Goal: Task Accomplishment & Management: Complete application form

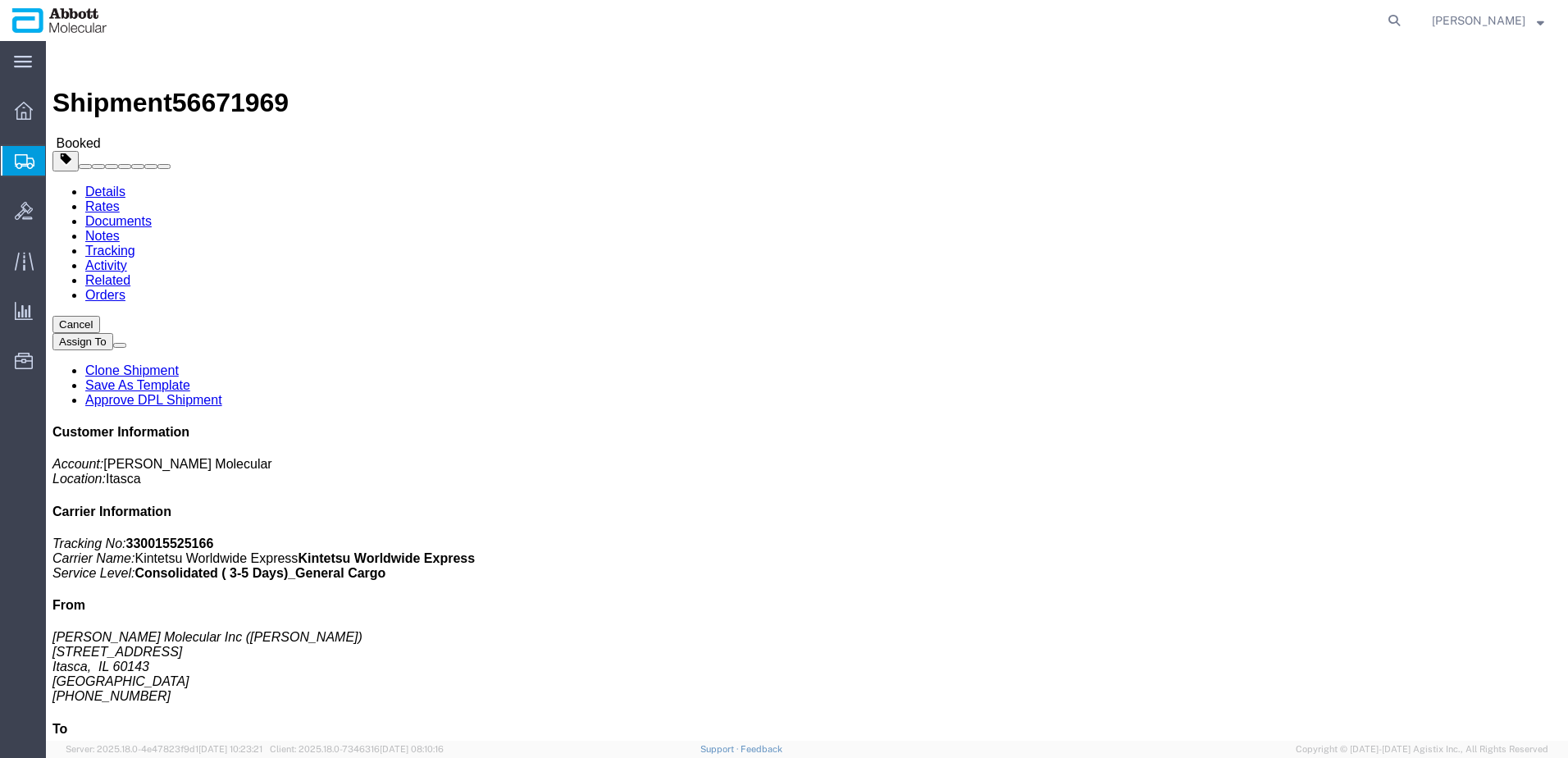
click at [0, 0] on span "Create from Template" at bounding box center [0, 0] width 0 height 0
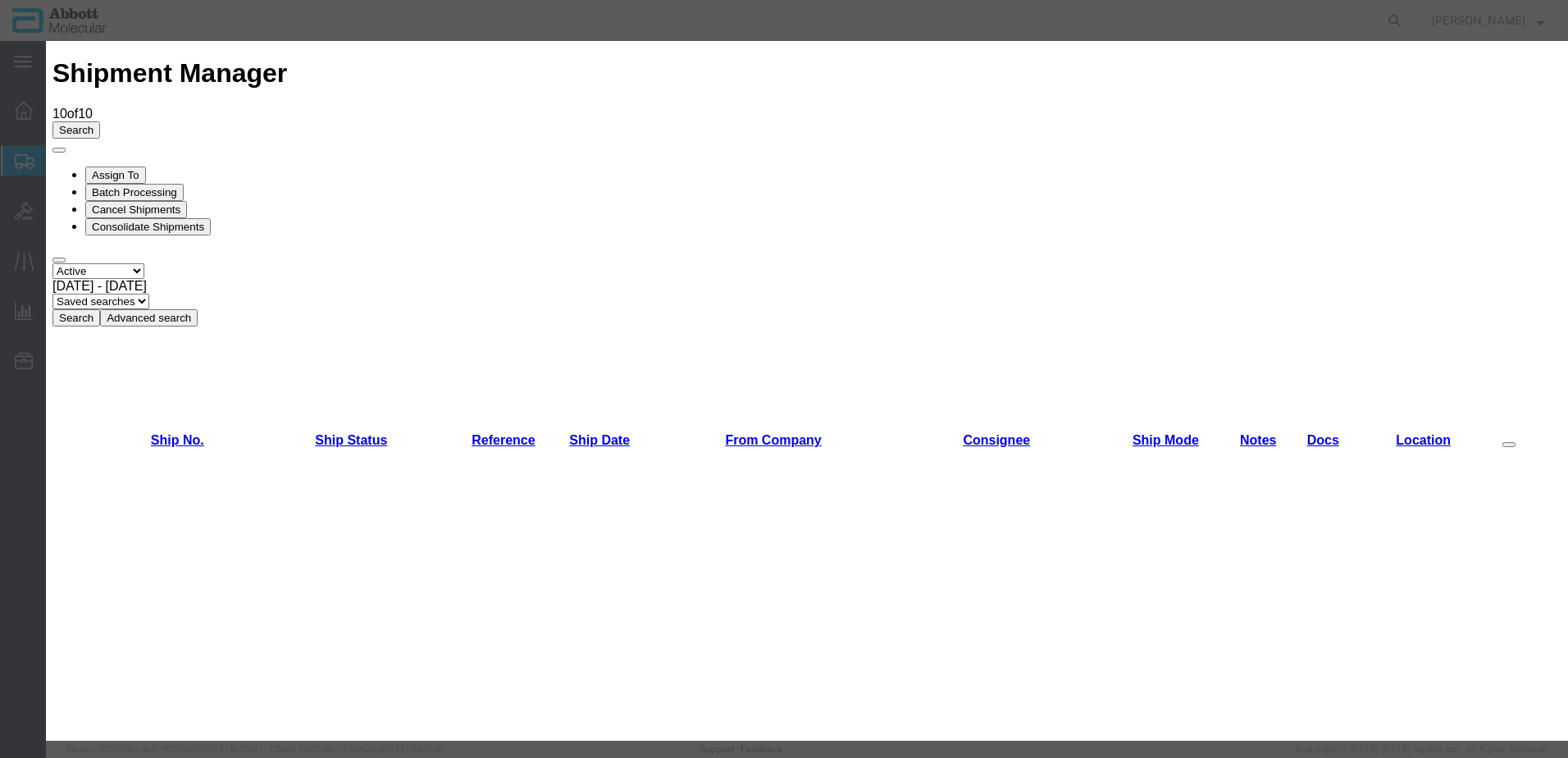
scroll to position [902, 0]
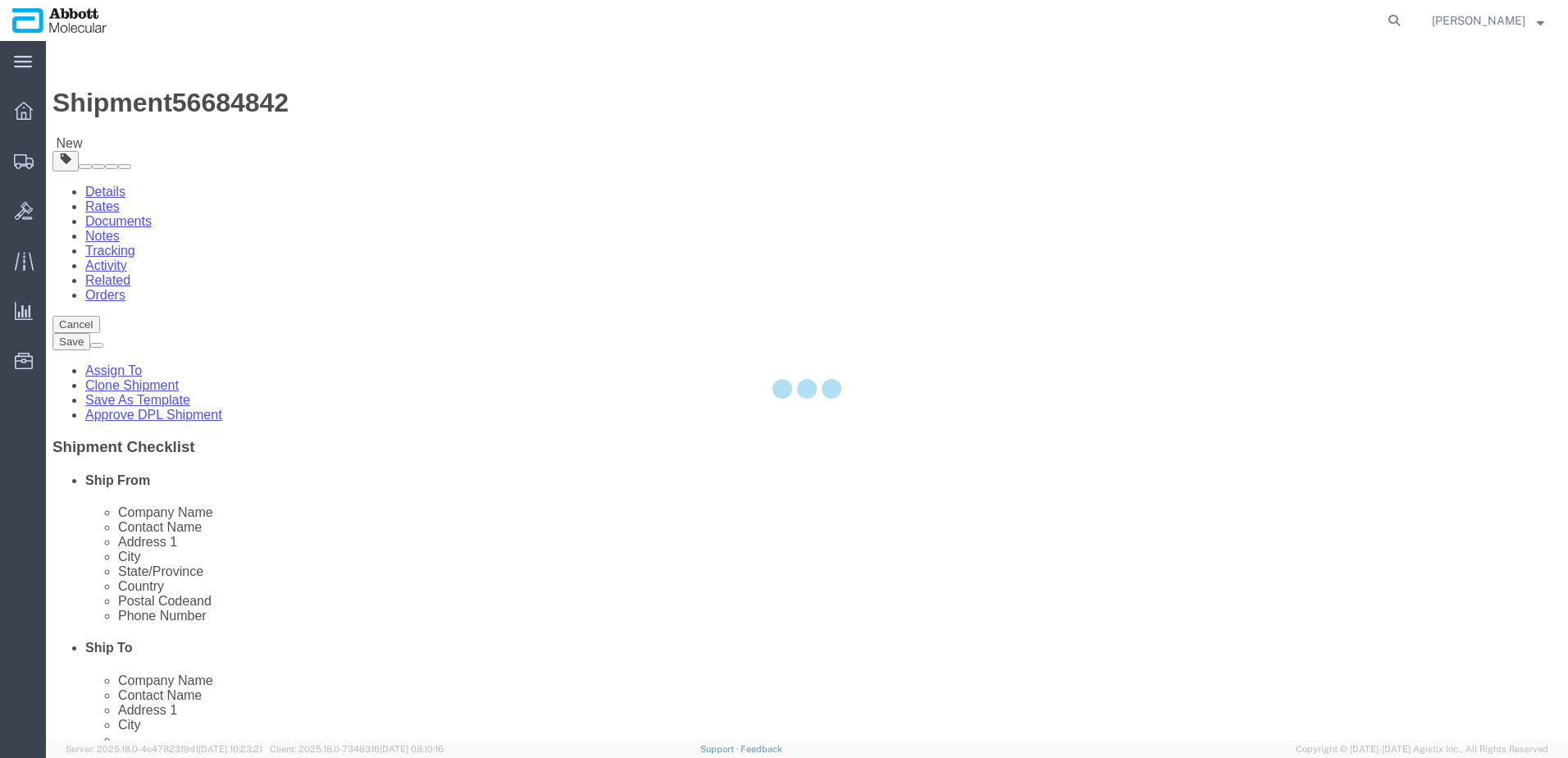
select select "48454"
select select
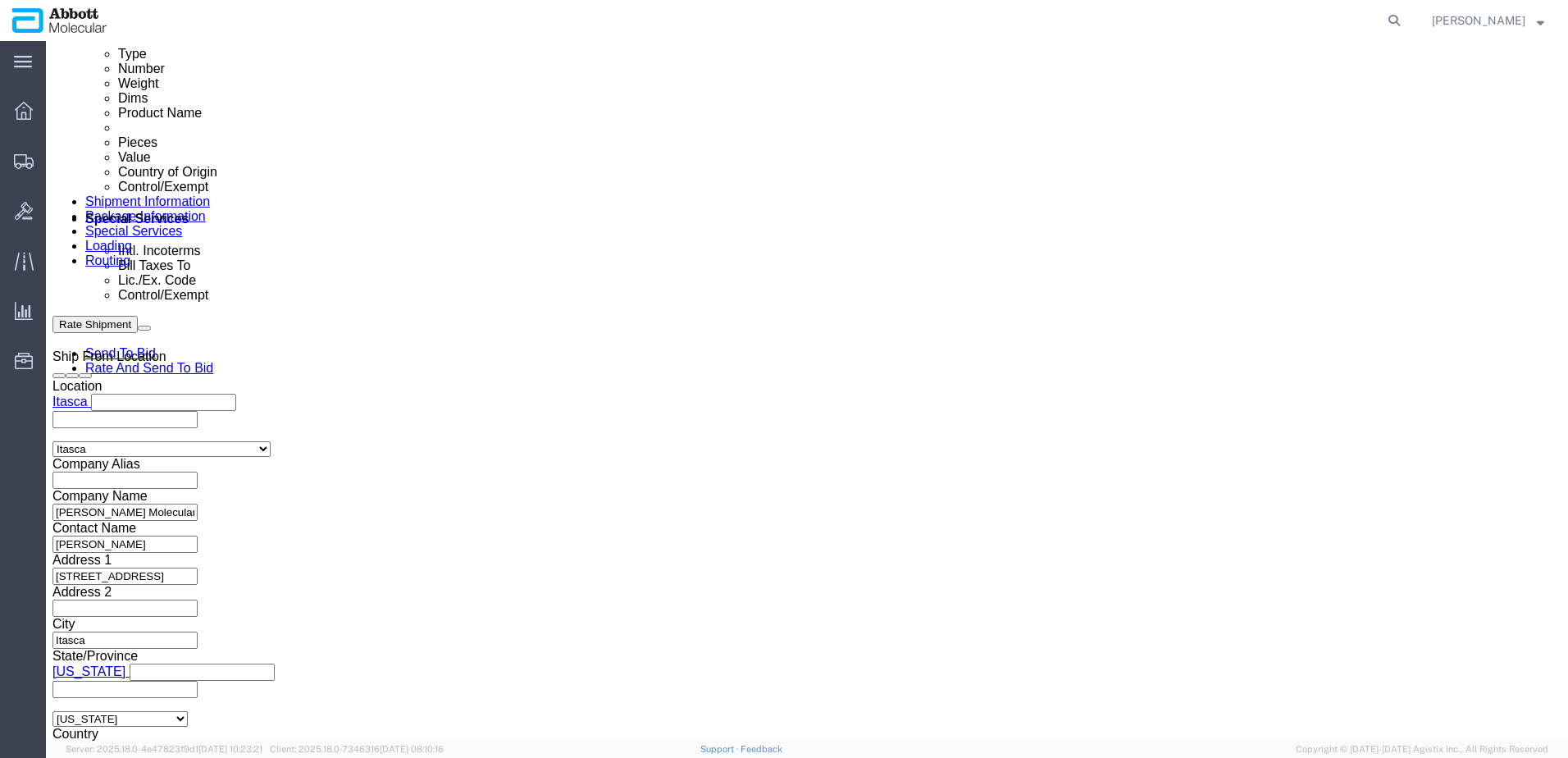
scroll to position [902, 0]
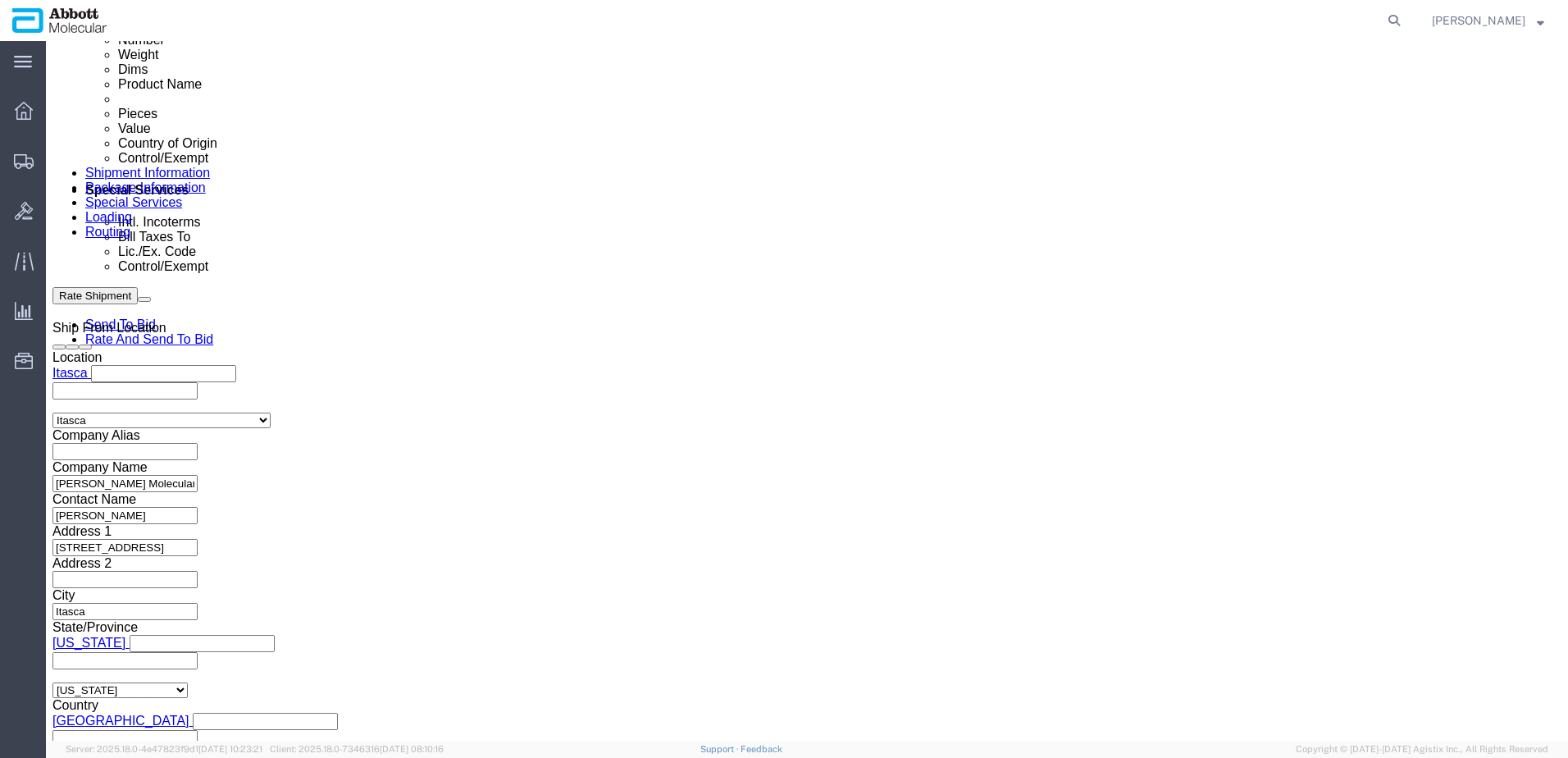
click input "text"
paste input "917969430"
type input "917969430"
select select "INVOICE"
paste input "917969430"
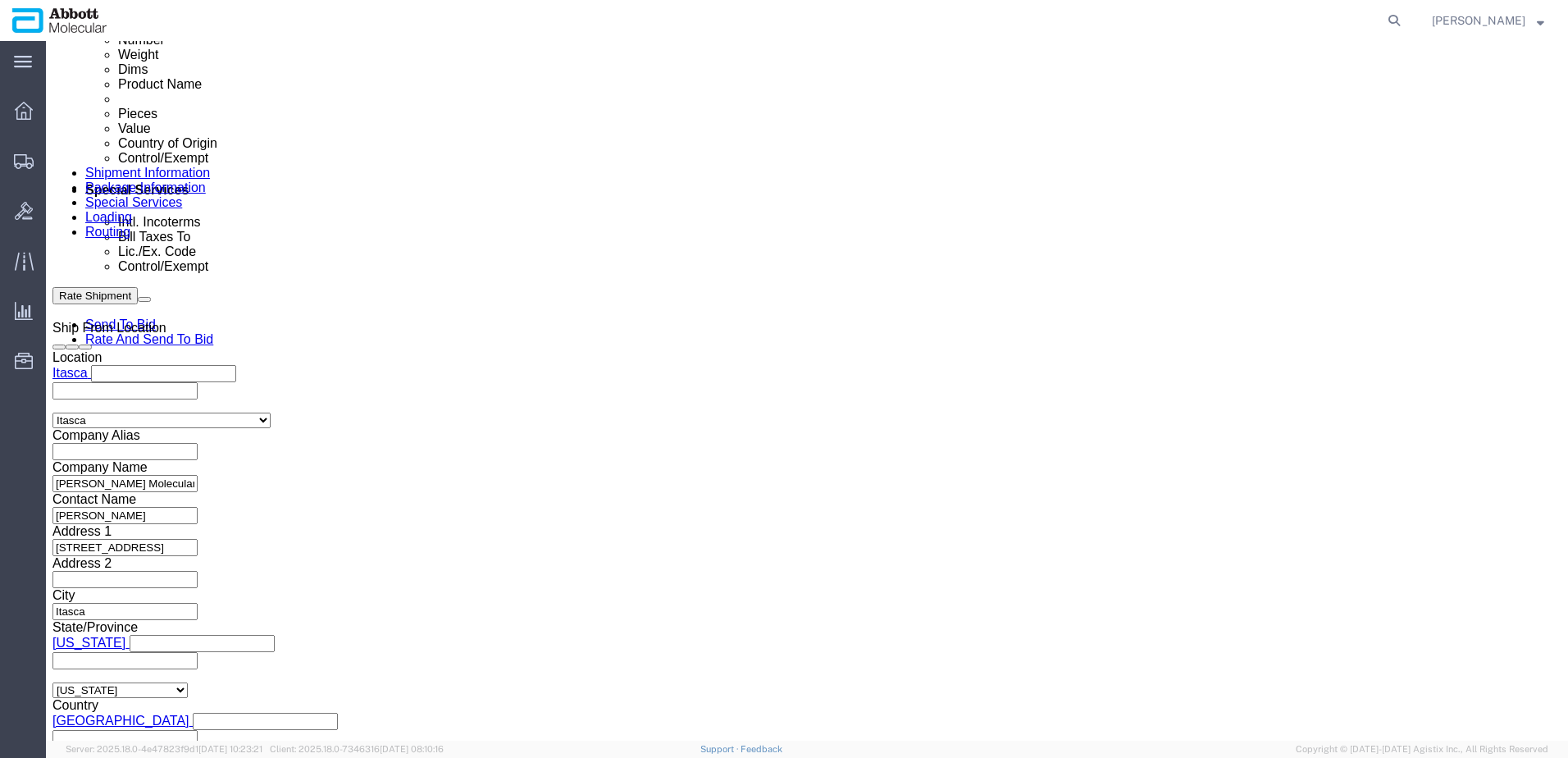
type input "917969431"
select select "INVOICE"
paste input "917969430"
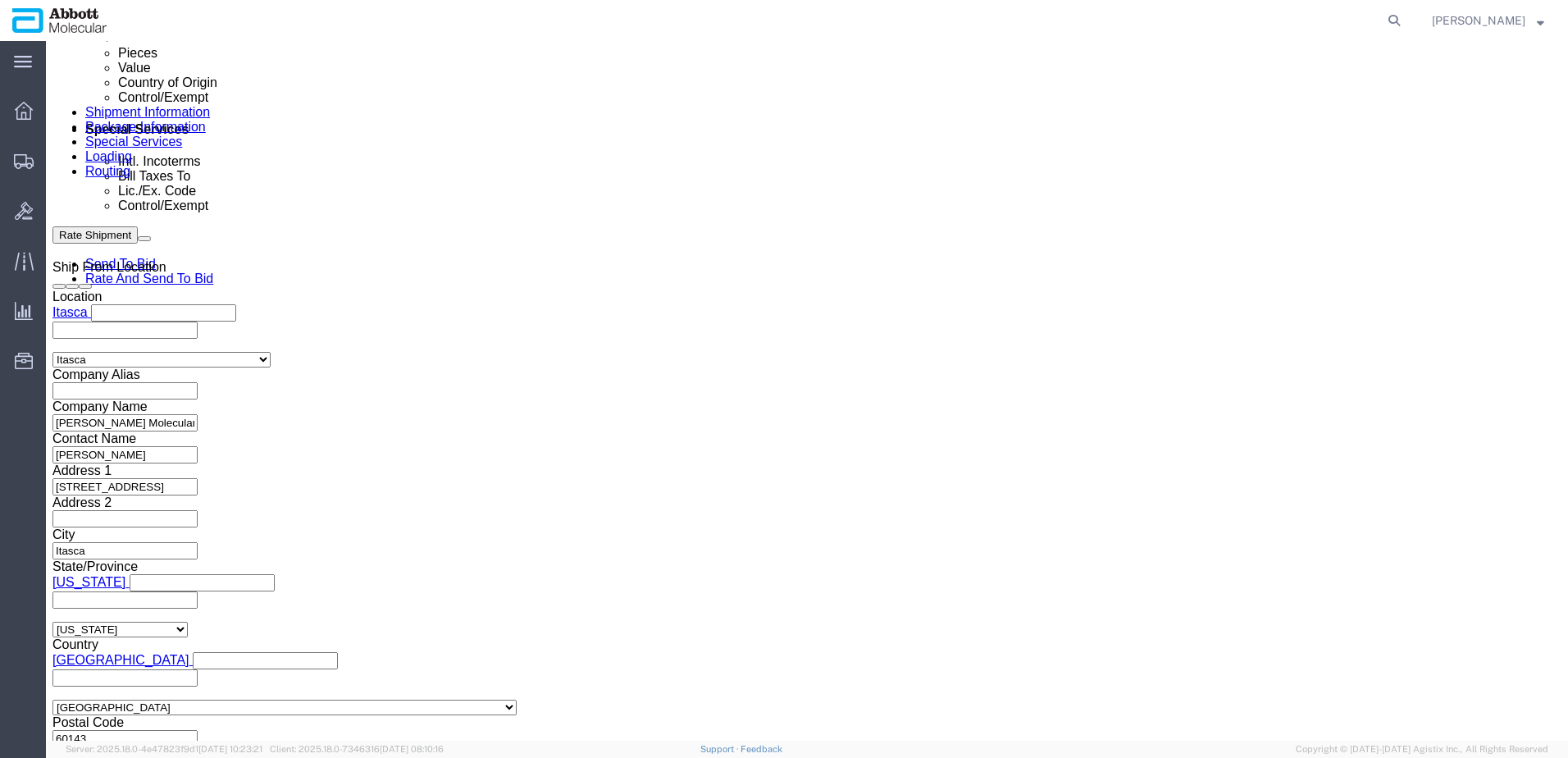
scroll to position [1025, 0]
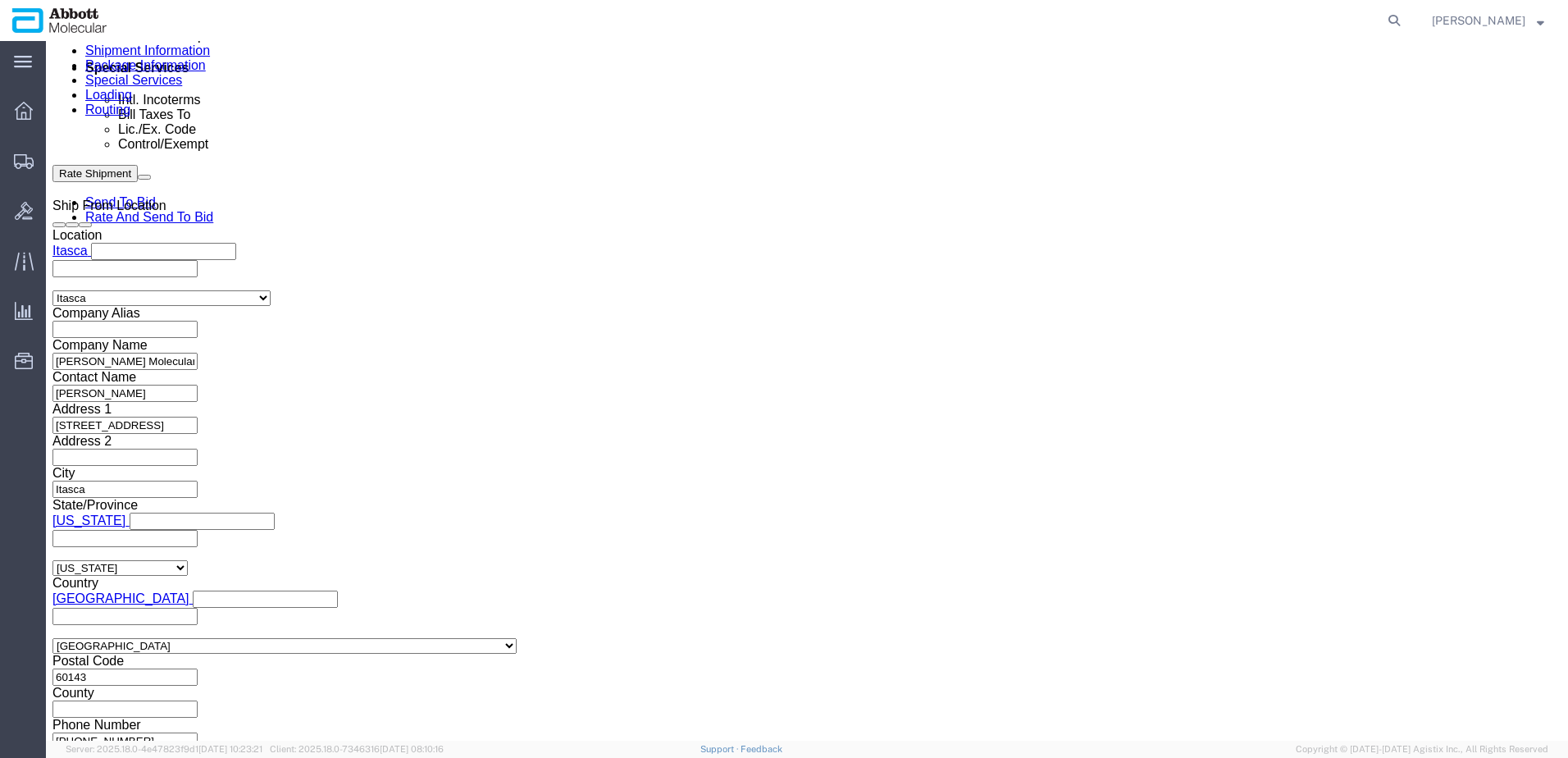
type input "917969432"
click div "Please fix the following errors Ship From Location Location [GEOGRAPHIC_DATA] M…"
click div "Previous Continue"
click button "Continue"
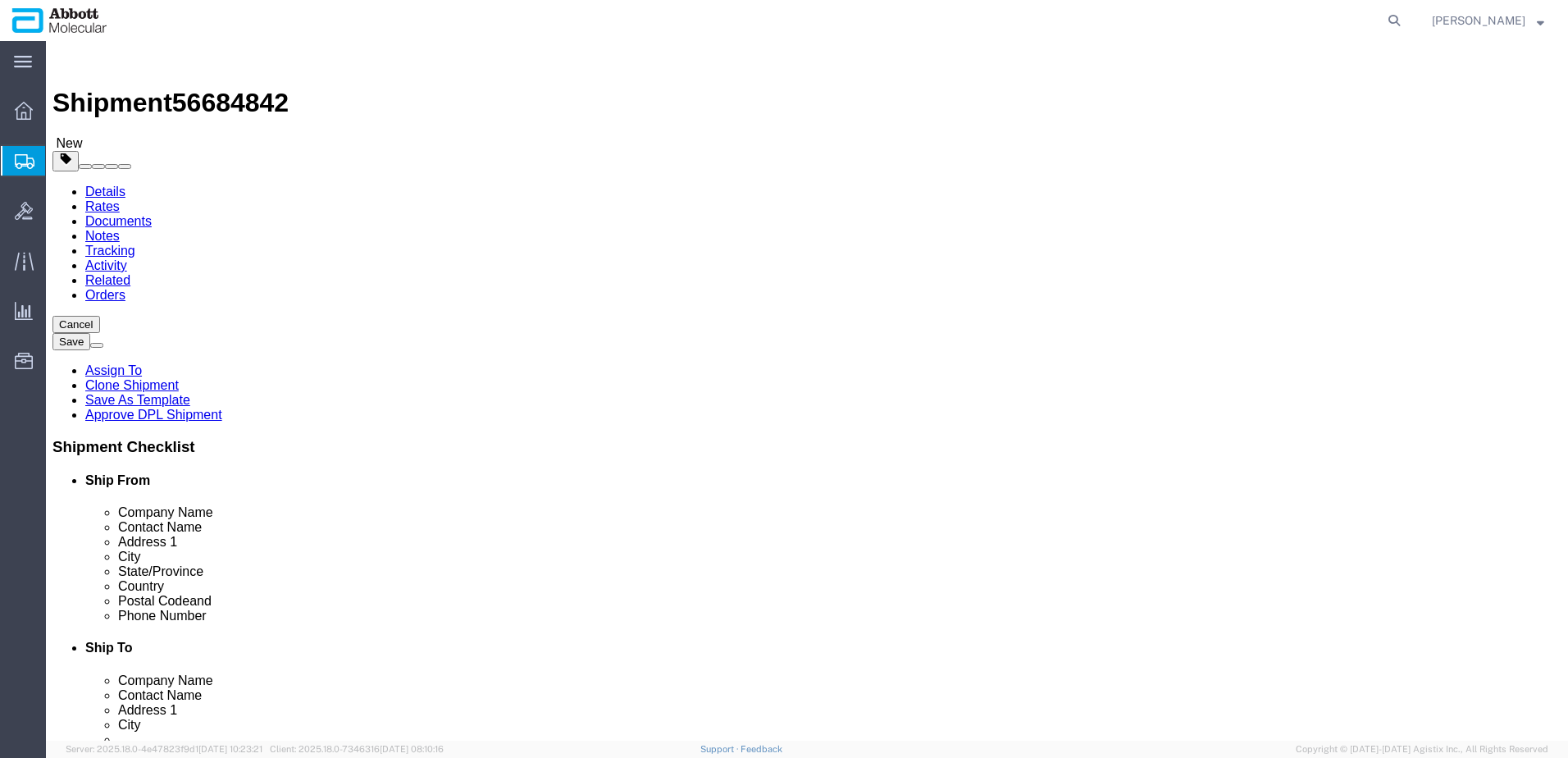
click select "Select Box (B) Box (C) Box (D) Cardboard Box(es) Crate (Instrument) Crate(s) En…"
select select "PSST"
click select "Select Box (B) Box (C) Box (D) Cardboard Box(es) Crate (Instrument) Crate(s) En…"
drag, startPoint x: 255, startPoint y: 352, endPoint x: 158, endPoint y: 359, distance: 97.3
click div "Number 1"
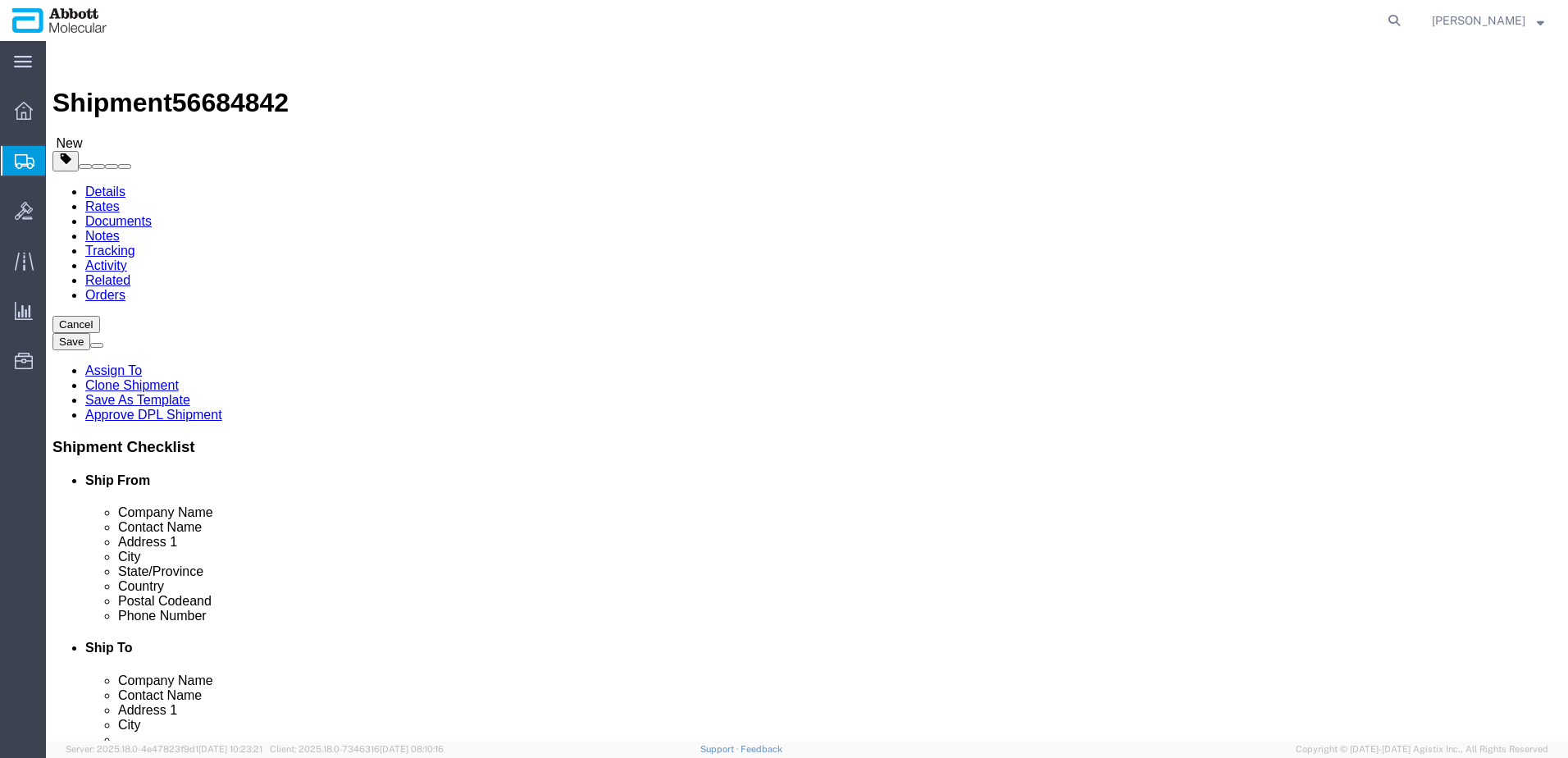
type input "16"
type input "48"
type input "40"
type input "52"
click input "checkbox"
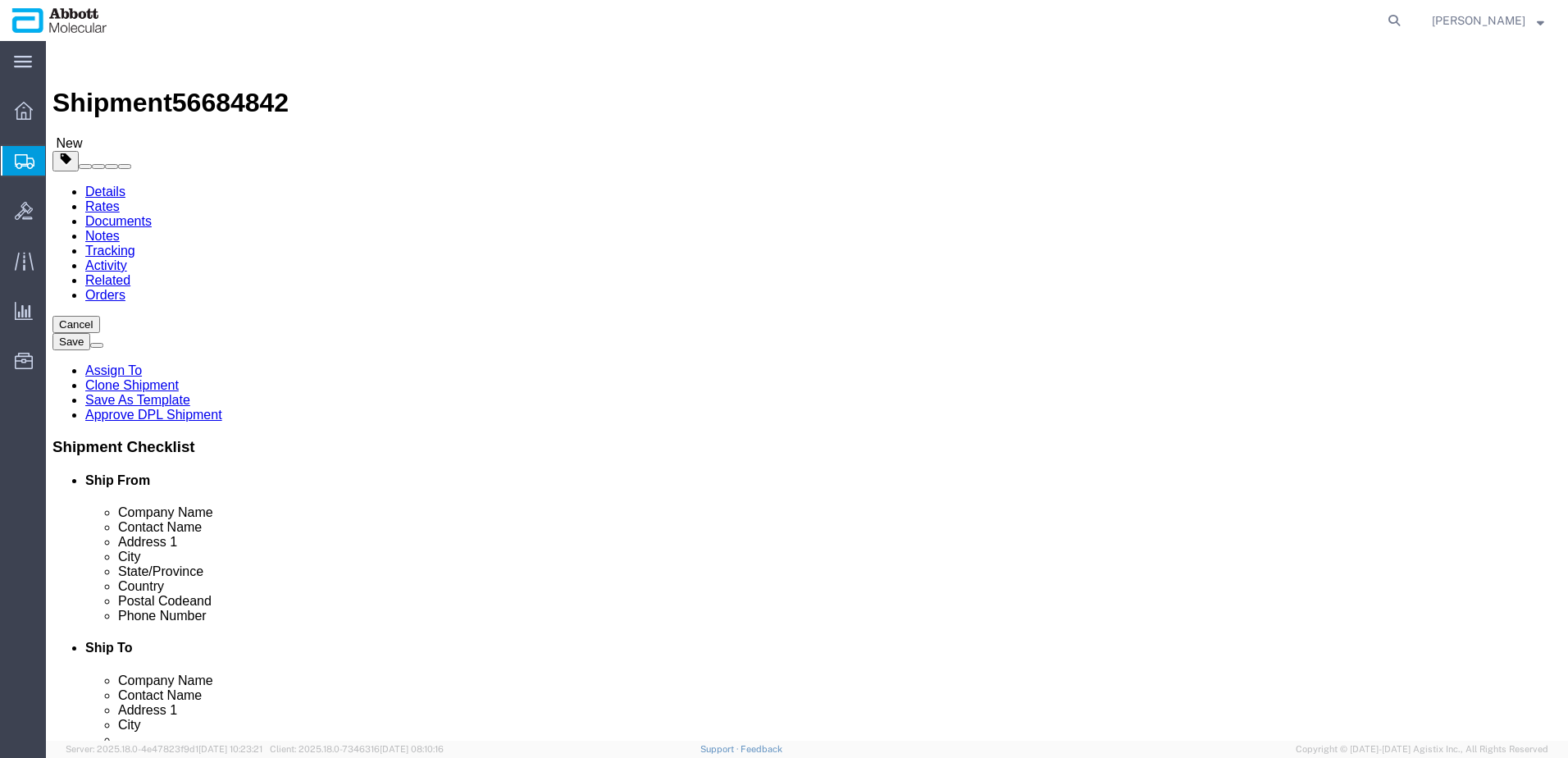
checkbox input "true"
drag, startPoint x: 292, startPoint y: 506, endPoint x: 931, endPoint y: 345, distance: 659.0
type input "AMBIENT"
click link "Add Package"
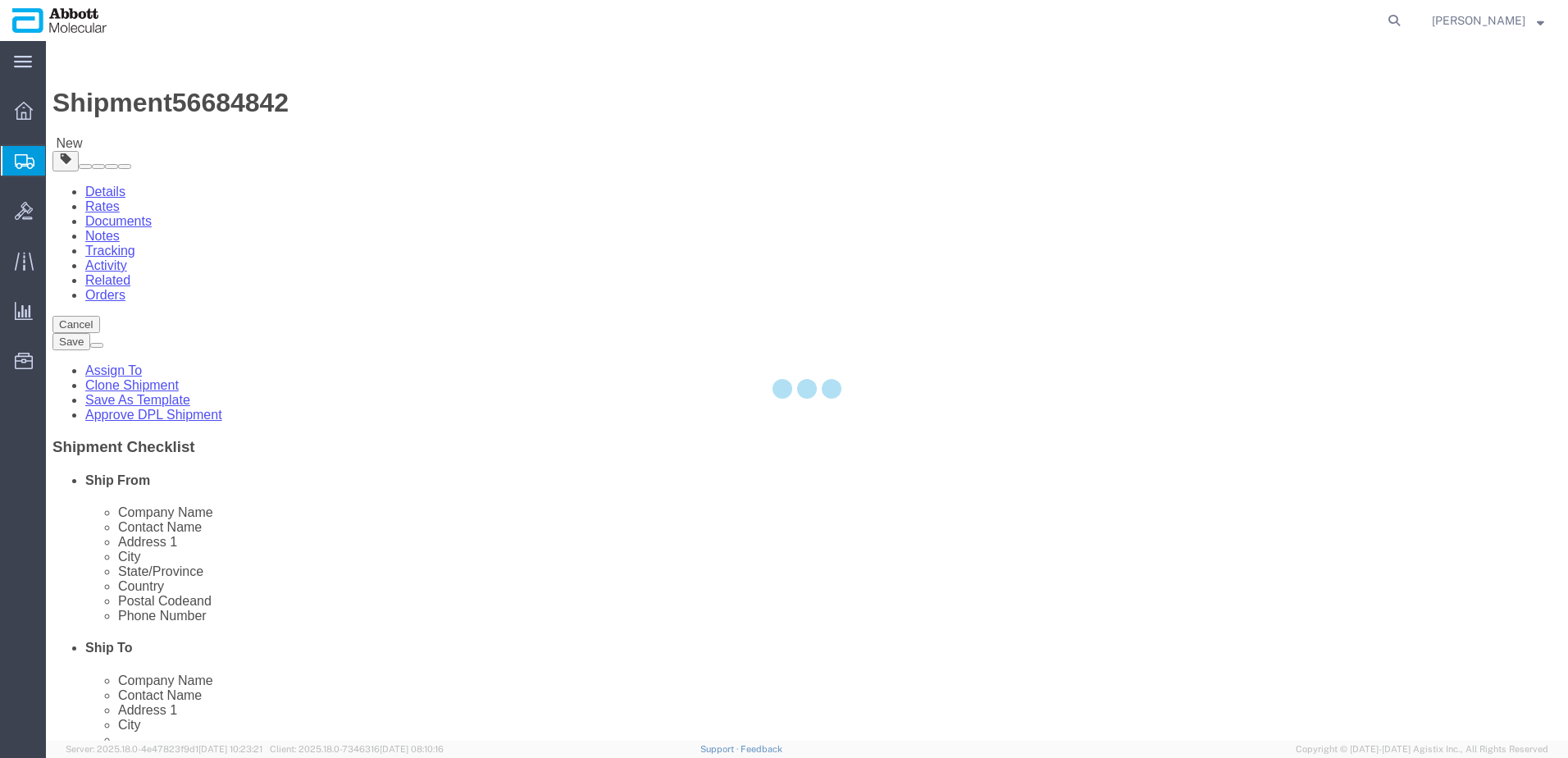
select select "PSST"
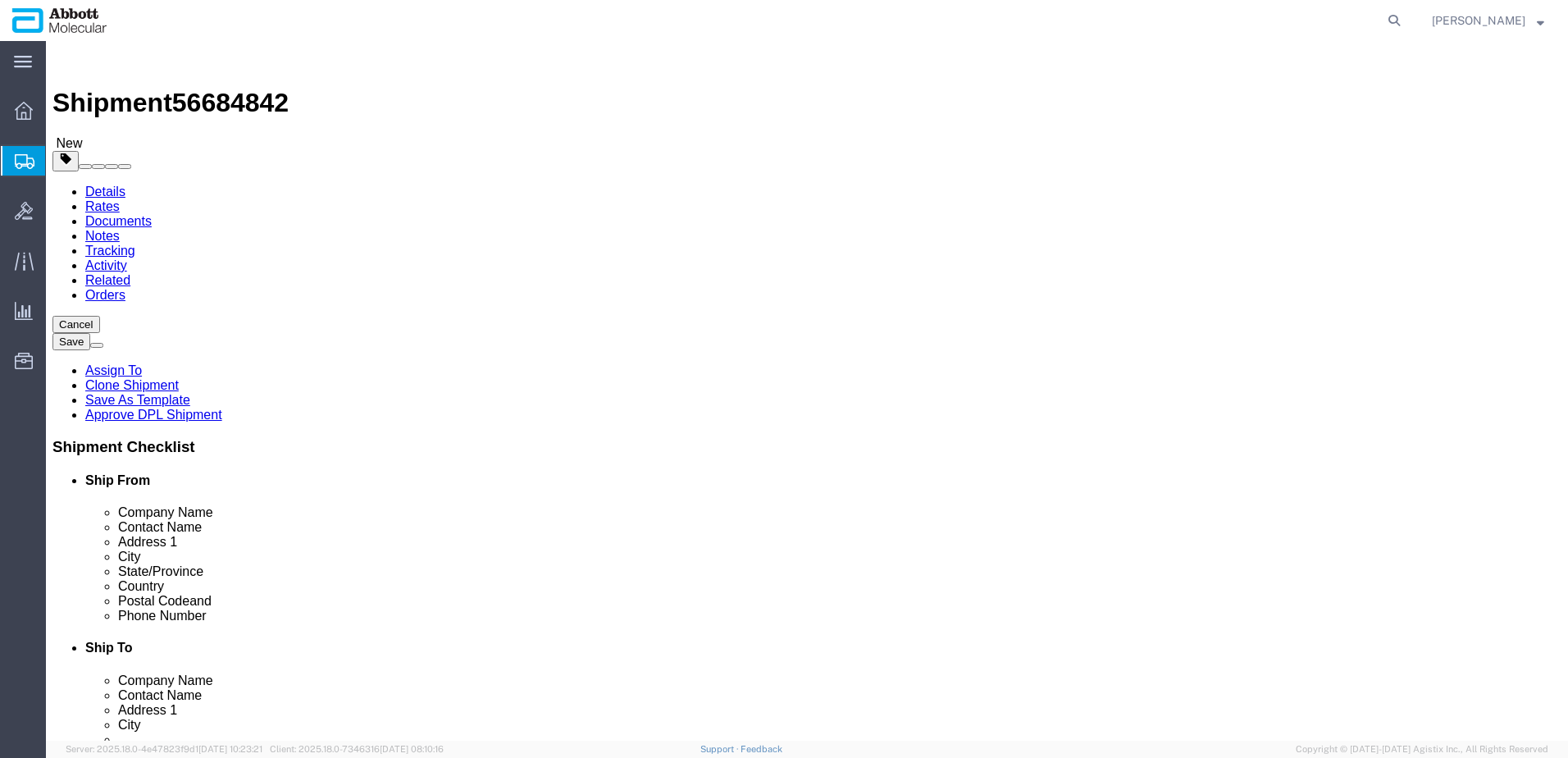
drag, startPoint x: 866, startPoint y: 275, endPoint x: 872, endPoint y: 296, distance: 21.8
click select "Select Box (B) Box (C) Box (D) Cardboard Box(es) Crate (Instrument) Crate(s) En…"
select select "PSST"
click select "Select Box (B) Box (C) Box (D) Cardboard Box(es) Crate (Instrument) Crate(s) En…"
type input "48"
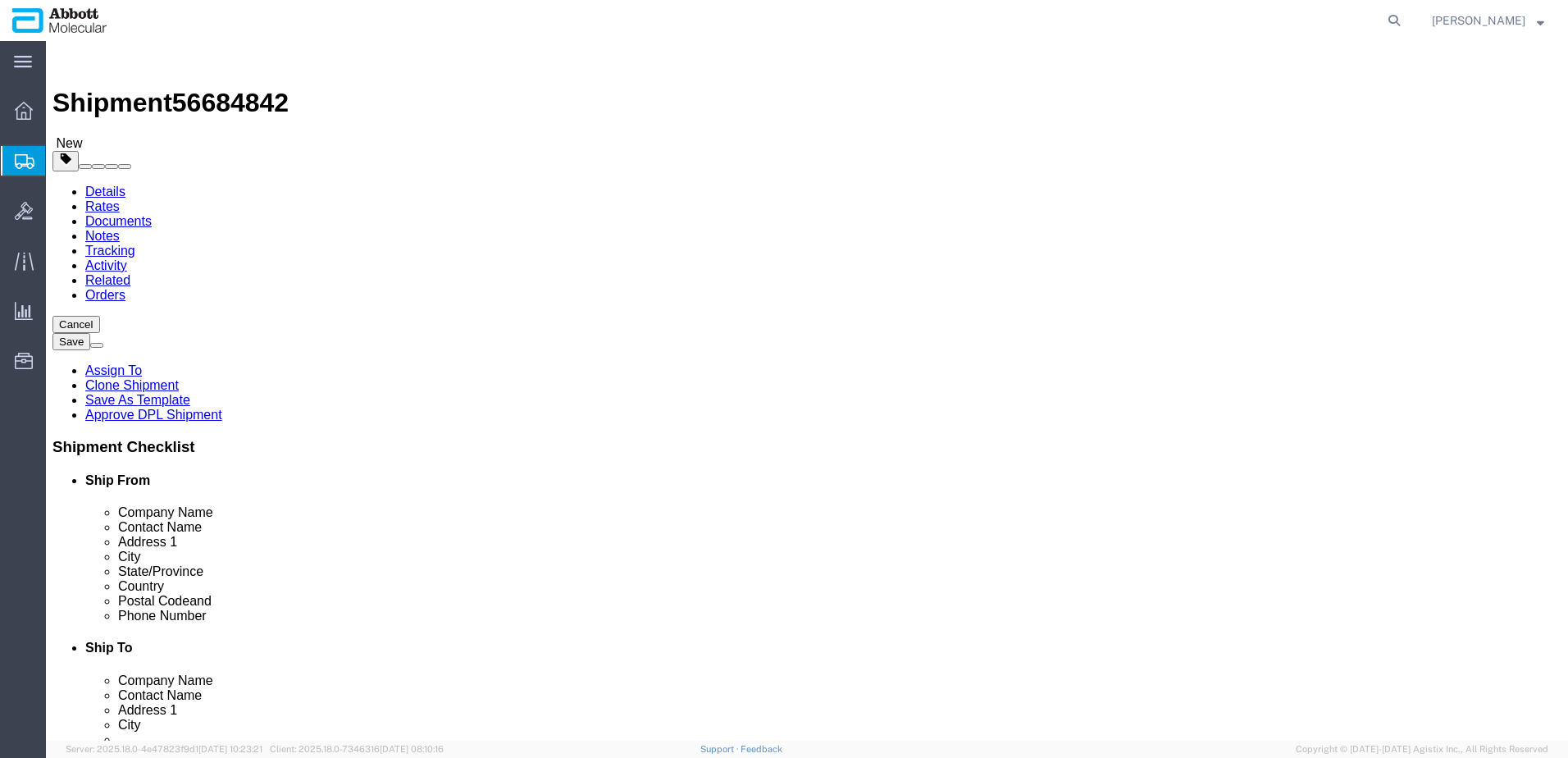
type input "40"
type input "4"
type input "32"
click input "checkbox"
checkbox input "true"
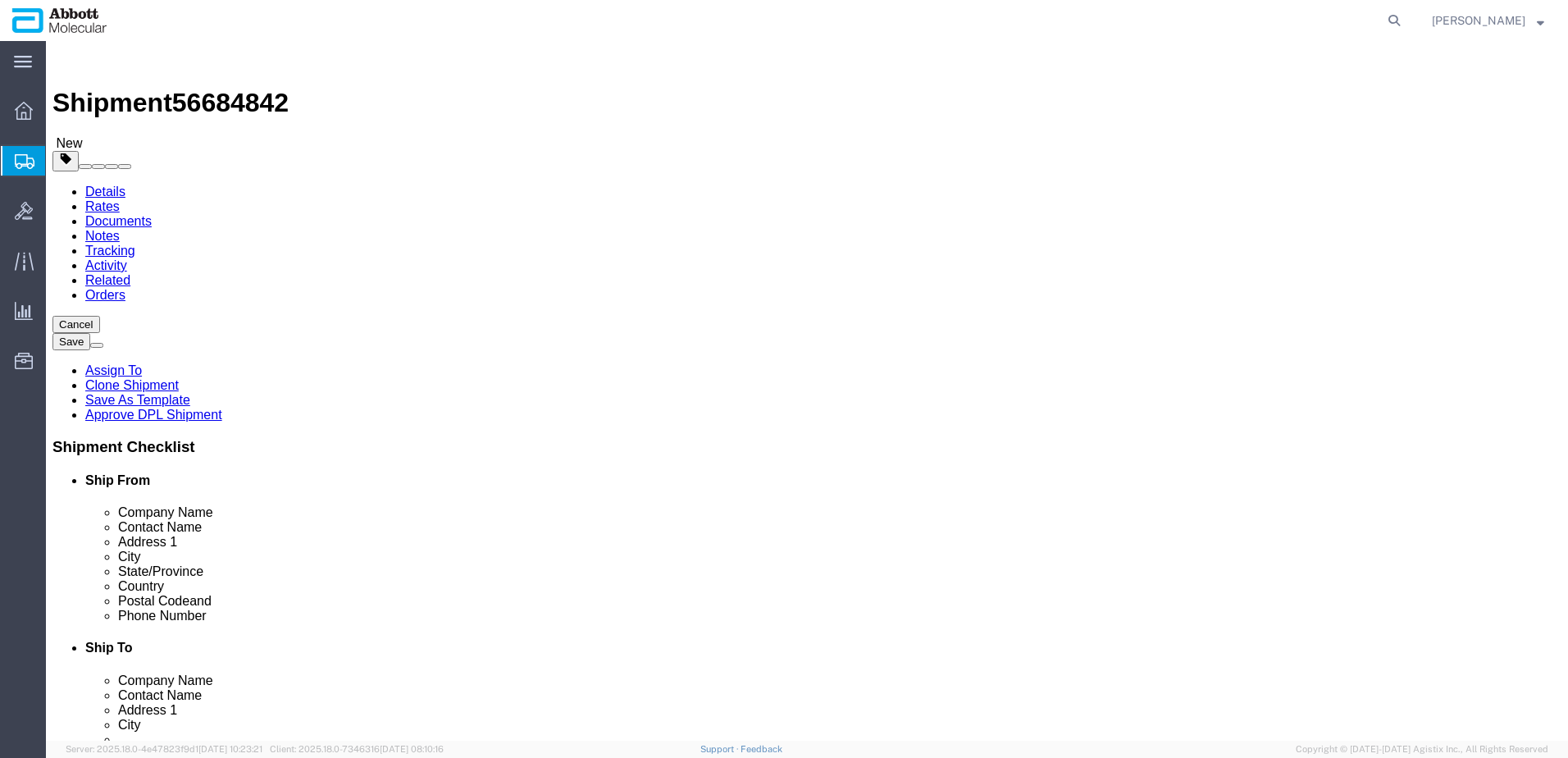
type input "AMBIENT"
drag, startPoint x: 857, startPoint y: 407, endPoint x: 631, endPoint y: 426, distance: 226.8
click div "Package Type Select Box (B) Box (C) Box (D) Cardboard Box(es) Crate (Instrument…"
type input "110"
drag, startPoint x: 257, startPoint y: 412, endPoint x: 64, endPoint y: 418, distance: 193.1
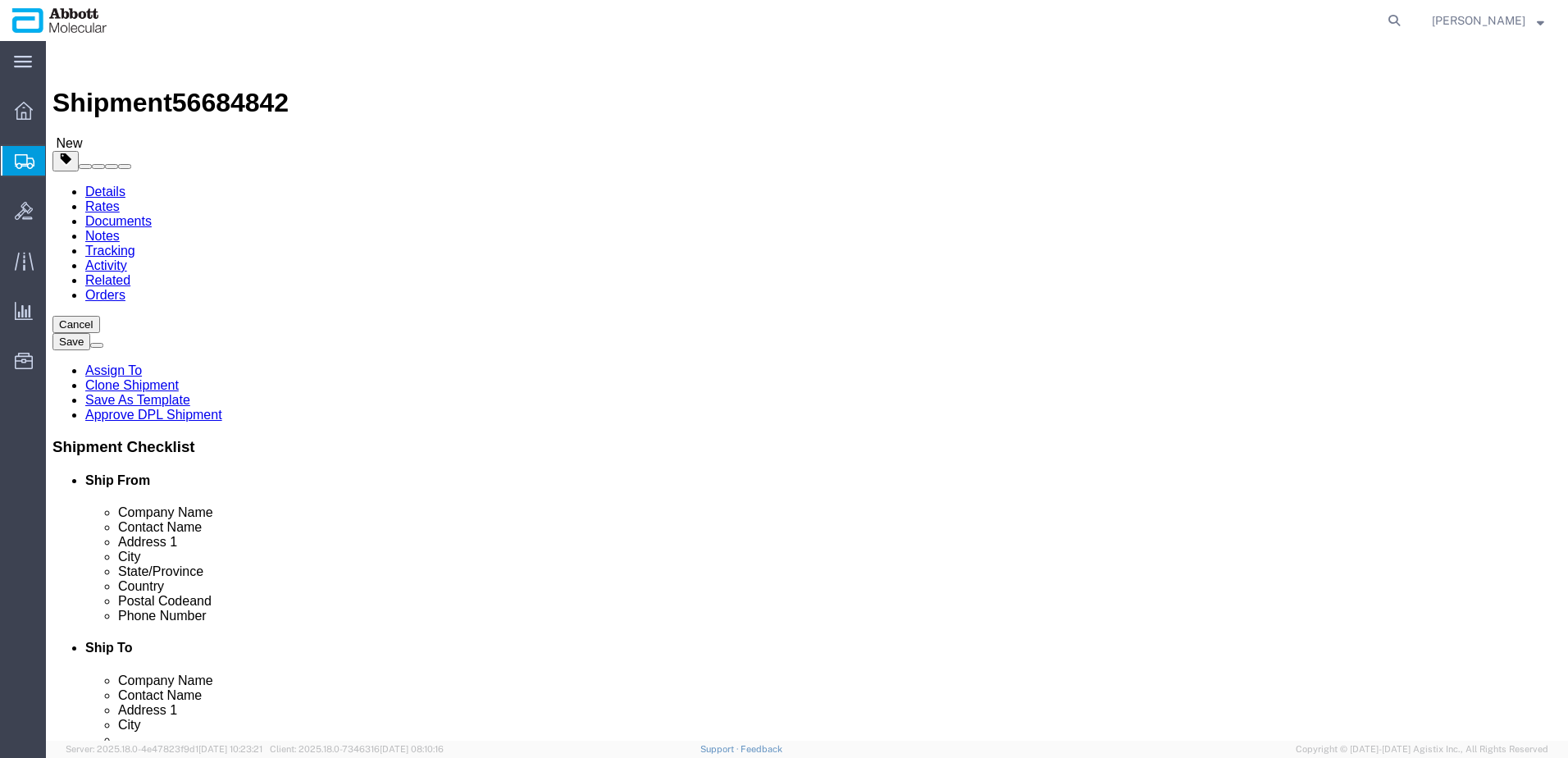
click div "Weight 0.00 Select kgs lbs Ship. t°"
type input "1910"
click div "16 x Pallet(s) Standard (Stackable) Package Type Select Box (B) Box (C) Box (D)…"
click link "Add Content"
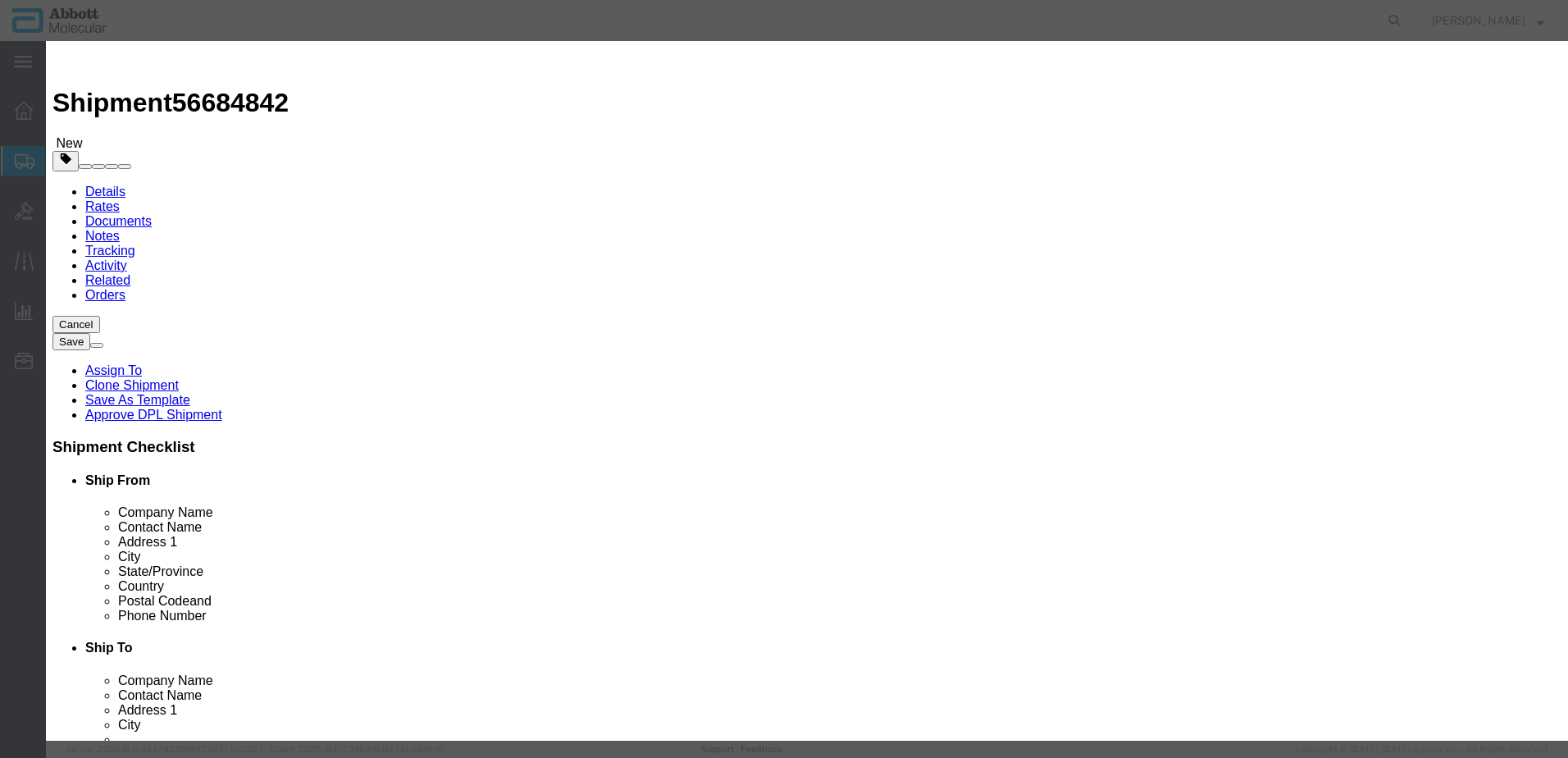
click input "text"
type input "09N1910"
click td "Name: 09N1910"
select select
checkbox input "false"
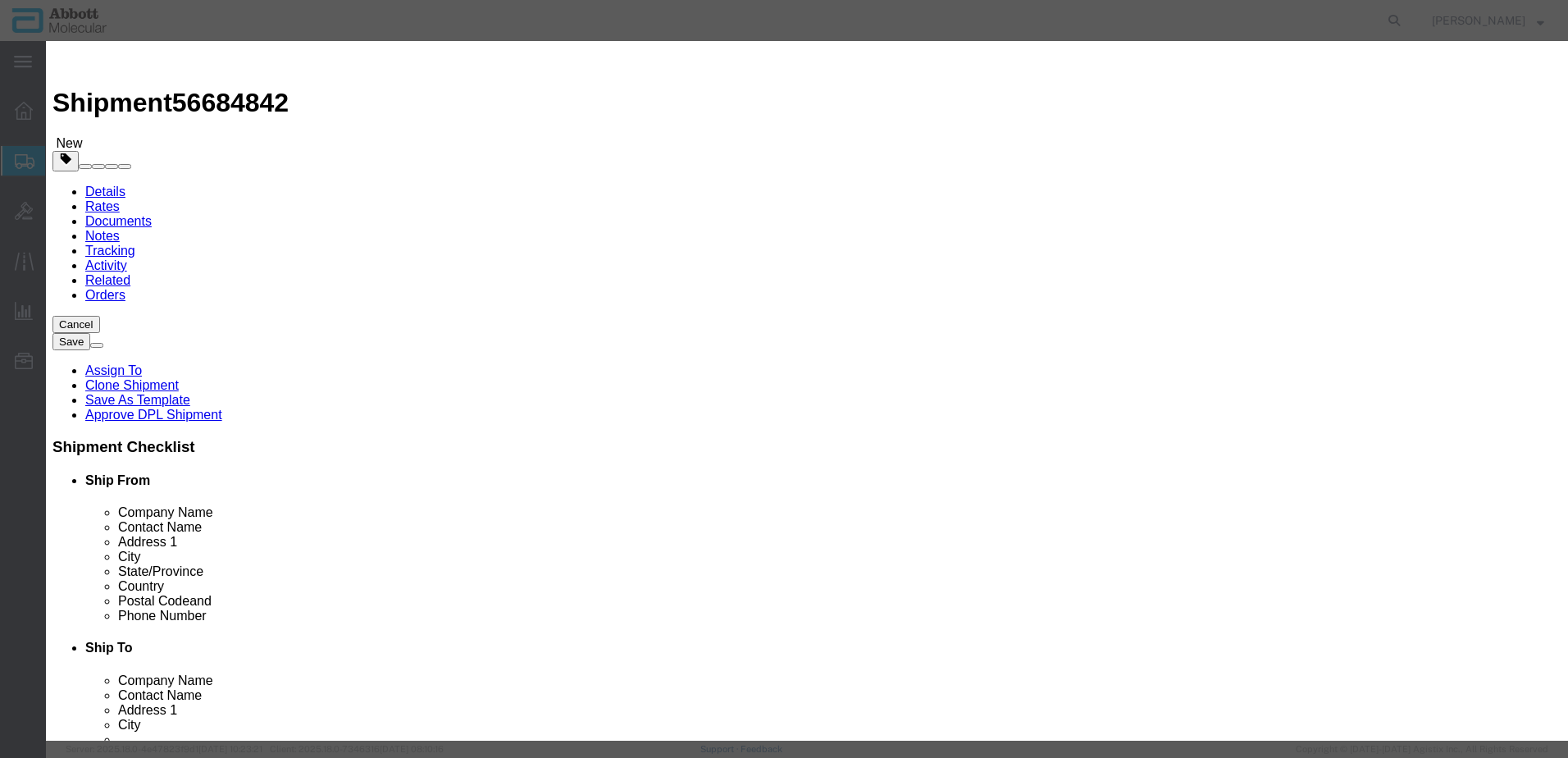
select select "US"
type input "AMBIENT"
type input "3926909910"
select select "BIS"
checkbox input "false"
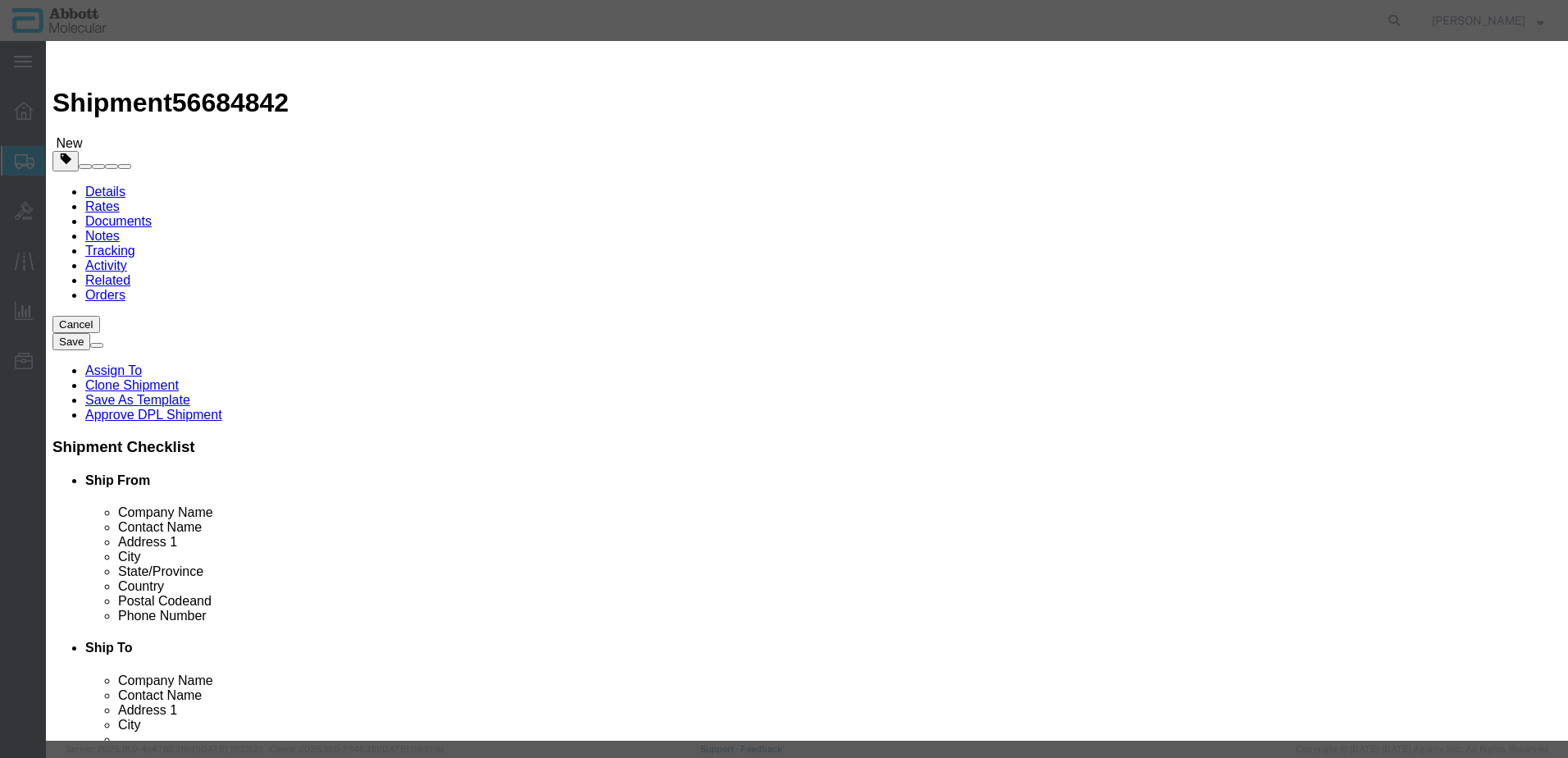
checkbox input "false"
type input "09N1910"
type textarea "Alinity m multi-Collect Specimen Collection Kit"
select select "NLR"
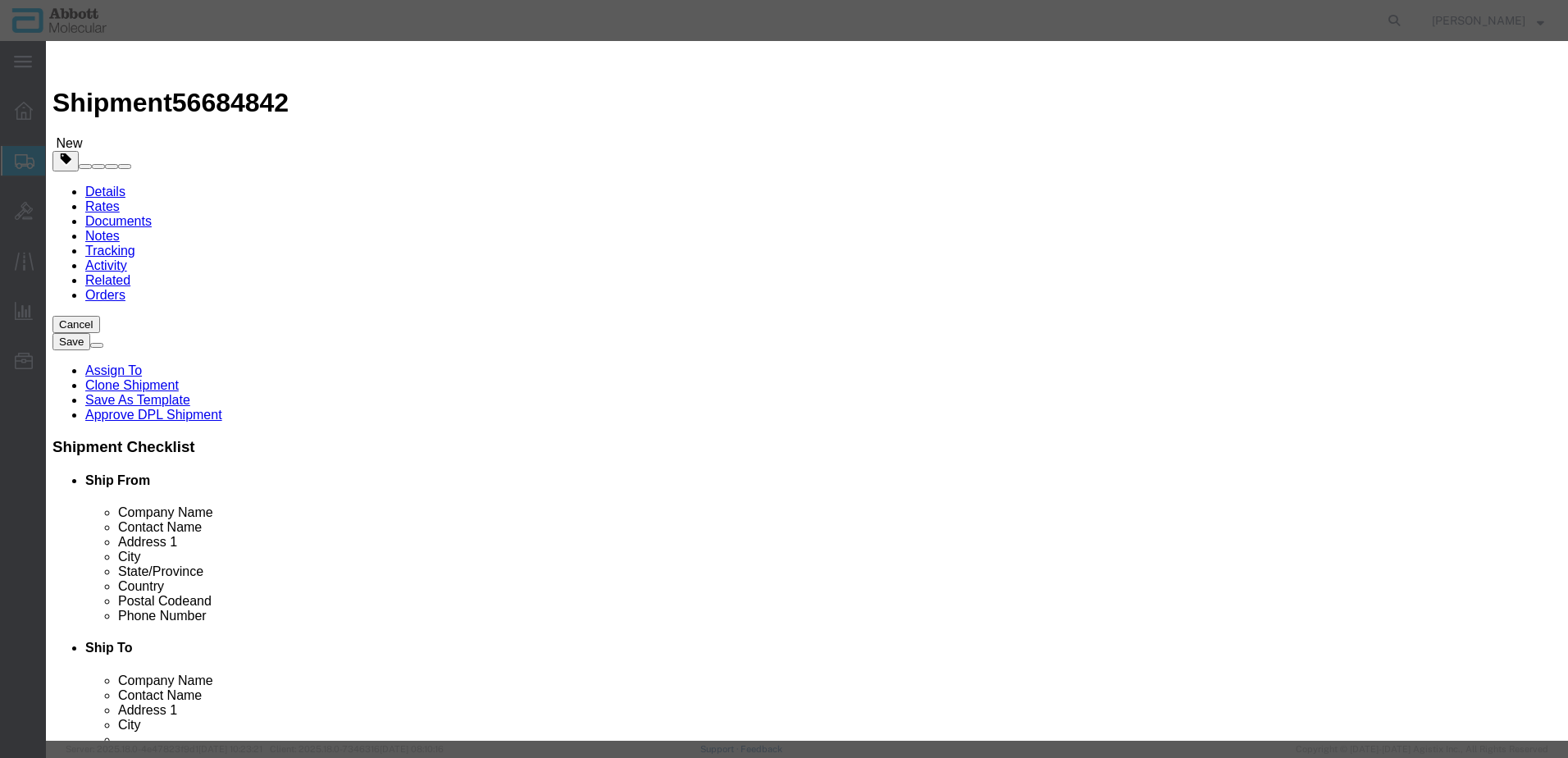
type input "09N1910"
type input "120"
type input "1"
select select "70"
click select "Select Account Type Activity ID Airline Appointment Number ASN Batch Number Bil…"
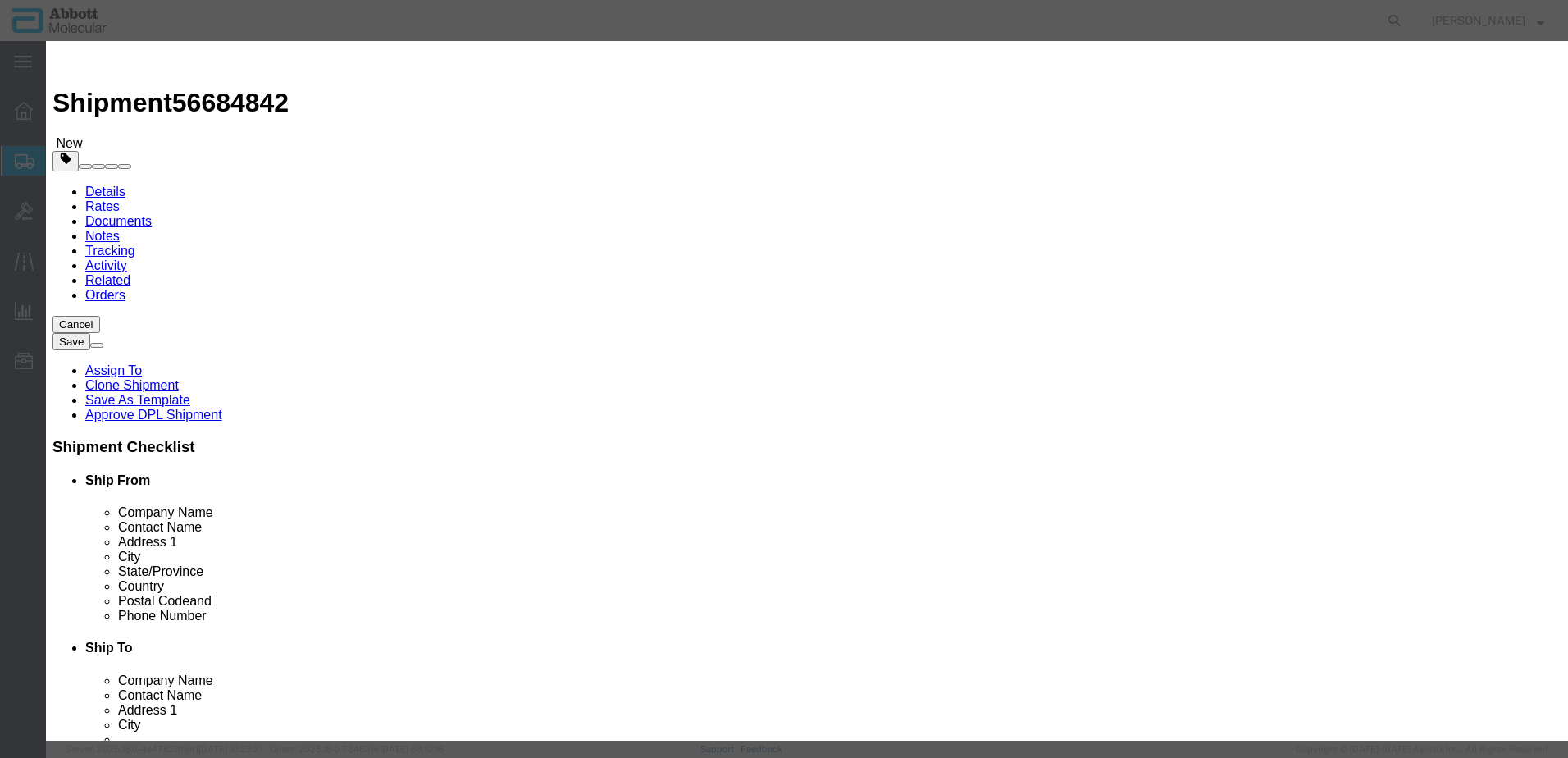
select select "BATCH_NUMBER"
click select "Select Account Type Activity ID Airline Appointment Number ASN Batch Number Bil…"
type input "AMR090"
select select "BATCH_NUMBER"
type input "AMR091"
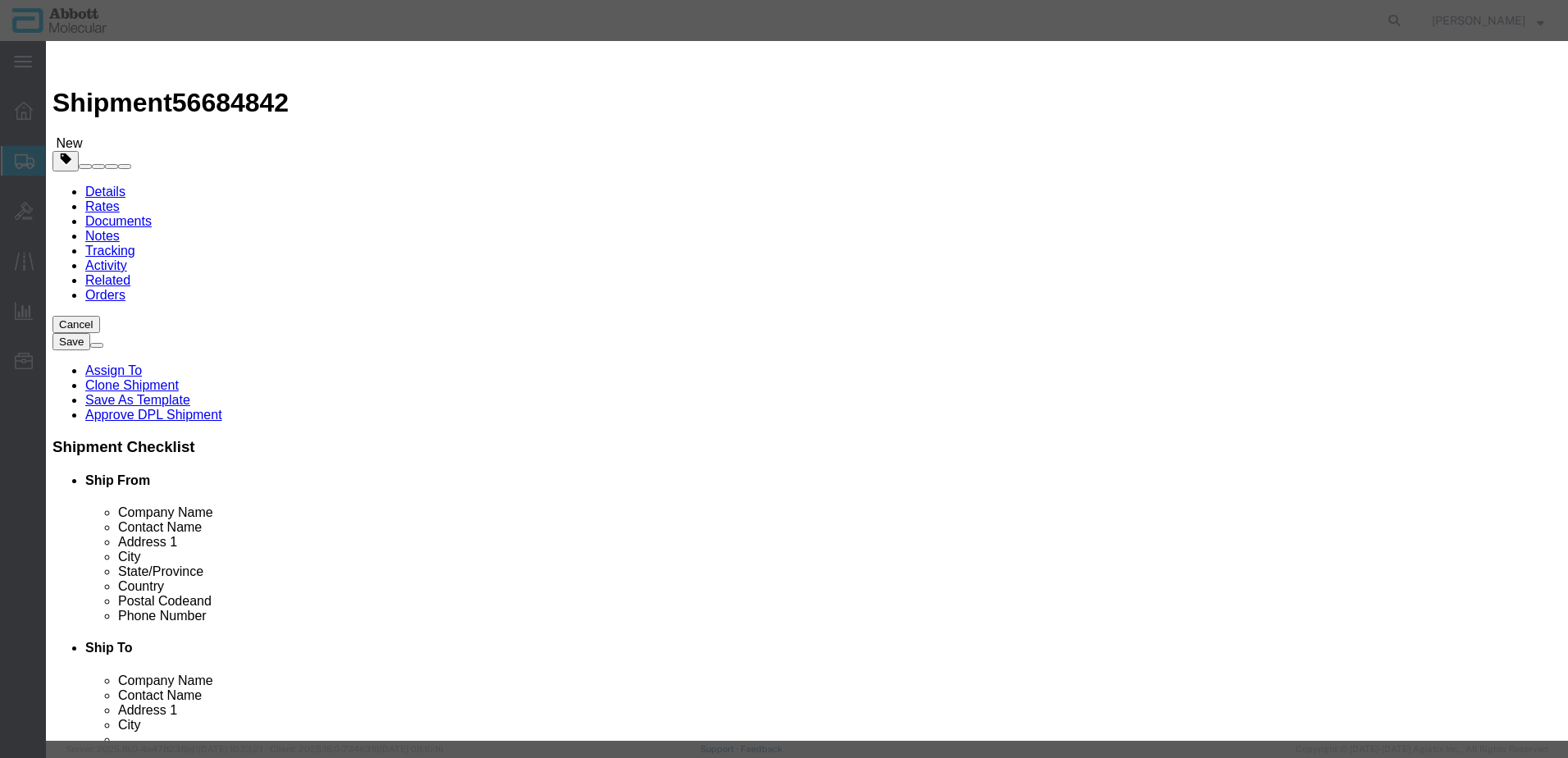
click button "Save & Add Another"
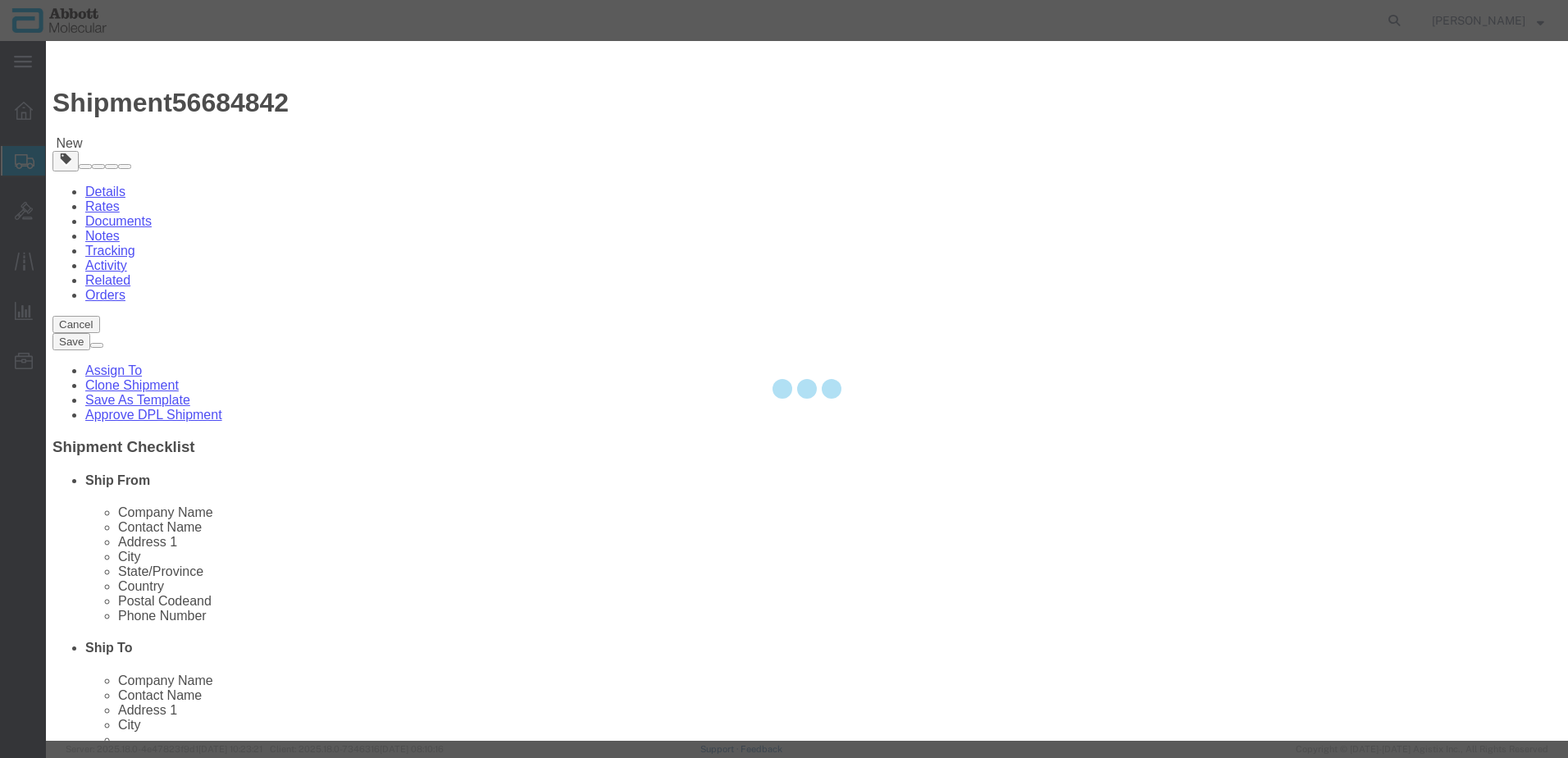
select select "EA"
select select
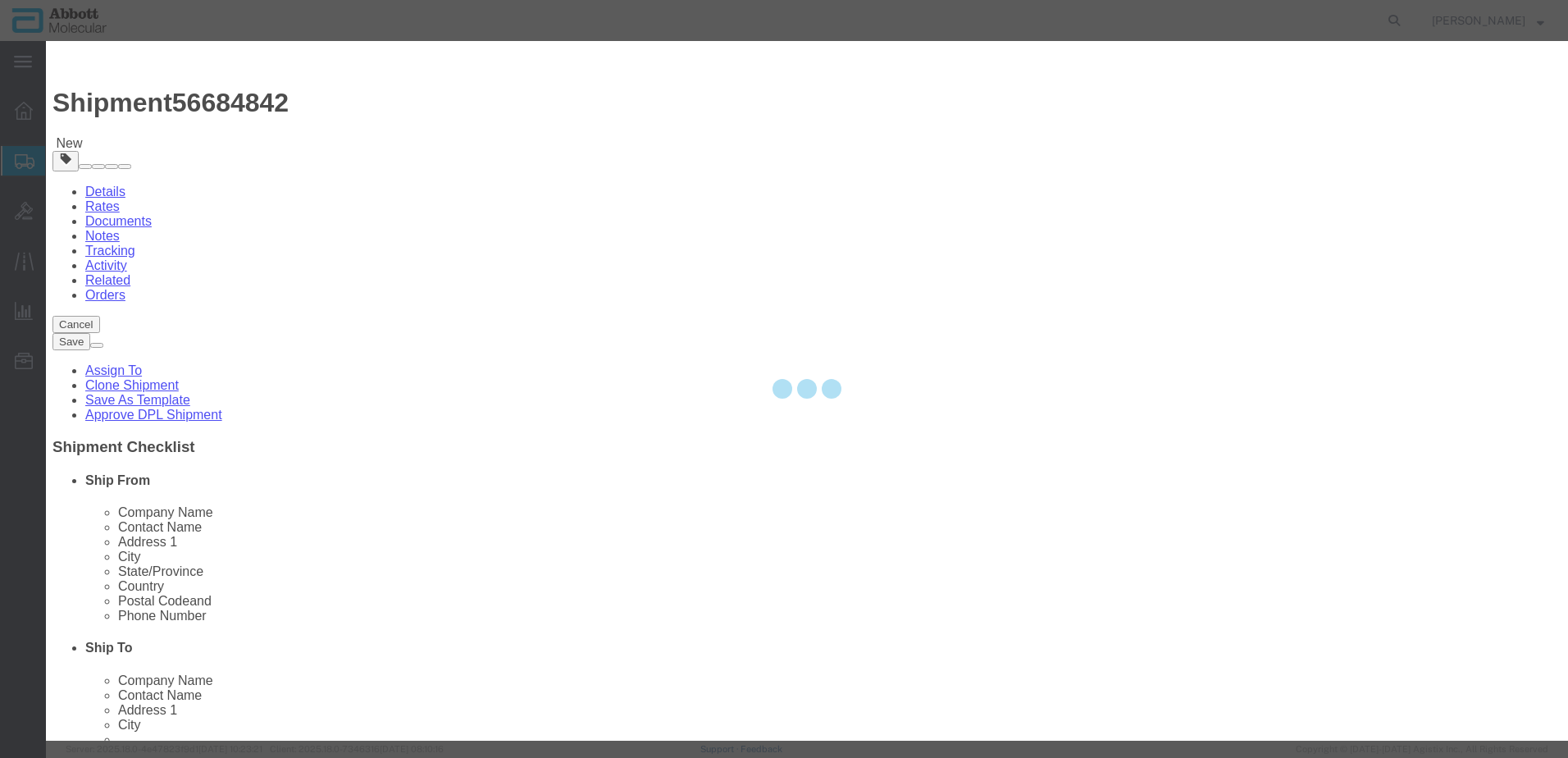
select select
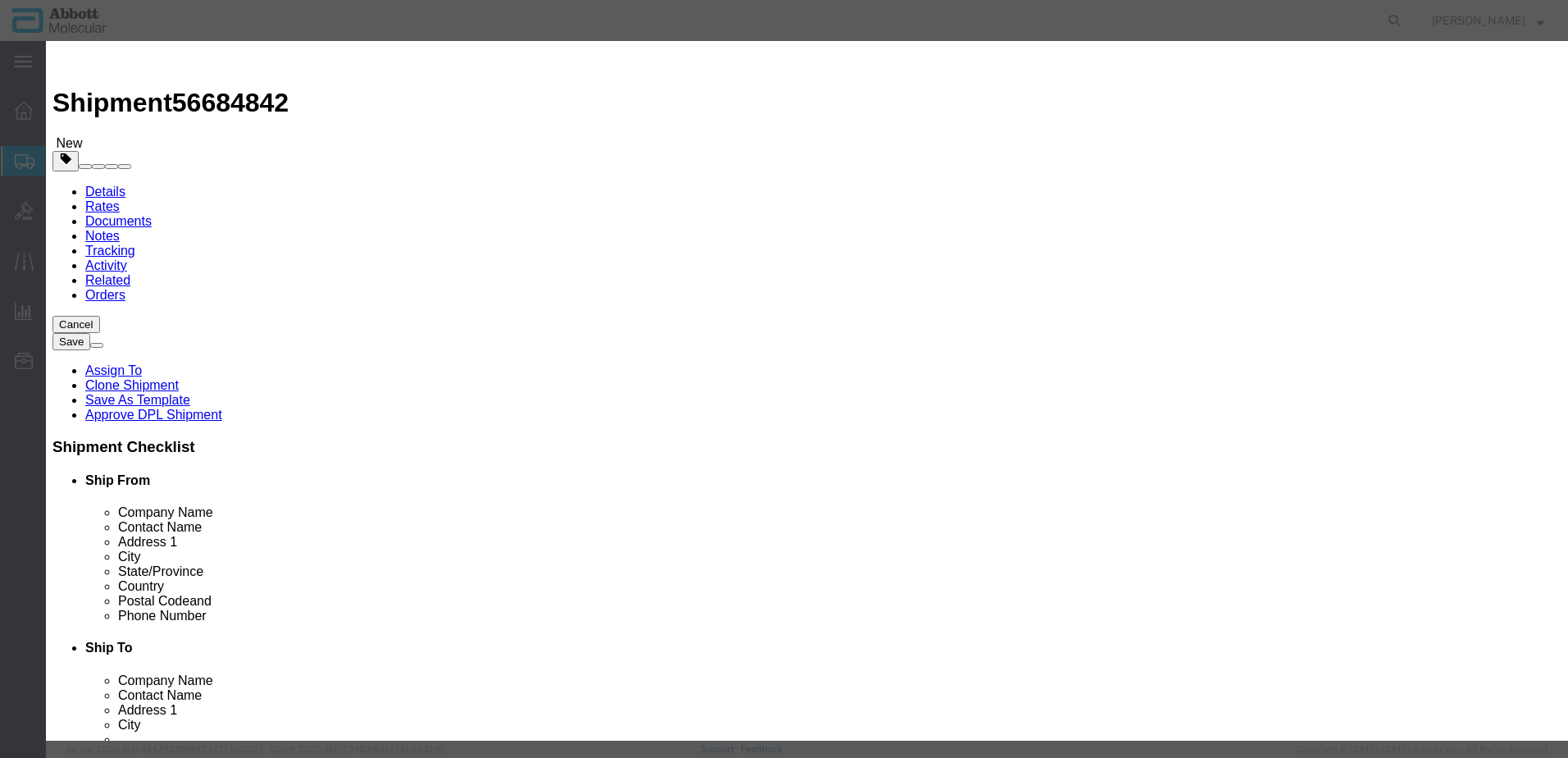
click input "text"
type input "09N2612"
click td "Model: 09N2612"
select select
checkbox input "false"
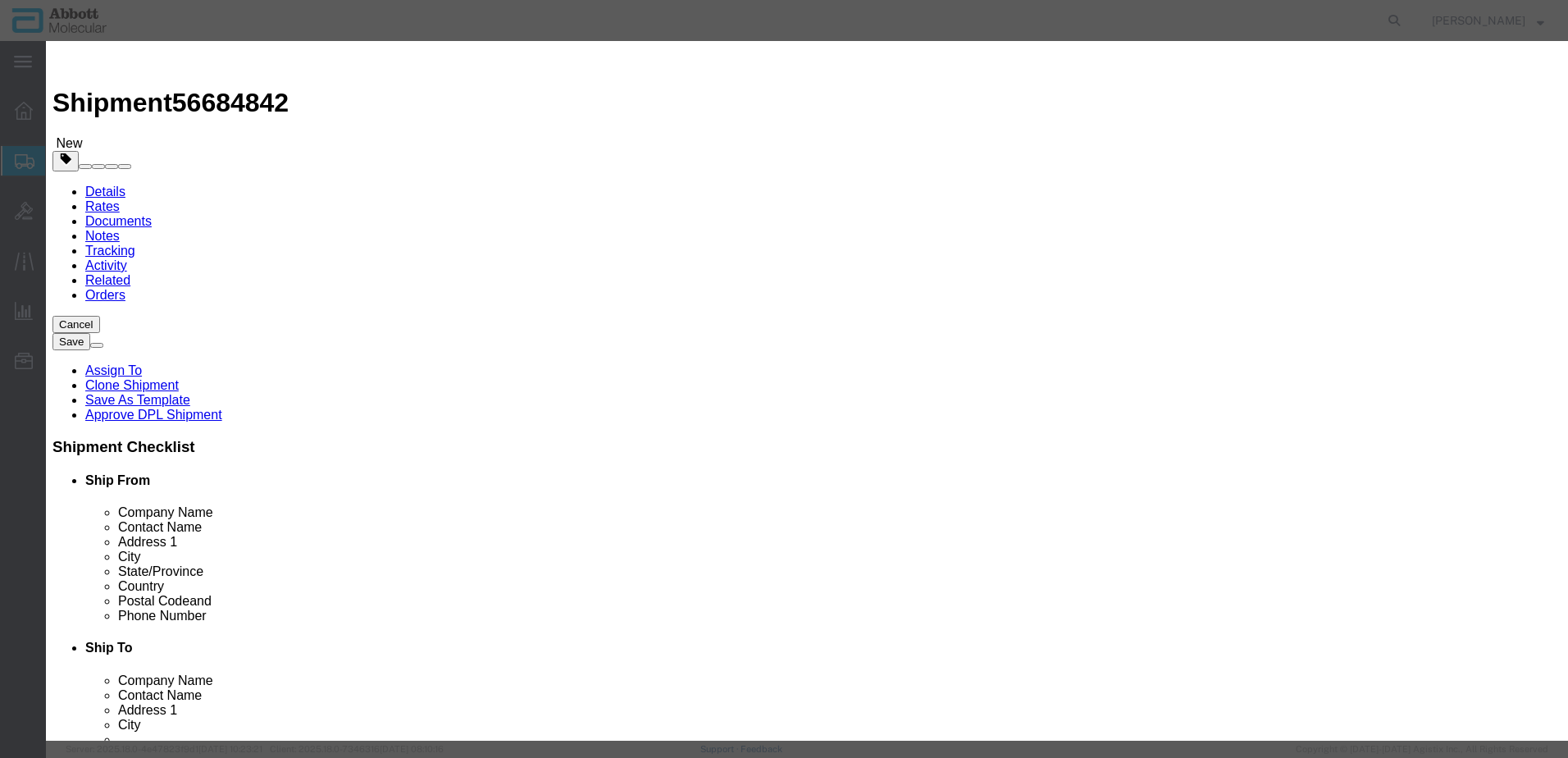
select select "US"
type input "AMBIENT"
type input "3926909985"
select select "BIS"
checkbox input "false"
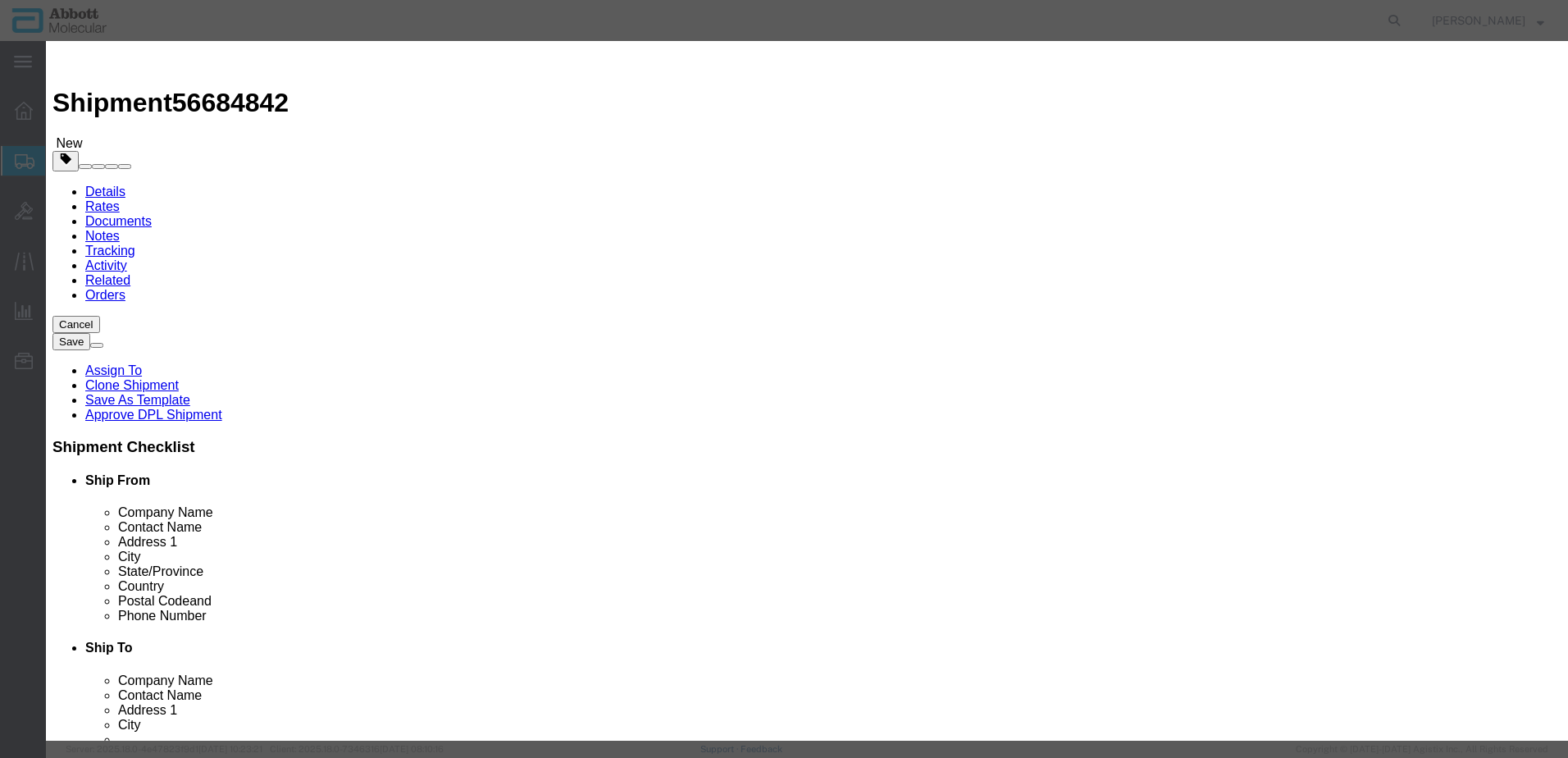
checkbox input "false"
type input "09N2612"
type textarea "Alinity m Waste Box"
select select "NLR"
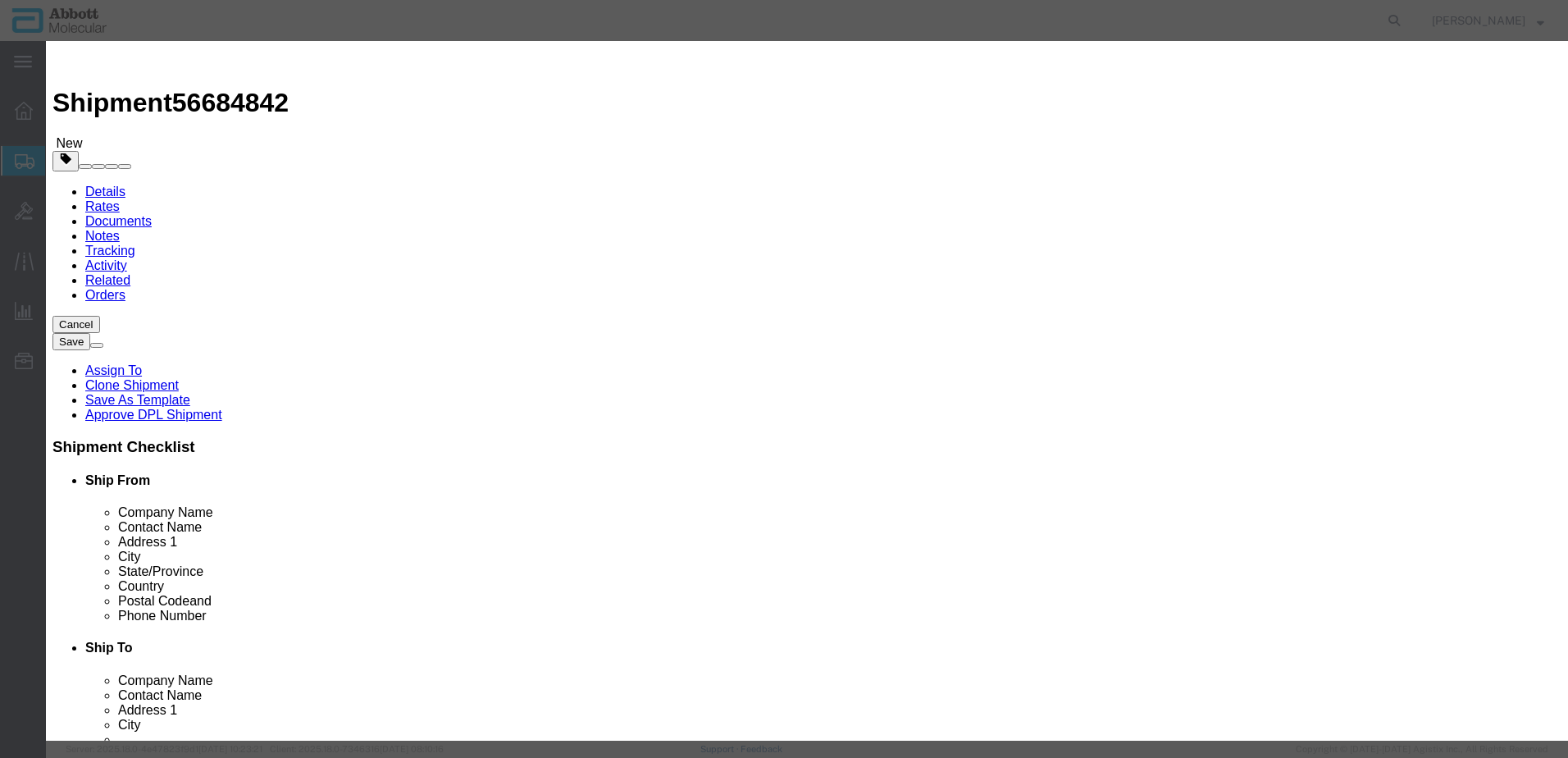
type input "09N2612"
type input "100"
type input "1"
select select "70"
click select "Select Account Type Activity ID Airline Appointment Number ASN Batch Number Bil…"
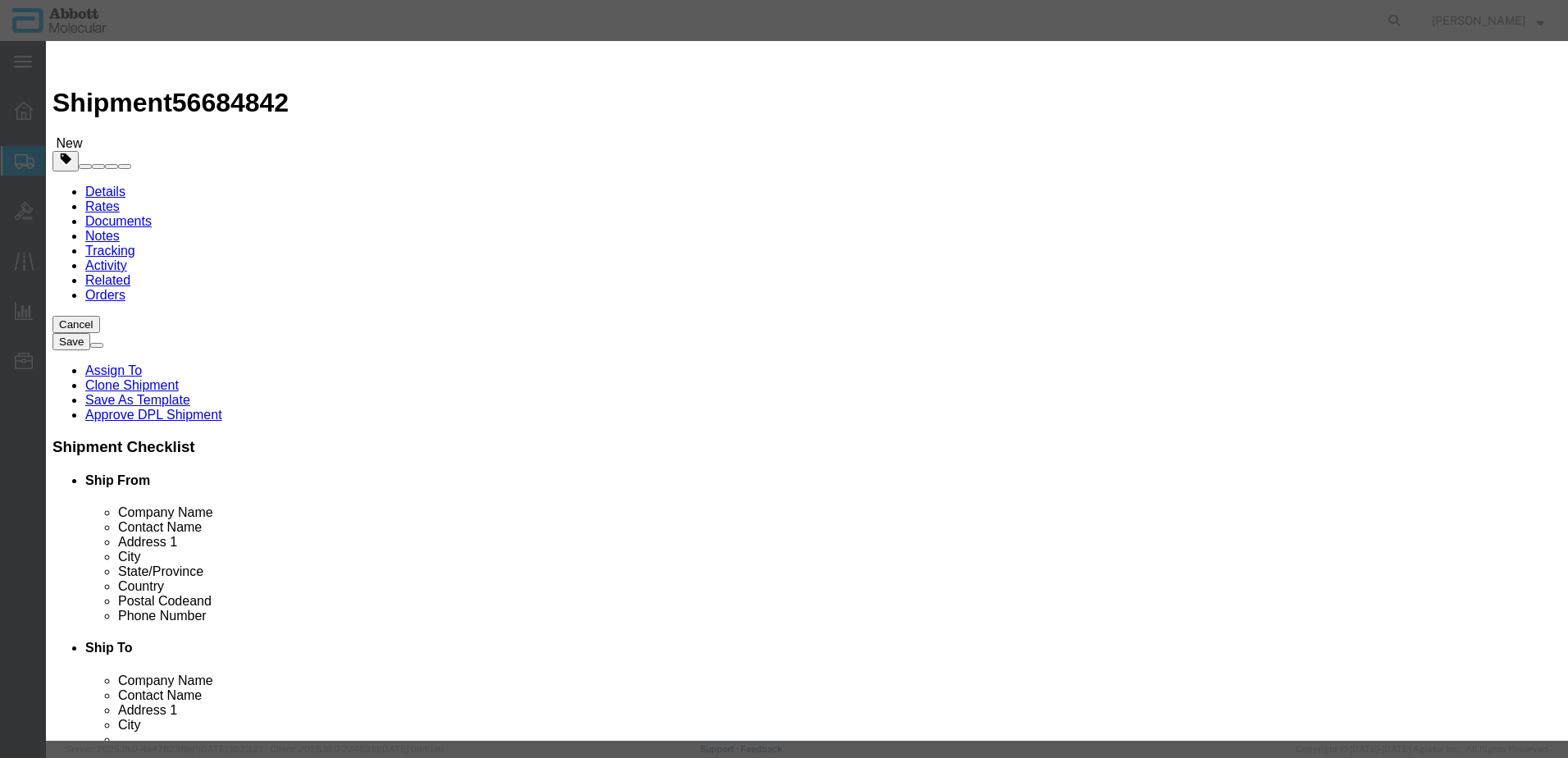
select select "BATCH_NUMBER"
click select "Select Account Type Activity ID Airline Appointment Number ASN Batch Number Bil…"
type input "44542"
click button "Save & Close"
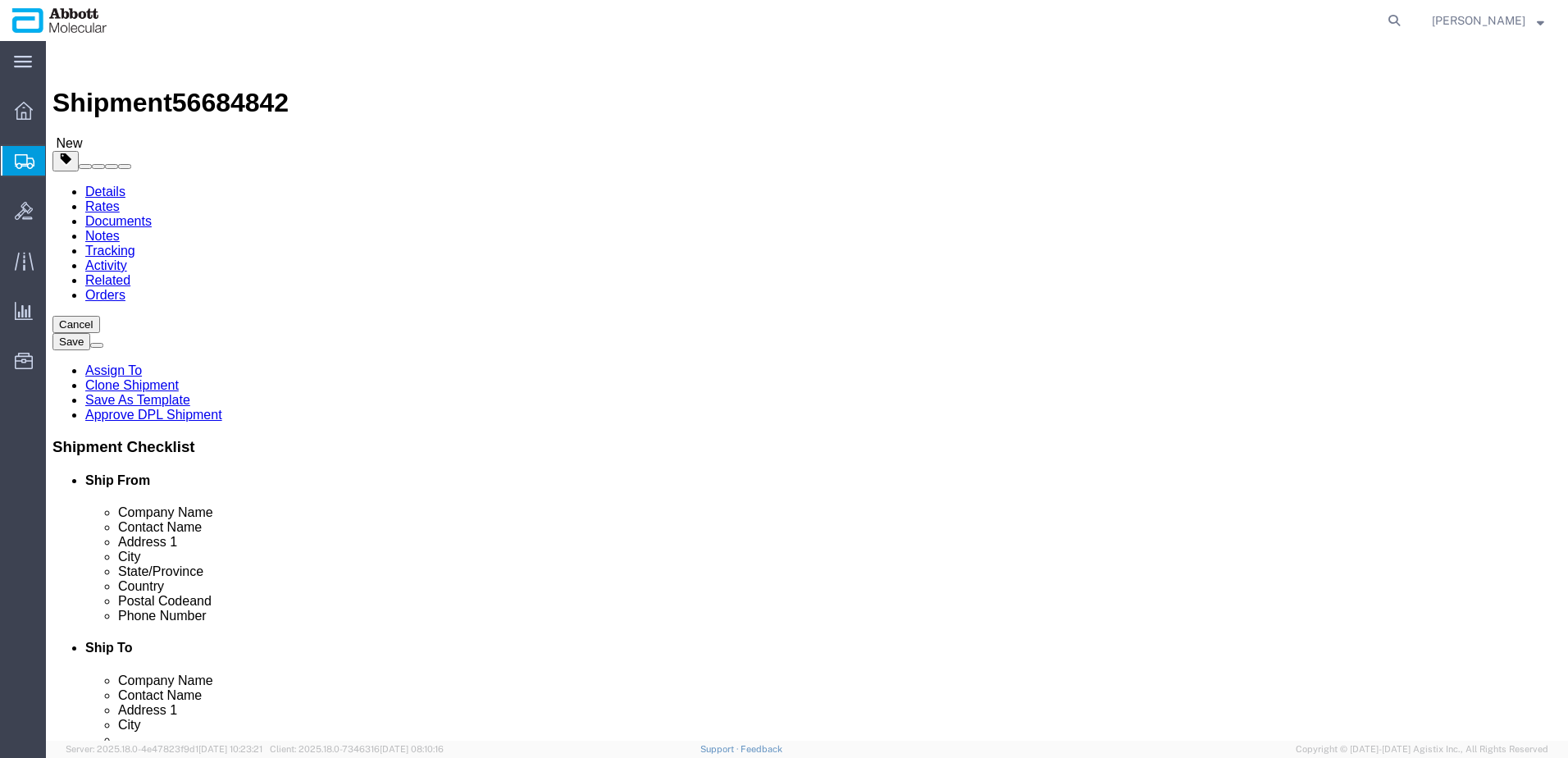
click link "Add Content"
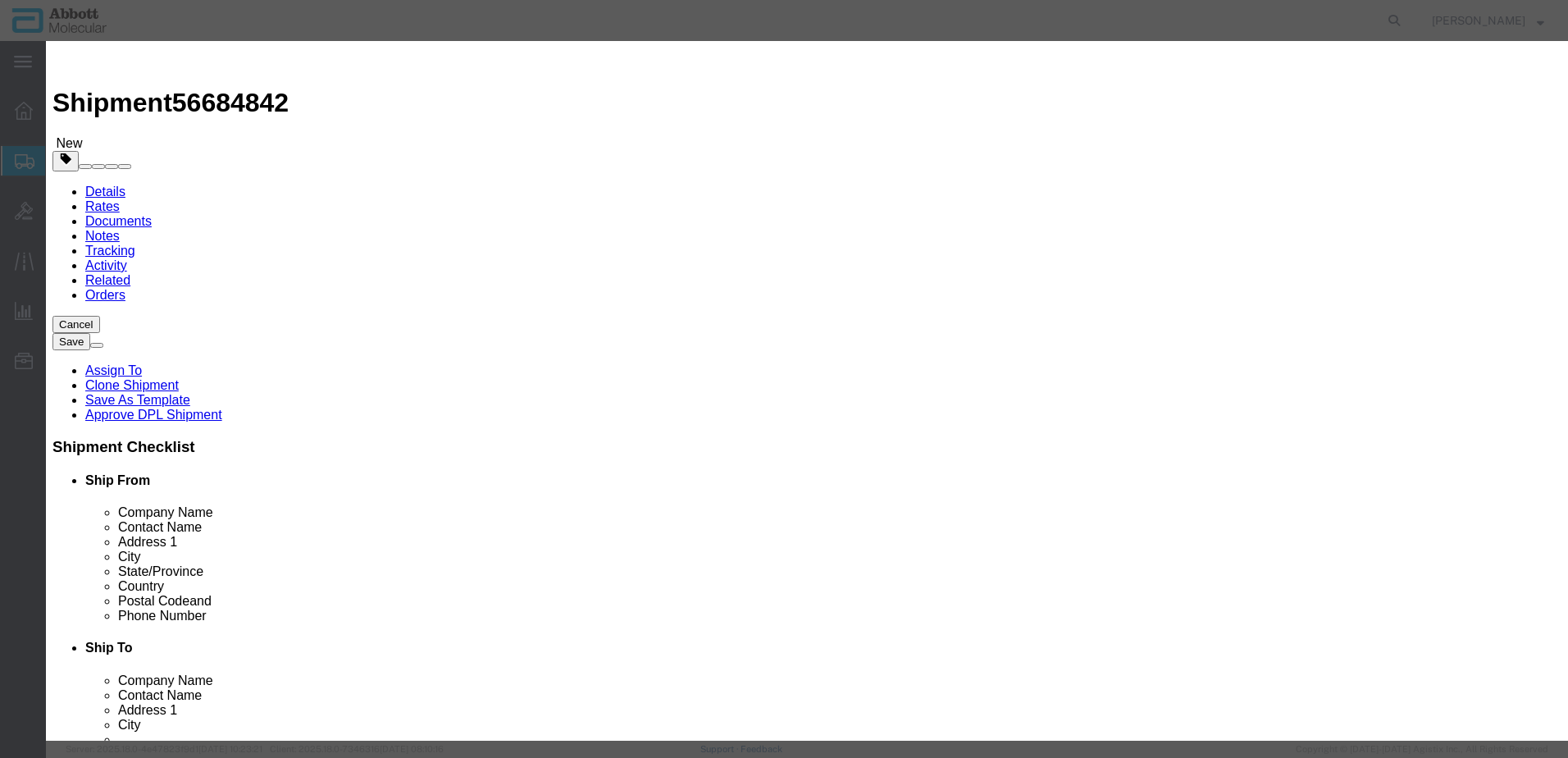
click div "Commodity library"
click input "text"
type input "02J1165"
click strong "02J1165"
select select
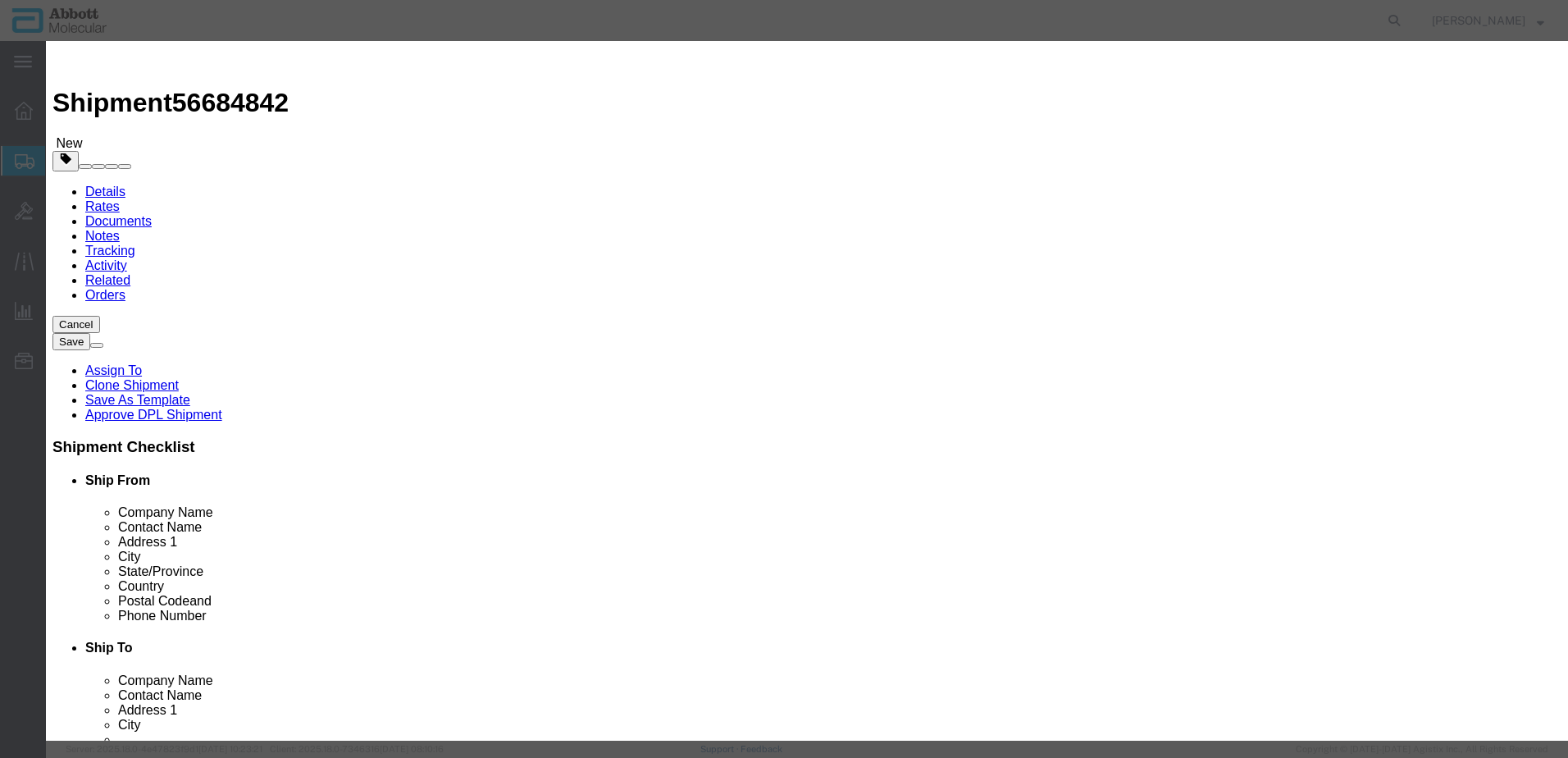
checkbox input "false"
select select "US"
type input "AMBIENT"
type input "8471500150"
select select "BIS"
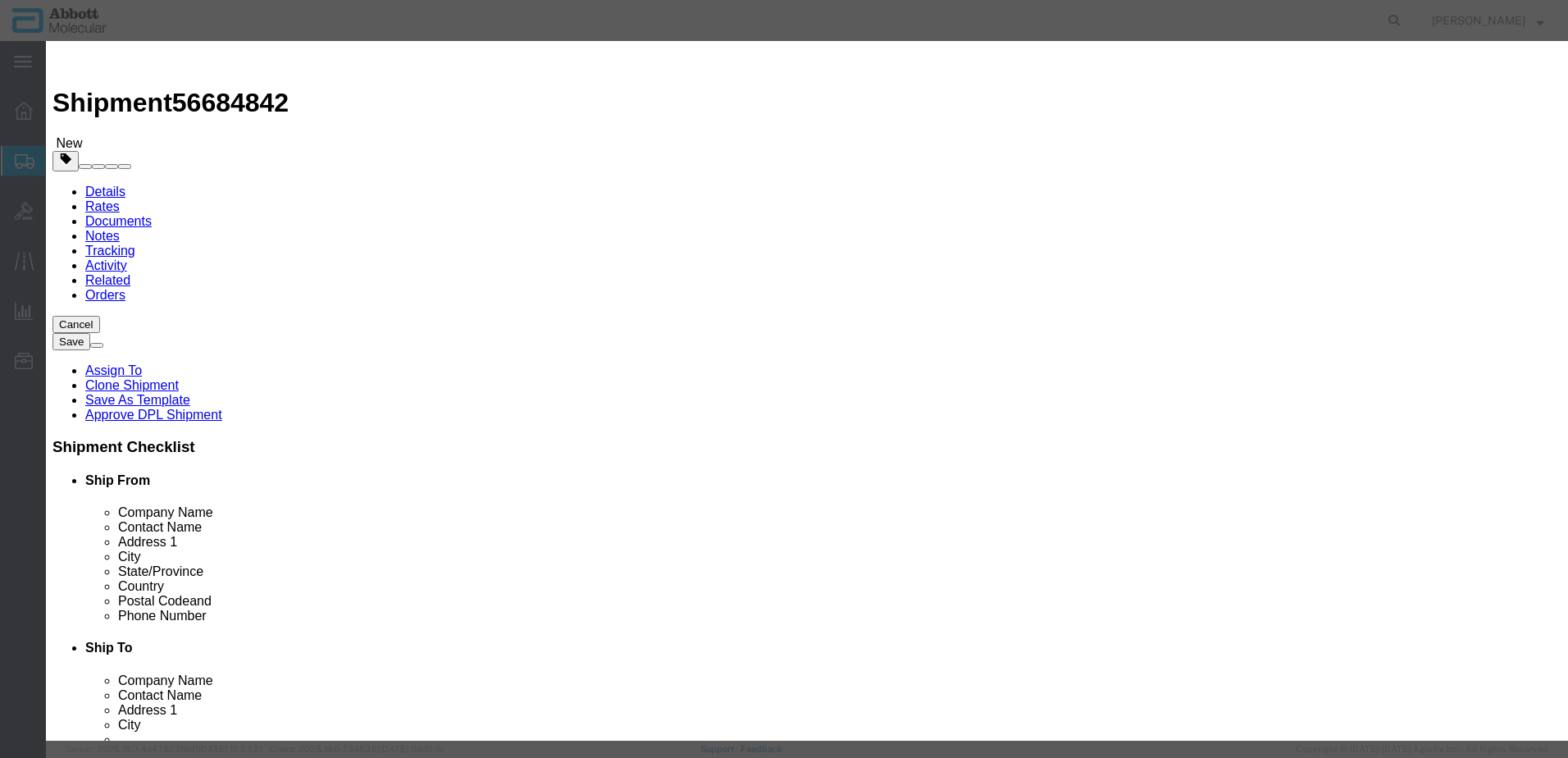
checkbox input "false"
type input "02J1165"
type textarea "VIP 2000 Upgrade kit"
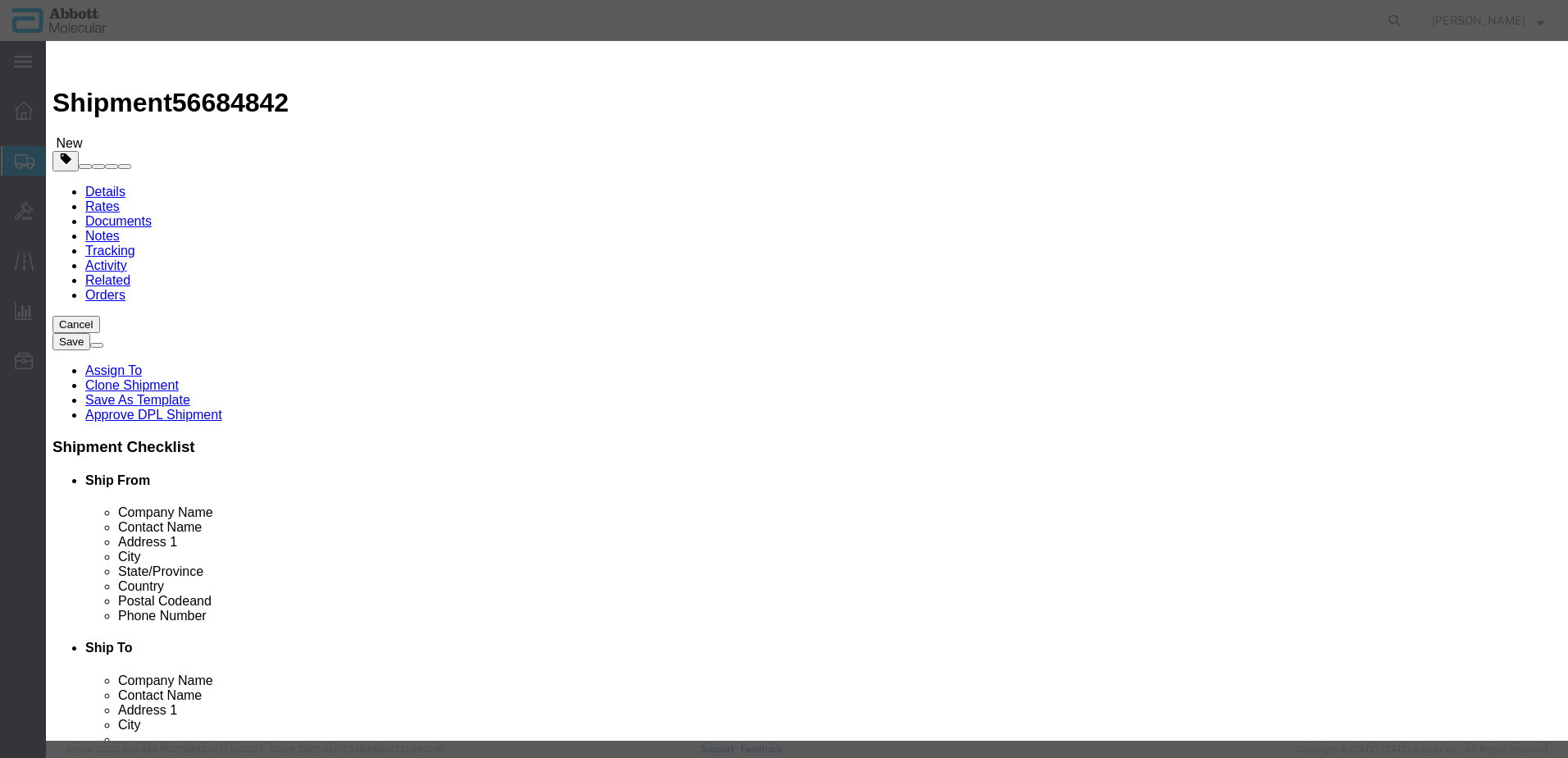
select select "NLR"
type input "02J1165"
type input "1"
select select "70"
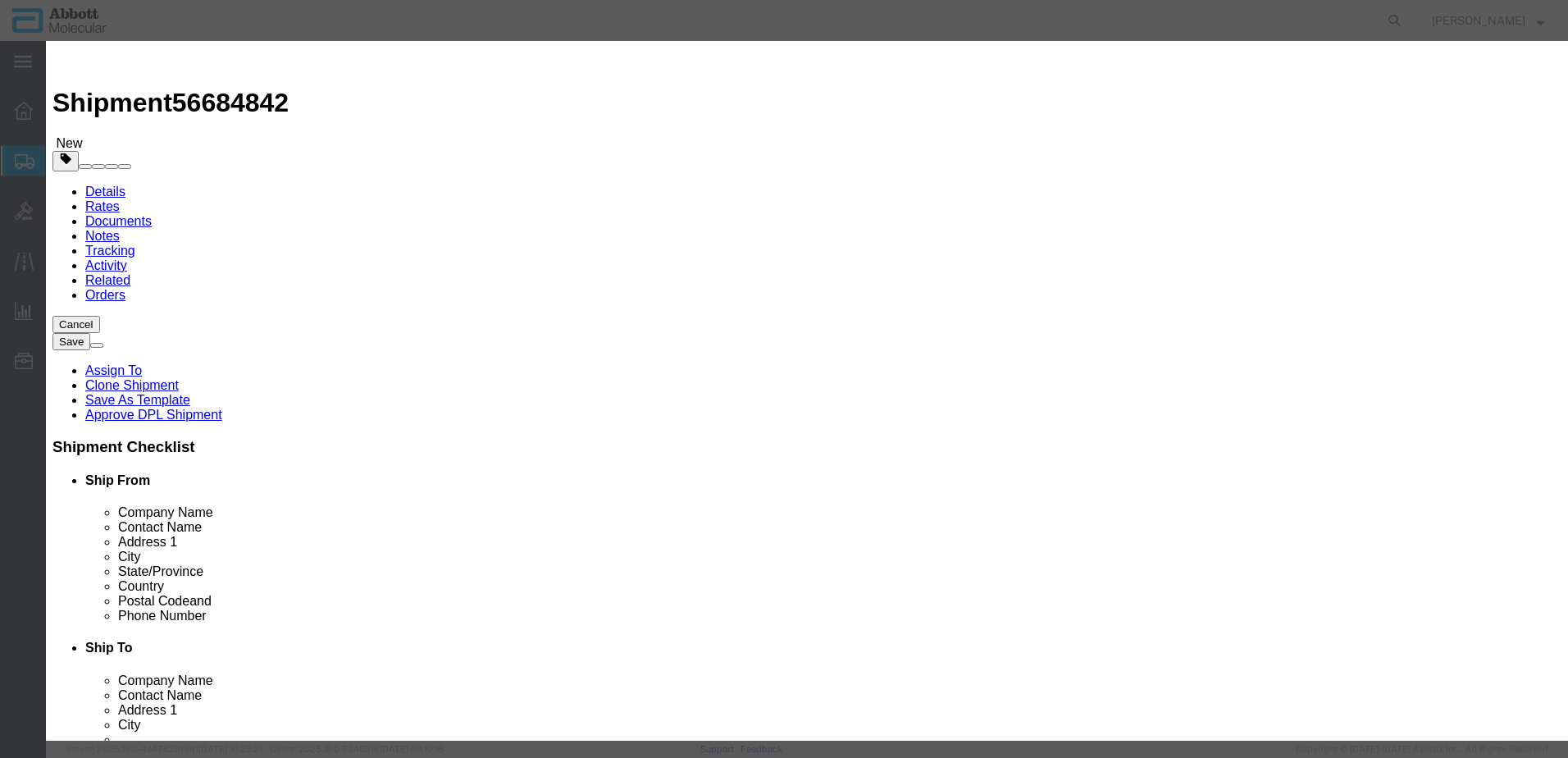
drag, startPoint x: 992, startPoint y: 270, endPoint x: 992, endPoint y: 280, distance: 10.0
click select "Select Account Type Activity ID Airline Appointment Number ASN Batch Number Bil…"
select select "BATCH_NUMBER"
click select "Select Account Type Activity ID Airline Appointment Number ASN Batch Number Bil…"
type input "413166"
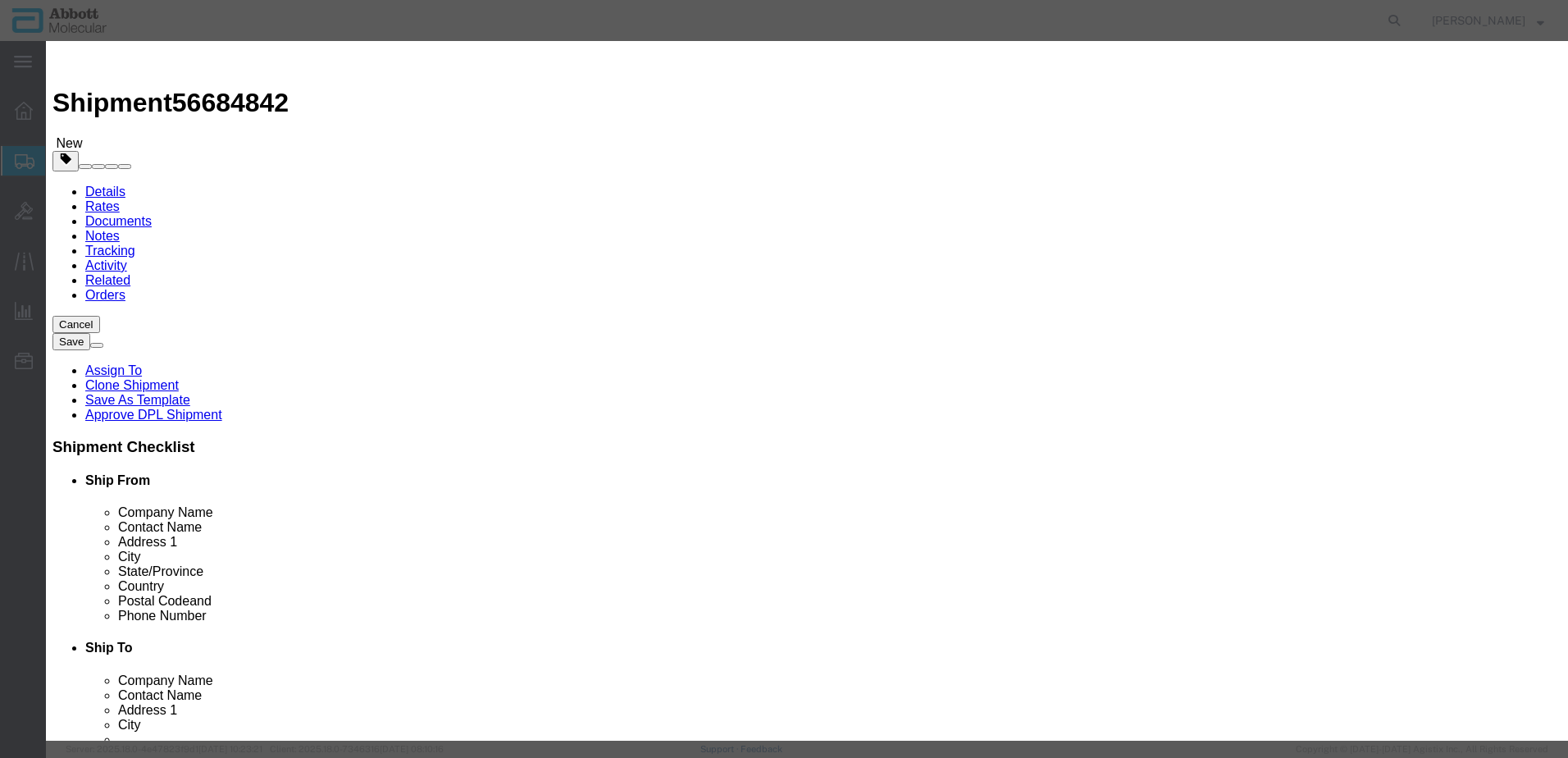
click button "Save & Close"
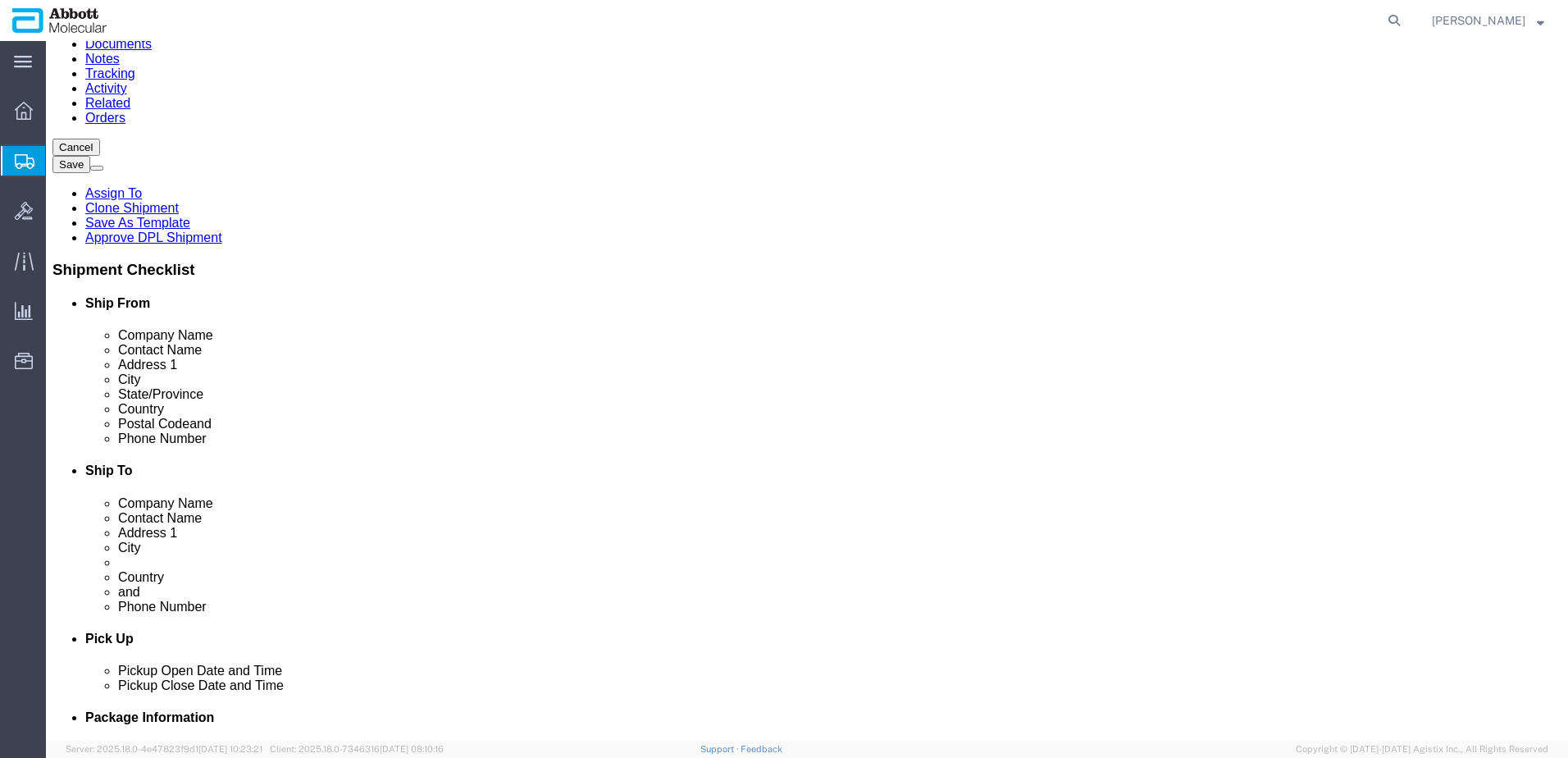
scroll to position [196, 0]
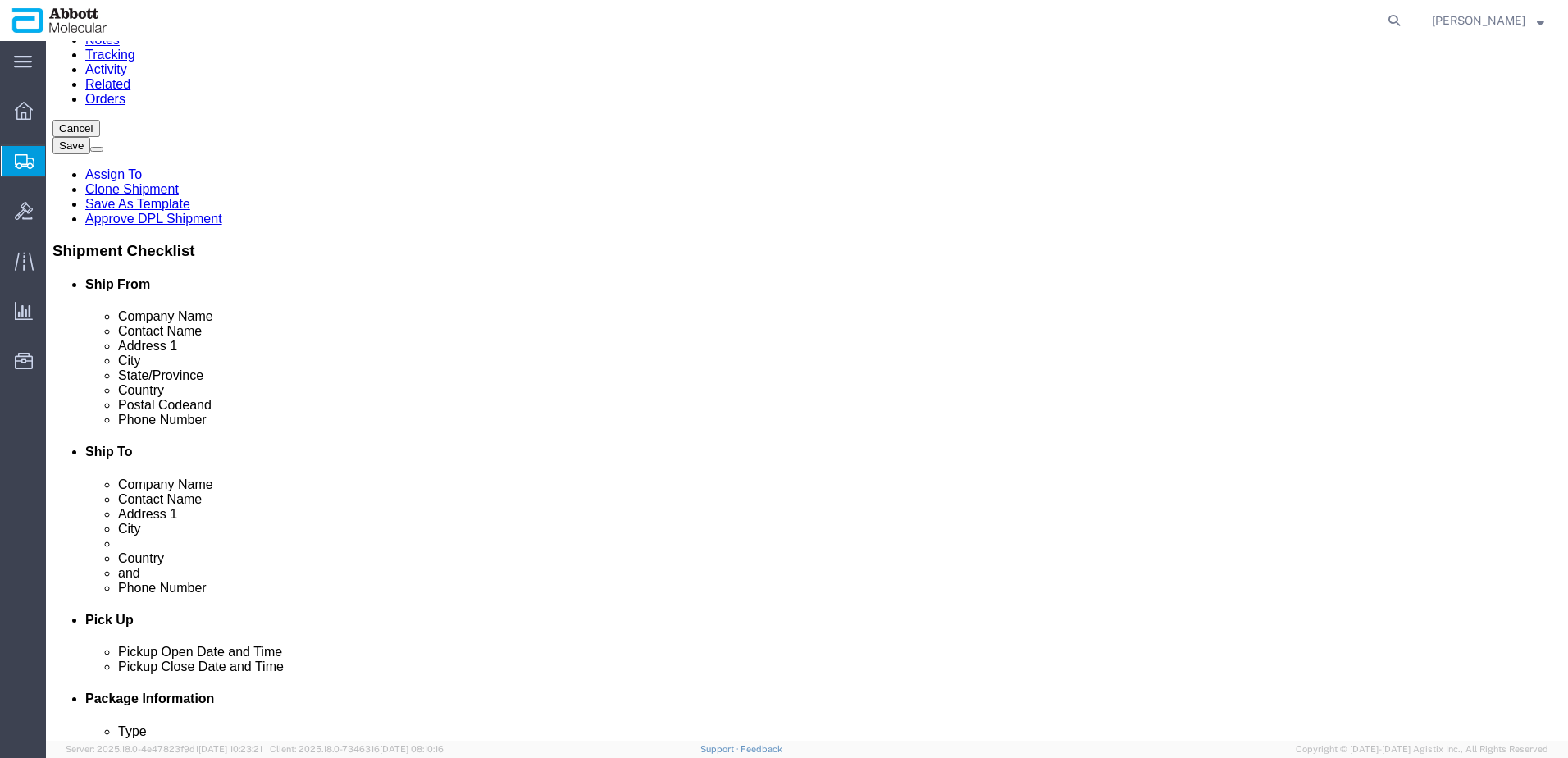
click button "Continue"
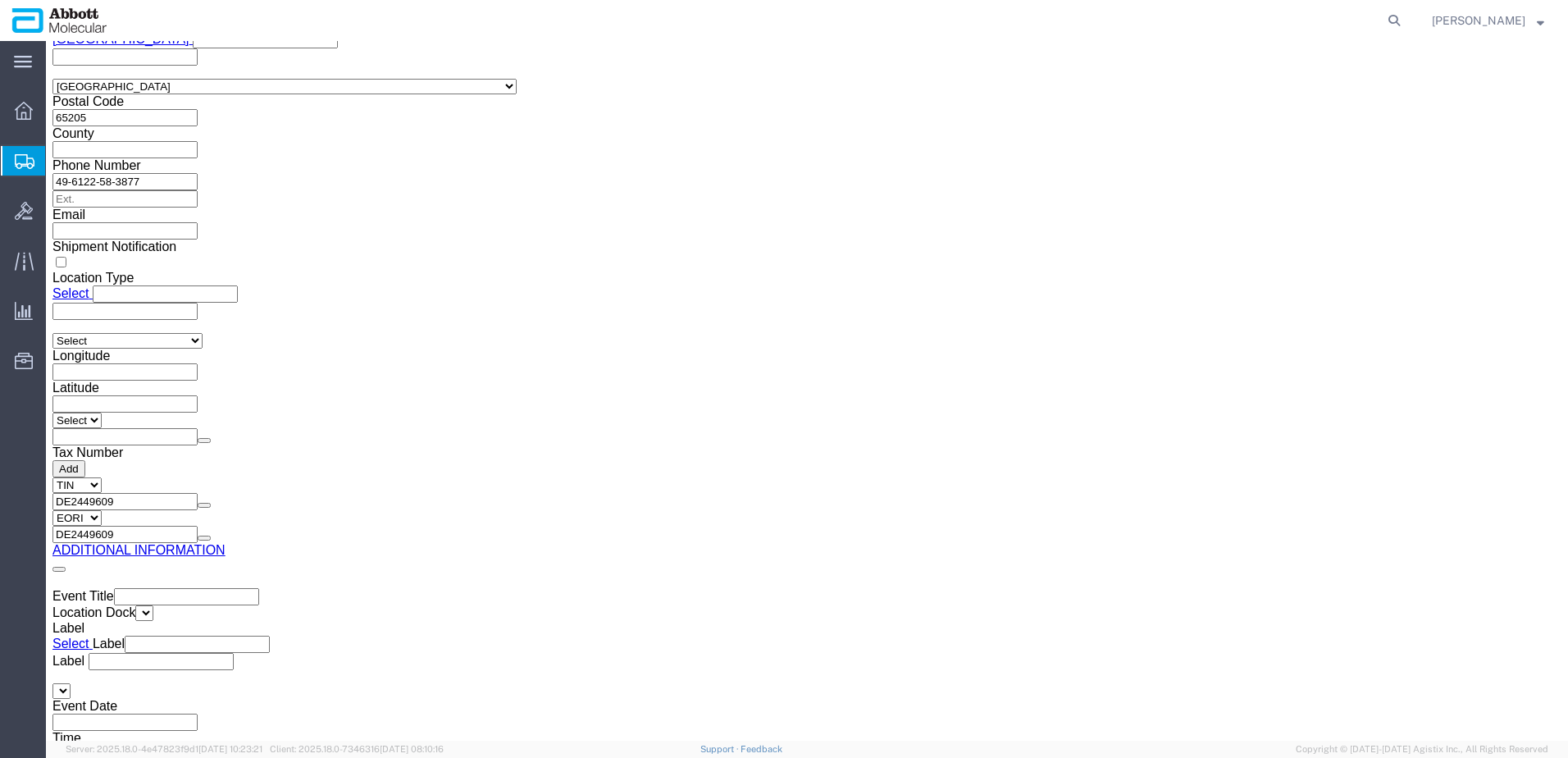
click button "Upload"
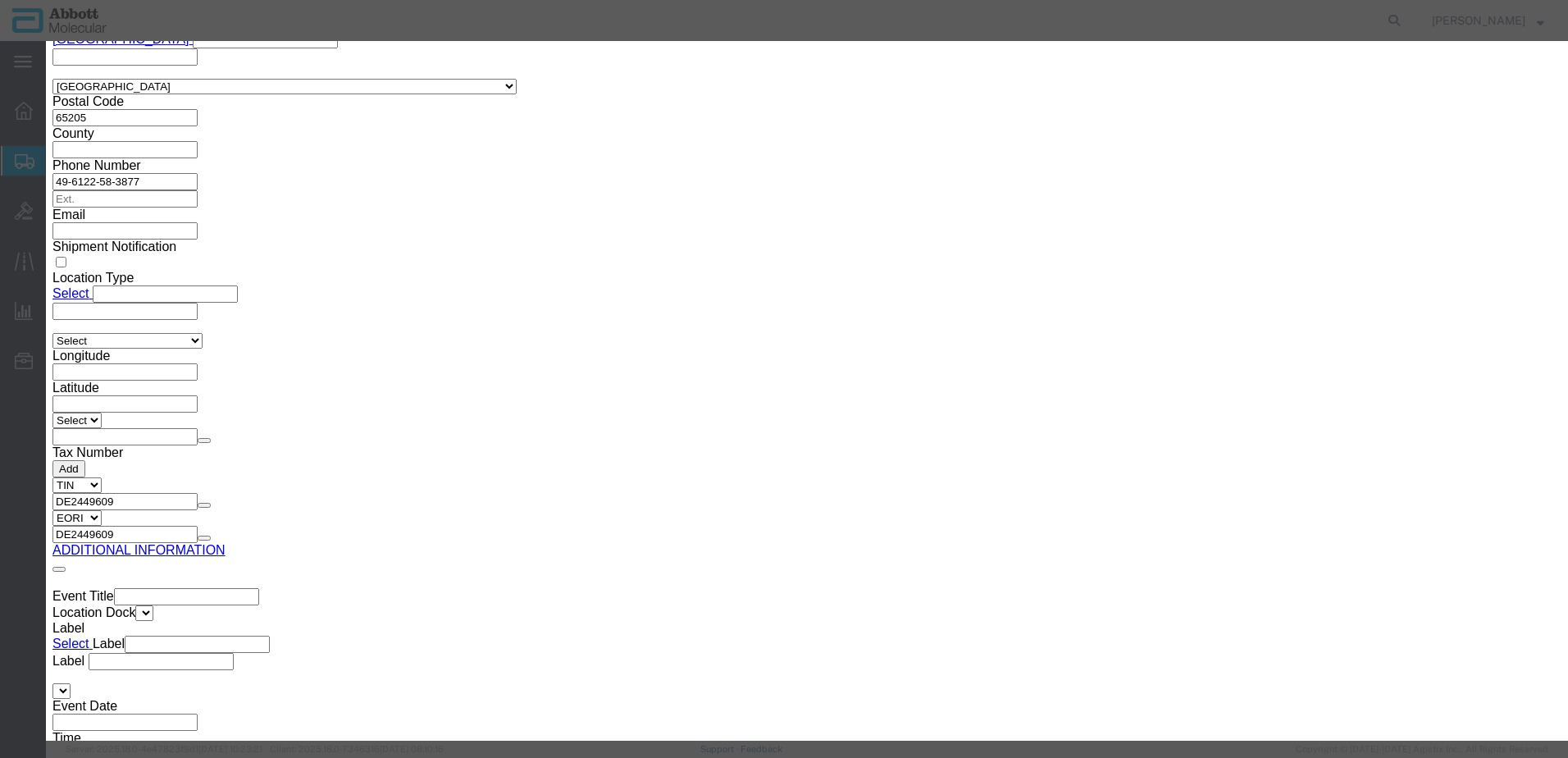
click button "Browse"
type input "C:\fakepath\917969430 SLI [PERSON_NAME].pdf"
click button "Upload"
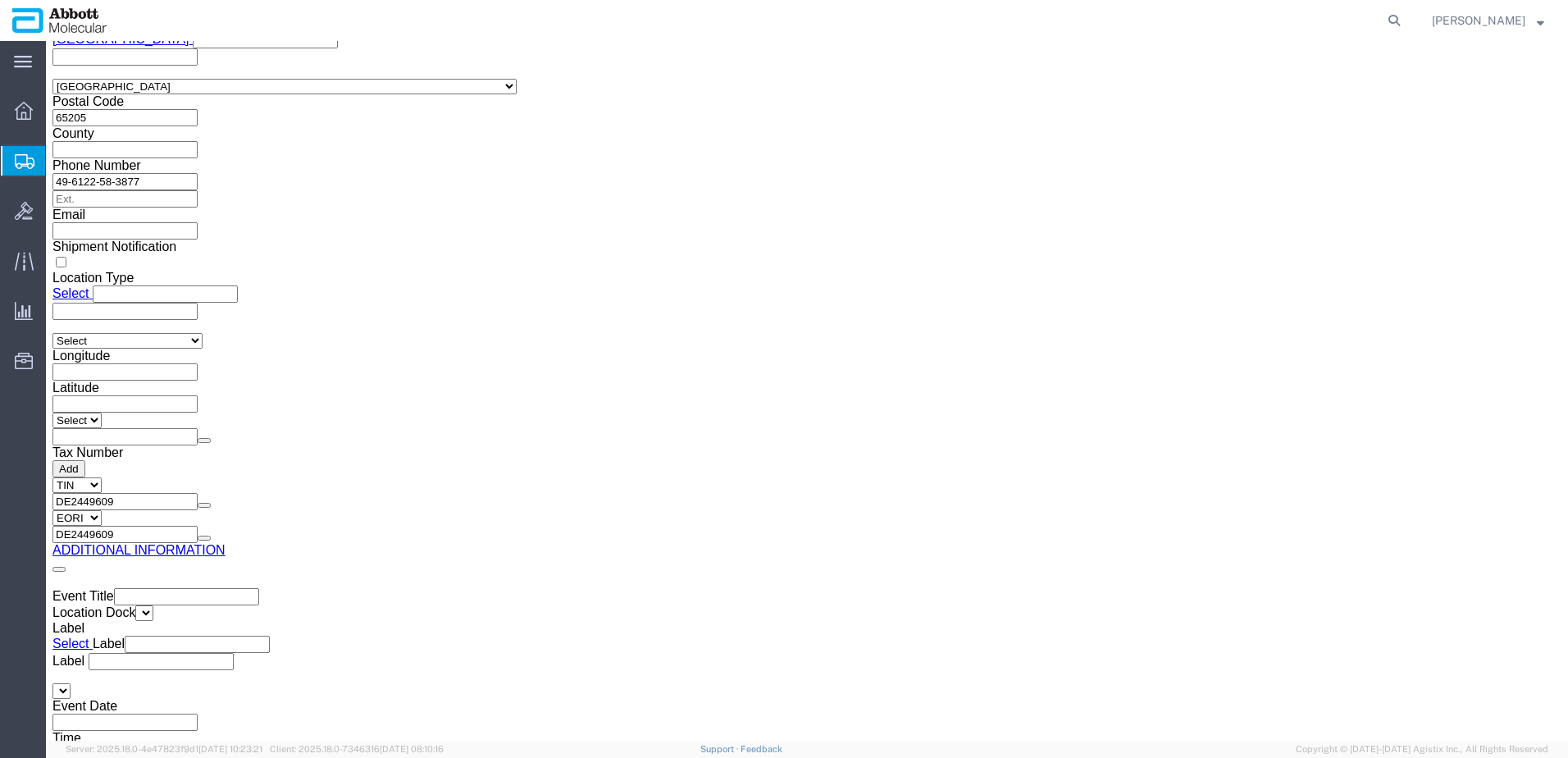
drag, startPoint x: 47, startPoint y: 24, endPoint x: 221, endPoint y: 24, distance: 174.0
click h1 "Shipment 56684842"
copy h1 "Shipment 56684842"
click div "Rate Shipment Send To Bid Rate And Send To Bid"
click button "Rate Shipment"
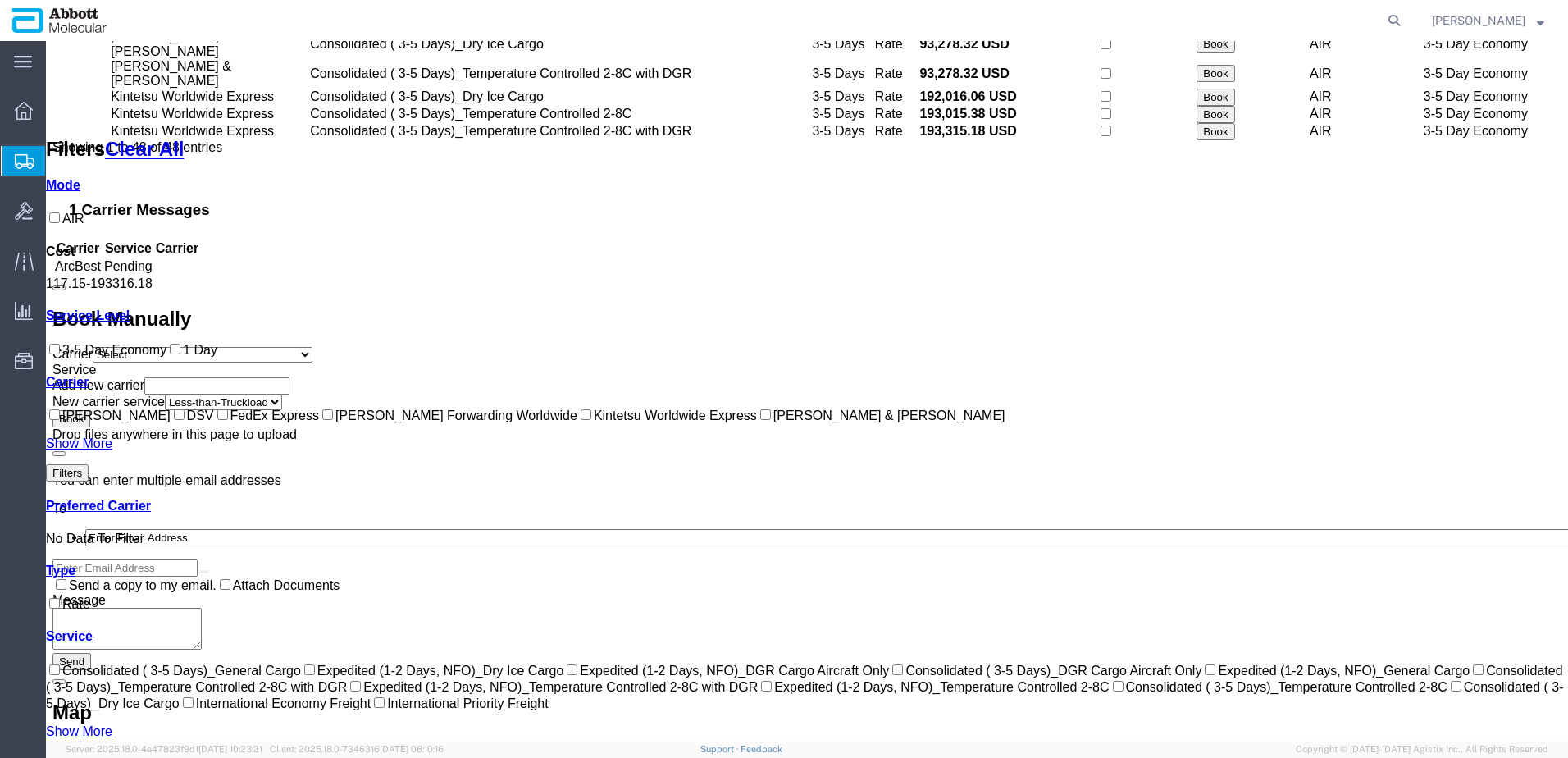
scroll to position [1161, 0]
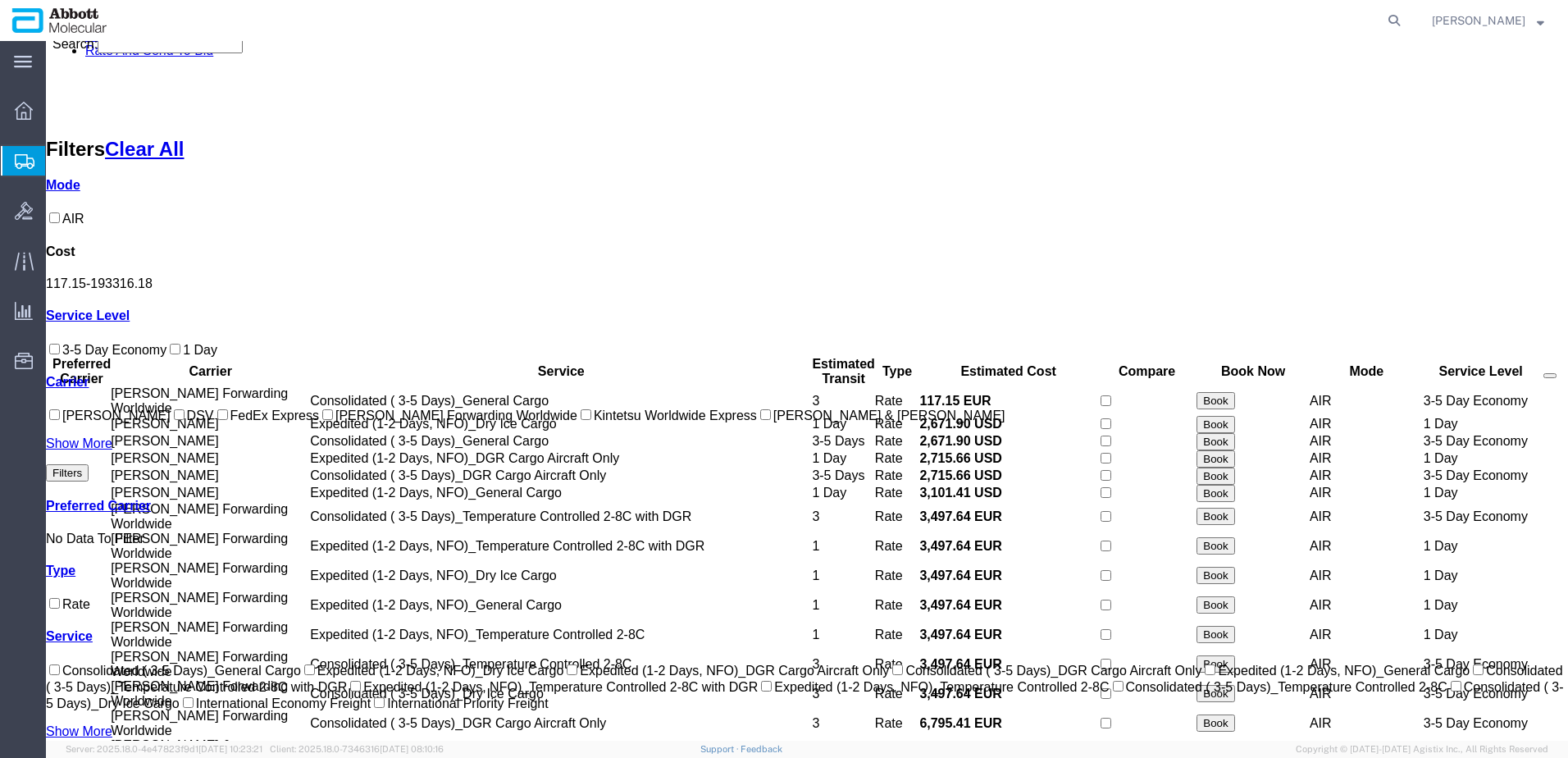
click at [323, 420] on input "[PERSON_NAME] Forwarding Worldwide" at bounding box center [328, 415] width 11 height 11
checkbox input "true"
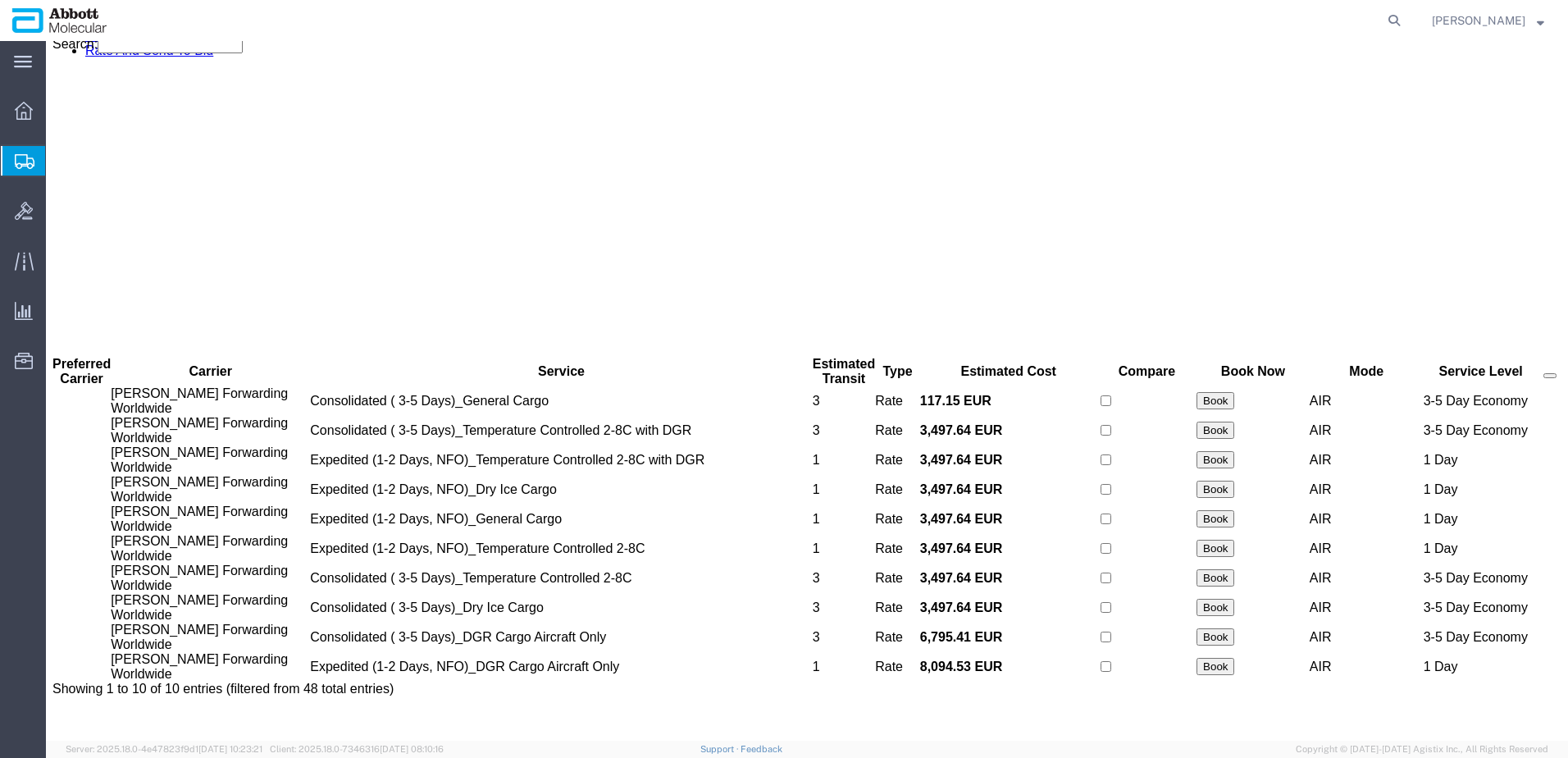
scroll to position [0, 0]
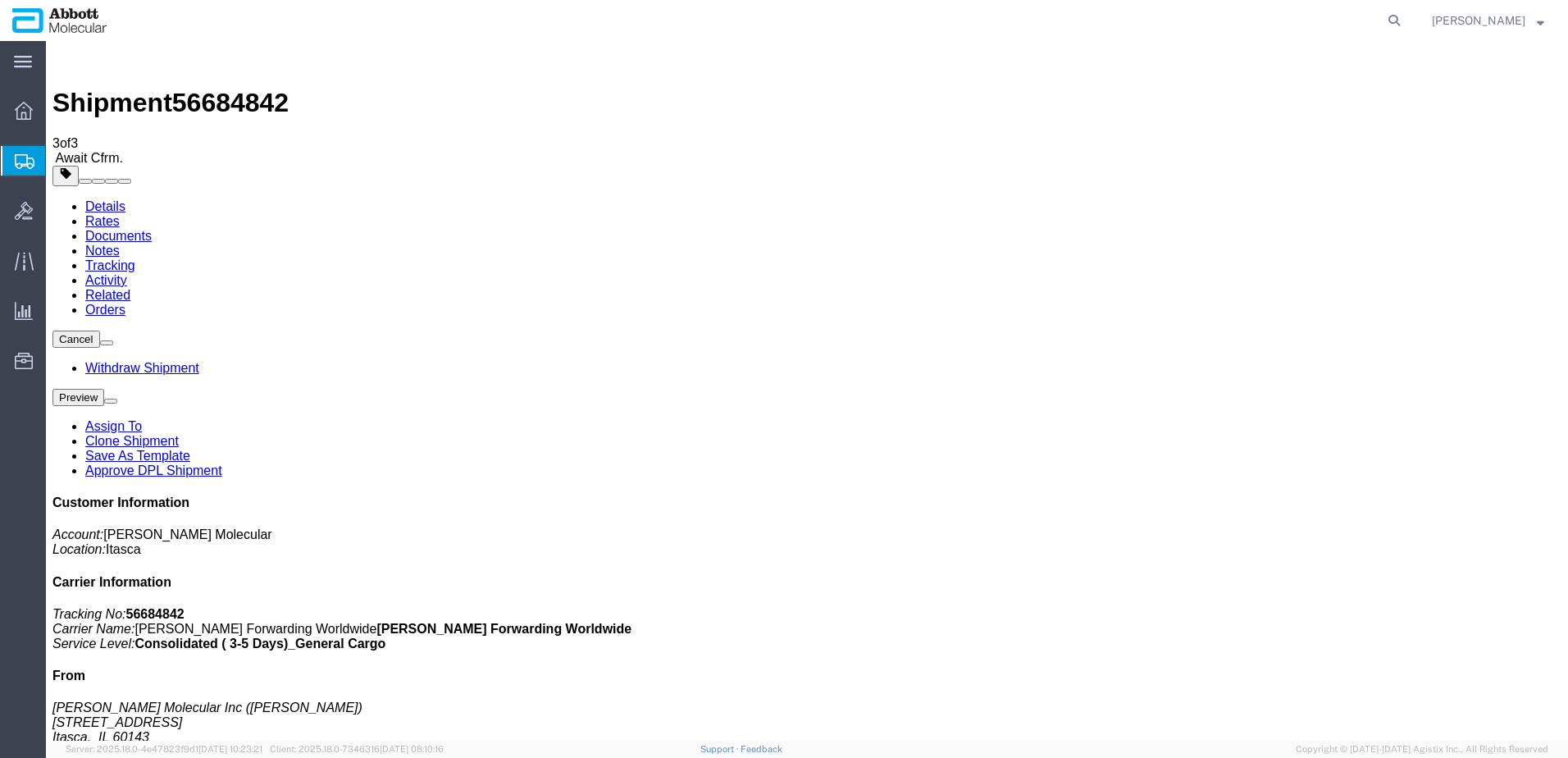
click at [0, 0] on span "Create from Template" at bounding box center [0, 0] width 0 height 0
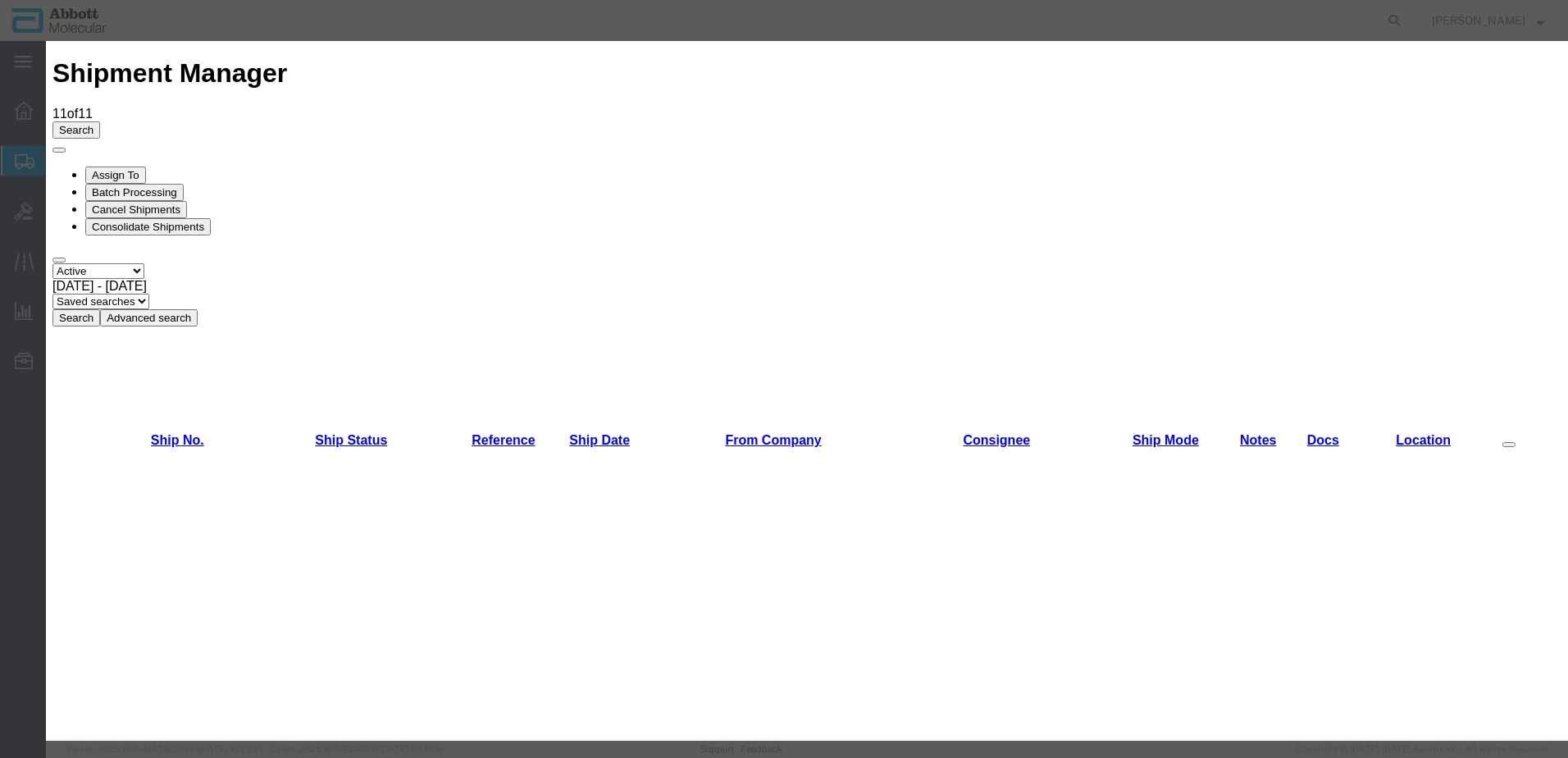
scroll to position [656, 0]
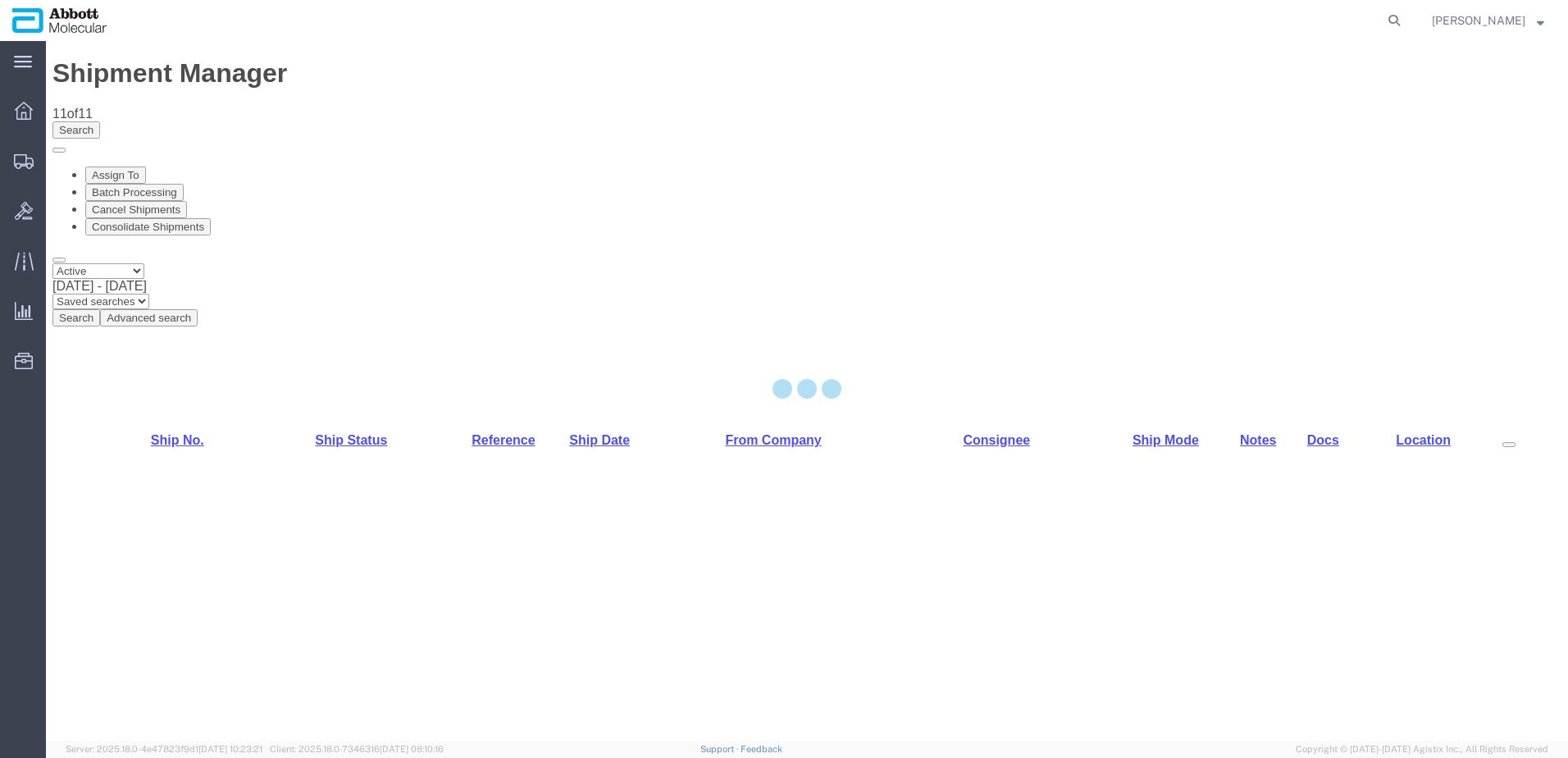
select select "48454"
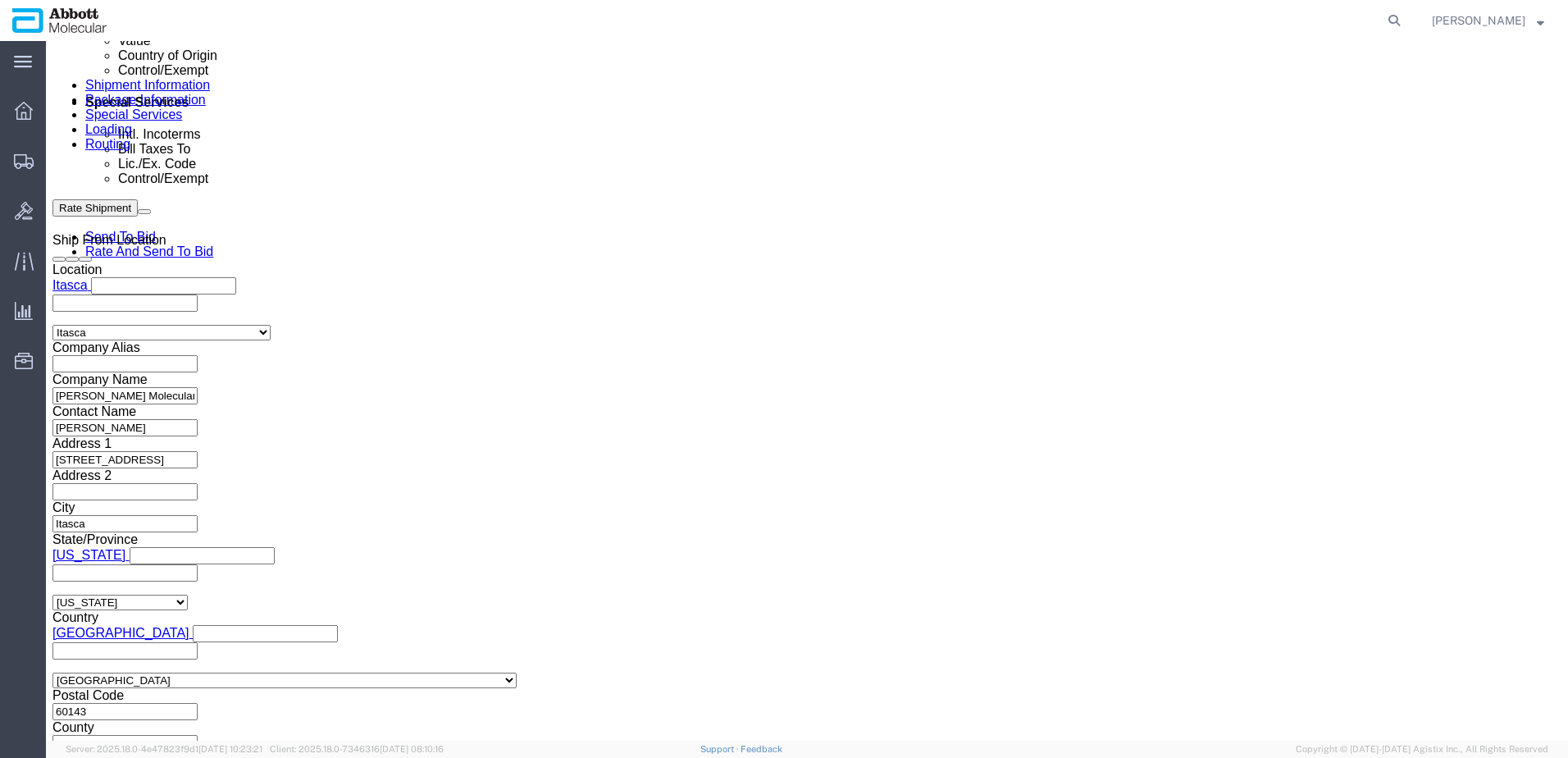
scroll to position [1025, 0]
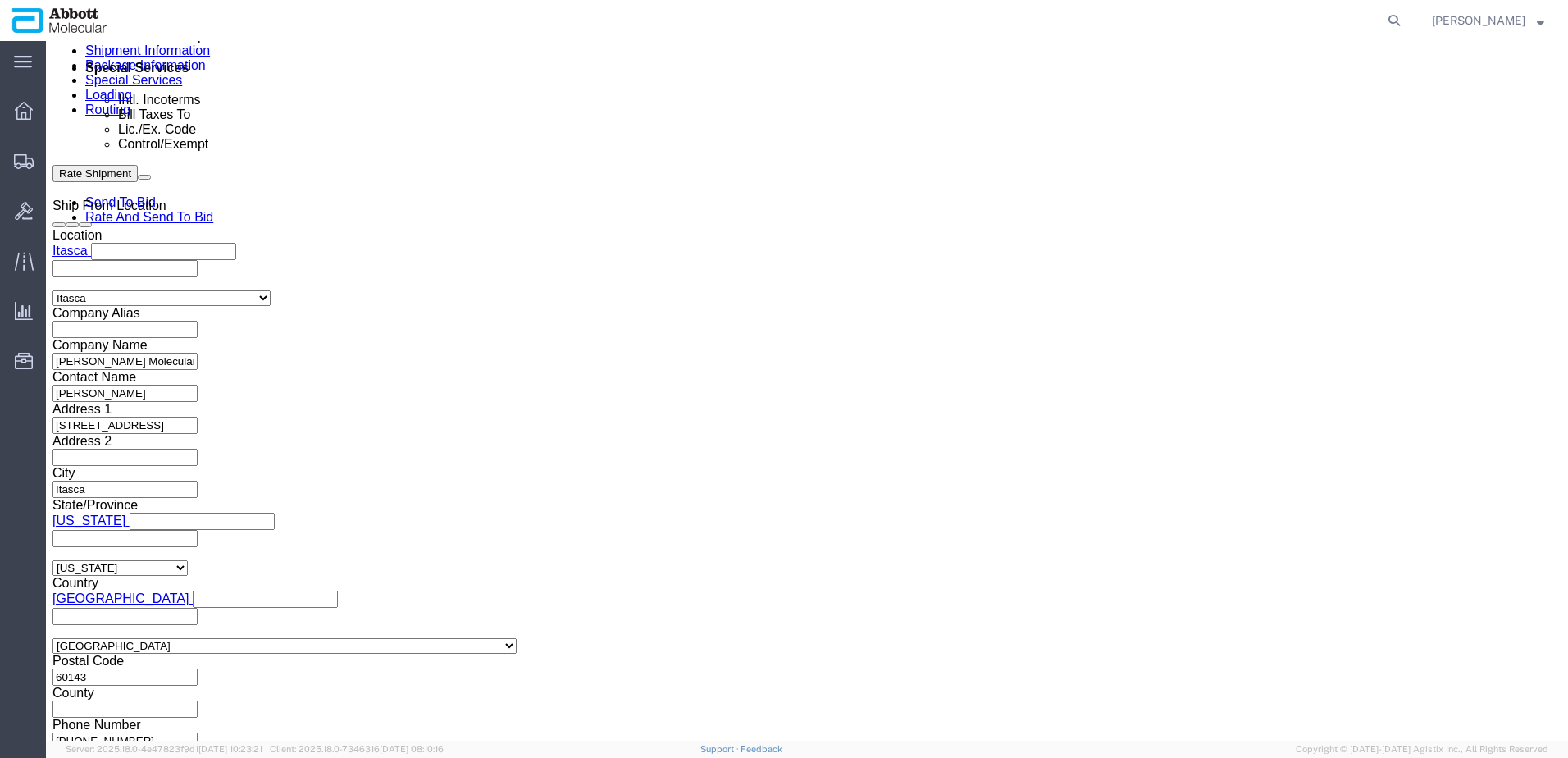
click button "Add reference"
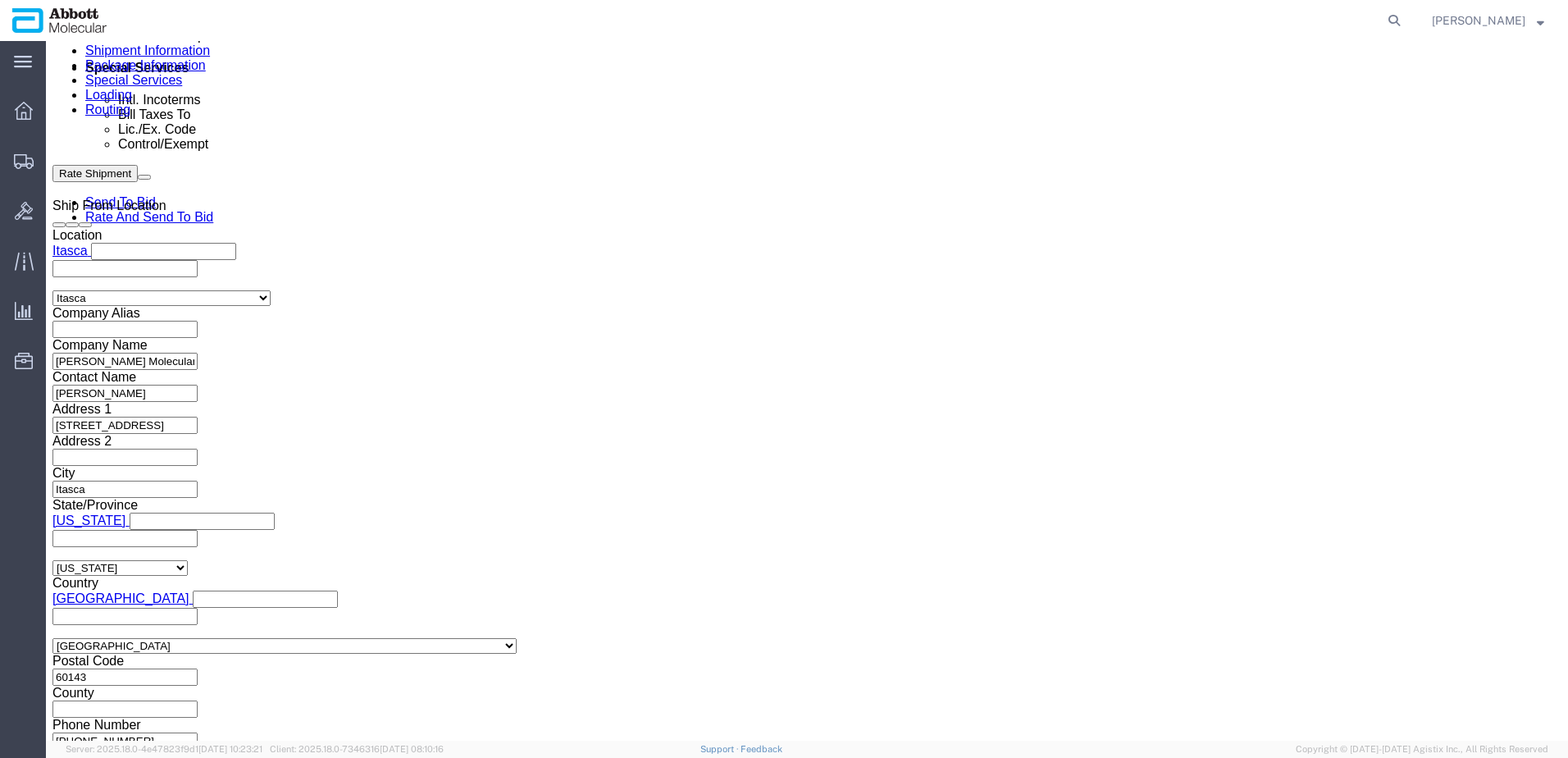
click input "text"
paste input "917993274"
type input "917993274"
select select "INVOICE"
paste input "917993274"
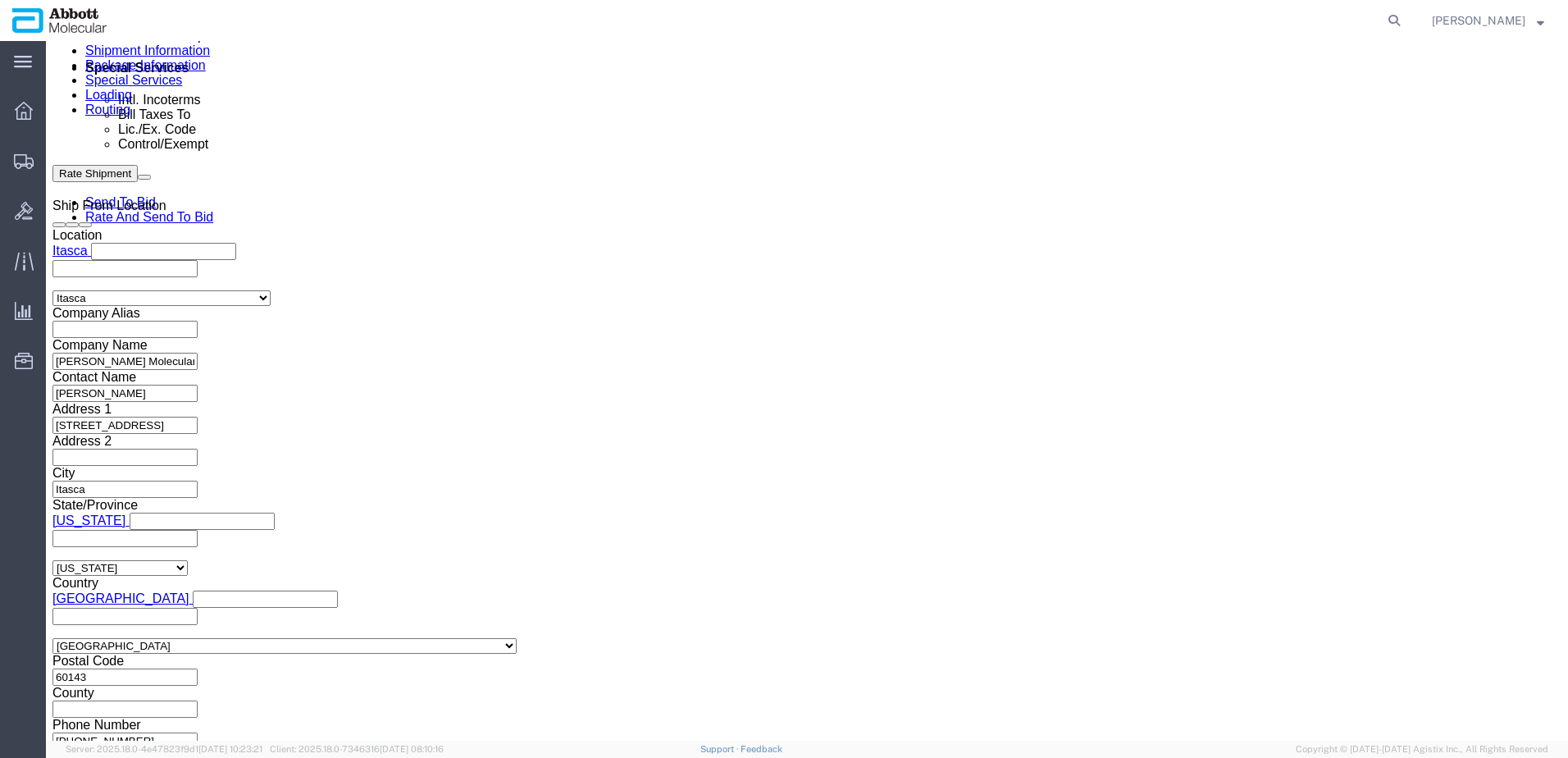
type input "917993275"
select select "INVOICE"
paste input "917993274"
type input "917993276"
select select "INVOICE"
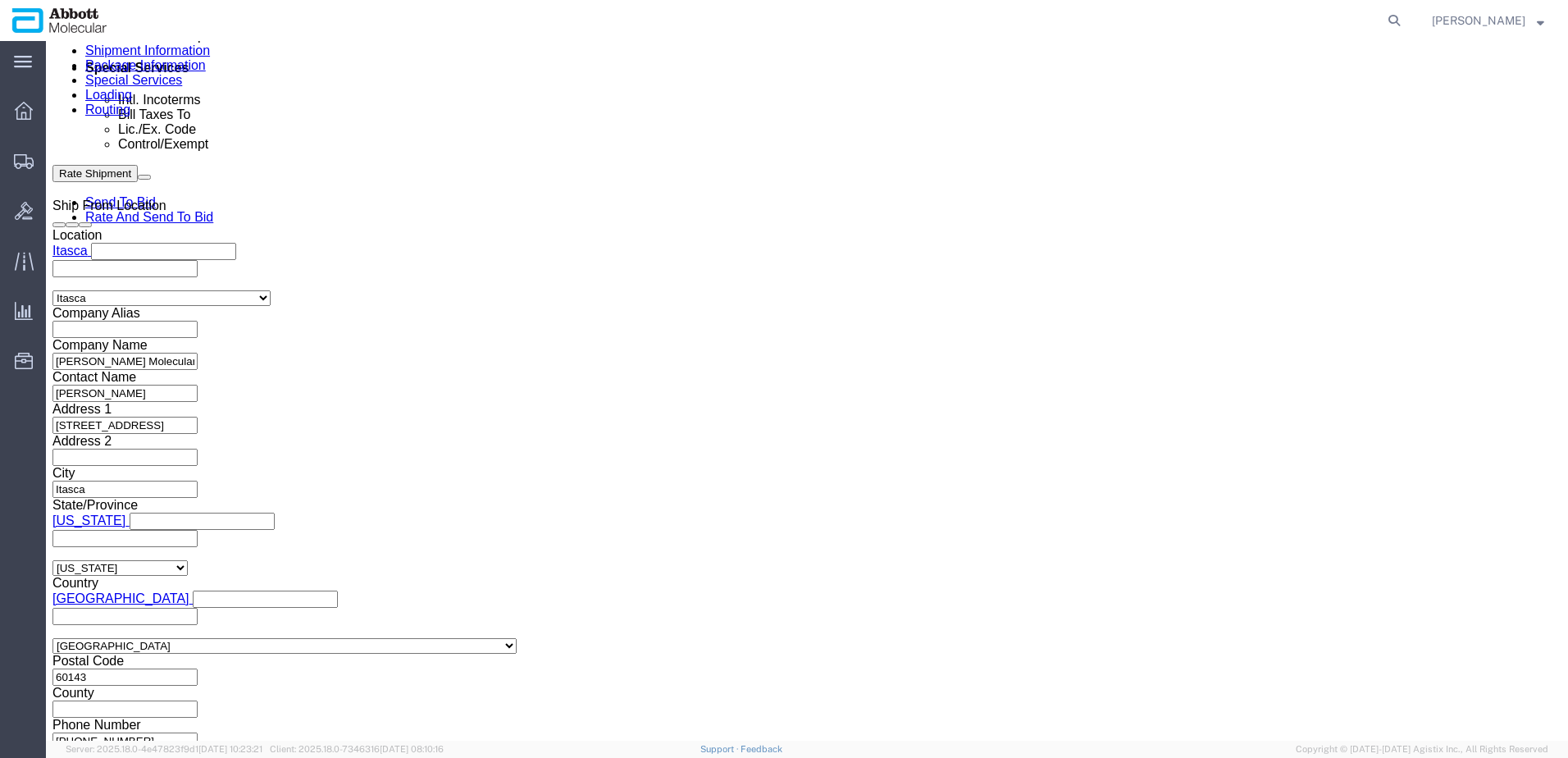
paste input "917993274"
type input "917993277"
select select "INVOICE"
paste input "917993274"
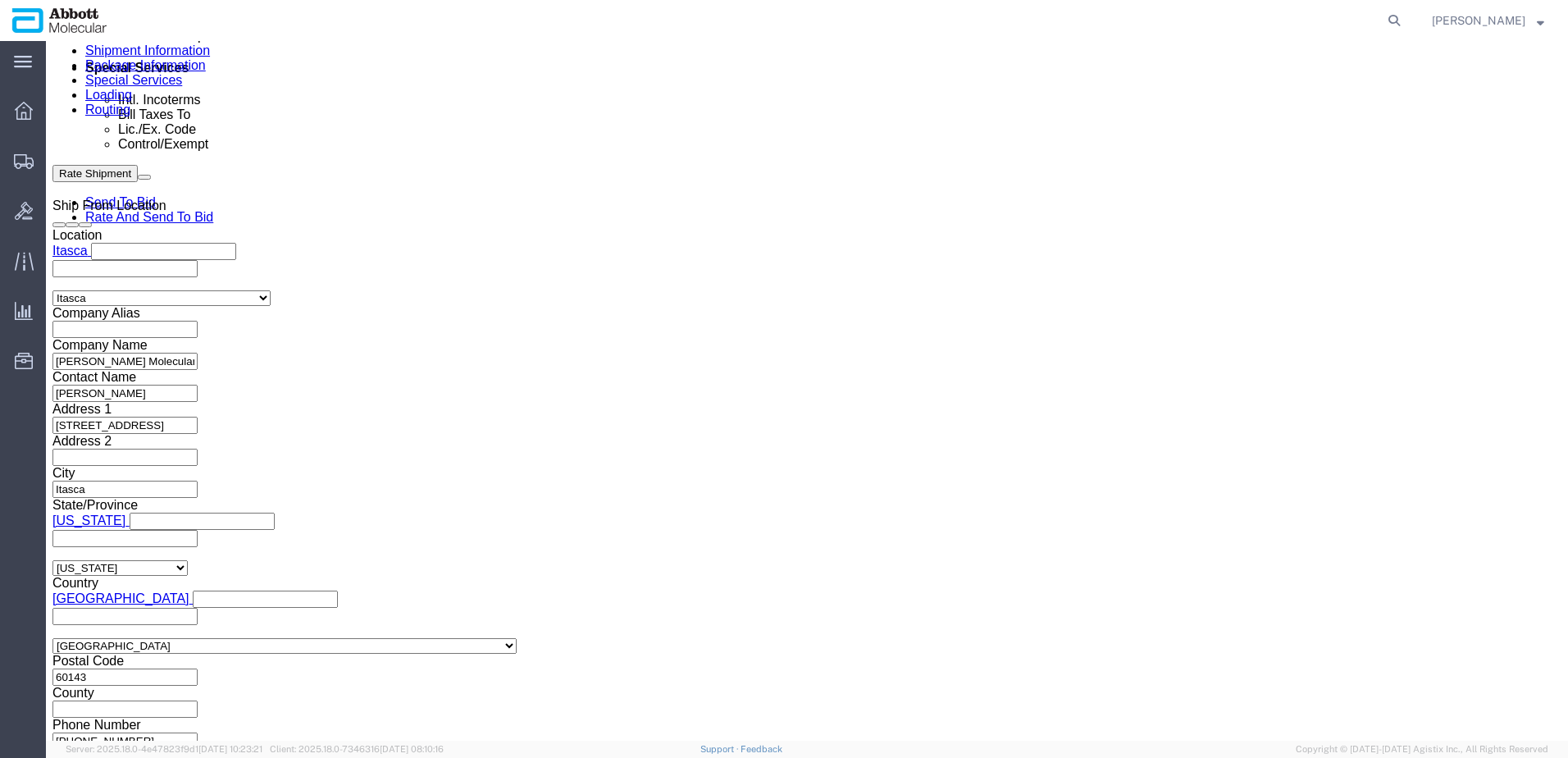
type input "9179932748"
type input "917993278"
select select "INVOICE"
paste input "917993274"
type input "917993279"
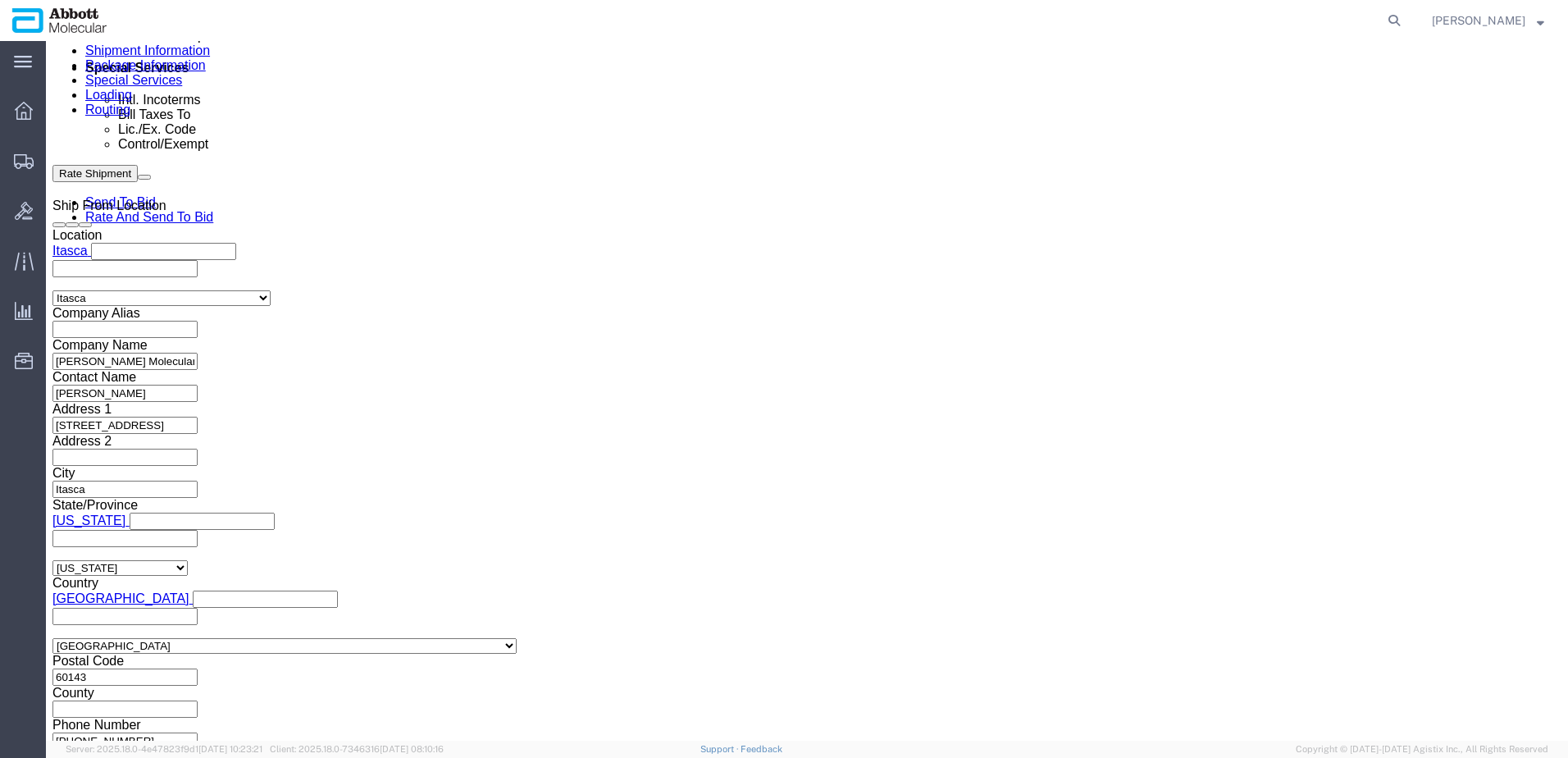
select select "INVOICE"
paste input "918003304"
type input "918003304"
select select "INVOICE"
paste input "918003305"
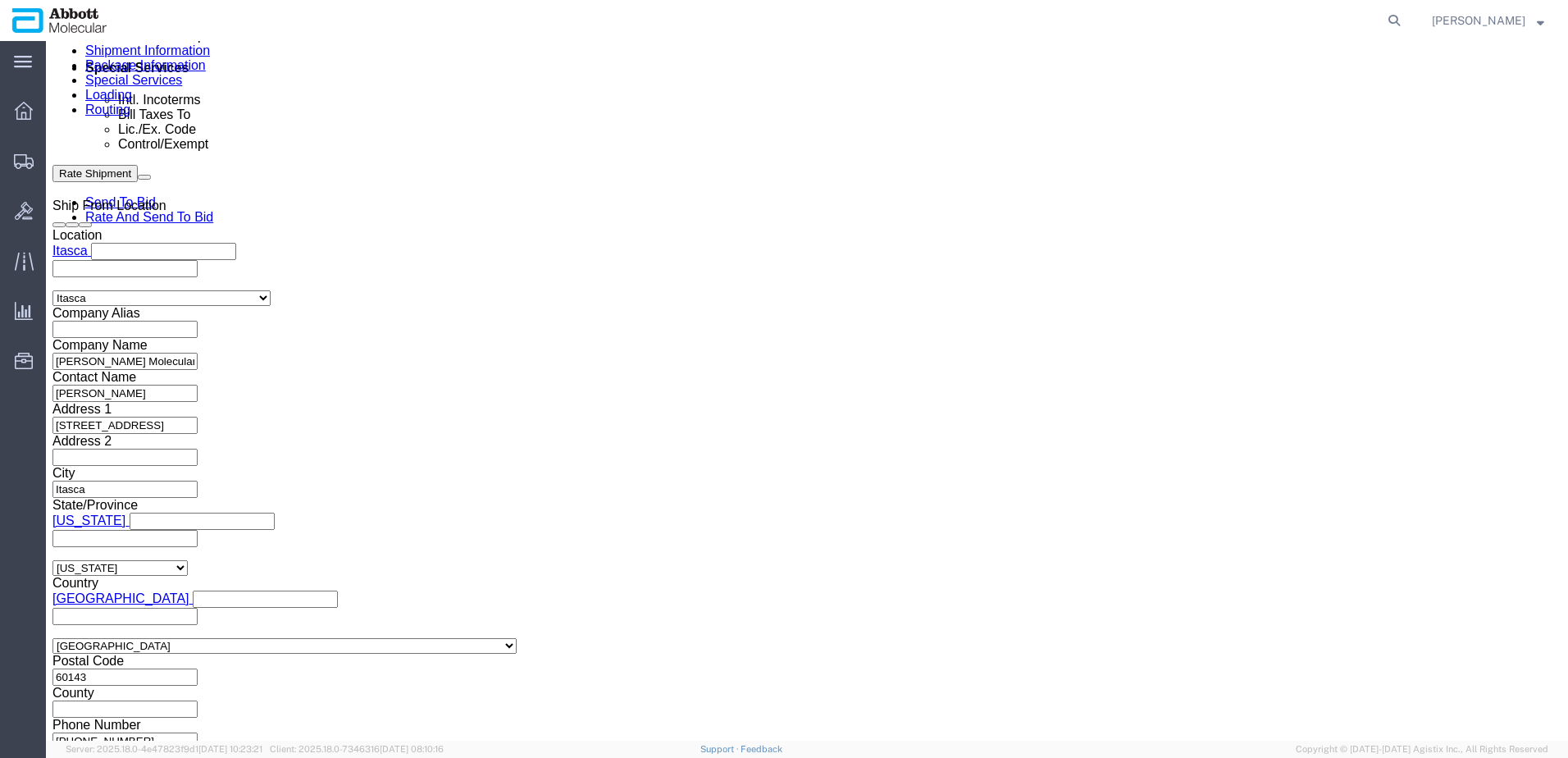
type input "918003305"
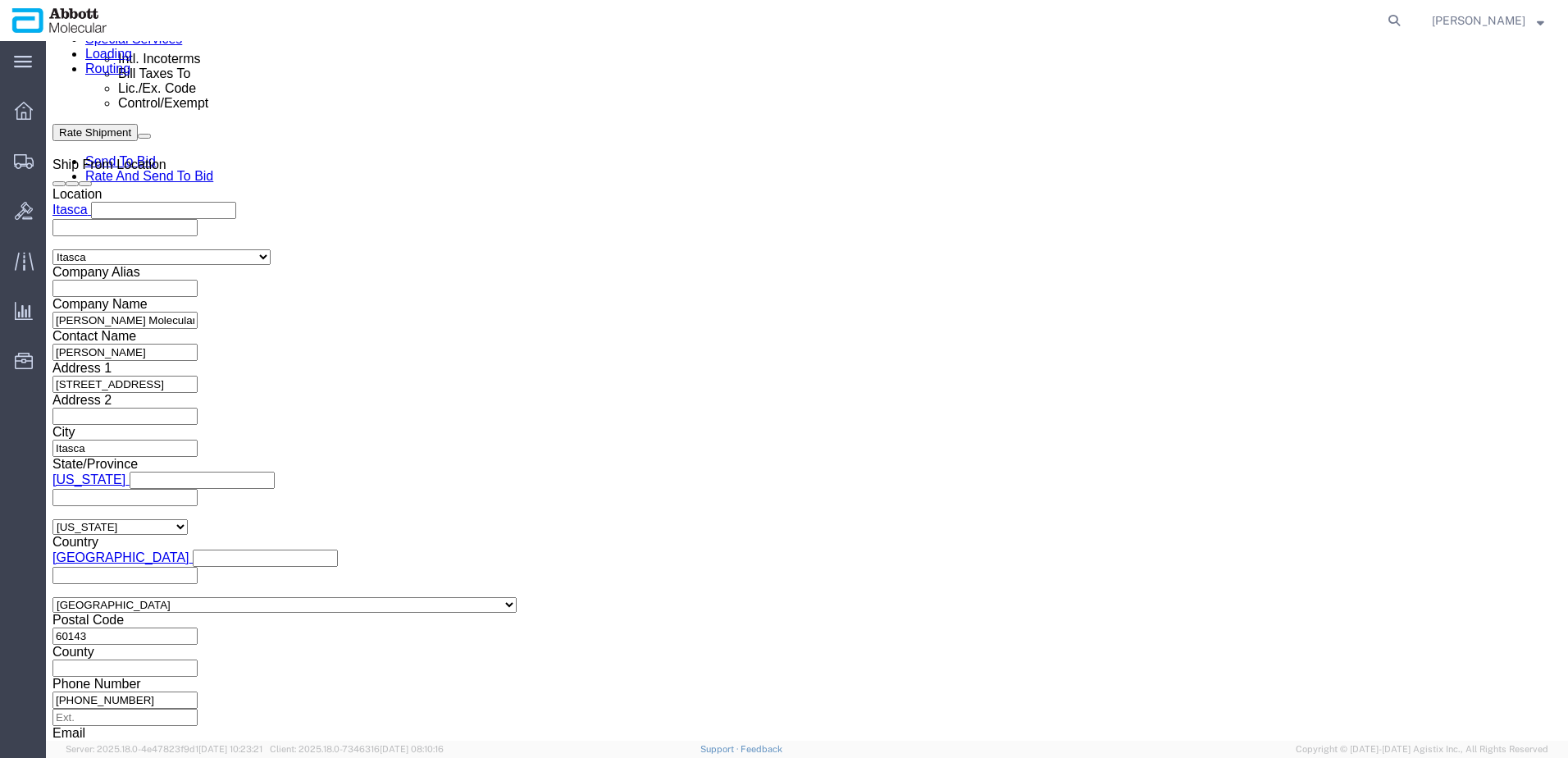
scroll to position [1087, 0]
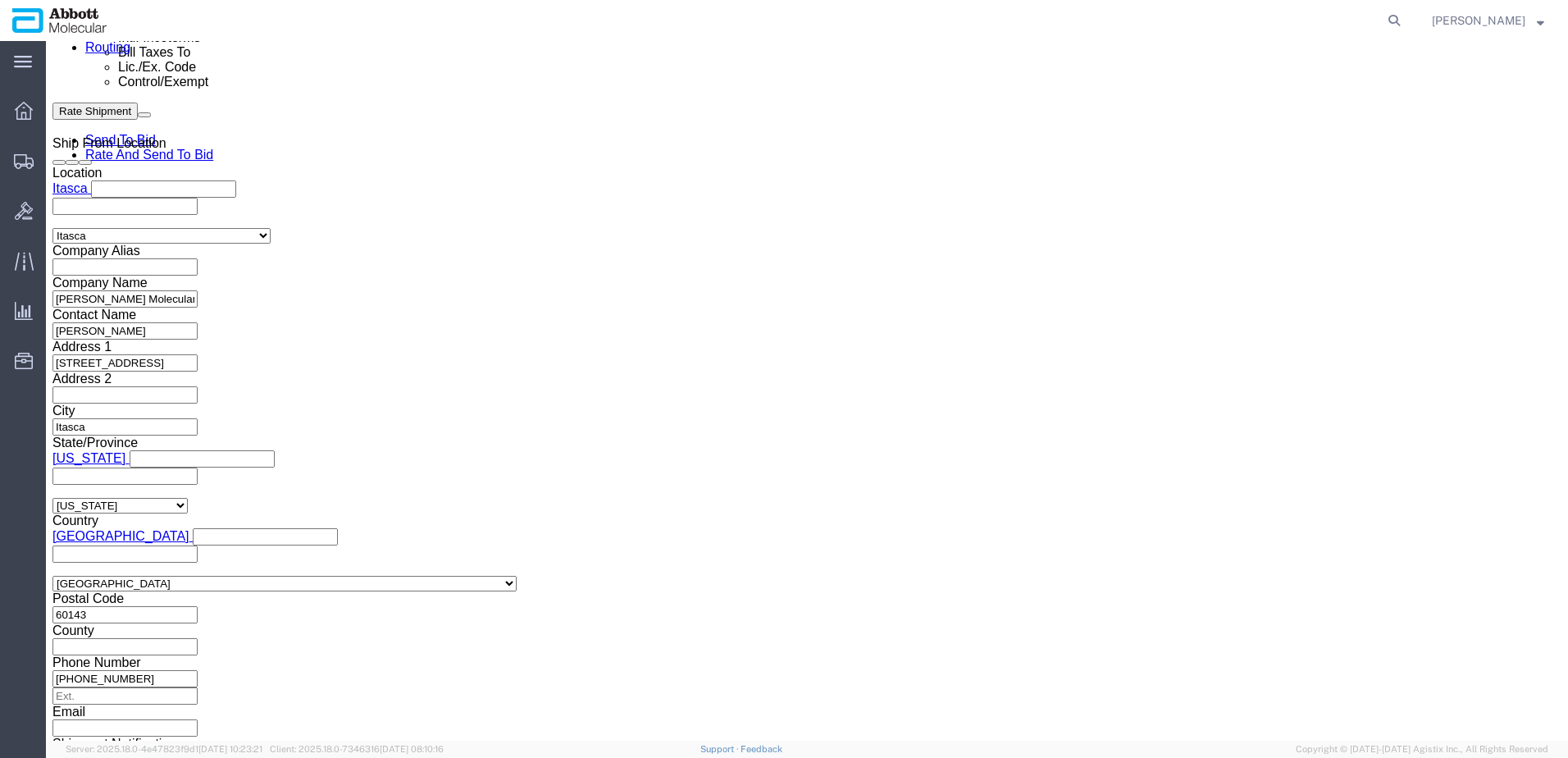
drag, startPoint x: 1157, startPoint y: 654, endPoint x: 1157, endPoint y: 645, distance: 9.0
click div "Previous Continue"
click button "Continue"
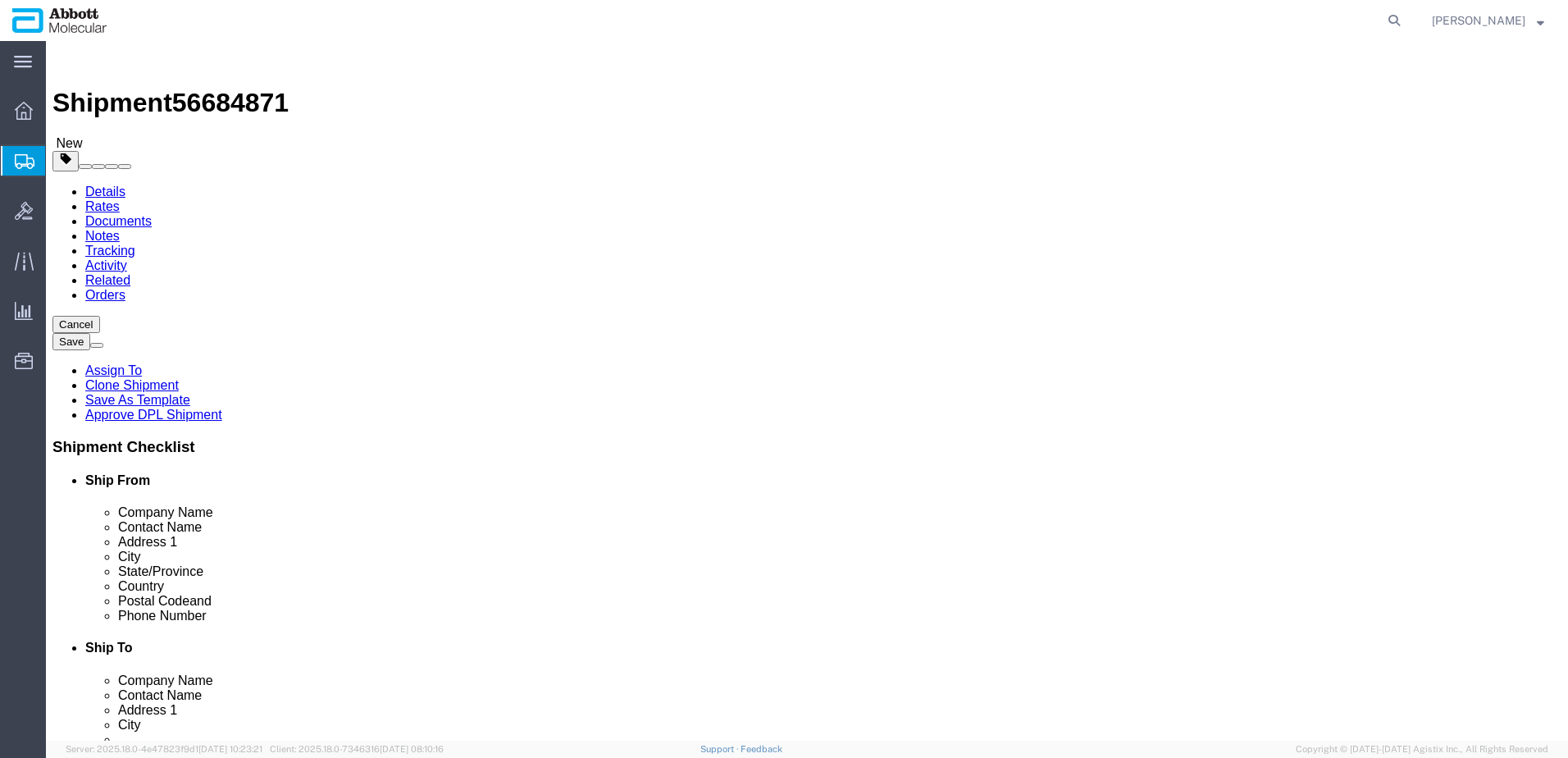
click select "Select Box (B) Box (C) Box (D) Cardboard Box(es) Crate (Instrument) Crate(s) En…"
select select "PSST"
click select "Select Box (B) Box (C) Box (D) Cardboard Box(es) Crate (Instrument) Crate(s) En…"
click link "Add Package"
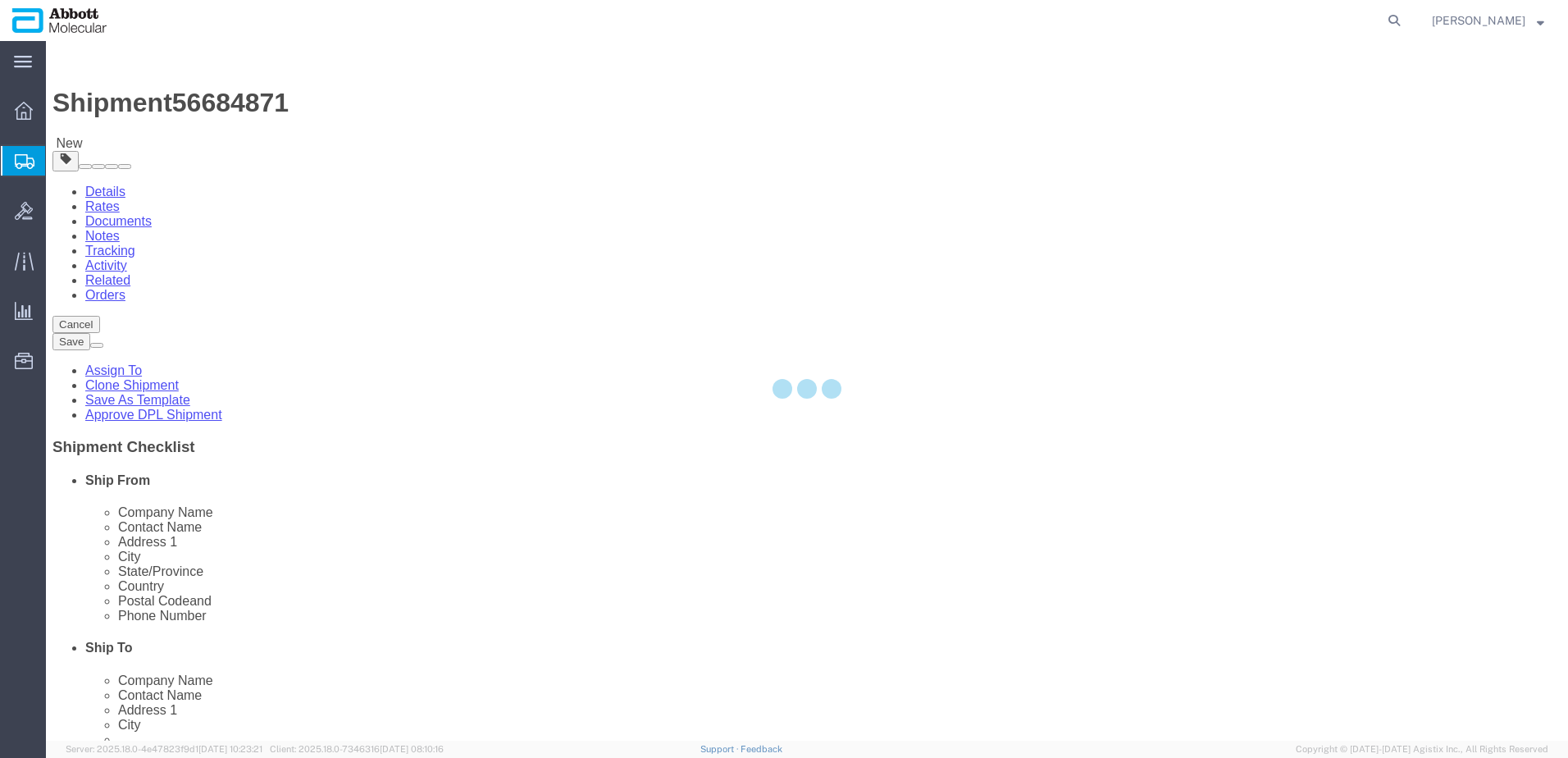
select select "PSST"
select select "CBOX"
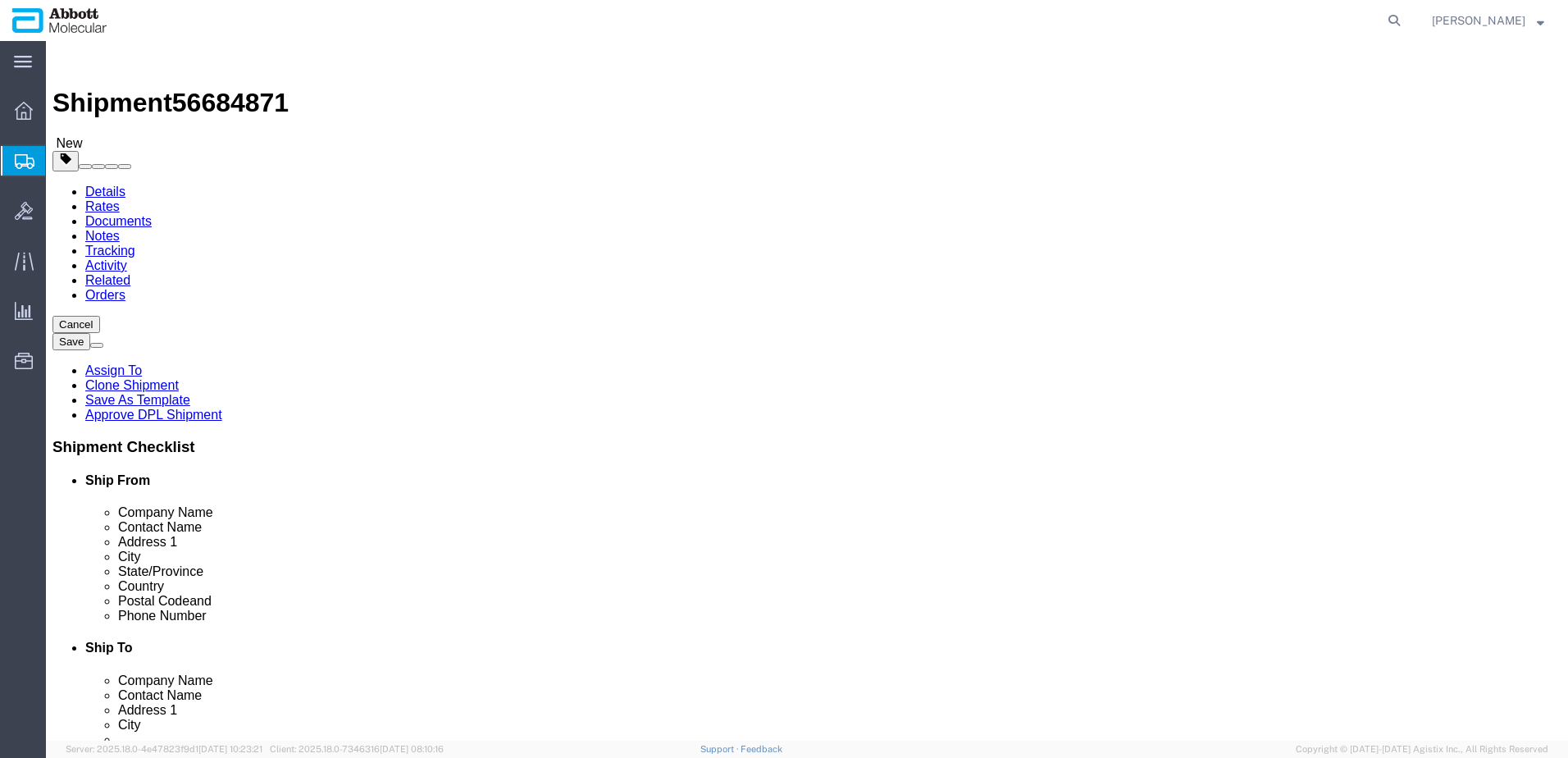
drag, startPoint x: 297, startPoint y: 391, endPoint x: 194, endPoint y: 345, distance: 112.8
click div "Number 1"
type input "12"
type input "48"
type input "40"
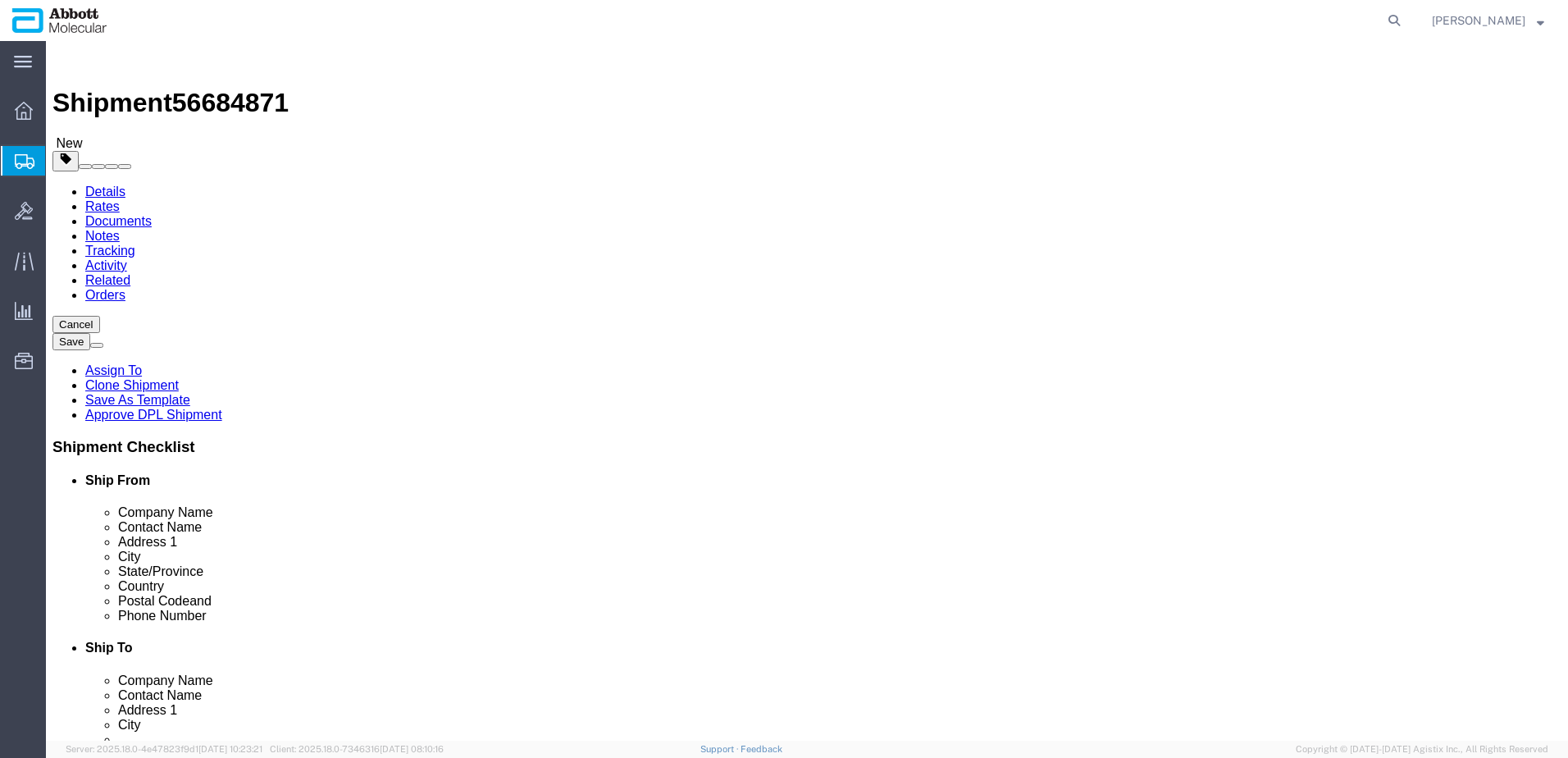
type input "54"
click input "checkbox"
checkbox input "true"
type input "AMBIENT"
click select "Select Box (B) Box (C) Box (D) Cardboard Box(es) Crate (Instrument) Crate(s) En…"
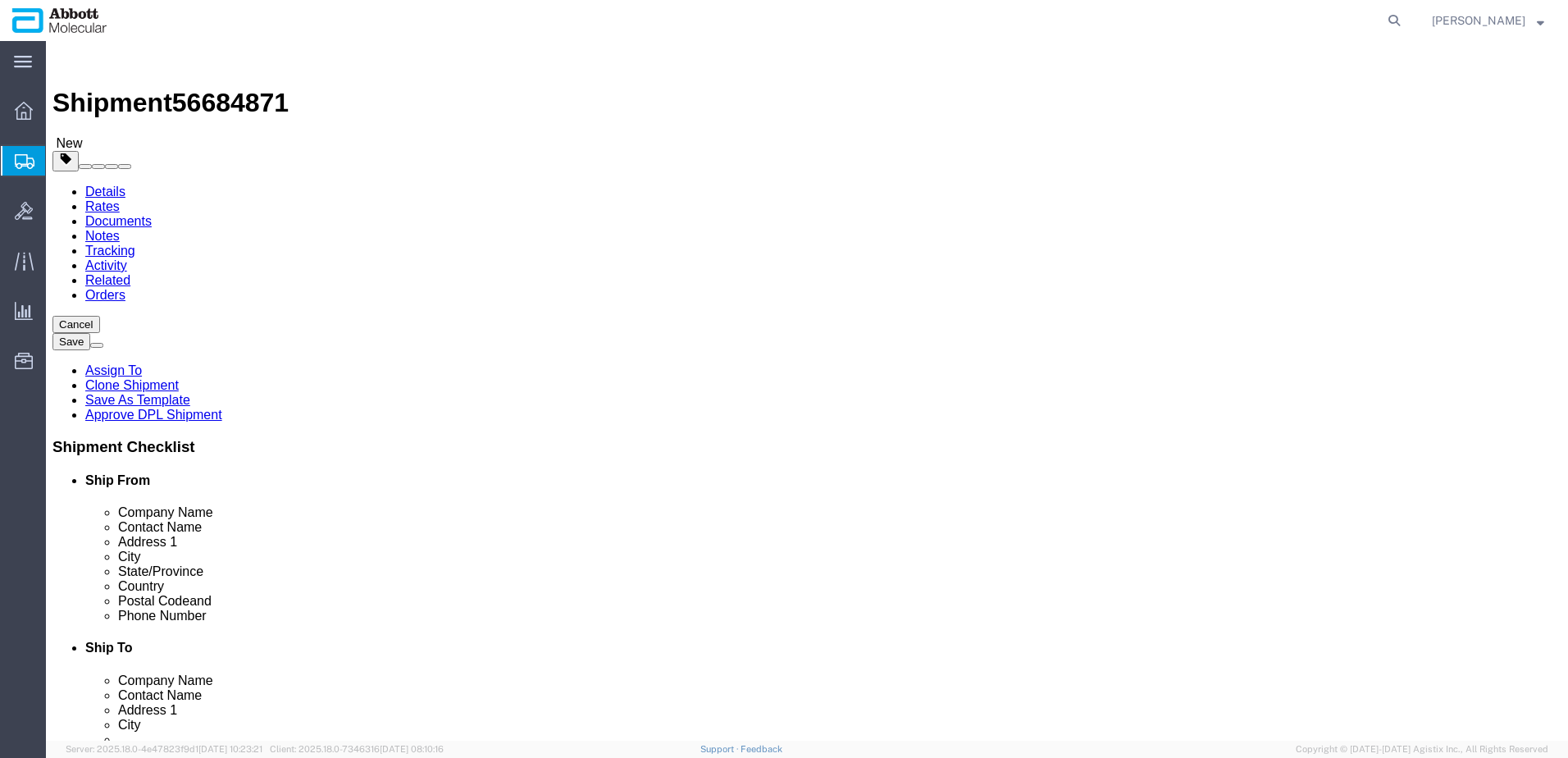
select select "PSST"
click select "Select Box (B) Box (C) Box (D) Cardboard Box(es) Crate (Instrument) Crate(s) En…"
type input "3"
type input "48"
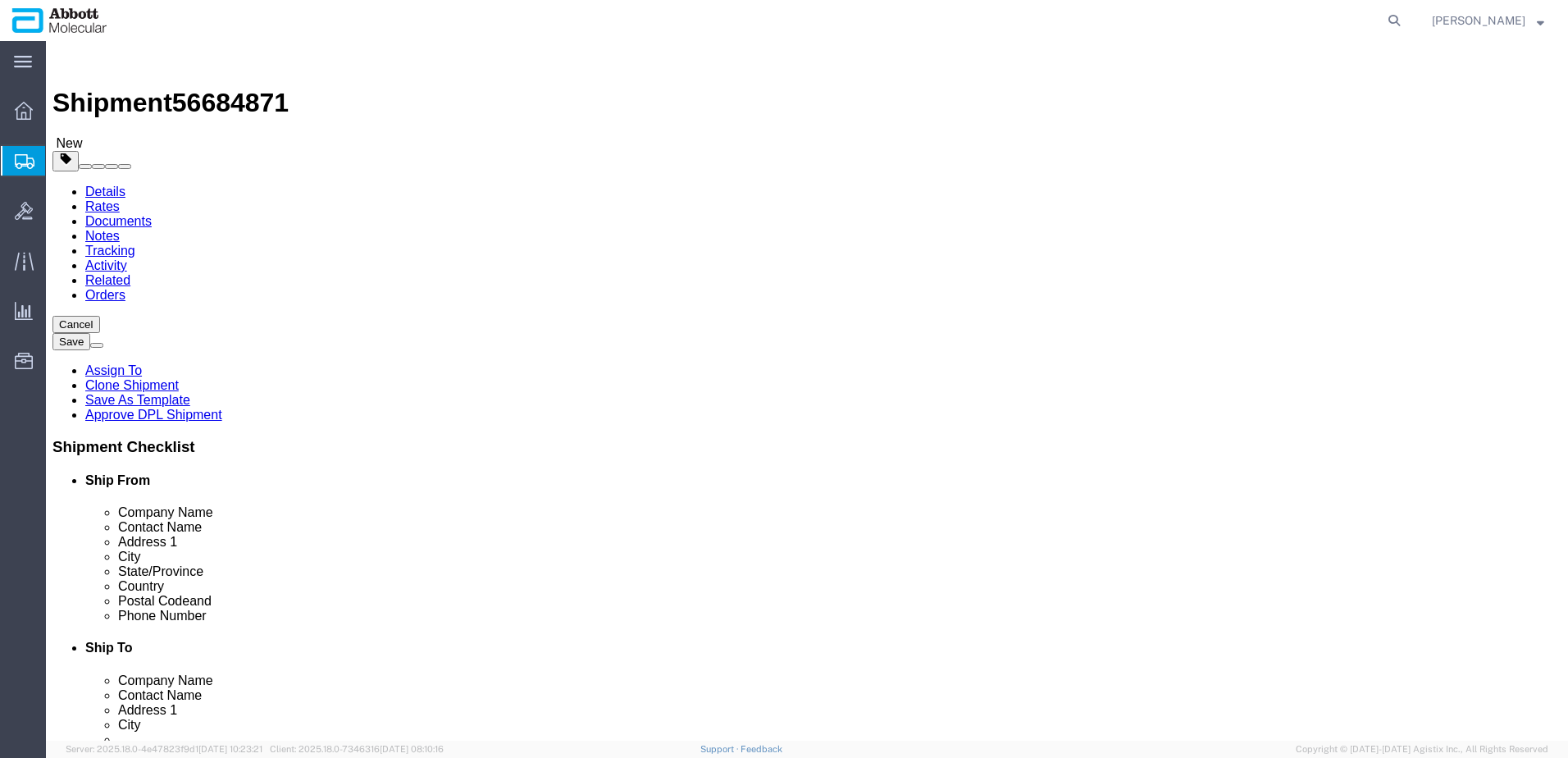
type input "40"
type input "43"
click input "checkbox"
checkbox input "true"
drag, startPoint x: 909, startPoint y: 442, endPoint x: 907, endPoint y: 454, distance: 12.2
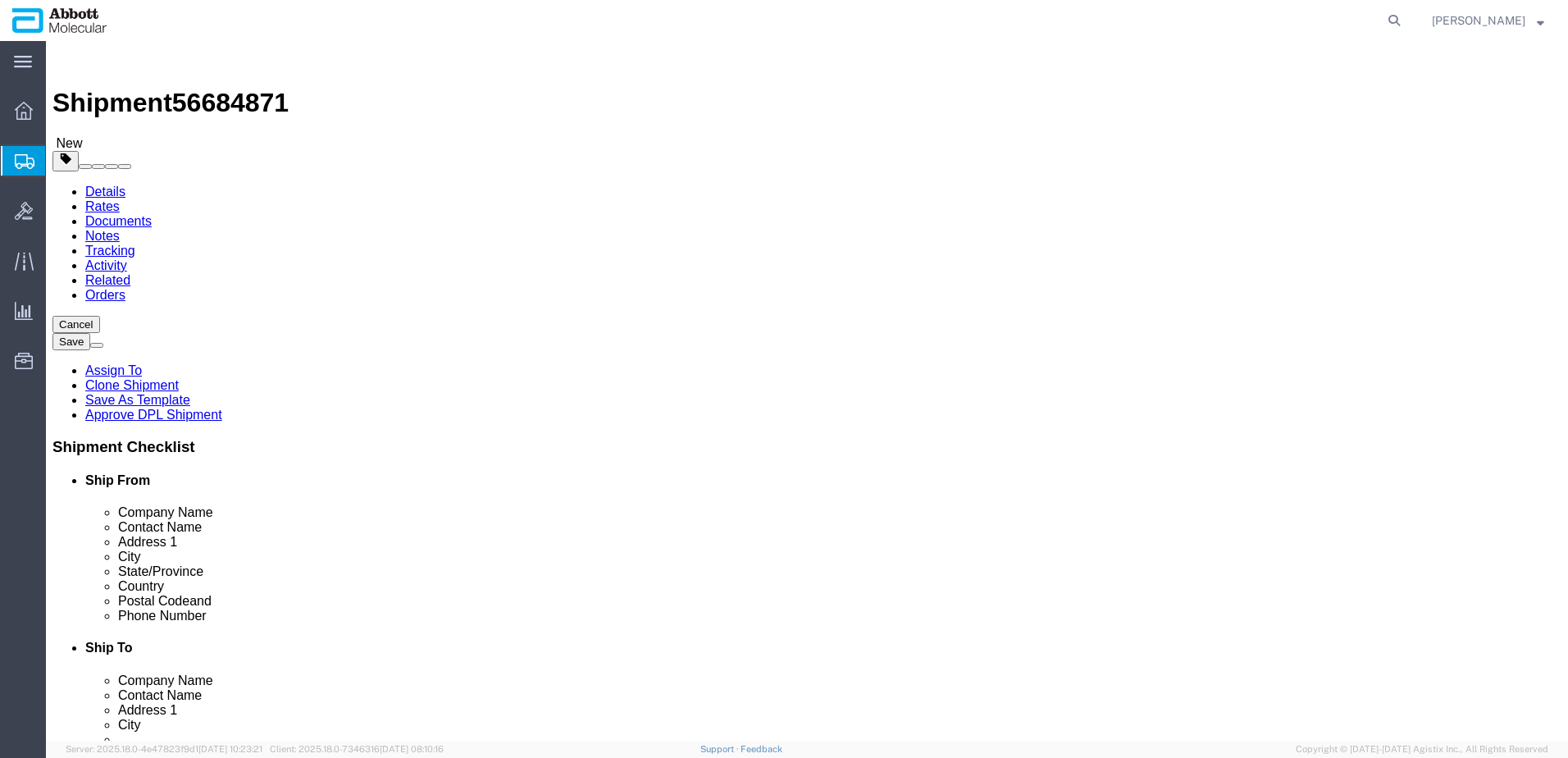
type input "AMBIENT"
drag, startPoint x: 863, startPoint y: 411, endPoint x: 781, endPoint y: 412, distance: 82.0
click div "Weight Total weight of packages in pounds or kilograms 0.00 Select kgs lbs Ship…"
type input "840"
drag, startPoint x: 268, startPoint y: 404, endPoint x: 187, endPoint y: 408, distance: 81.1
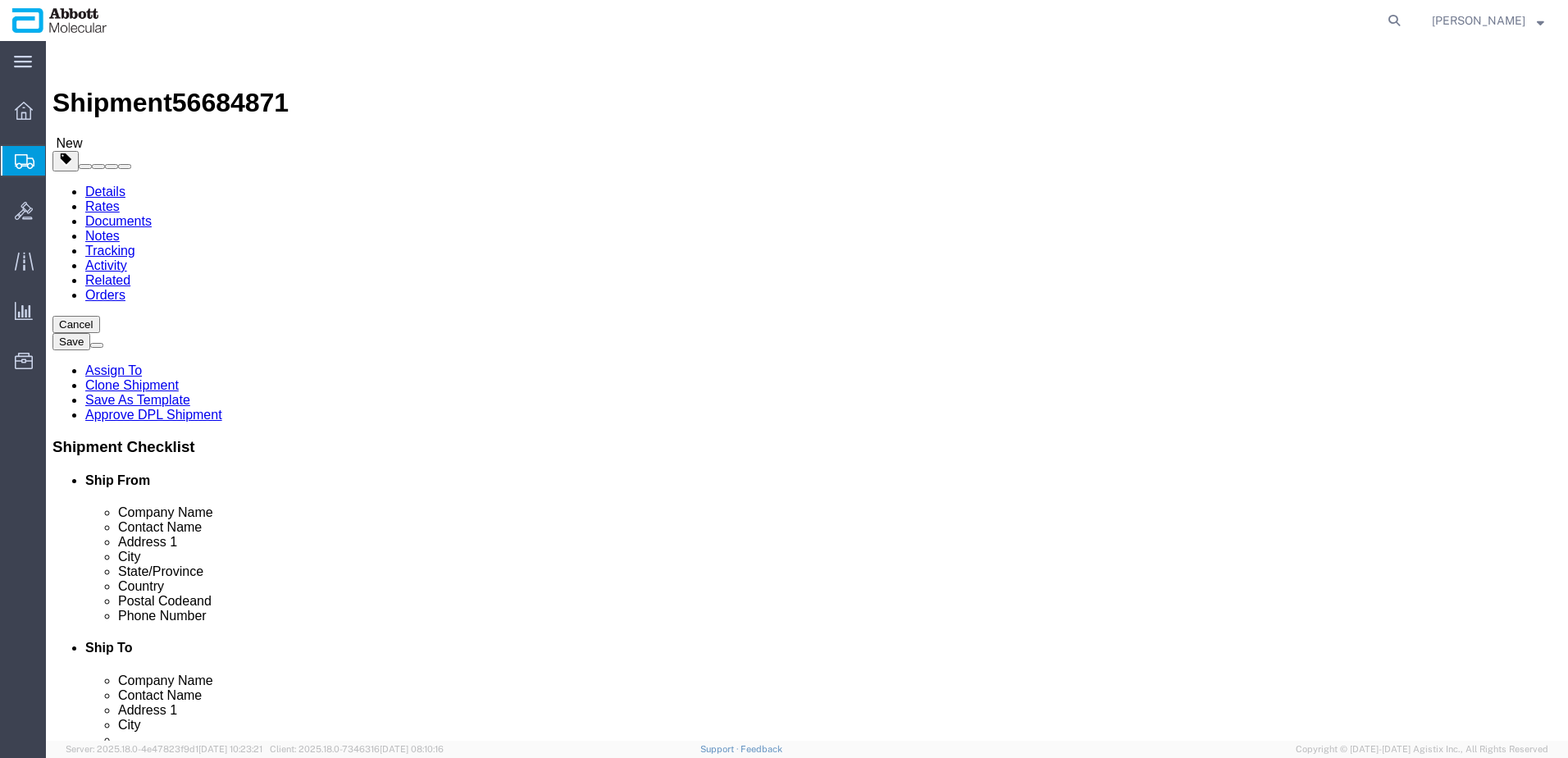
click div "Weight Total weight of packages in pounds or kilograms 0.00 Select kgs lbs Ship…"
click input "0.00"
type input "3500"
click link "Add Content"
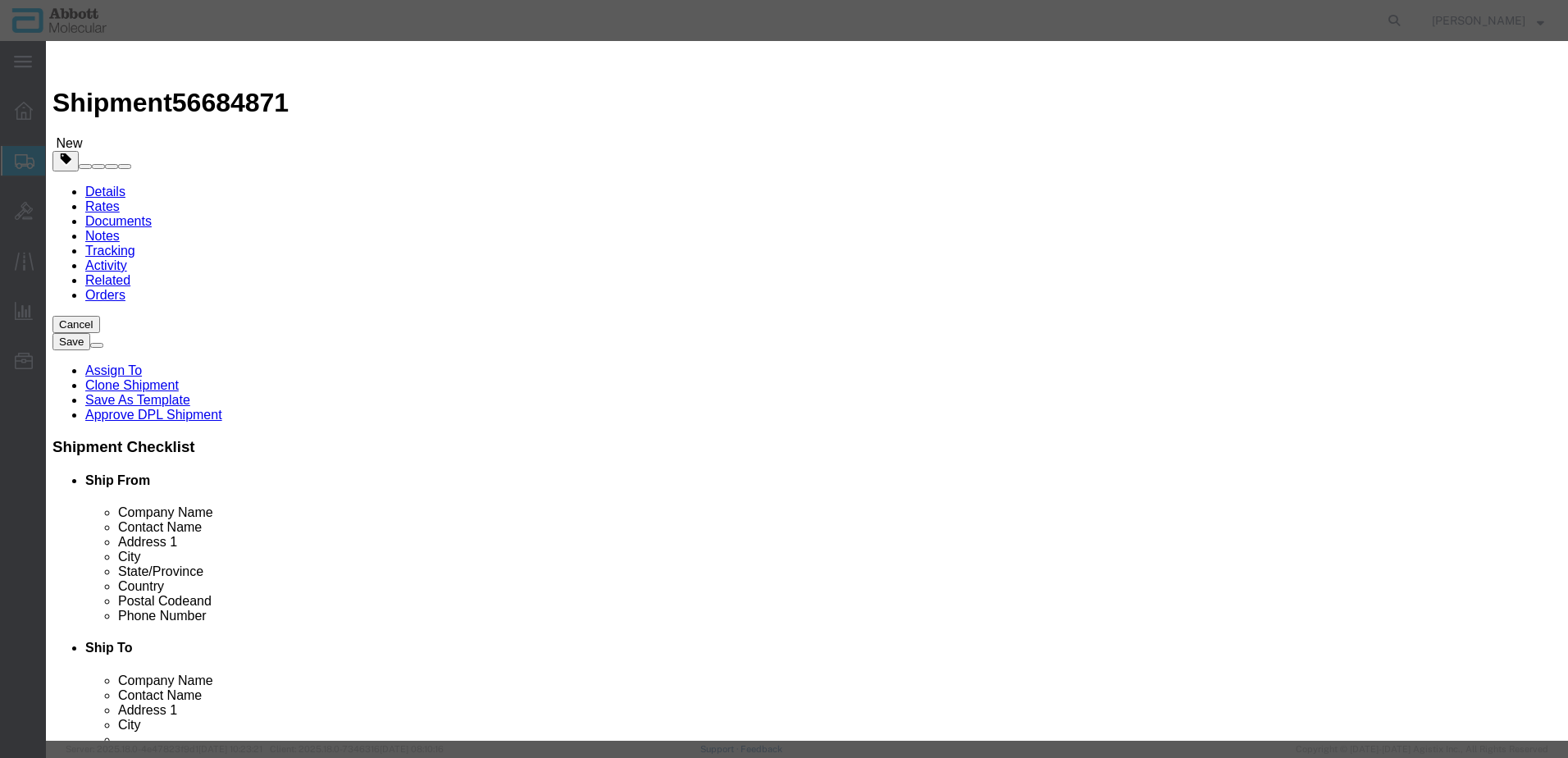
click input "text"
type input "09N2613"
click strong "09N2613"
select select
checkbox input "false"
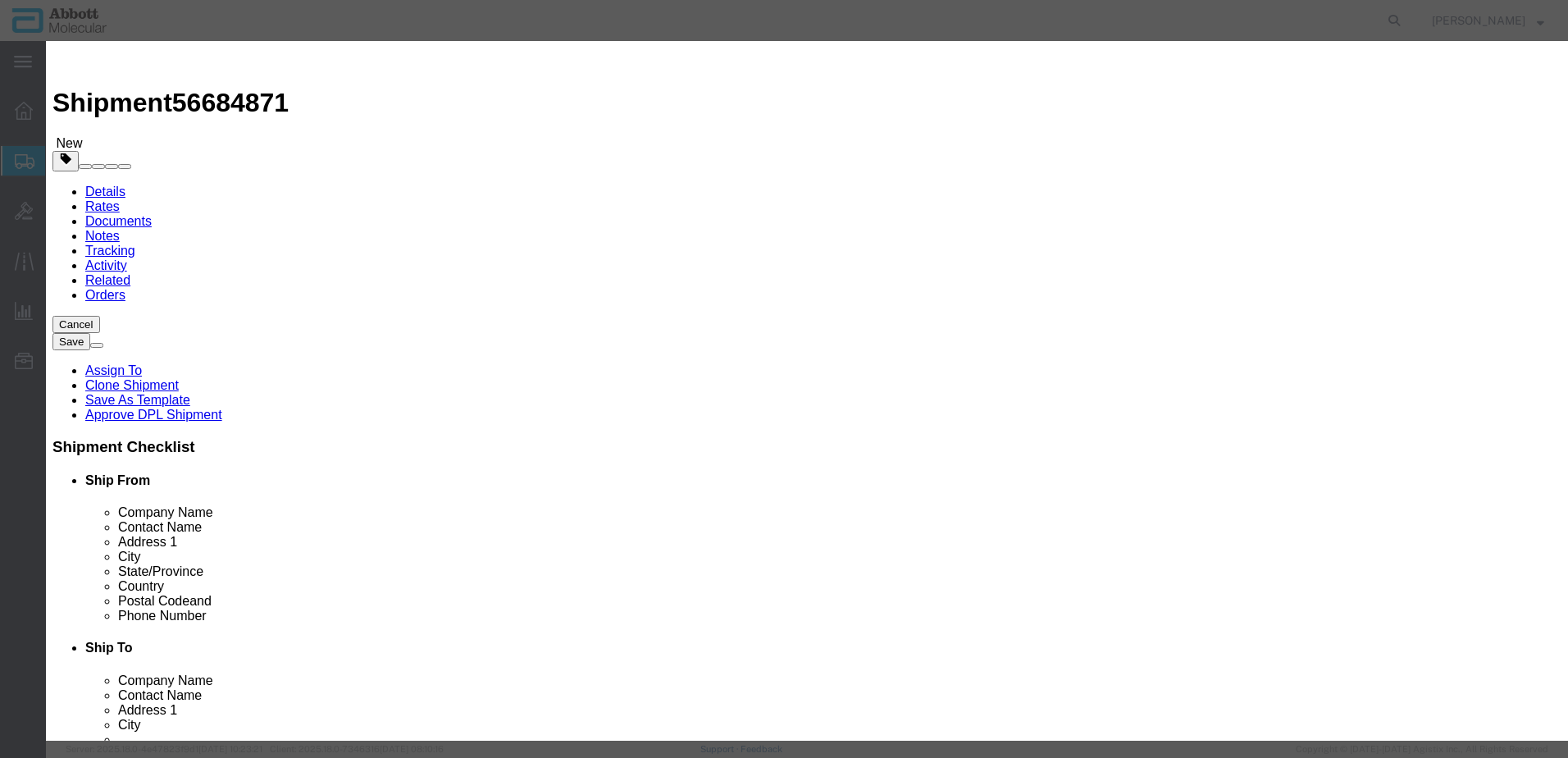
select select "US"
type input "AMBIENT"
type input "3923300090"
select select "BIS"
checkbox input "false"
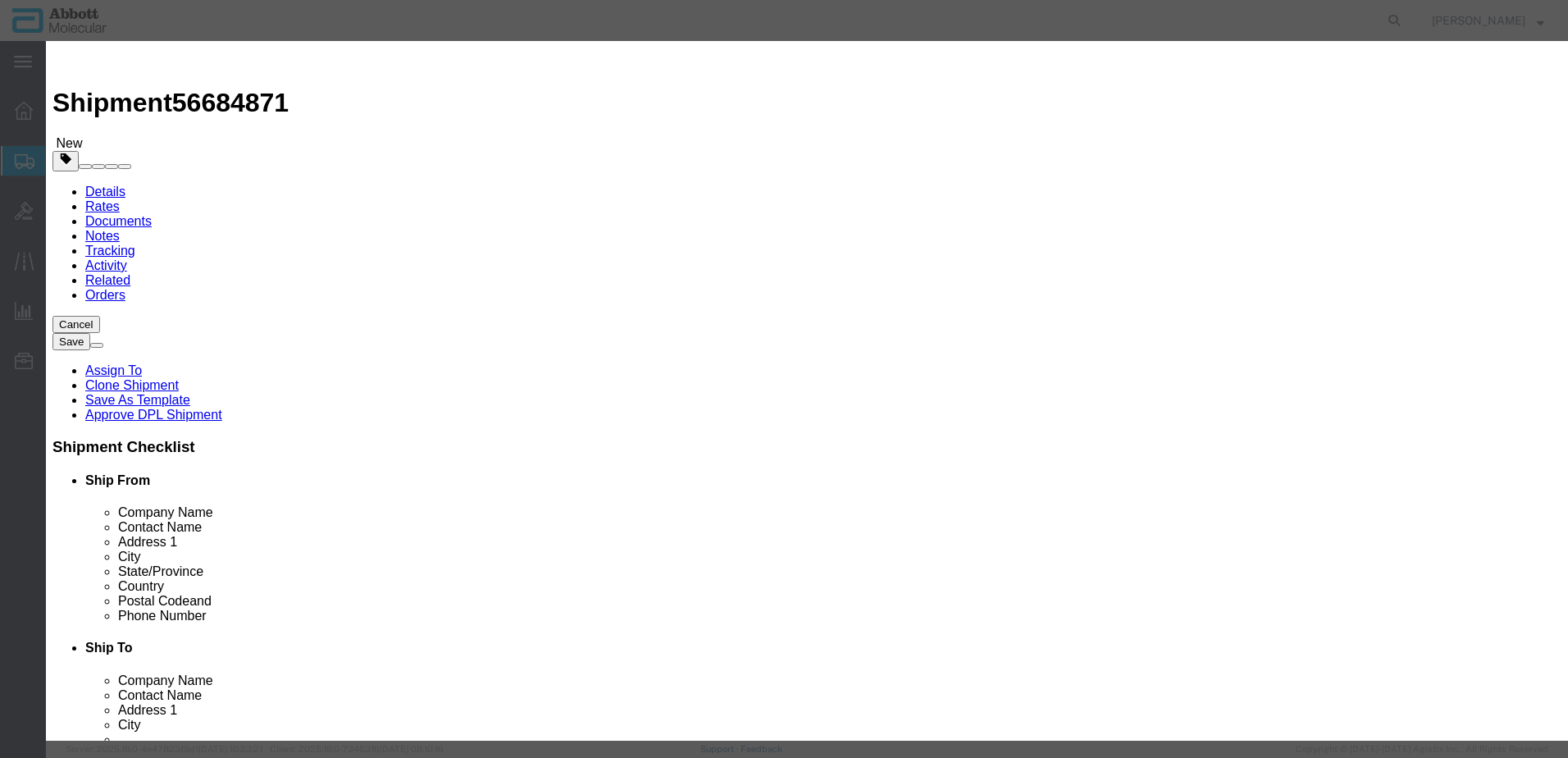
checkbox input "false"
type input "09N2613"
type textarea "Alinity m Waste Bottle"
select select "NLR"
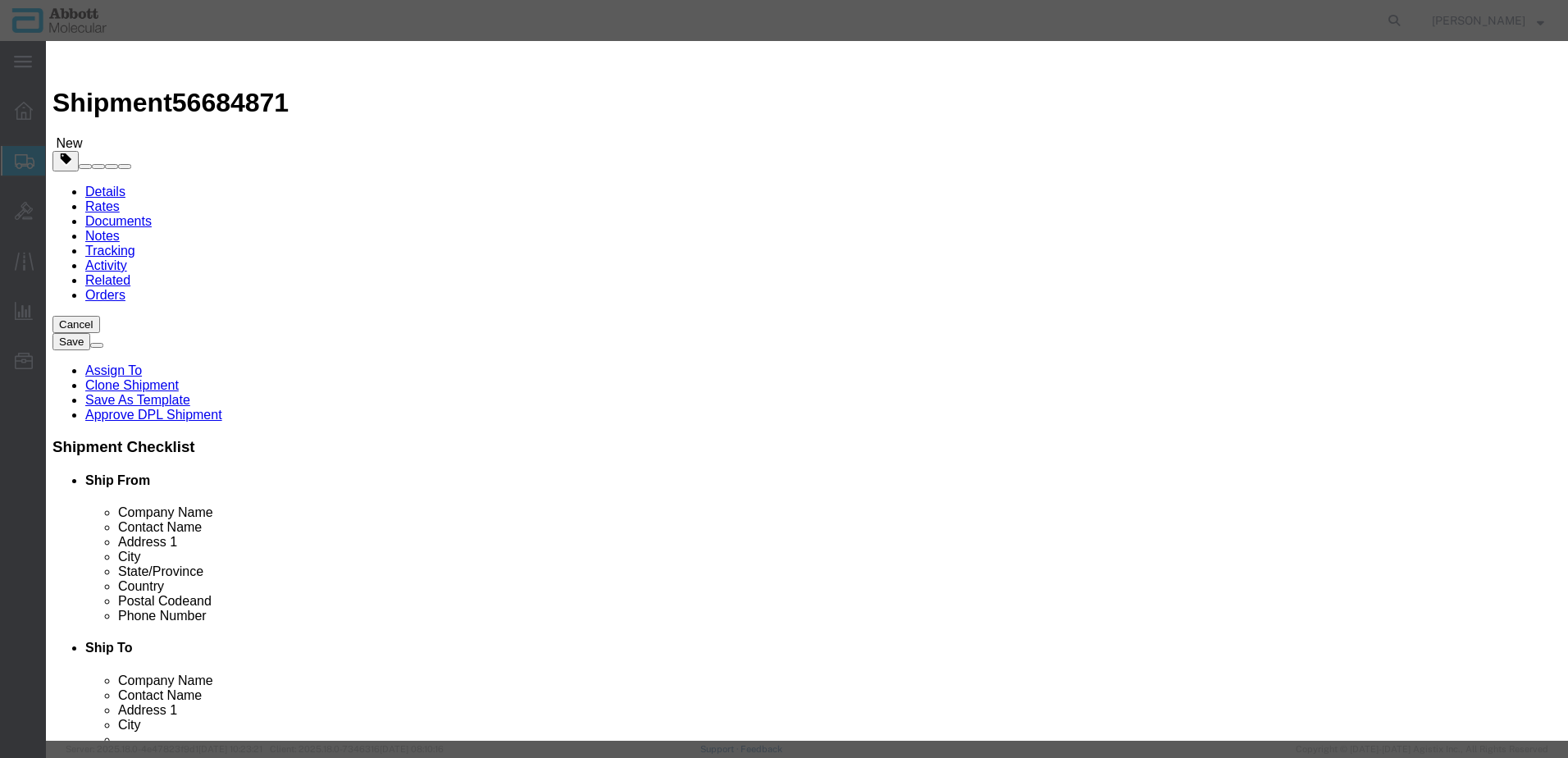
type input "09N2613"
type input "14"
type input "1"
select select "70"
drag, startPoint x: 908, startPoint y: 262, endPoint x: 921, endPoint y: 264, distance: 13.2
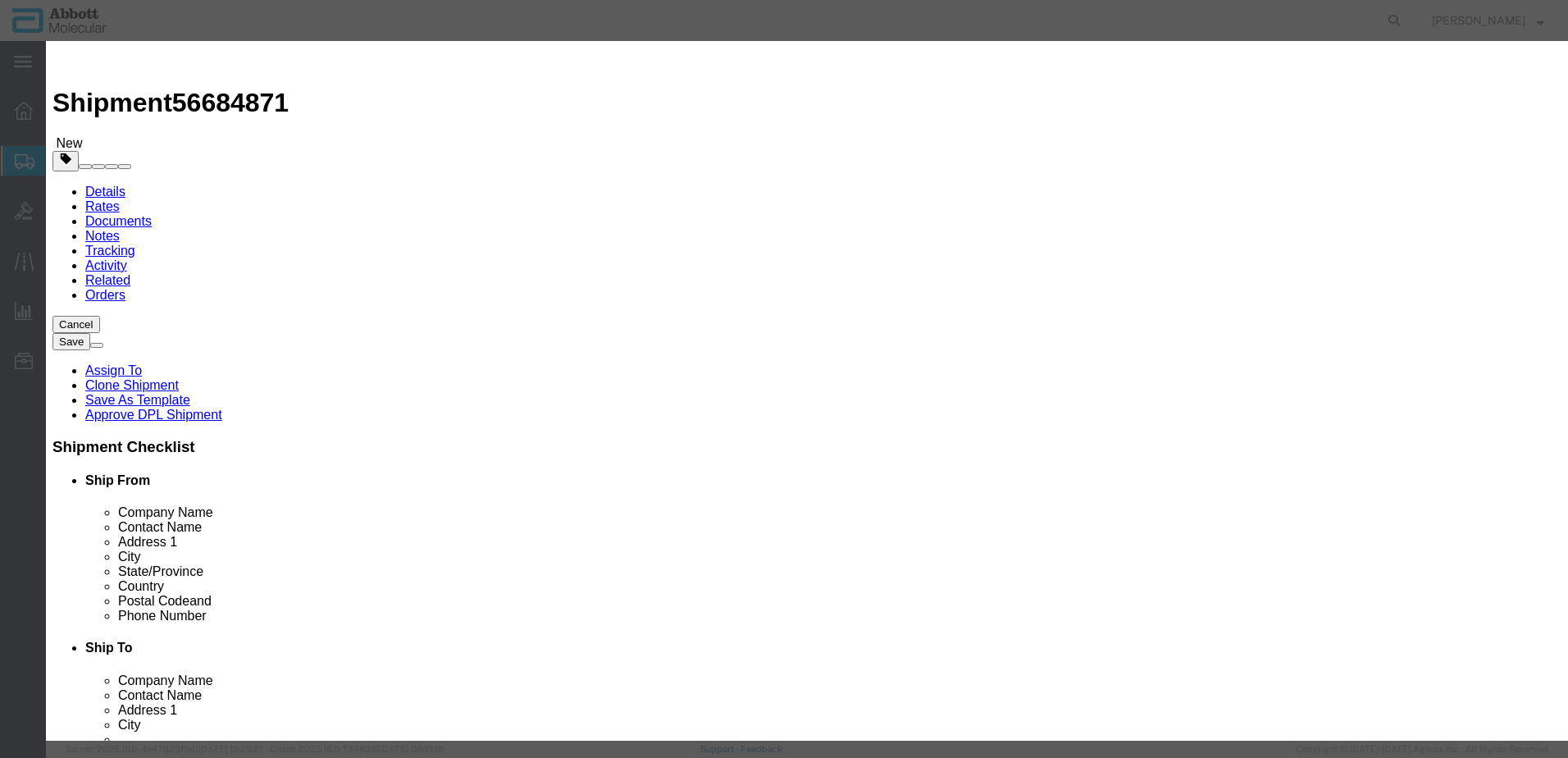
click div "Select Account Type Activity ID Airline Appointment Number ASN Batch Number Bil…"
click select "Select Account Type Activity ID Airline Appointment Number ASN Batch Number Bil…"
select select "BATCH_NUMBER"
click select "Select Account Type Activity ID Airline Appointment Number ASN Batch Number Bil…"
type input "081632"
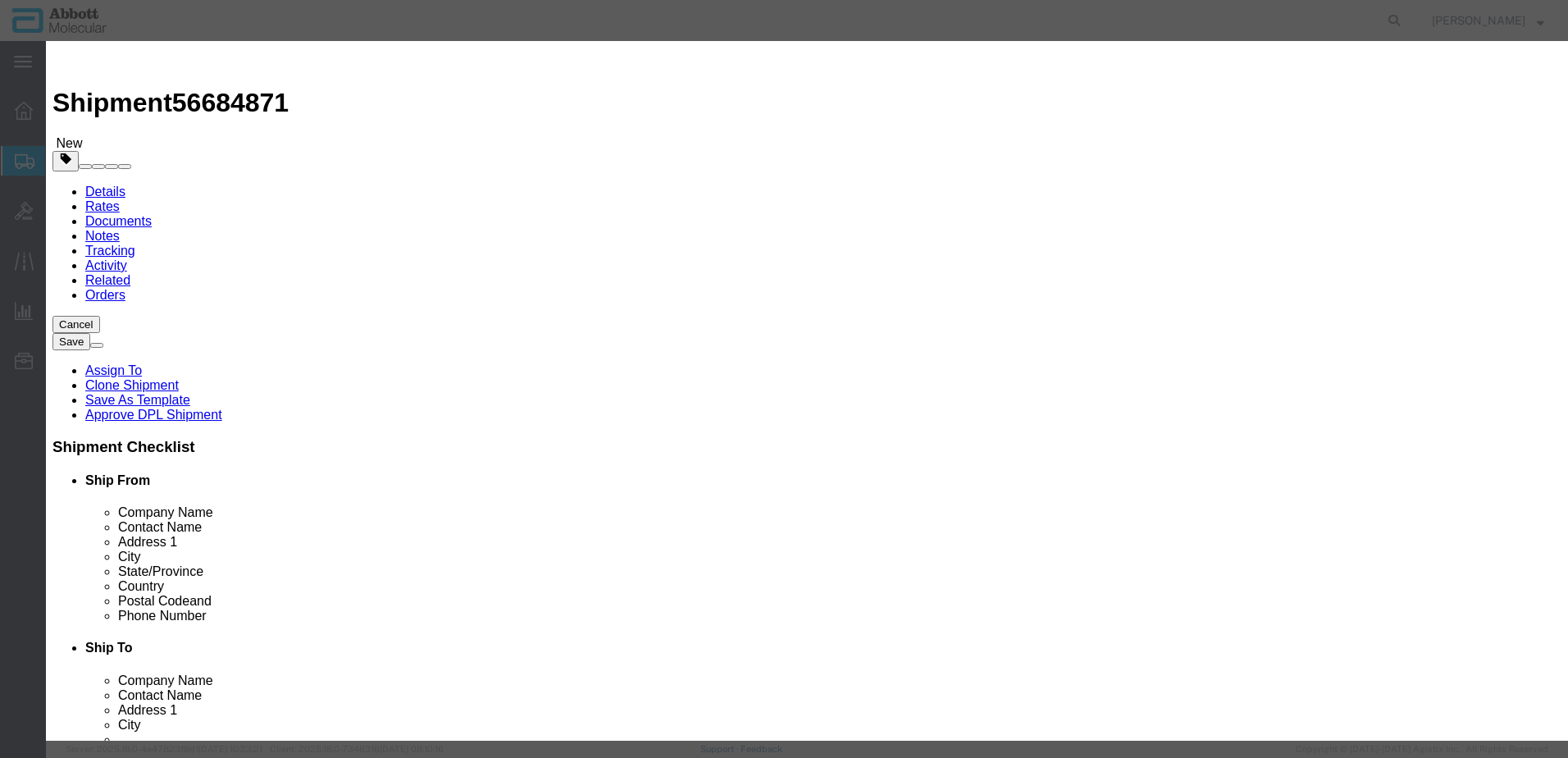
click button "Save & Add Another"
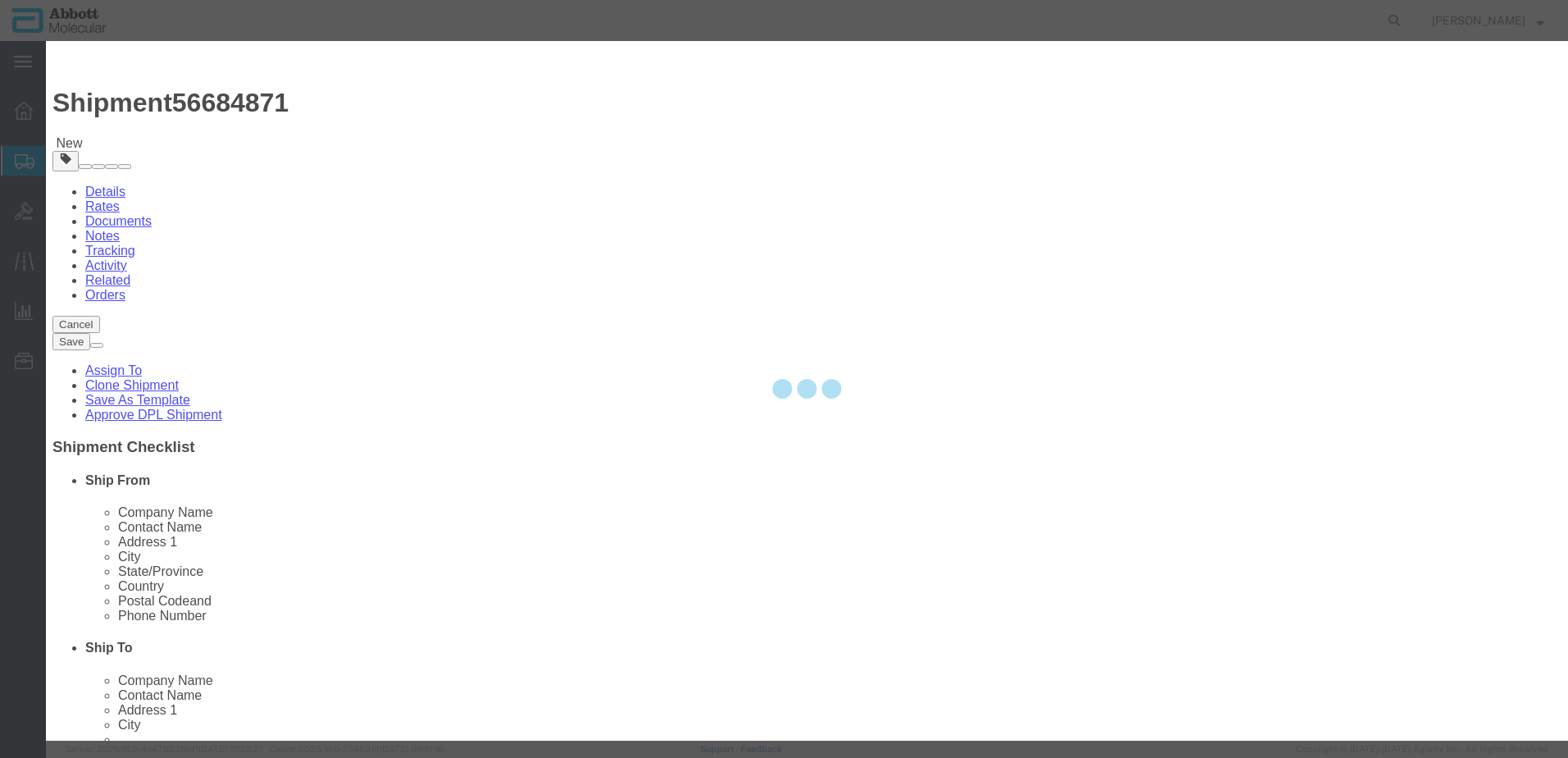
select select "EA"
select select
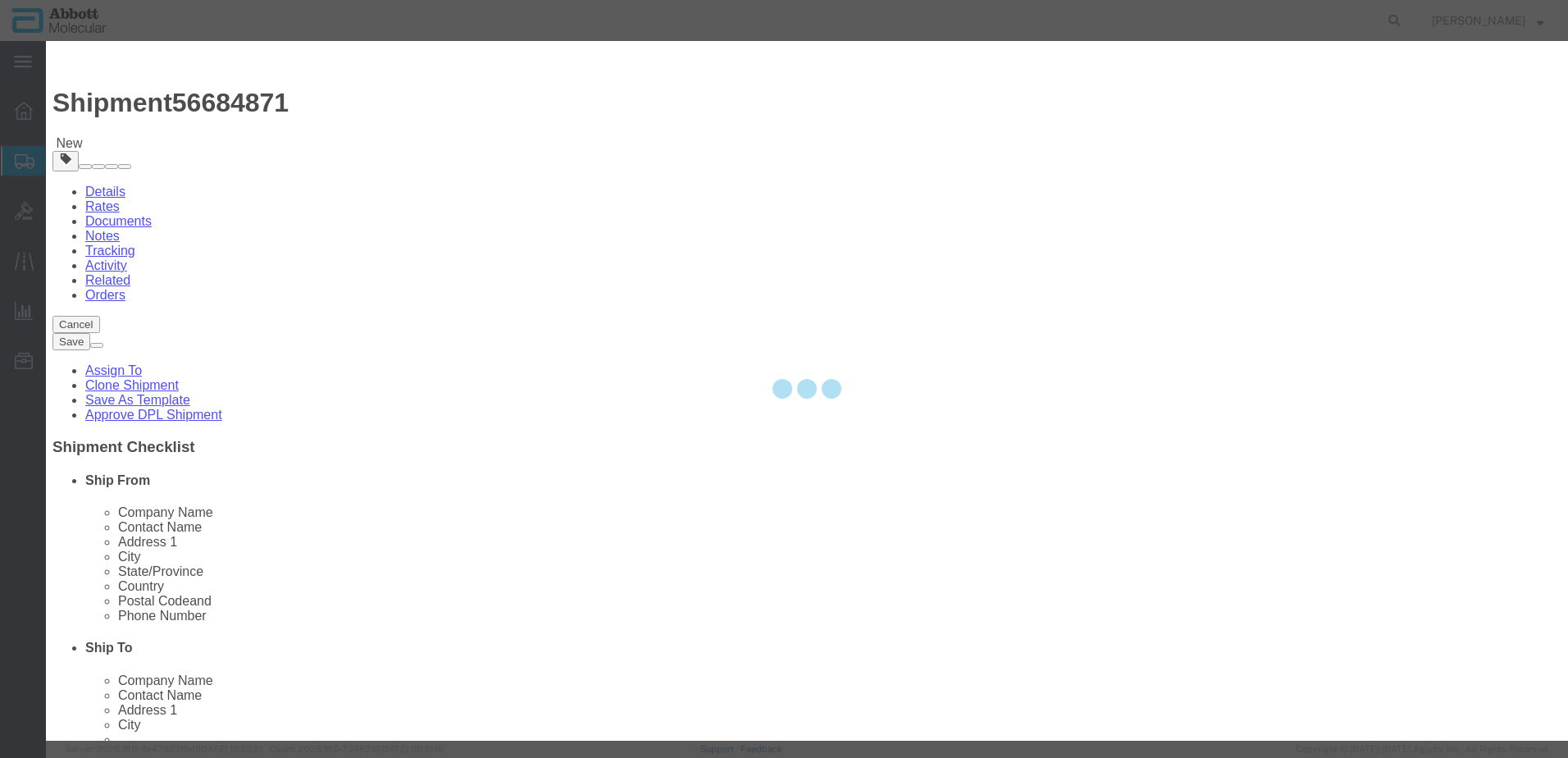
select select
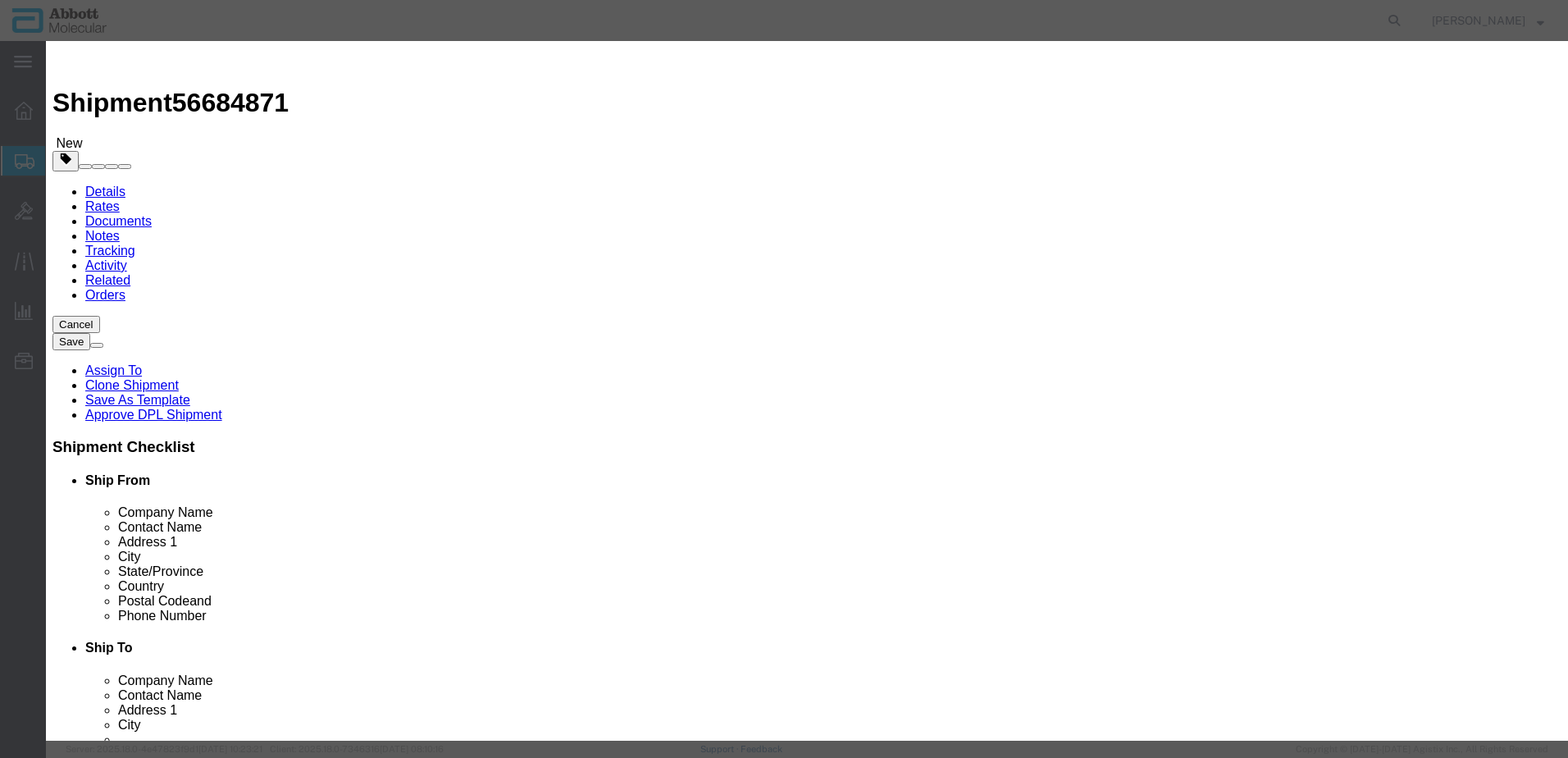
click input "text"
type input "09N4901"
click span "Description:"
checkbox input "false"
select select "US"
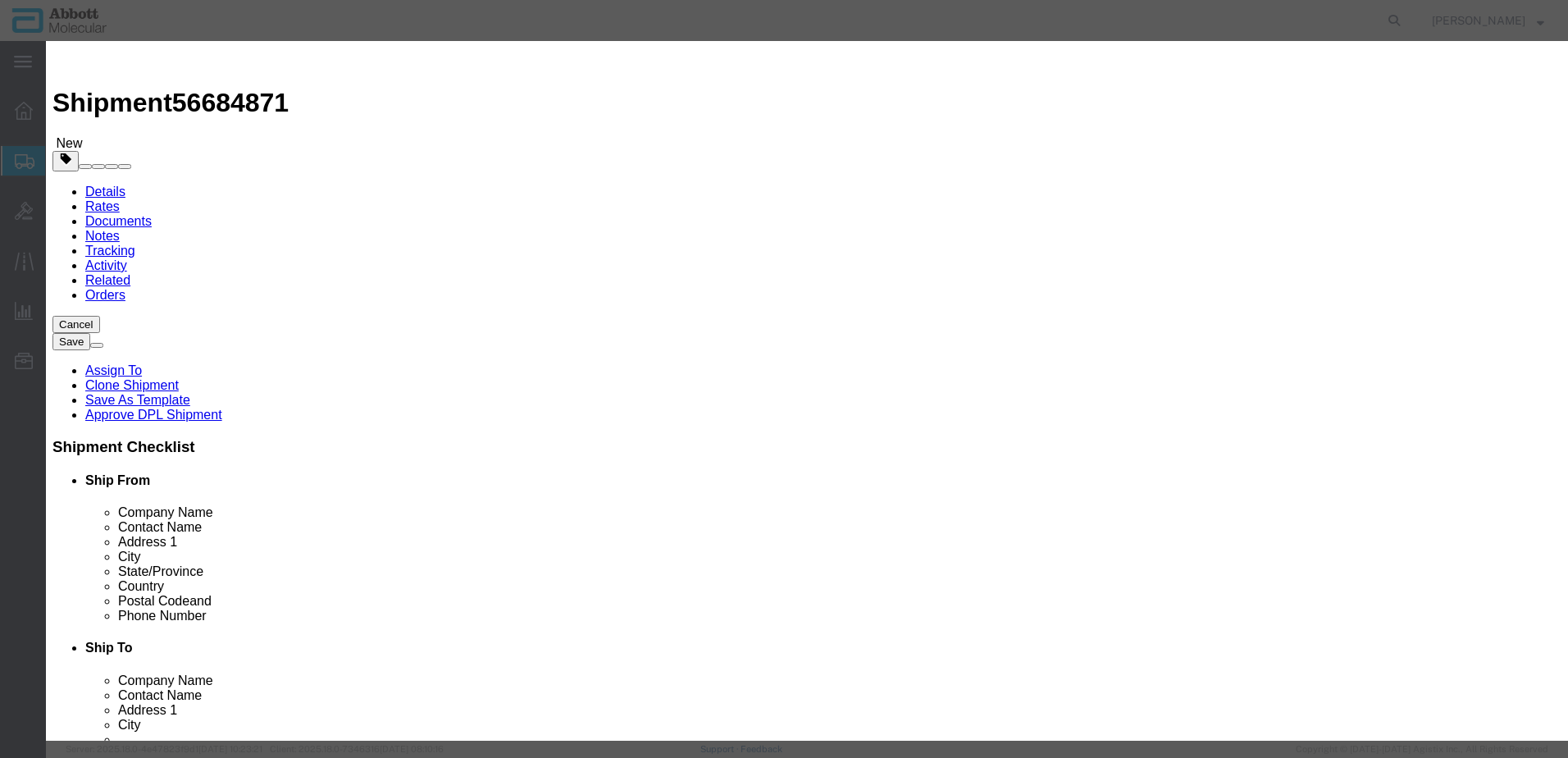
type input "AMBIENT"
type input "3923900080"
select select "BIS"
checkbox input "false"
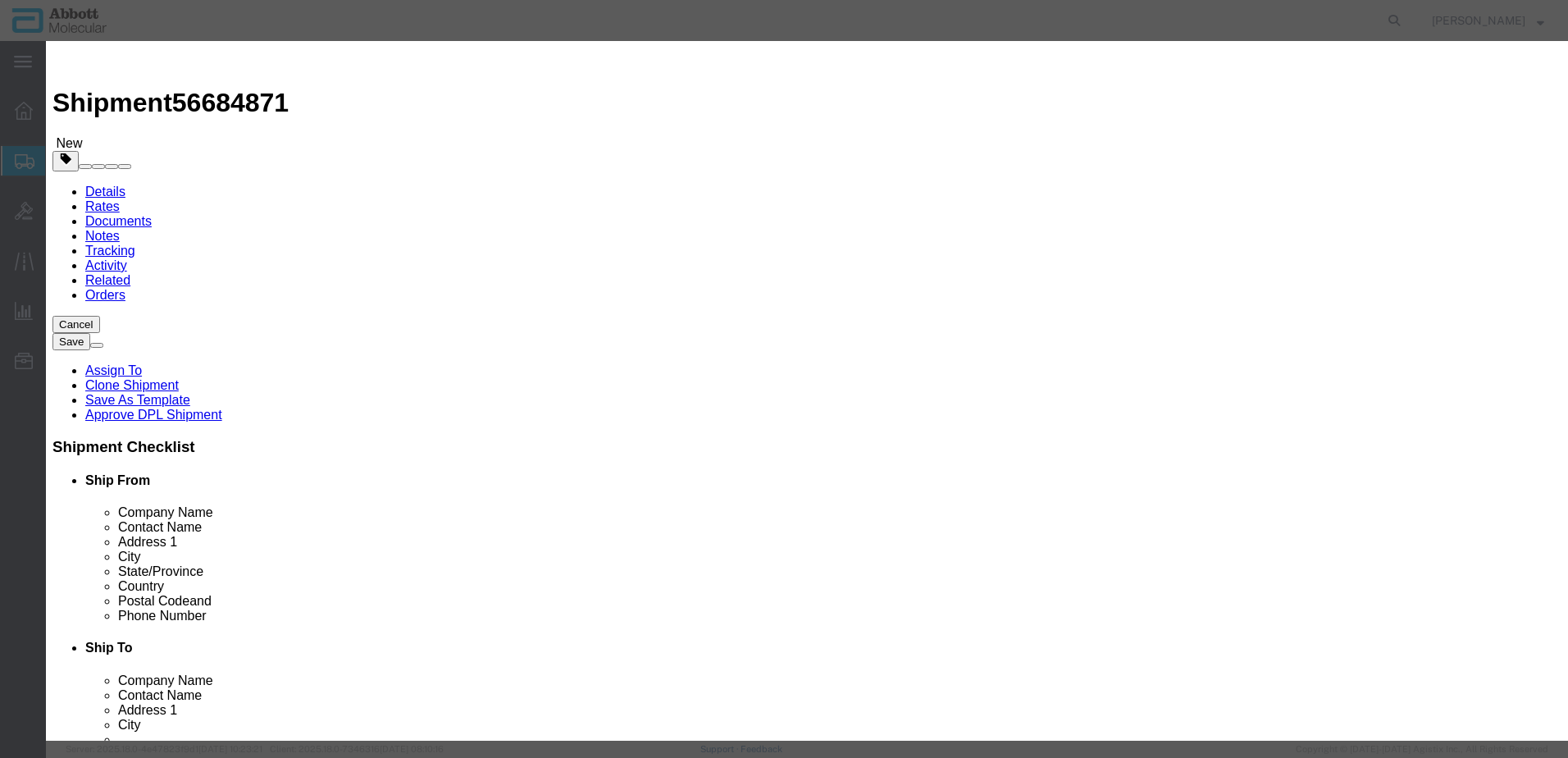
type input "09N4901"
type textarea "Alinity m LRV Tube"
select select "NLR"
type input "09N4901"
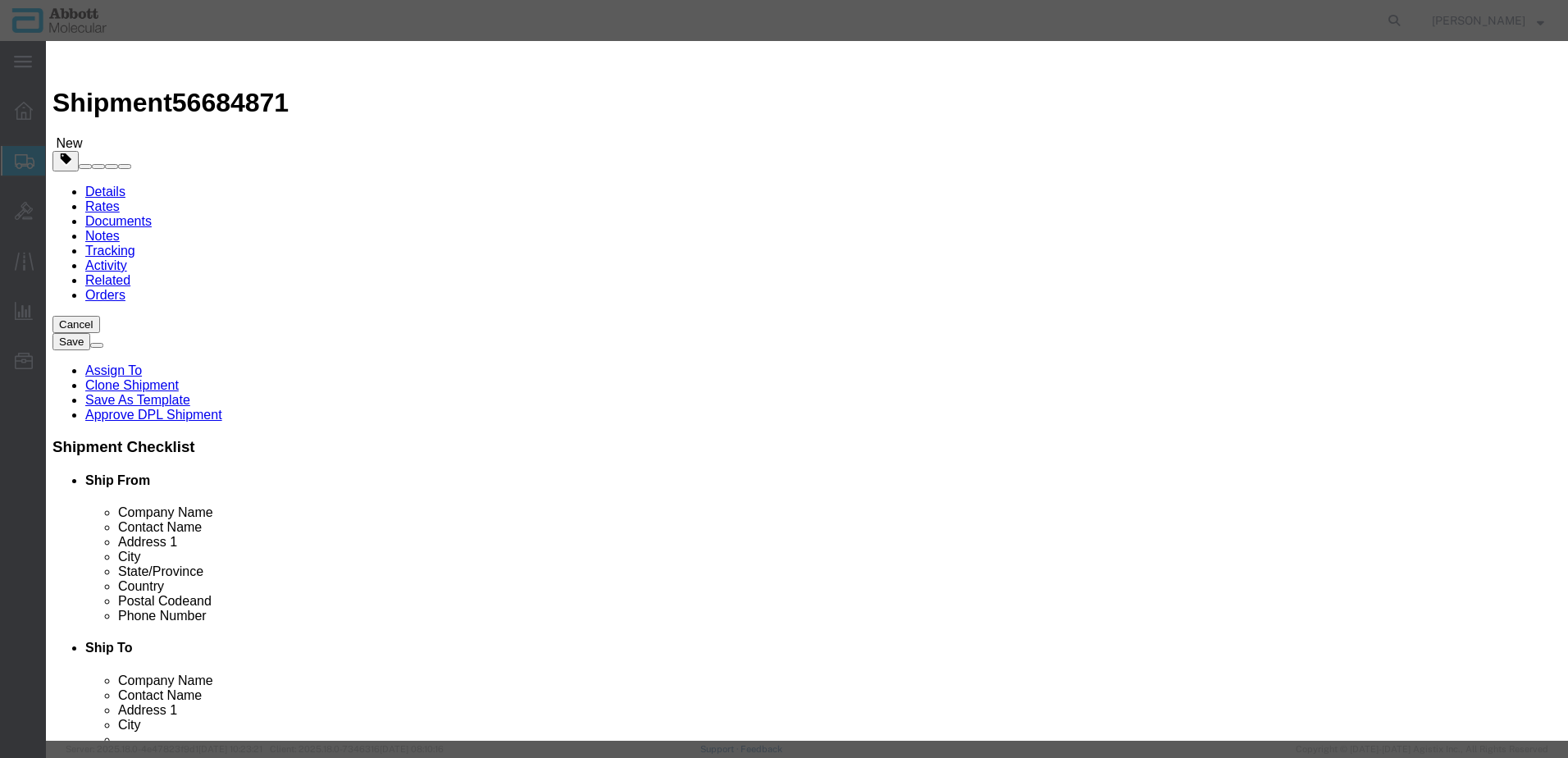
type input "1"
select select "70"
click div "GL Reference Select Account Type Activity ID Airline Appointment Number ASN Bat…"
click select "Select Account Type Activity ID Airline Appointment Number ASN Batch Number Bil…"
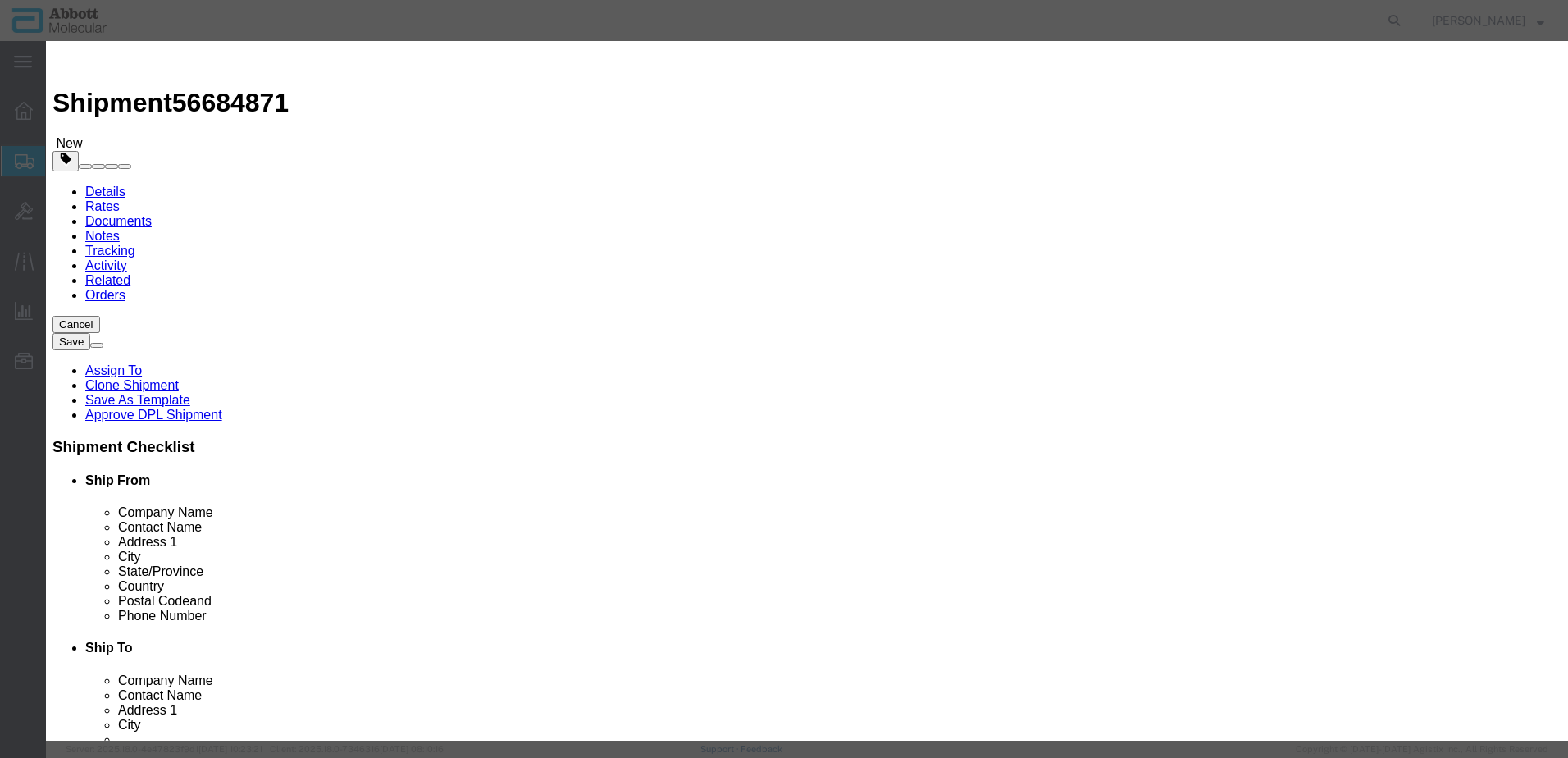
select select "BATCH_NUMBER"
click select "Select Account Type Activity ID Airline Appointment Number ASN Batch Number Bil…"
click button "Save & Add Another"
click input "text"
click span "Name:"
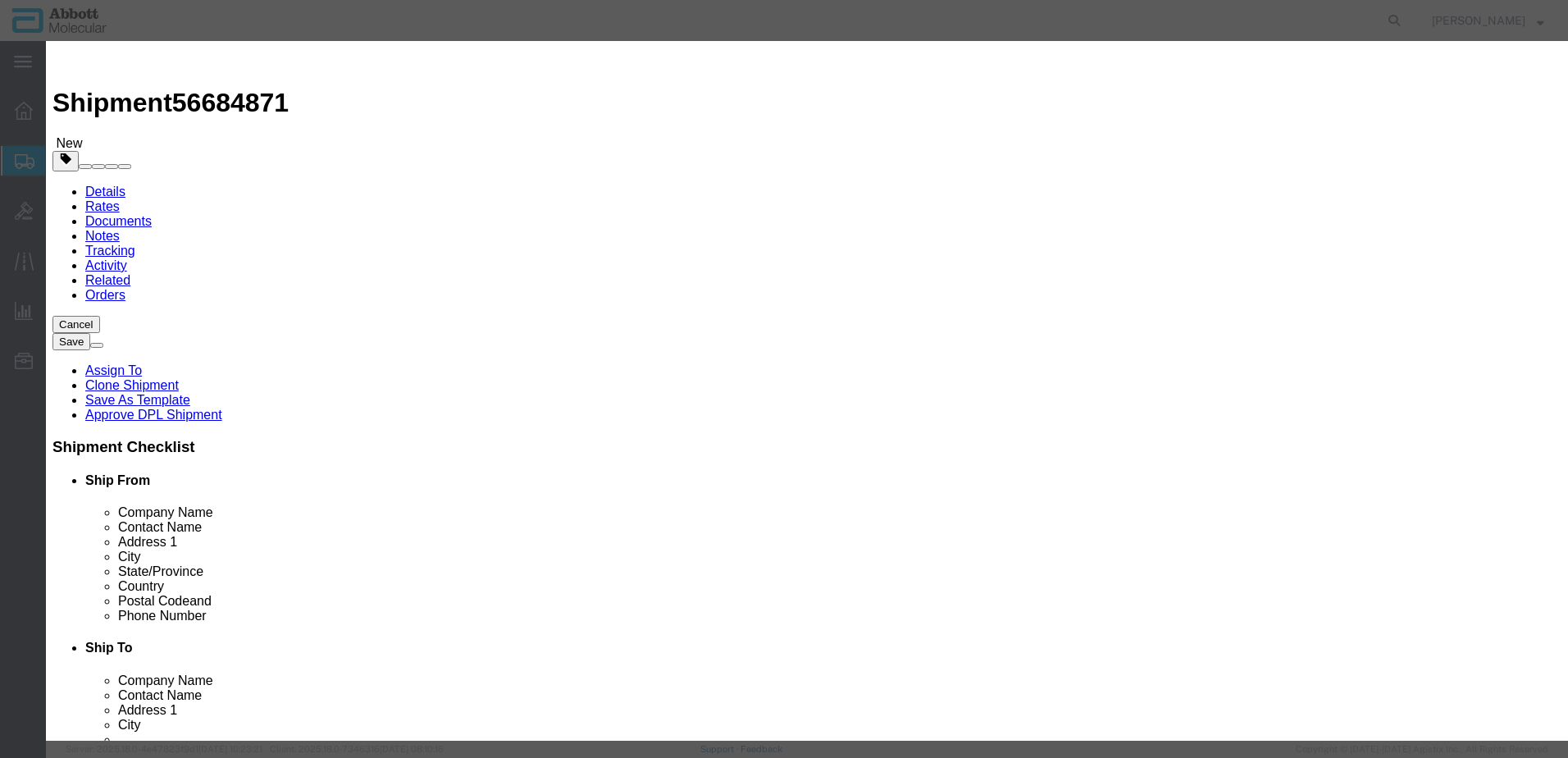
drag, startPoint x: 938, startPoint y: 265, endPoint x: 939, endPoint y: 273, distance: 8.1
click select "Select Account Type Activity ID Airline Appointment Number ASN Batch Number Bil…"
click button "Save & Add Another"
click input "text"
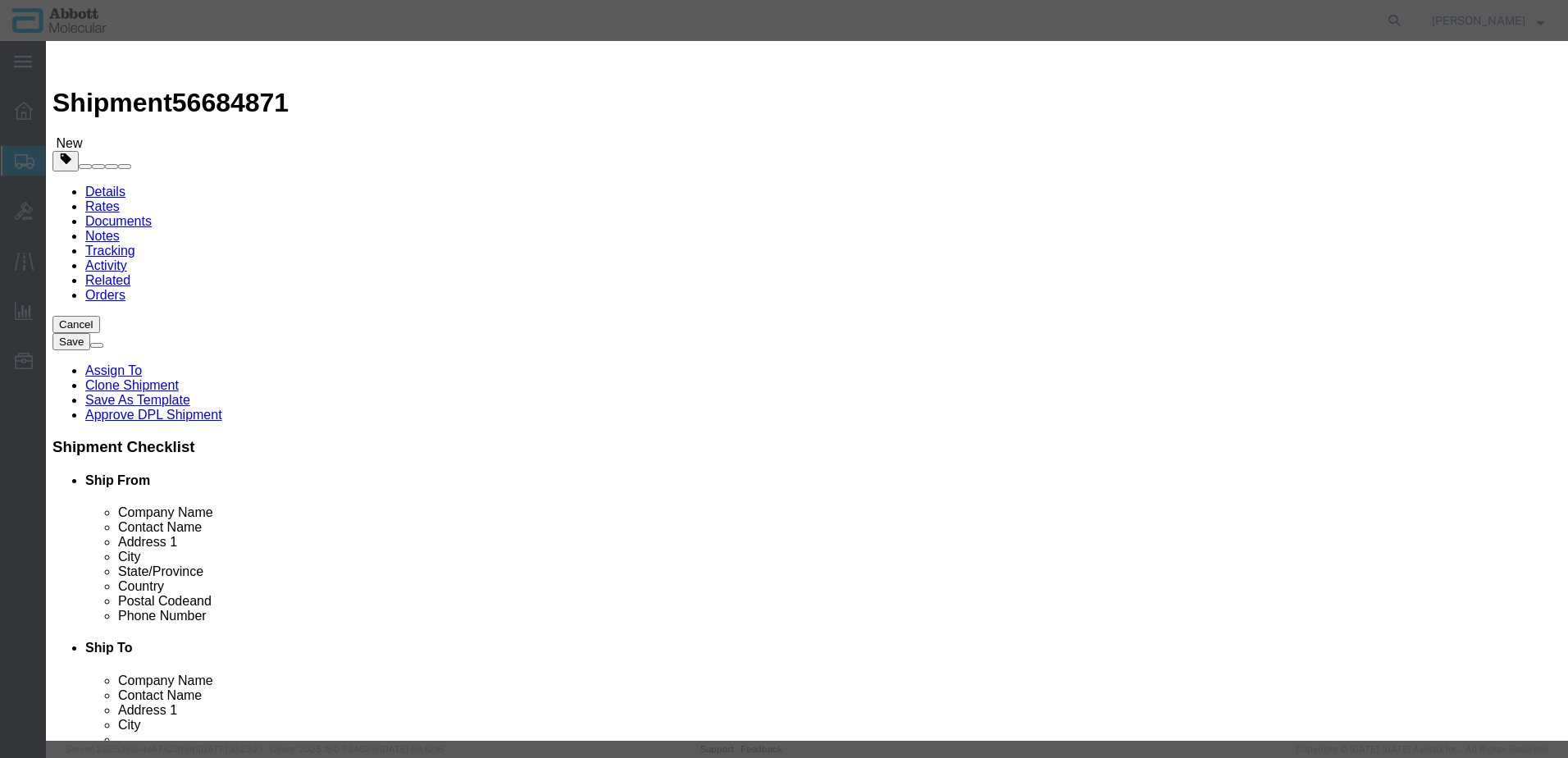
click strong "09N2004"
click div "Description Alinity m Vapor Barrier Solution Commodity Category Select Country …"
click select "Select Account Type Activity ID Airline Appointment Number ASN Batch Number Bil…"
click button "Save & Add Another"
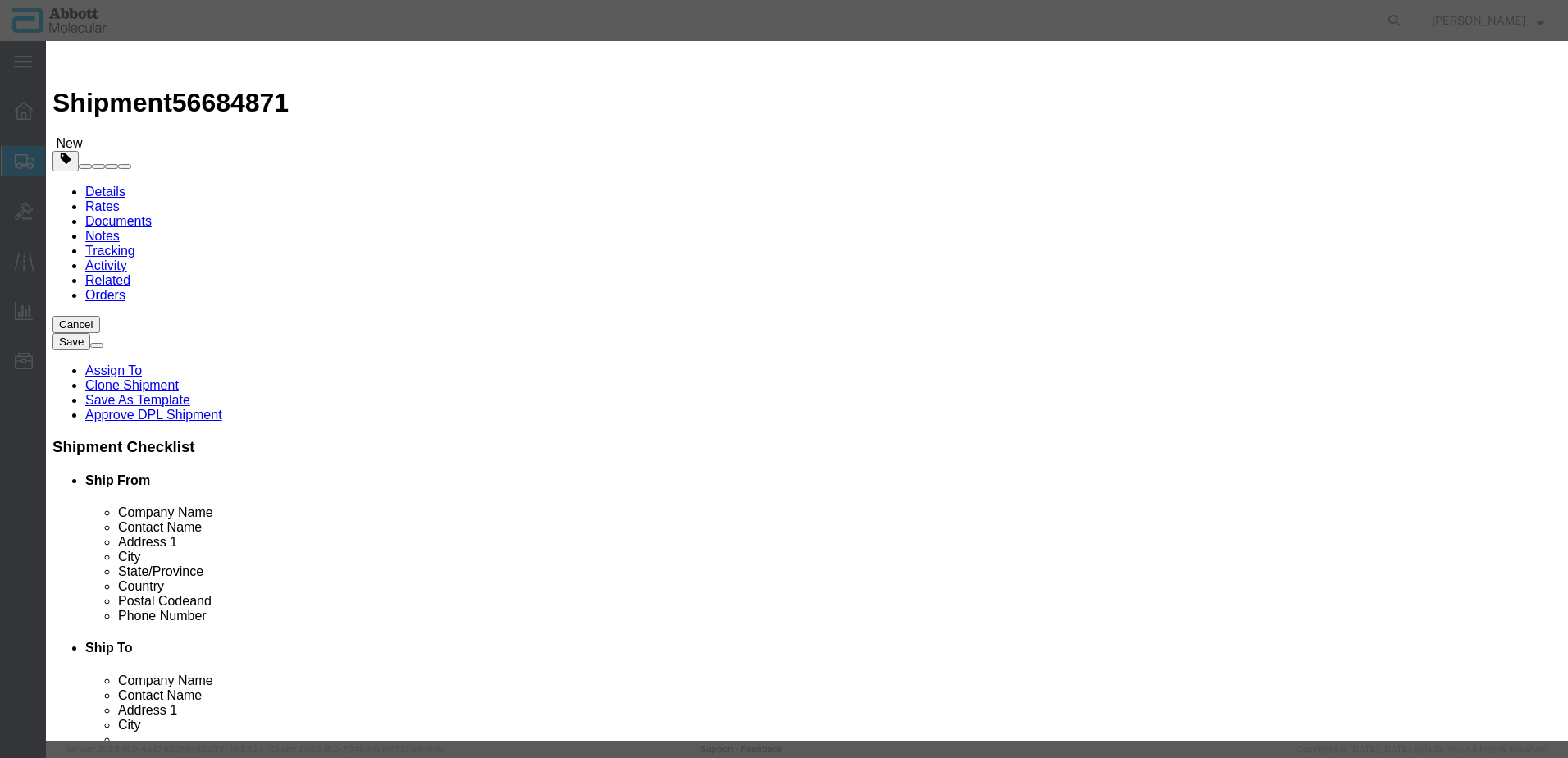
click input "text"
click strong "02J1113"
click select "Select Account Type Activity ID Airline Appointment Number ASN Batch Number Bil…"
click button "Save & Add Another"
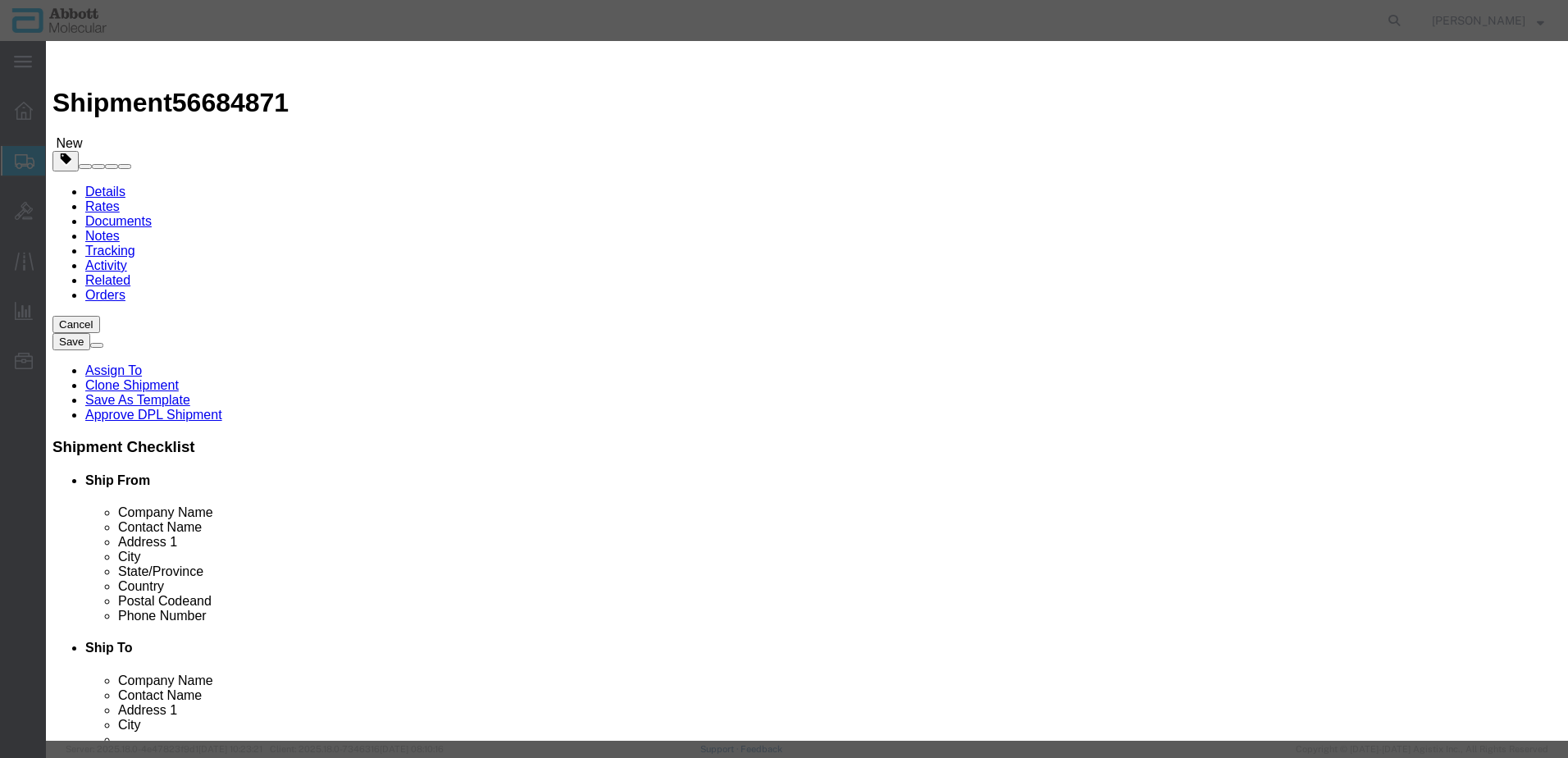
click input "text"
click strong "09N2003"
click select "Select Account Type Activity ID Airline Appointment Number ASN Batch Number Bil…"
click button "Save & Close"
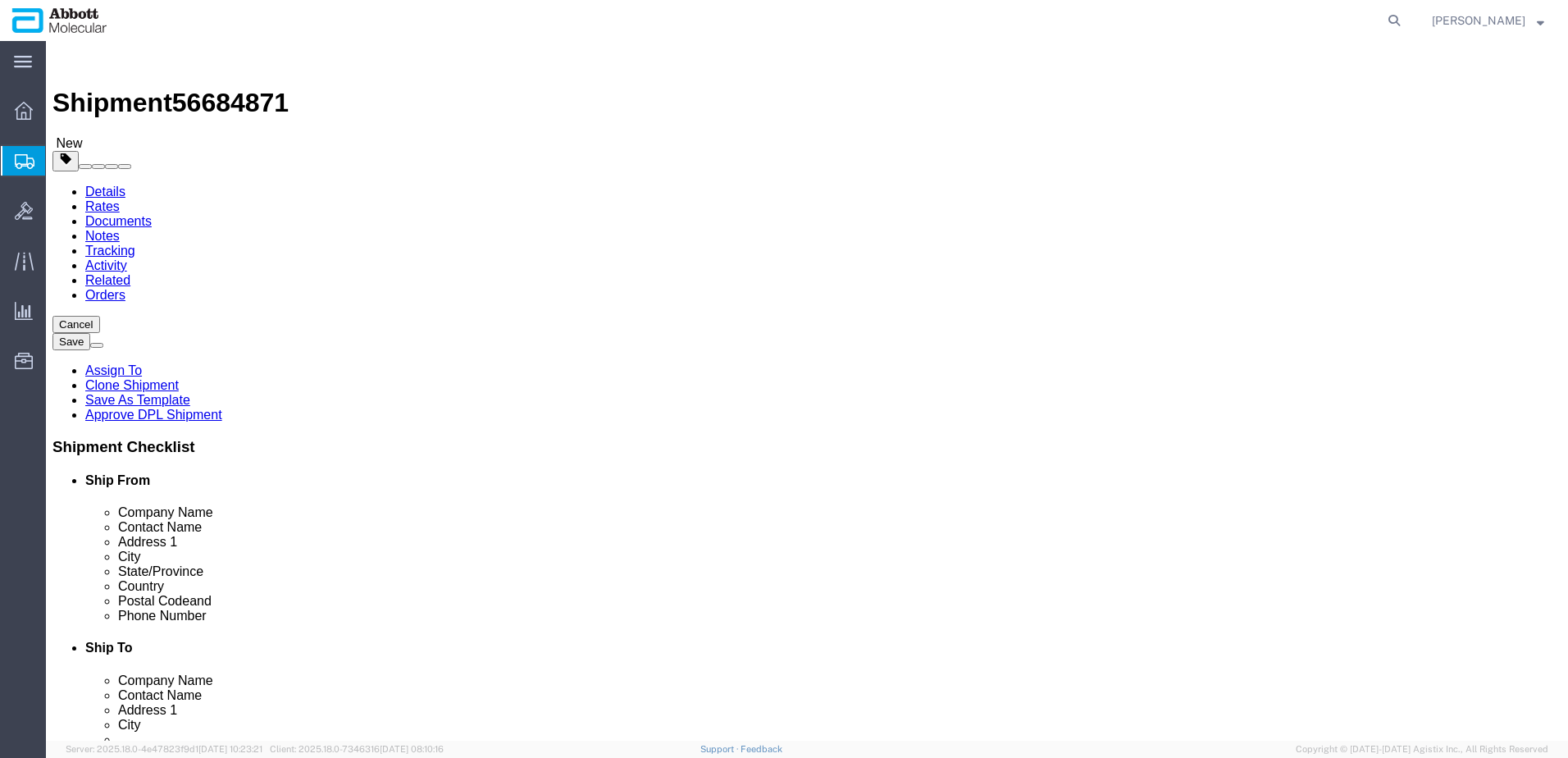
click link "Add Content"
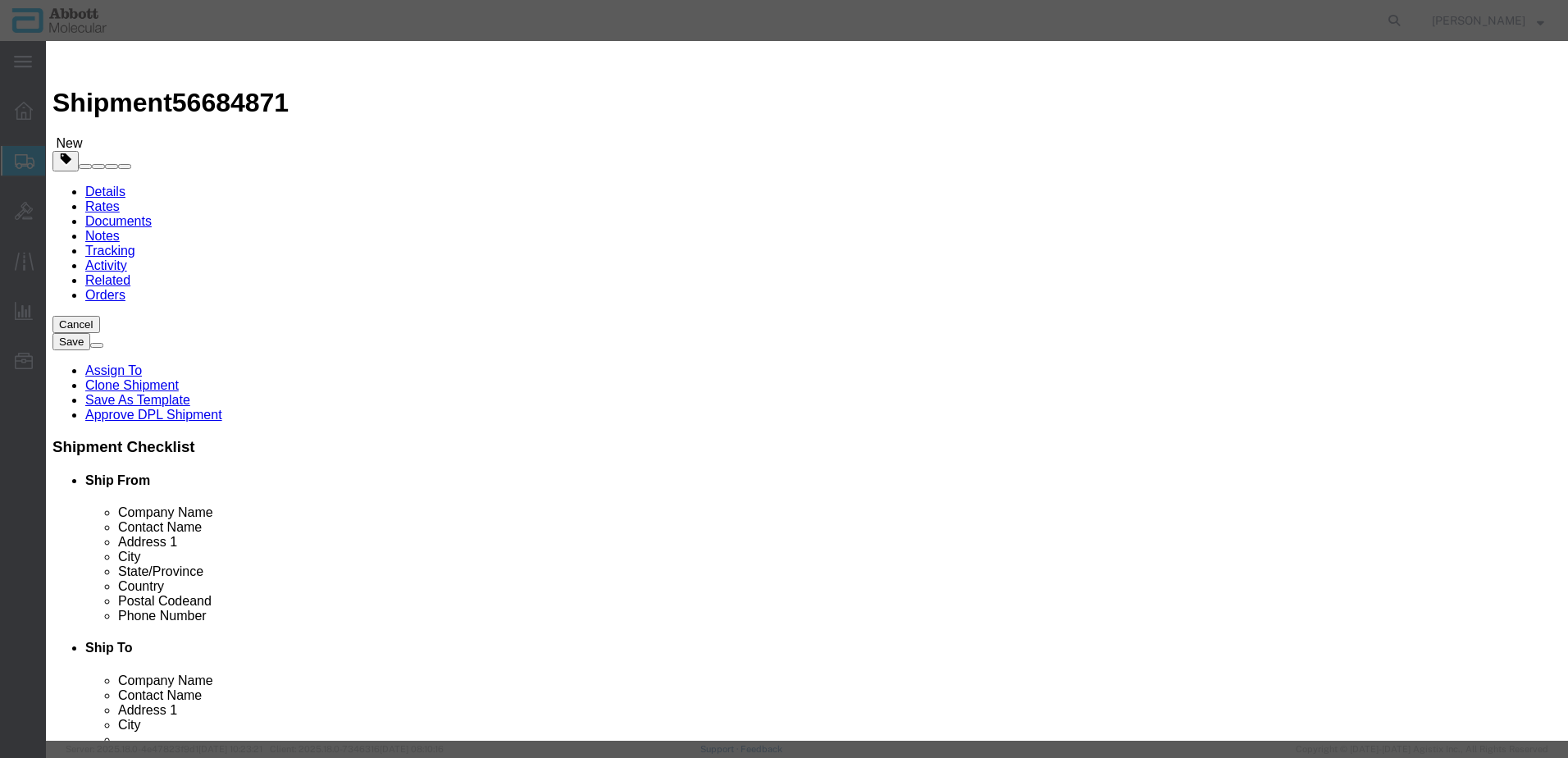
click input "text"
click td "Model: 09N4910"
drag, startPoint x: 970, startPoint y: 263, endPoint x: 971, endPoint y: 279, distance: 16.0
click select "Select Account Type Activity ID Airline Appointment Number ASN Batch Number Bil…"
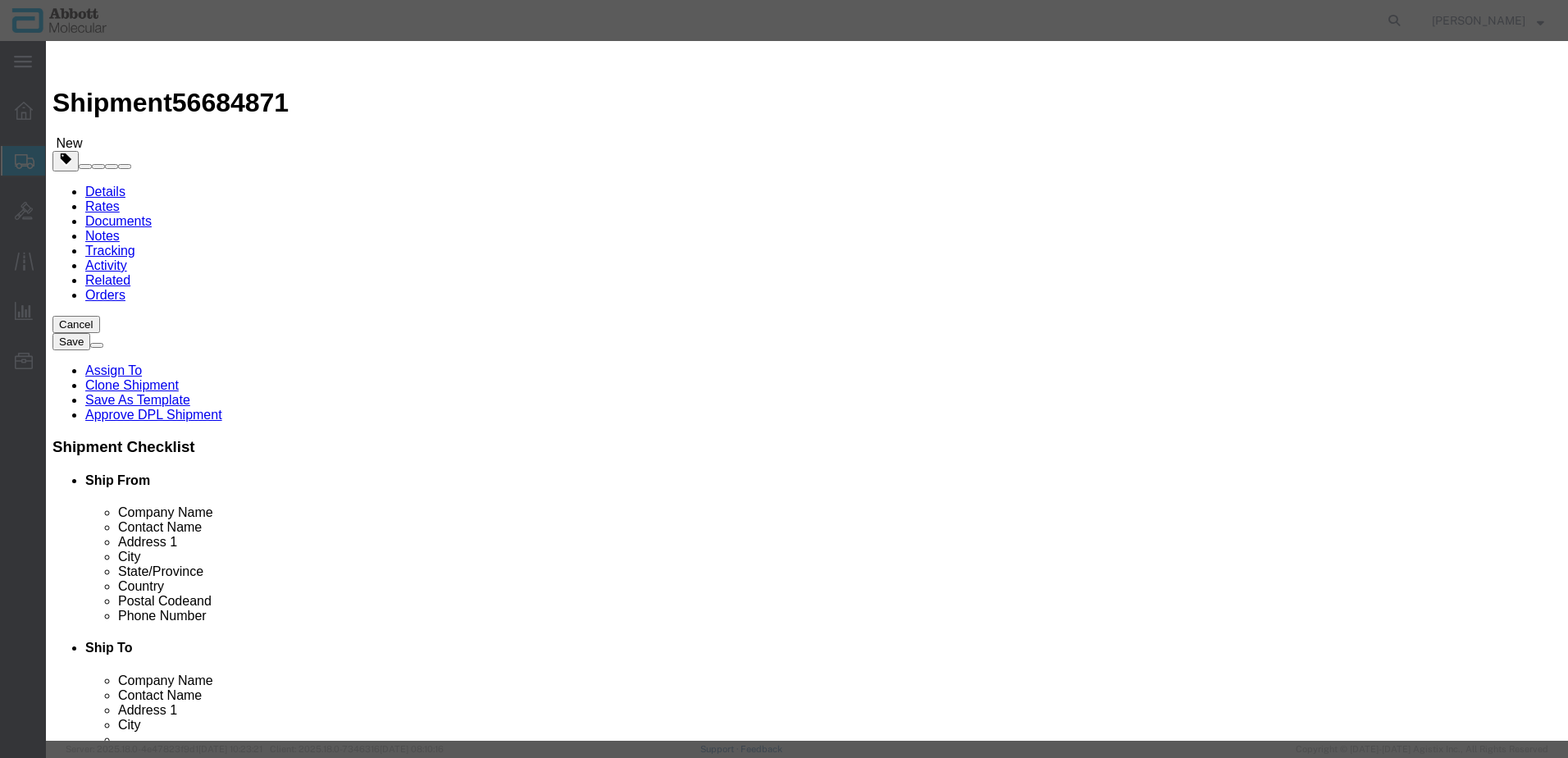
click button "Save & Add Another"
click input "text"
click strong "04J7182"
click select "Select Account Type Activity ID Airline Appointment Number ASN Batch Number Bil…"
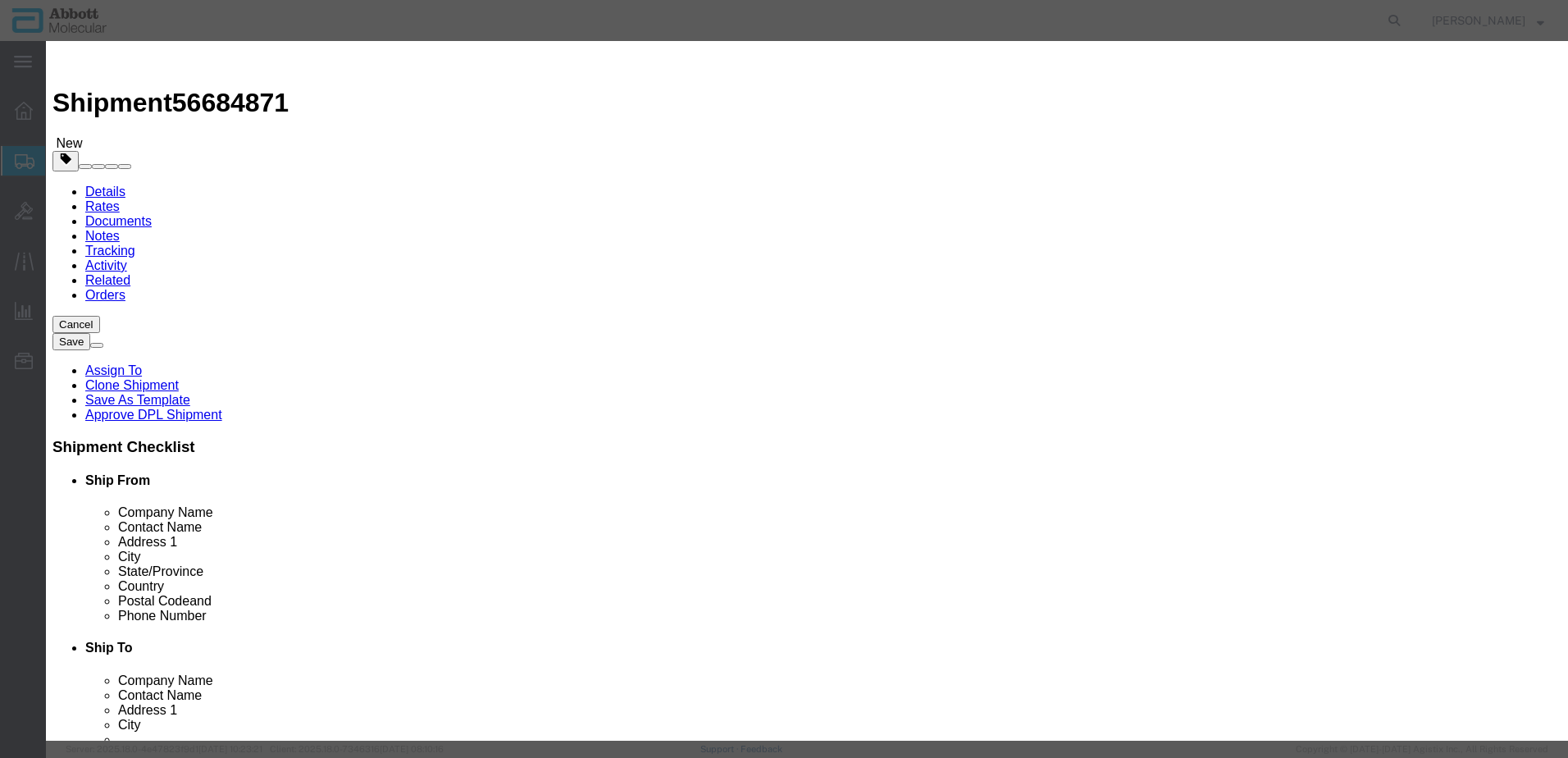
click button "Save & Add Another"
click input "text"
click input "09K1202"
click td "Name: 09K1202"
drag, startPoint x: 964, startPoint y: 263, endPoint x: 966, endPoint y: 278, distance: 15.1
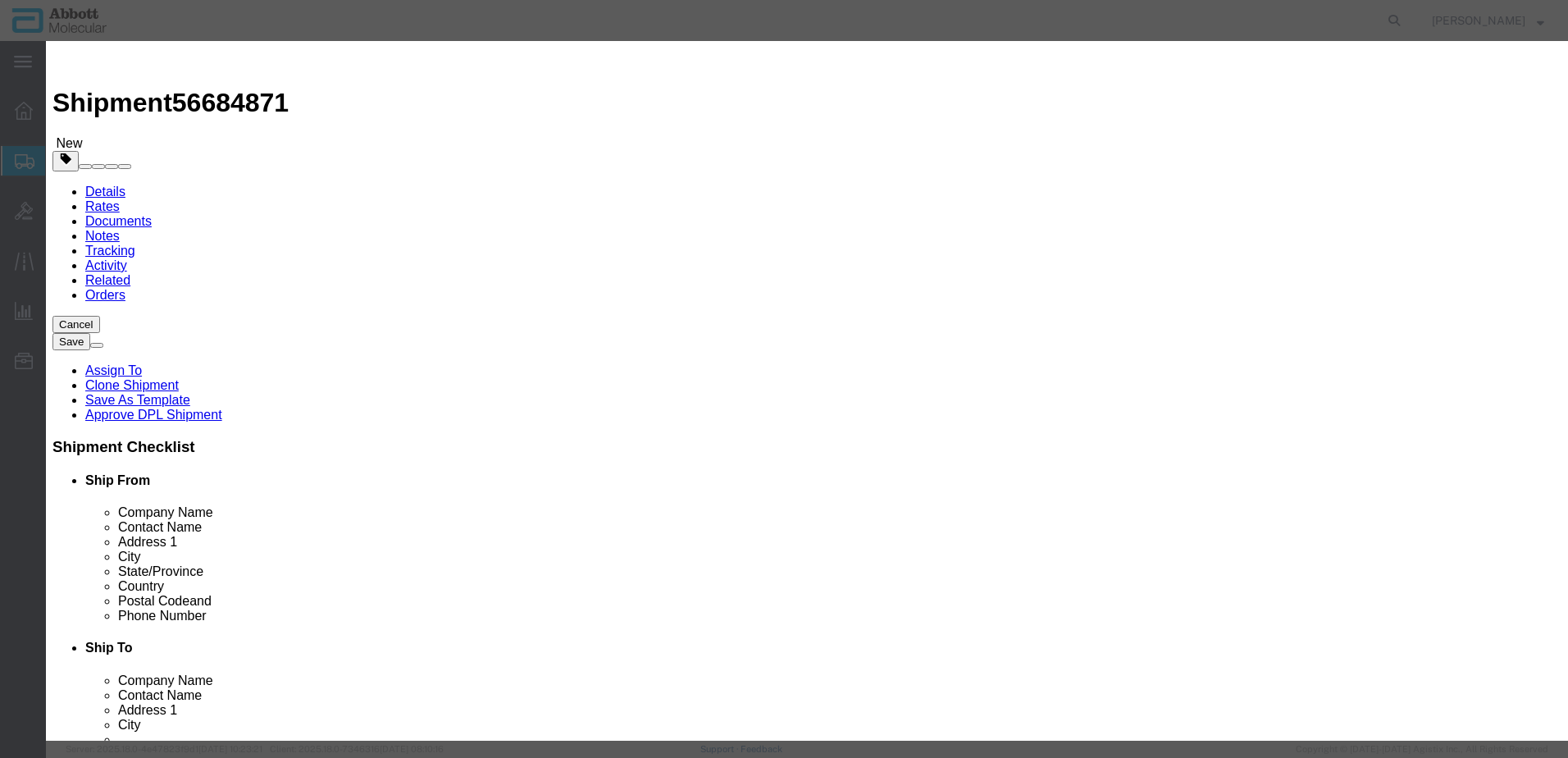
click select "Select Account Type Activity ID Airline Appointment Number ASN Batch Number Bil…"
click button "Save & Close"
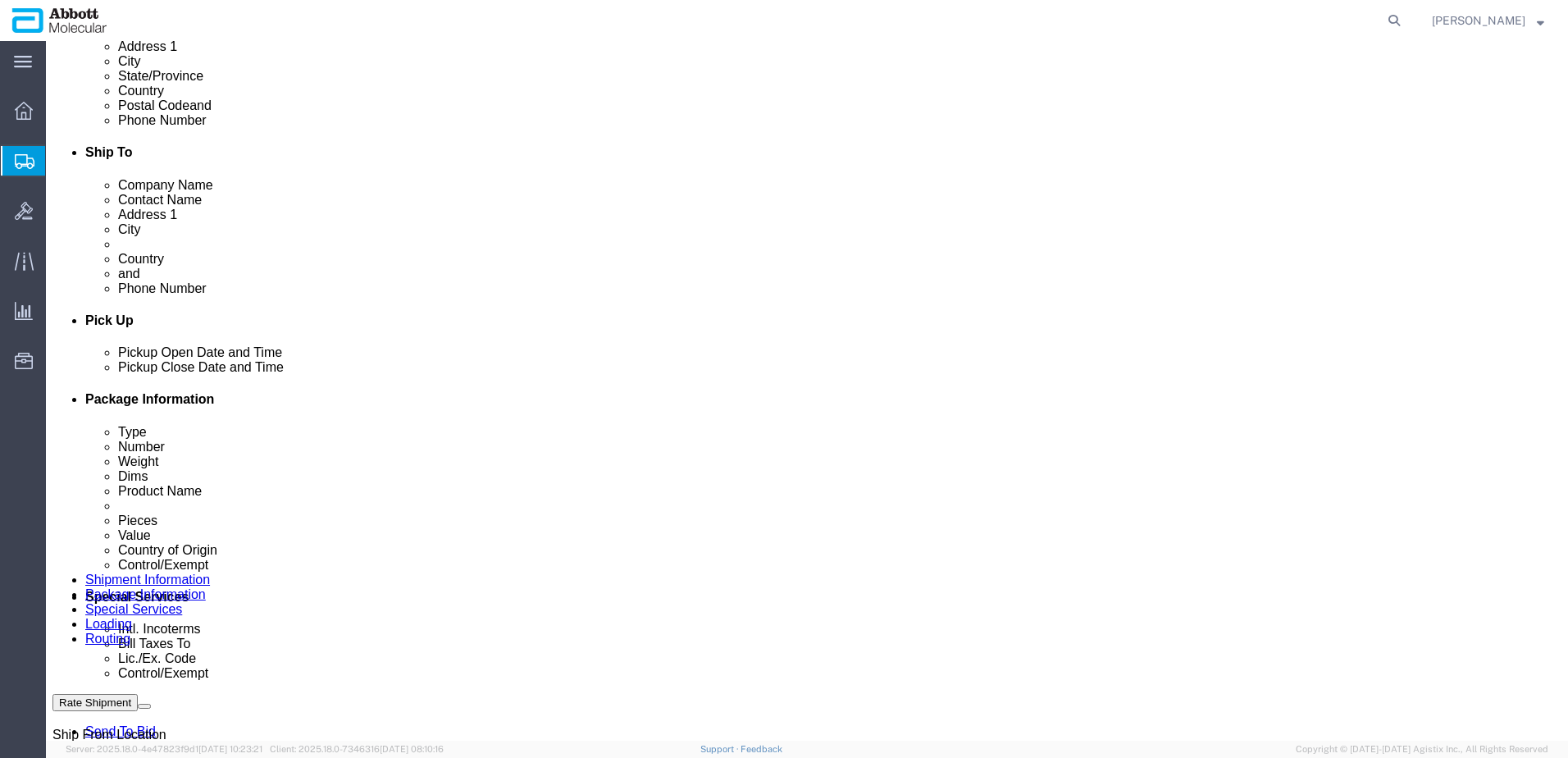
scroll to position [494, 0]
click link "Add Content"
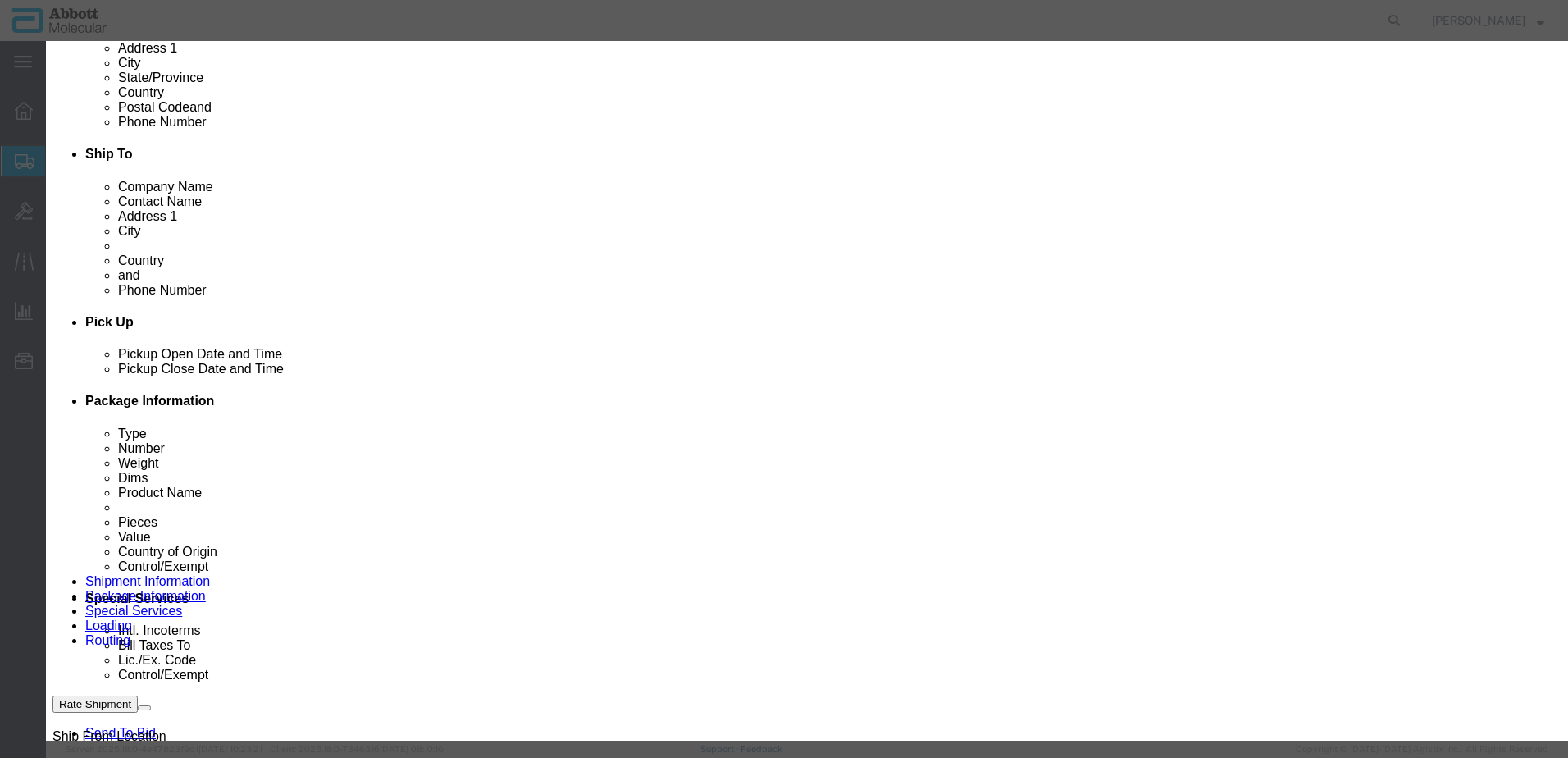
click input "text"
click td "Model: 08L3505"
click select "Select Account Type Activity ID Airline Appointment Number ASN Batch Number Bil…"
click button "Save & Close"
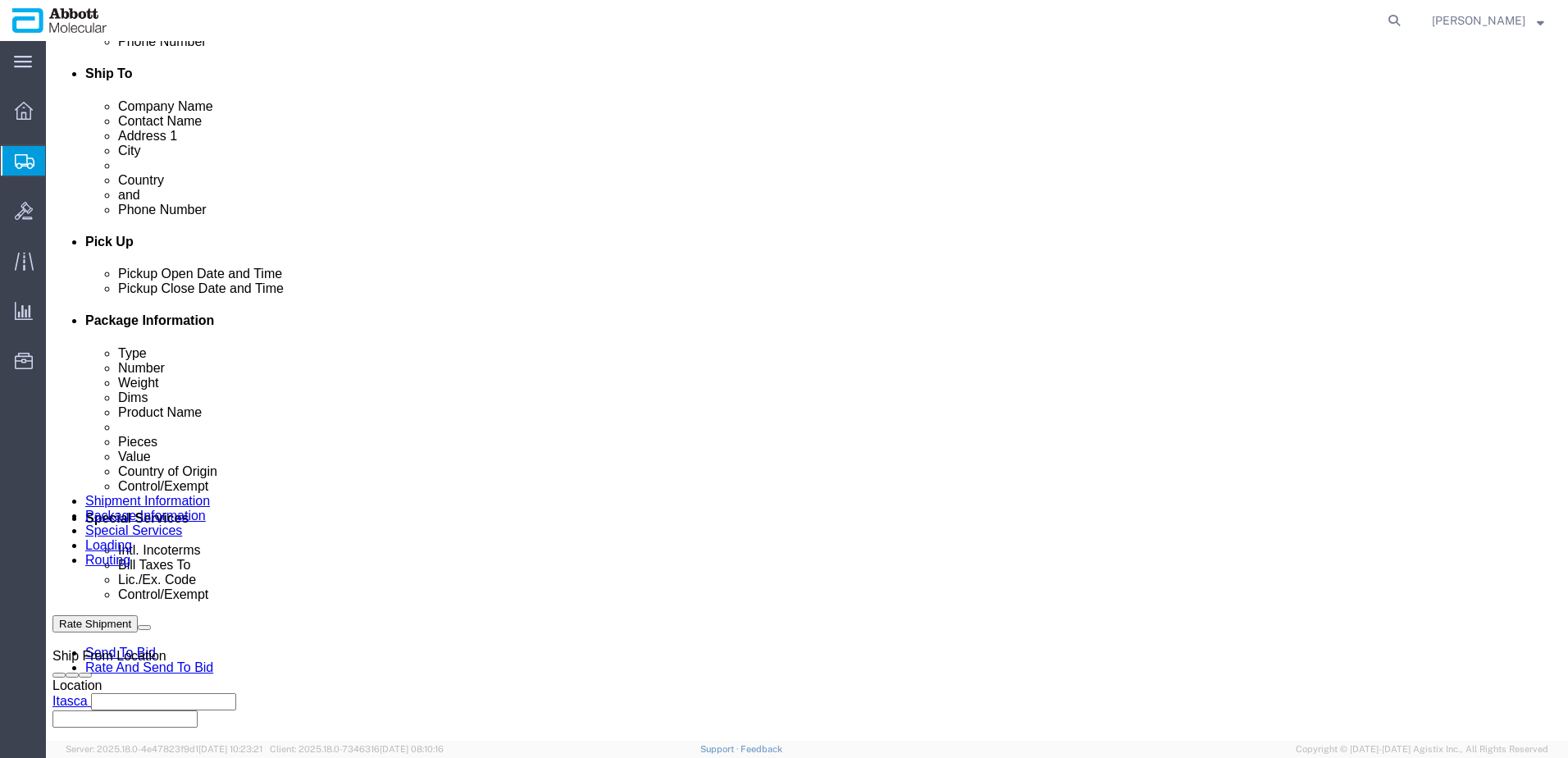
scroll to position [658, 0]
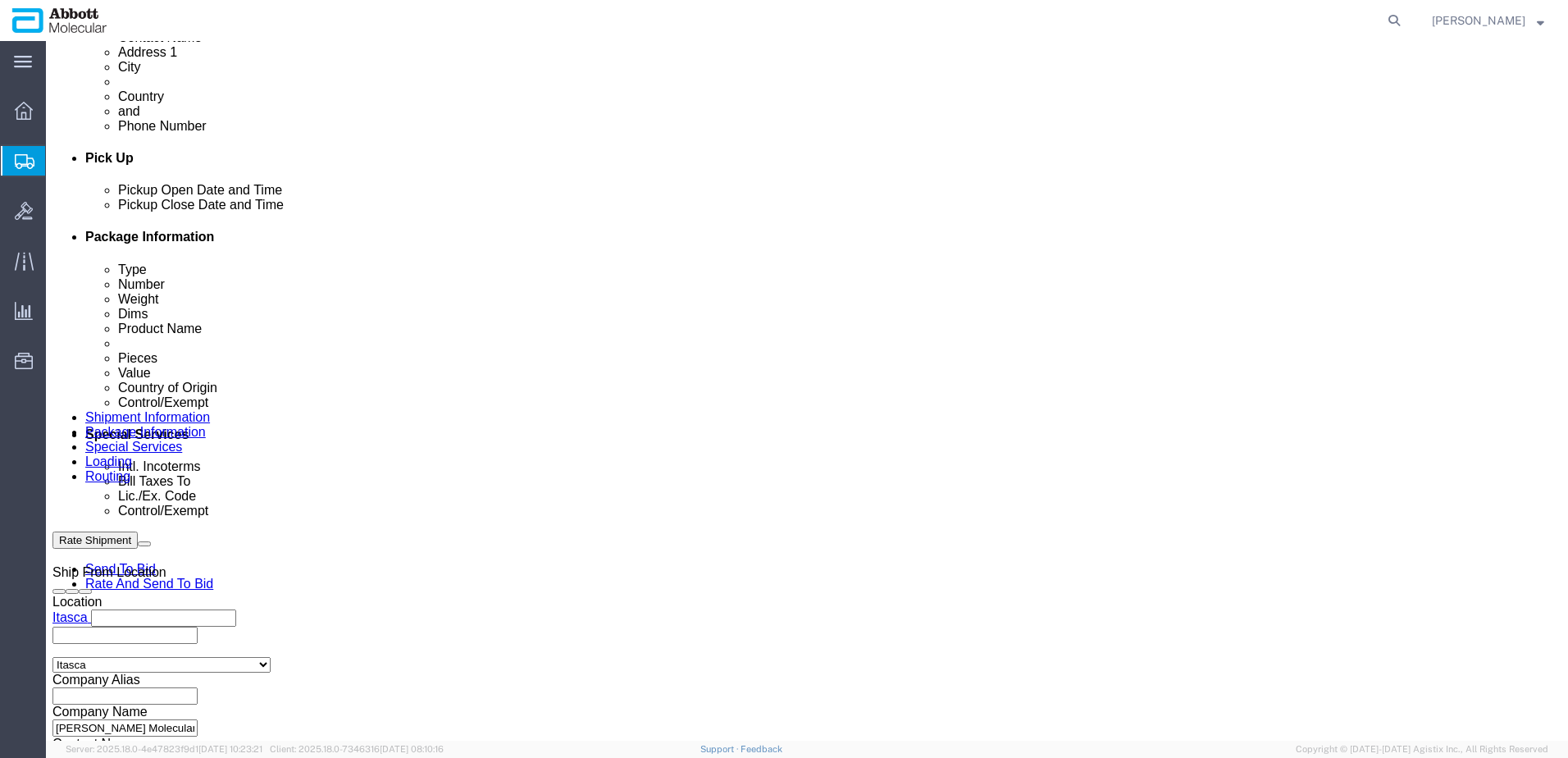
click button "Continue"
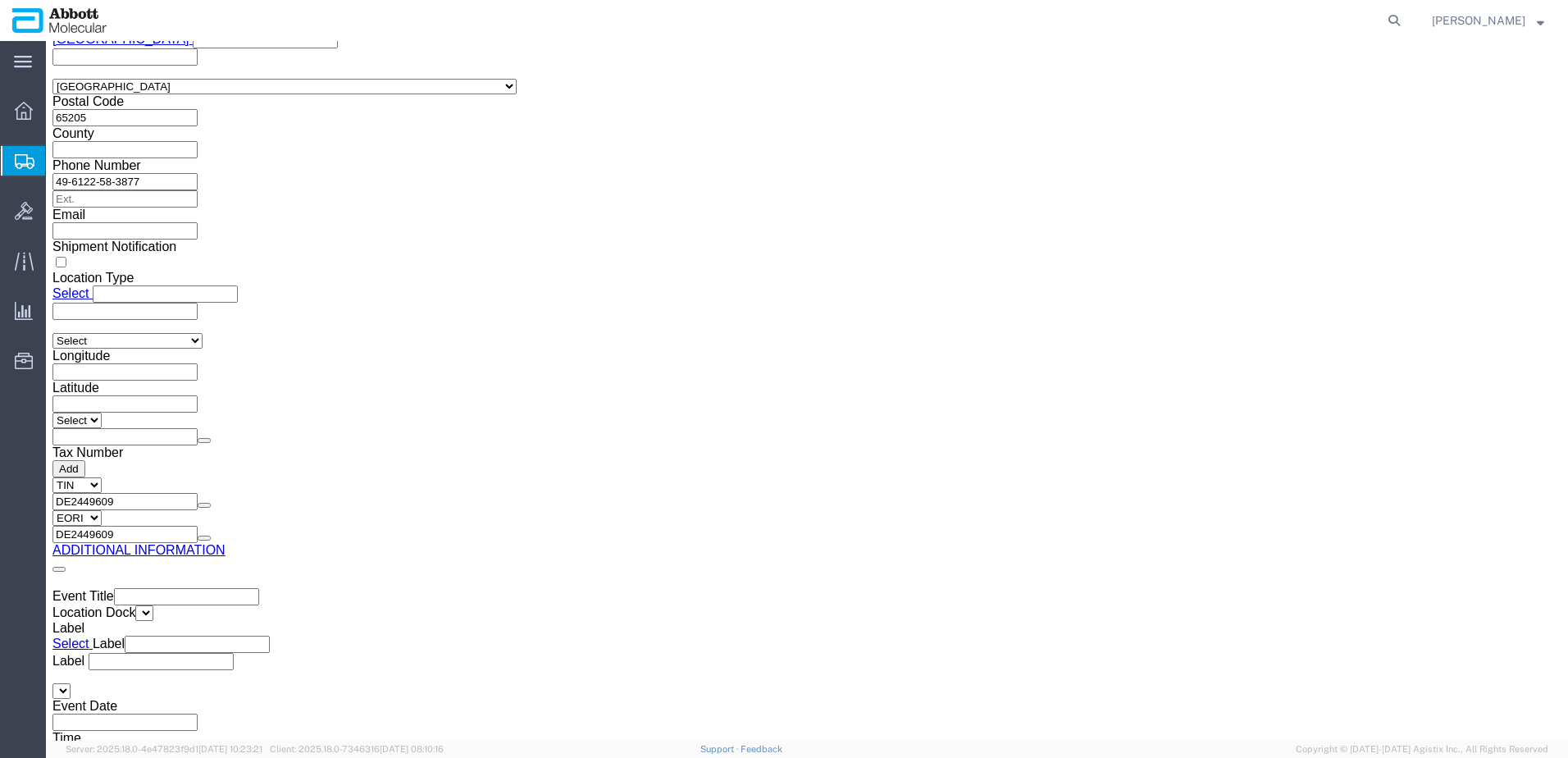
click button "Upload"
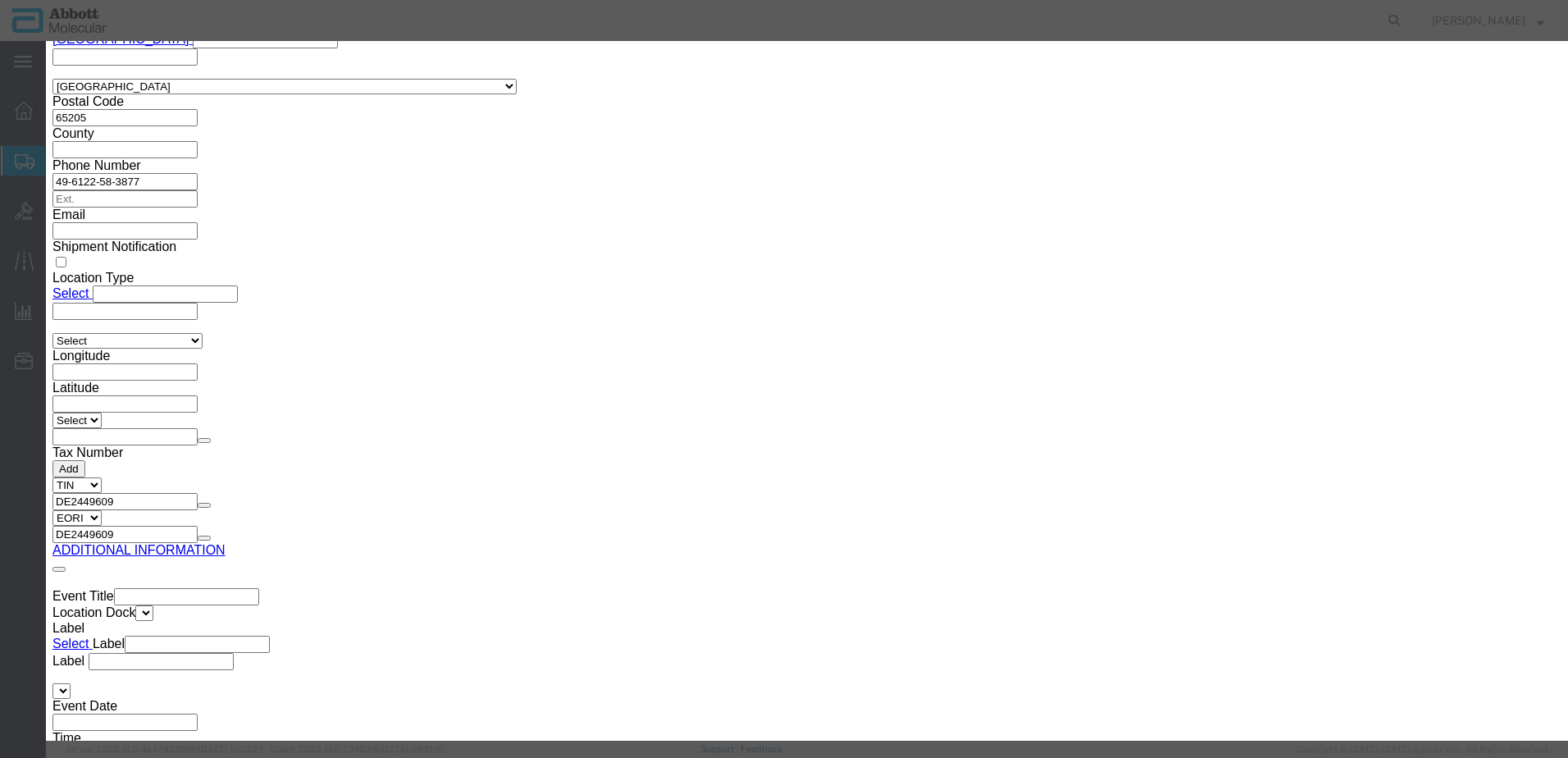
click button "Browse"
click button "Upload"
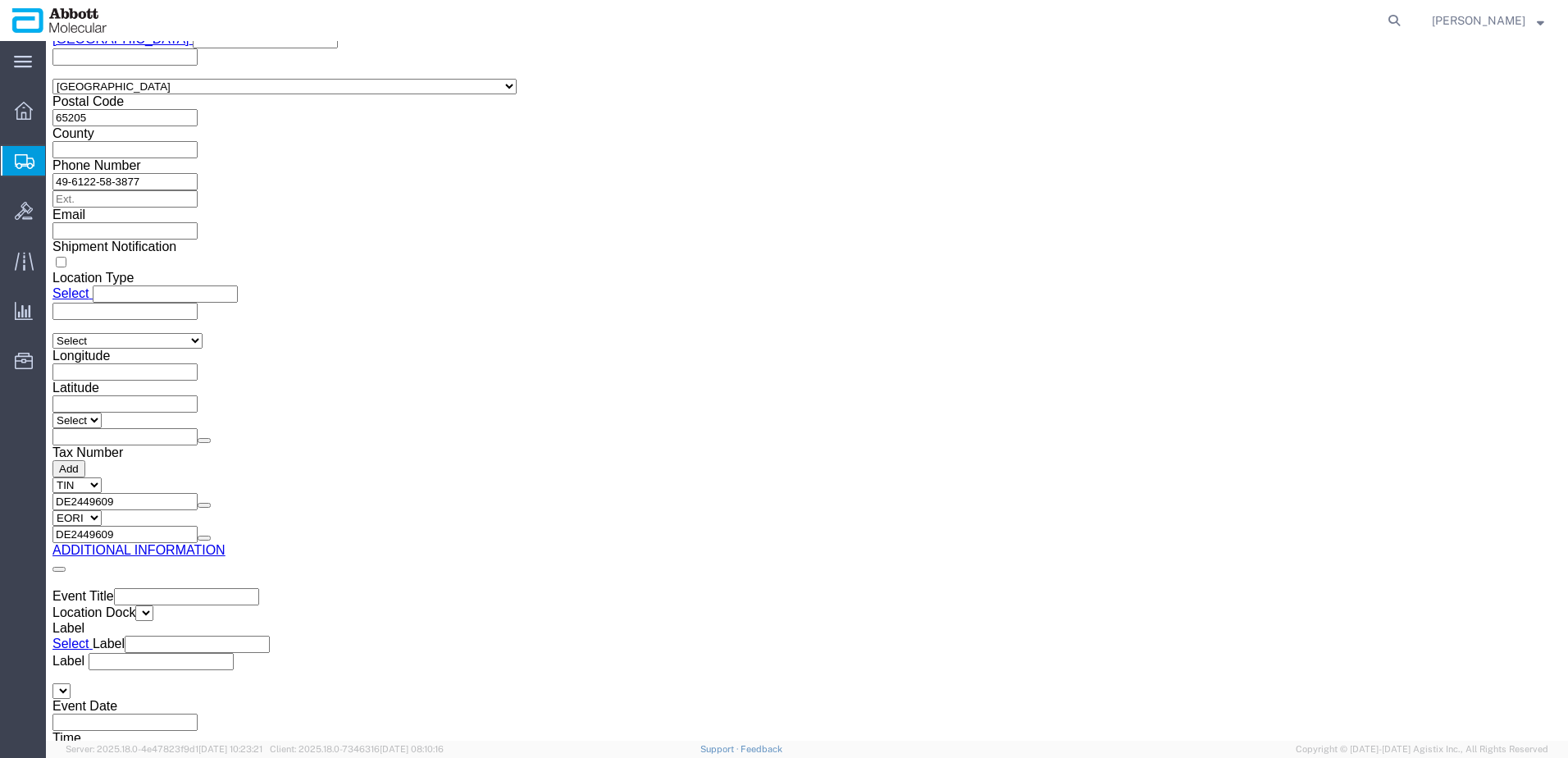
drag, startPoint x: 47, startPoint y: 23, endPoint x: 221, endPoint y: 13, distance: 174.3
click h1 "Shipment 56684871"
copy h1 "Shipment 56684871"
click button "Rate Shipment"
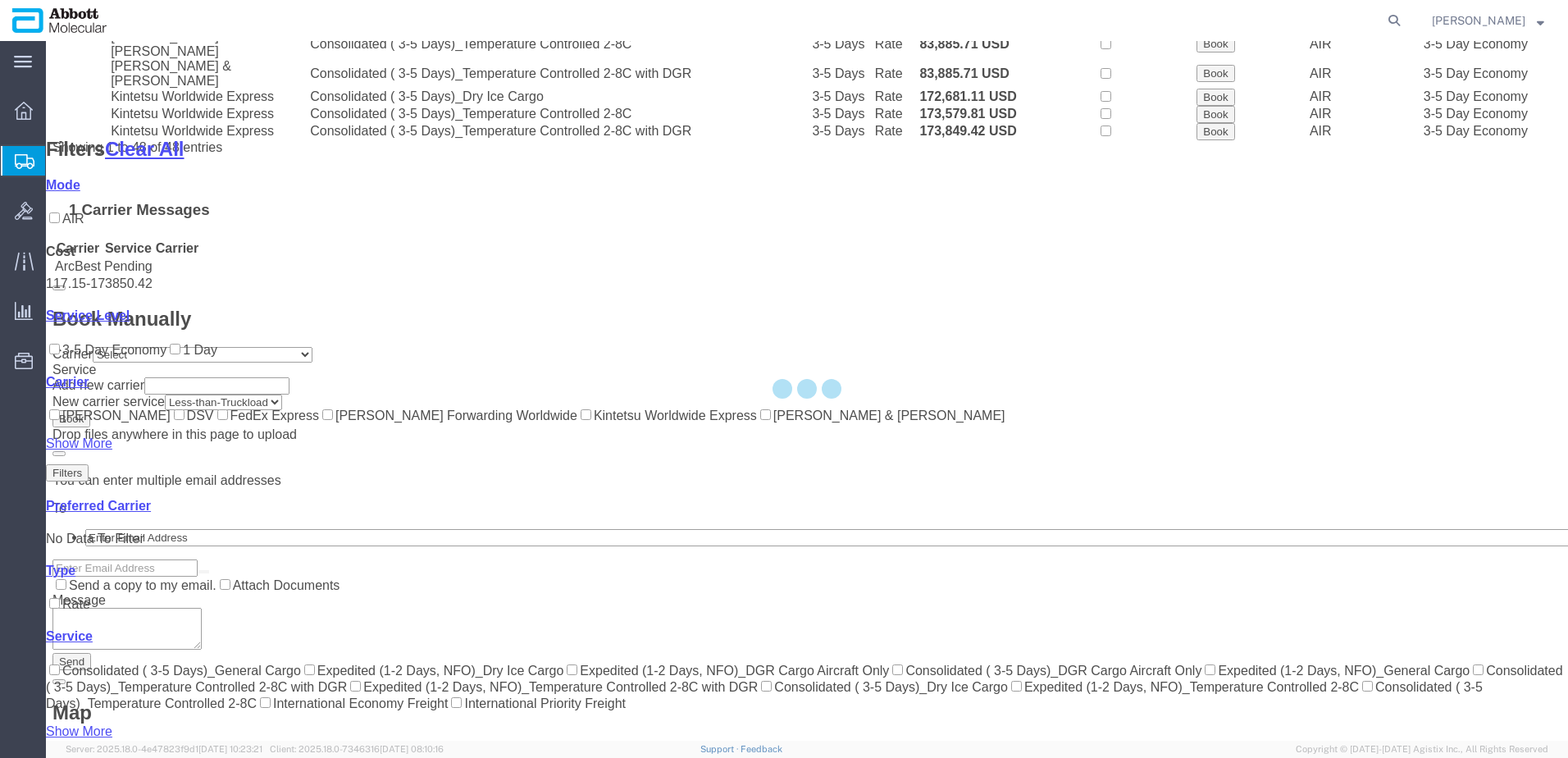
scroll to position [1161, 0]
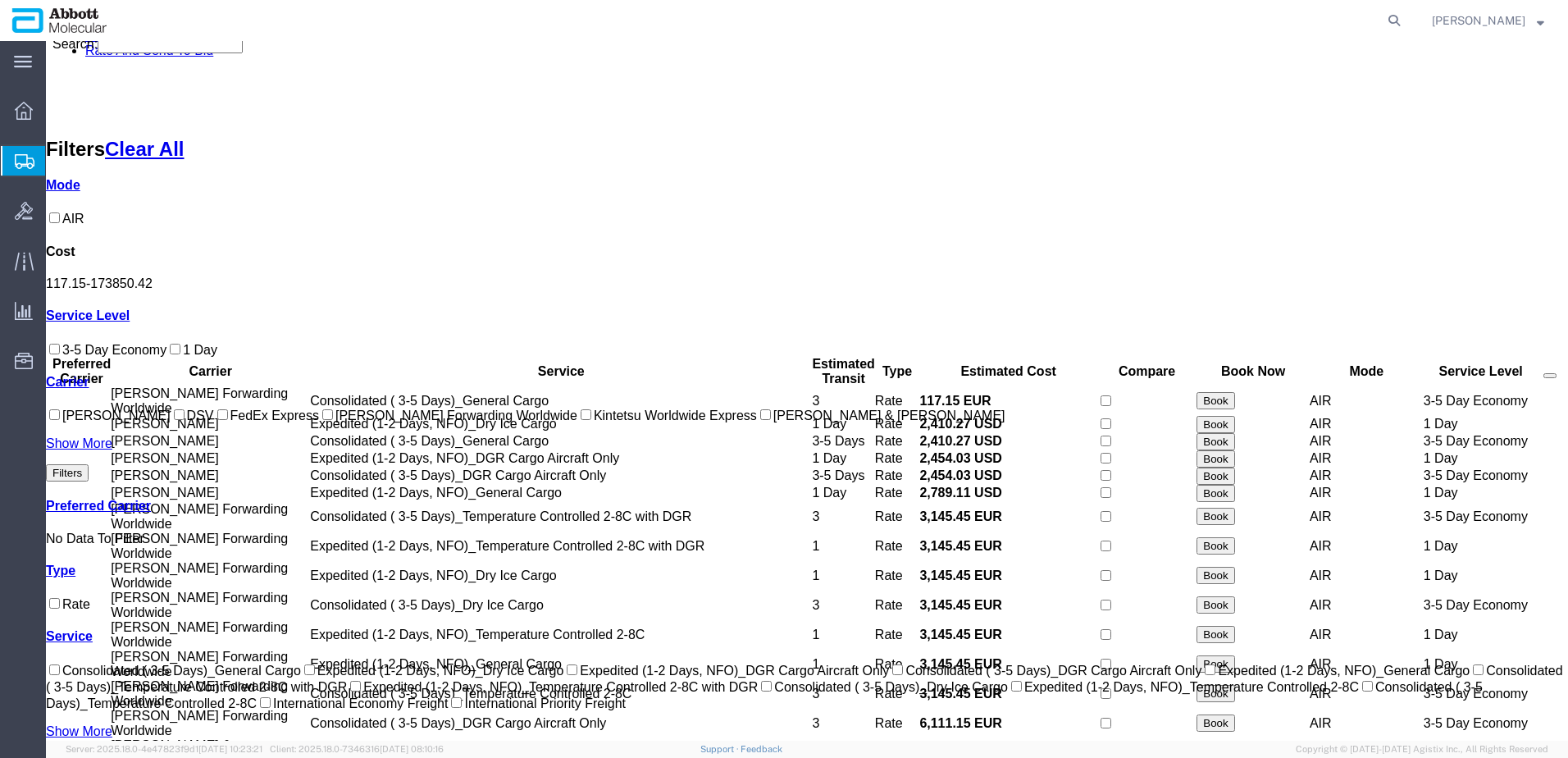
click at [319, 423] on label "[PERSON_NAME] Forwarding Worldwide" at bounding box center [448, 415] width 258 height 14
click at [323, 420] on input "[PERSON_NAME] Forwarding Worldwide" at bounding box center [328, 415] width 11 height 11
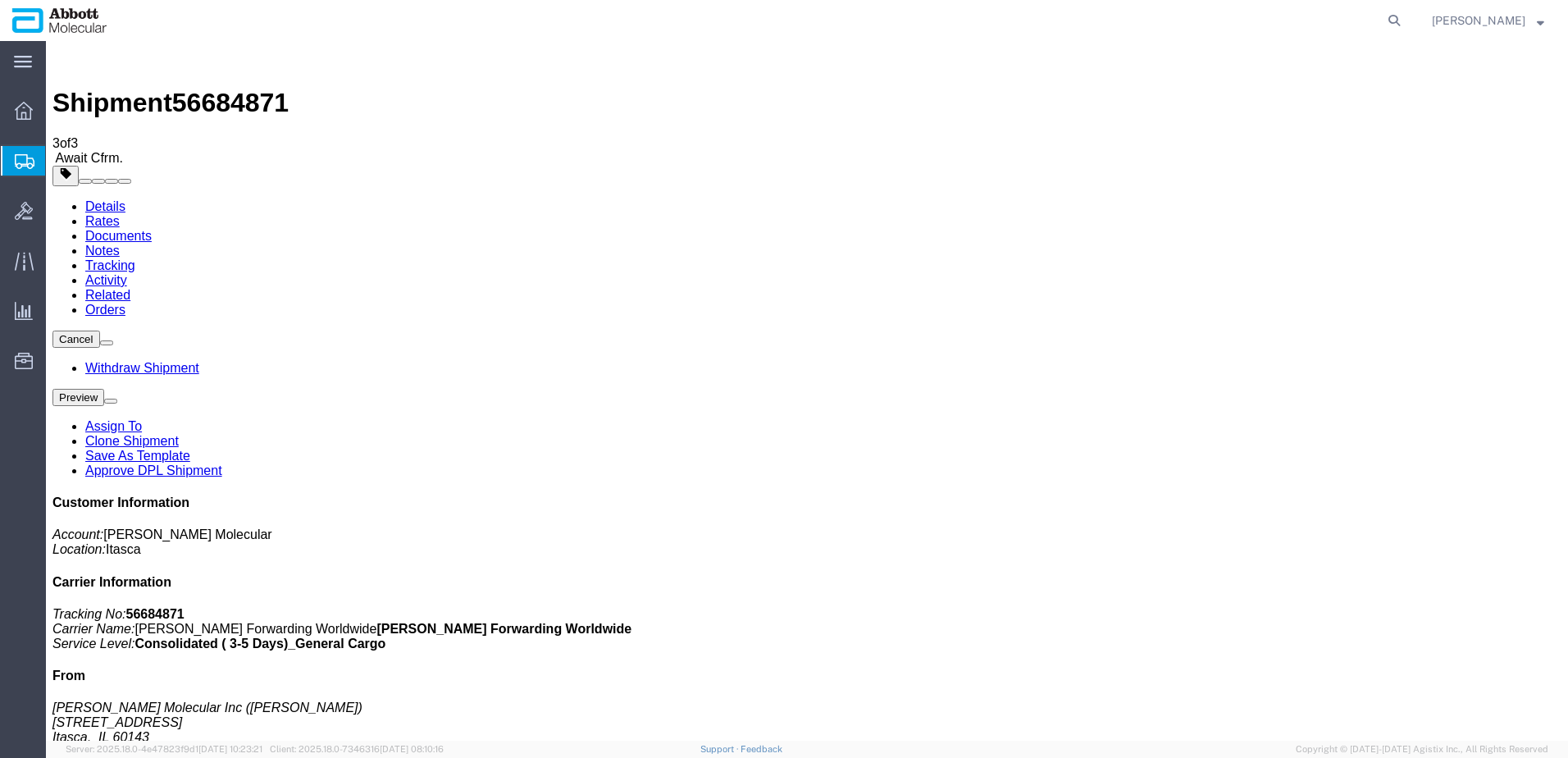
click at [0, 0] on span "Create from Template" at bounding box center [0, 0] width 0 height 0
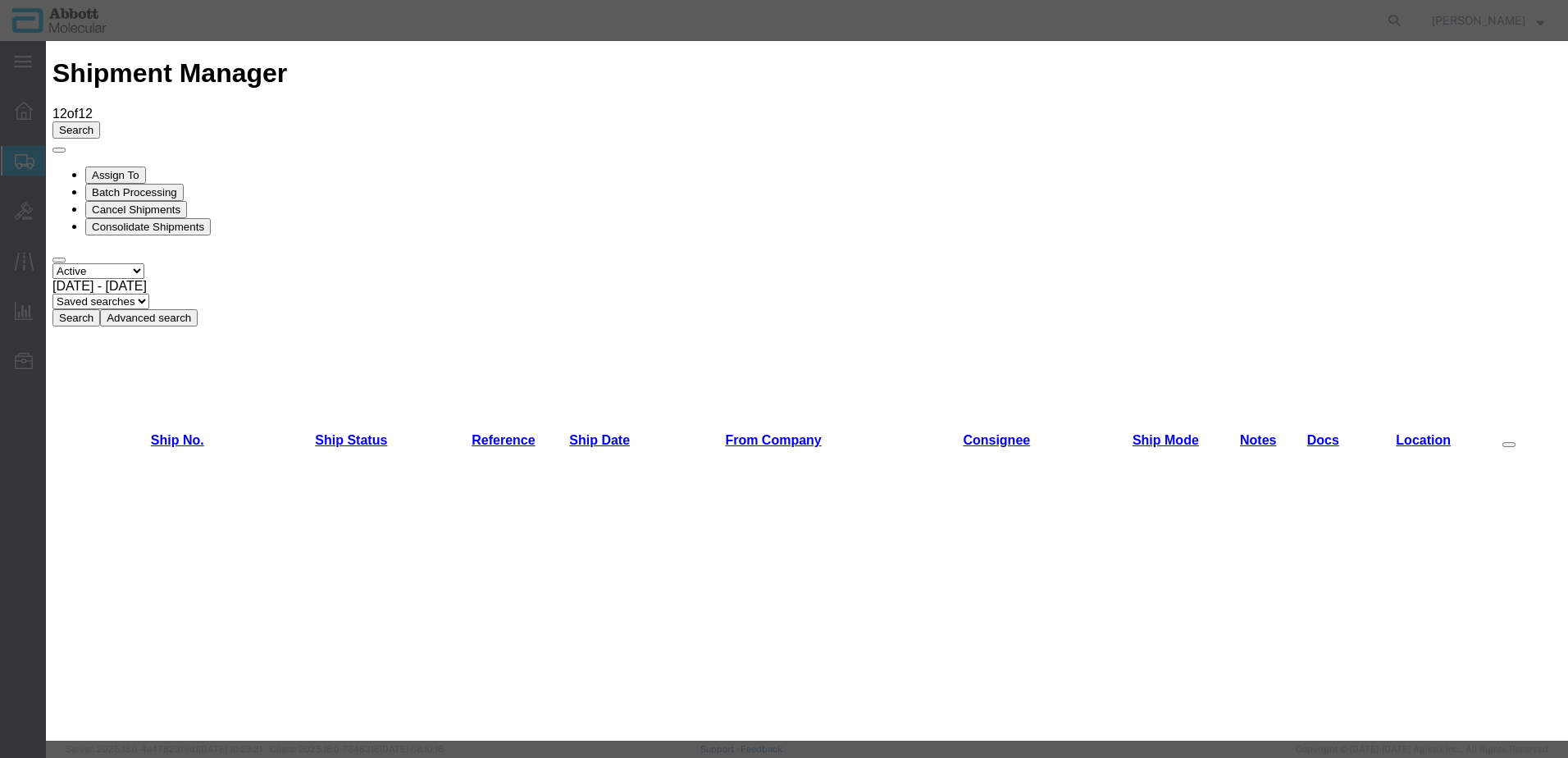
scroll to position [738, 0]
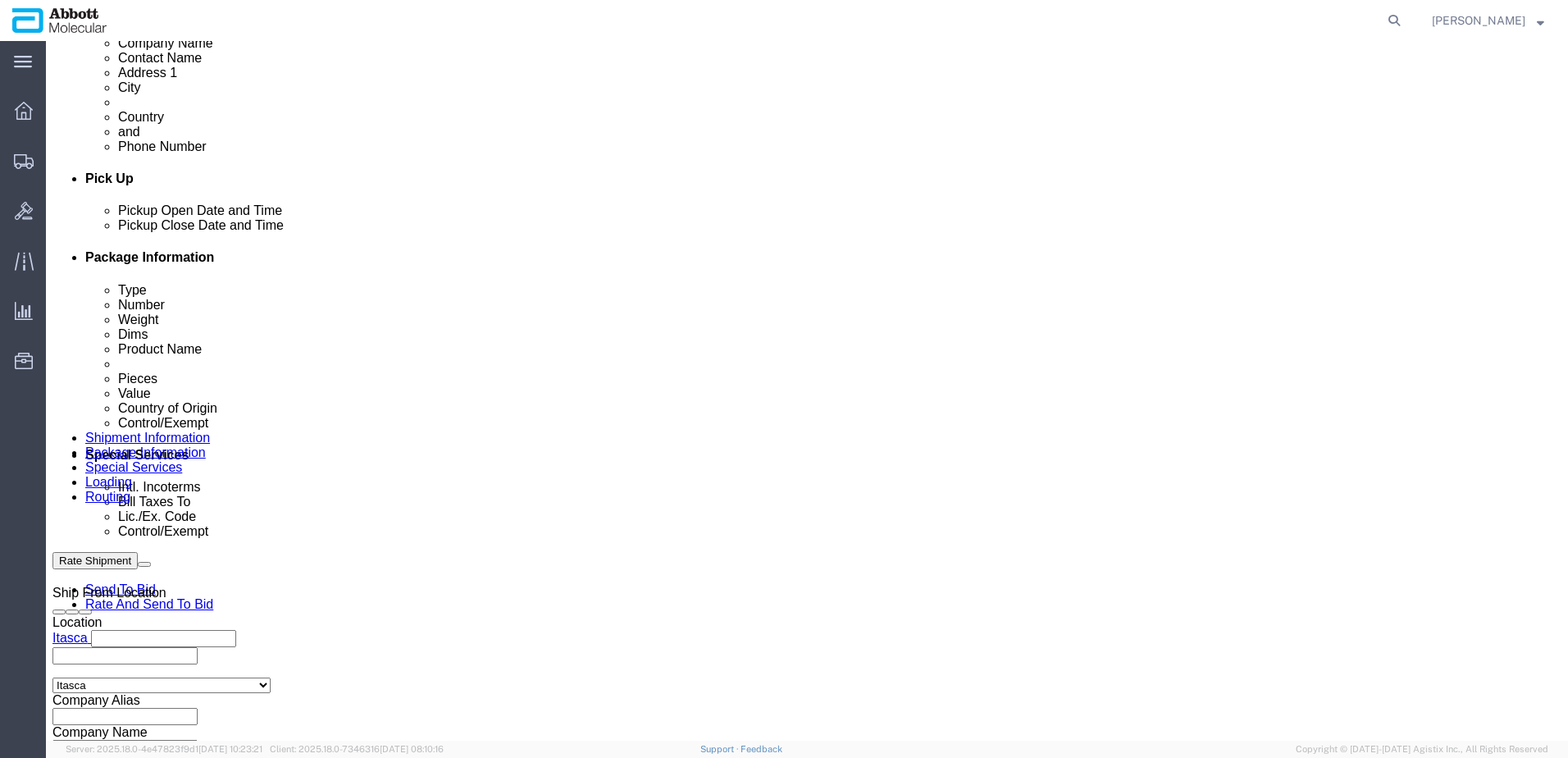
scroll to position [738, 0]
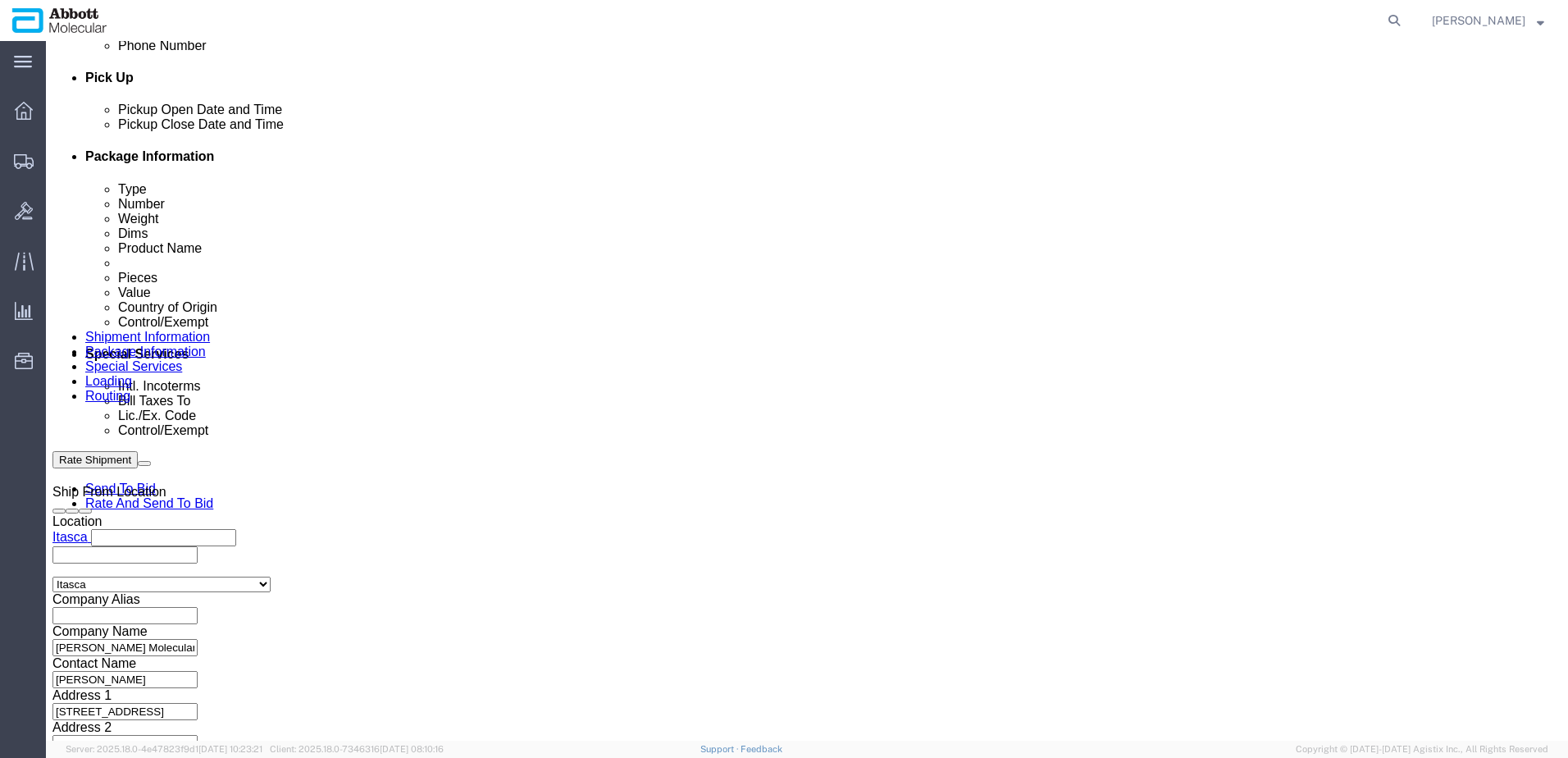
click button "Add reference"
click input "text"
paste input "918019646"
paste input "918021522"
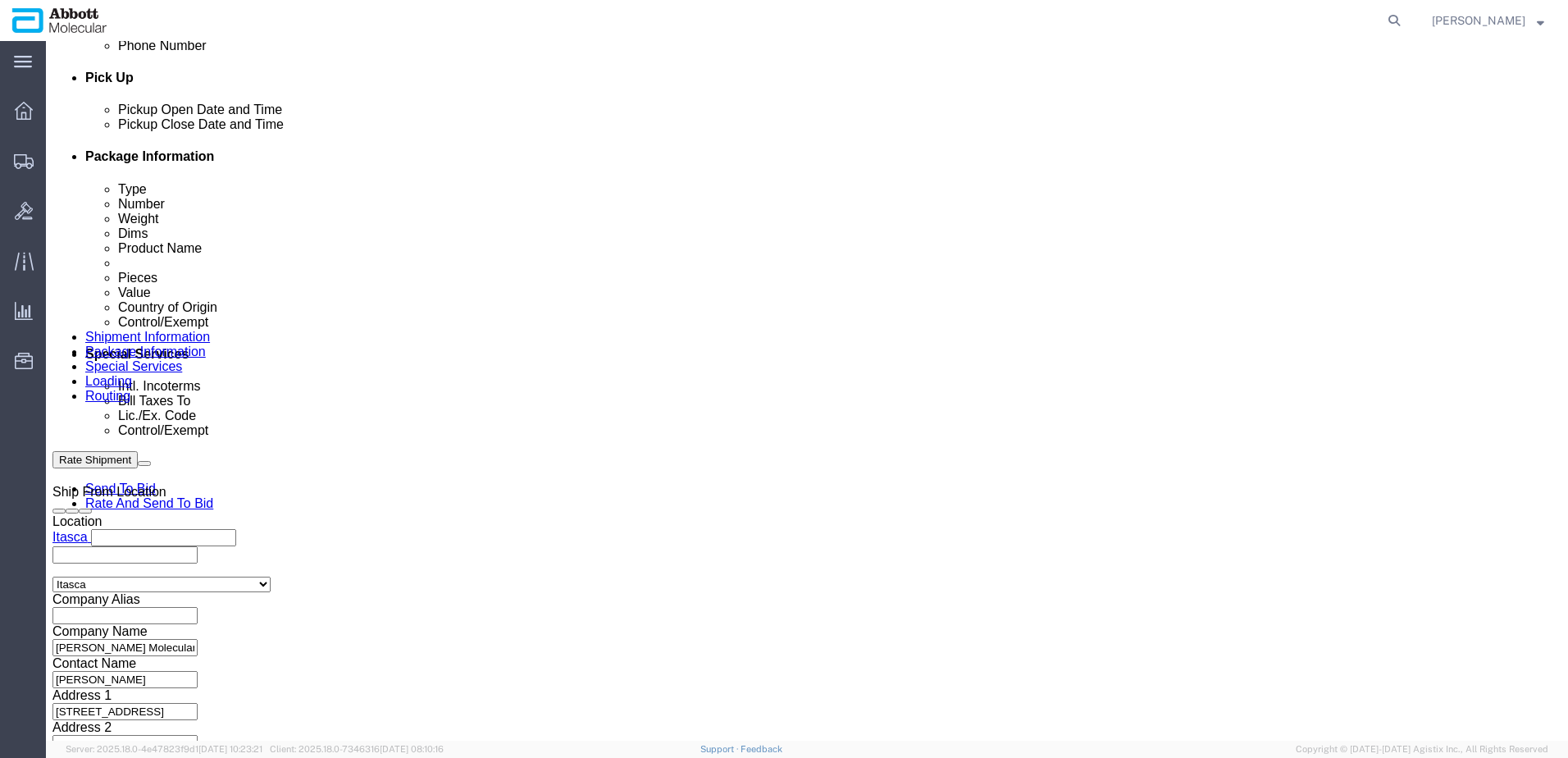
paste input "918021522"
drag, startPoint x: 308, startPoint y: 536, endPoint x: -49, endPoint y: 511, distance: 357.9
click html "Shipment 56684903 New Details Rates Documents Notes Tracking Activity Related O…"
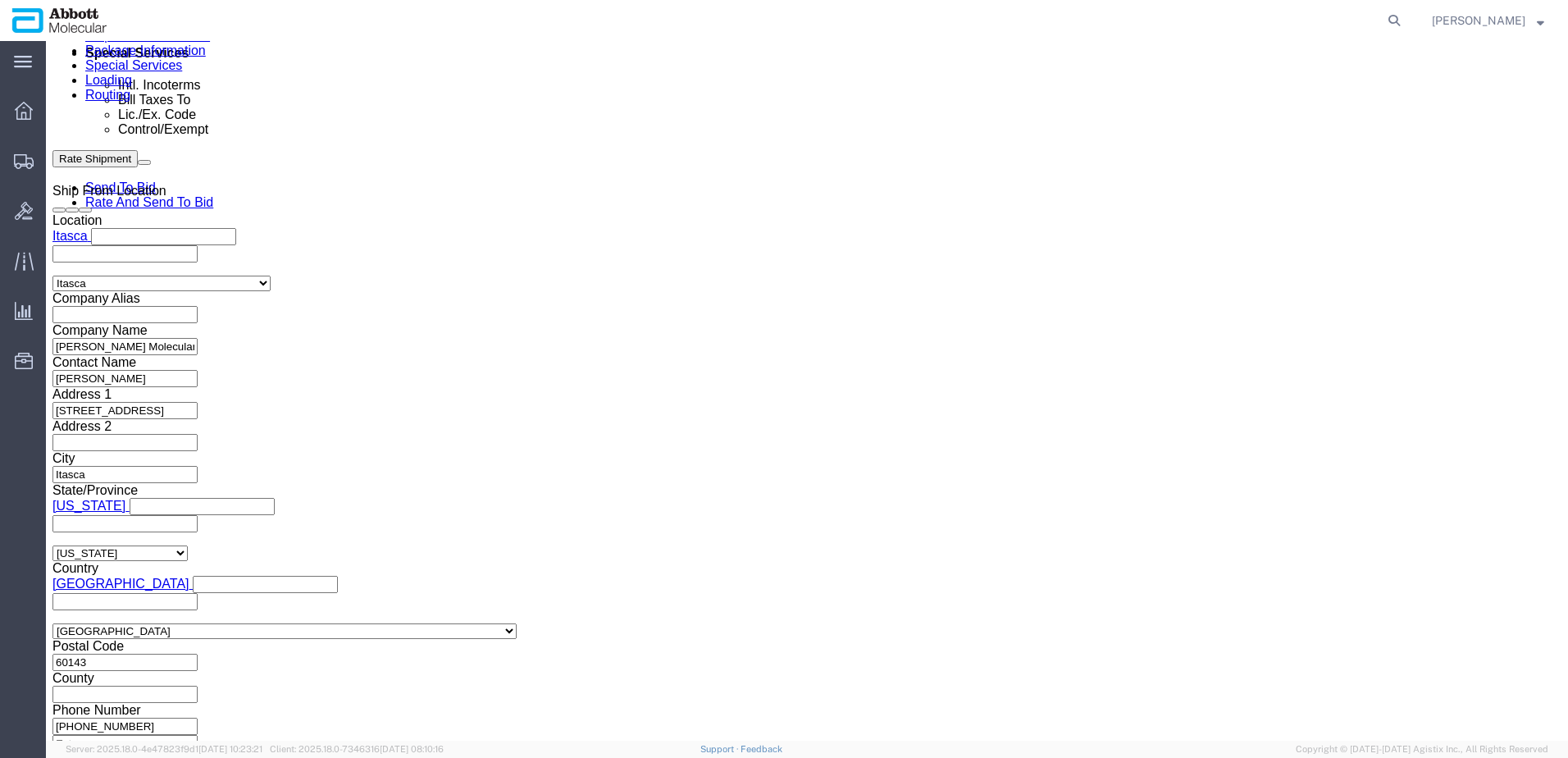
scroll to position [1056, 0]
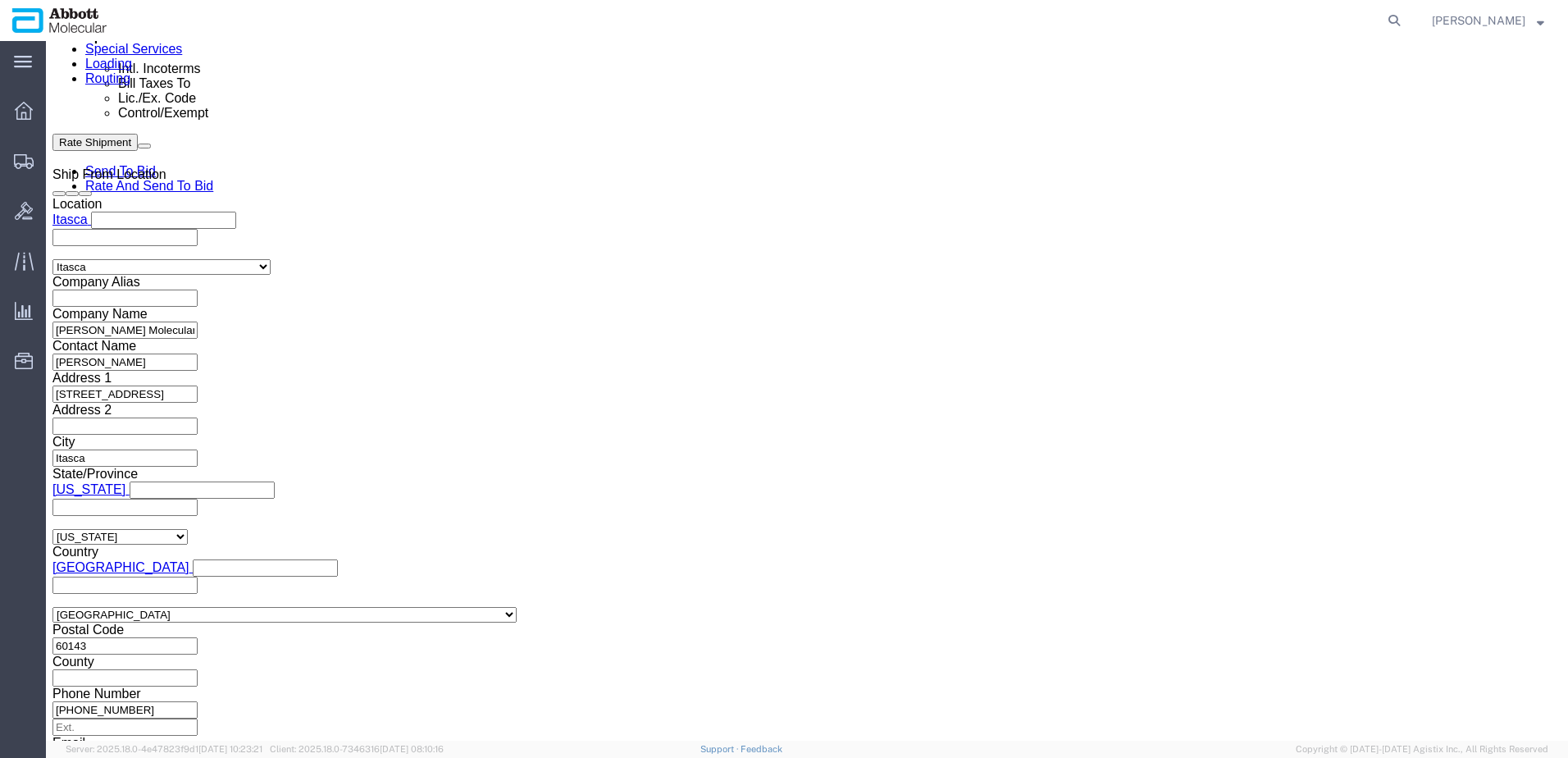
click button "Continue"
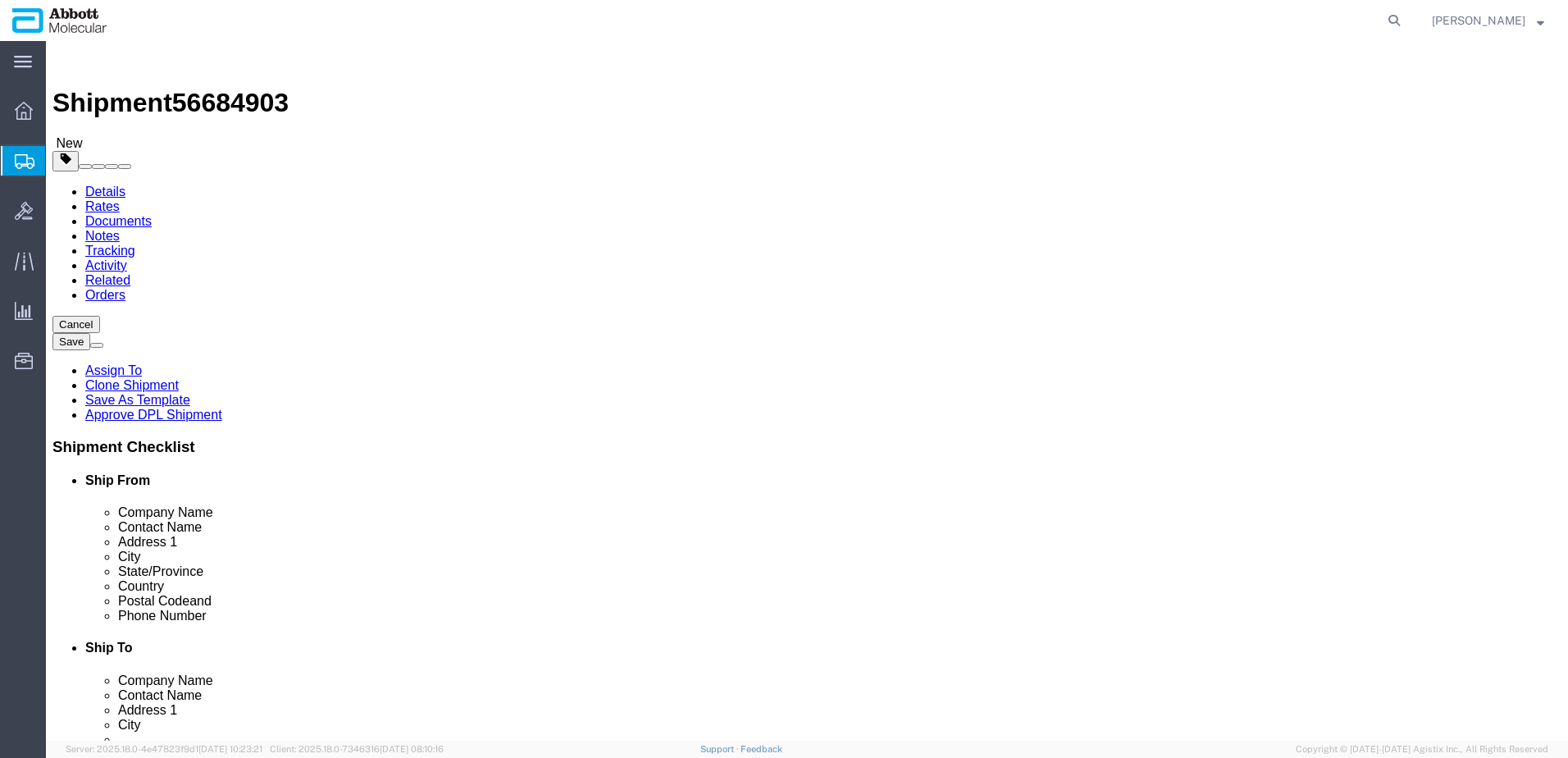
click select "Select Box (B) Box (C) Box (D) Cardboard Box(es) Crate (Instrument) Crate(s) En…"
drag, startPoint x: 269, startPoint y: 346, endPoint x: 73, endPoint y: 346, distance: 196.0
click div "Number 1"
click input "checkbox"
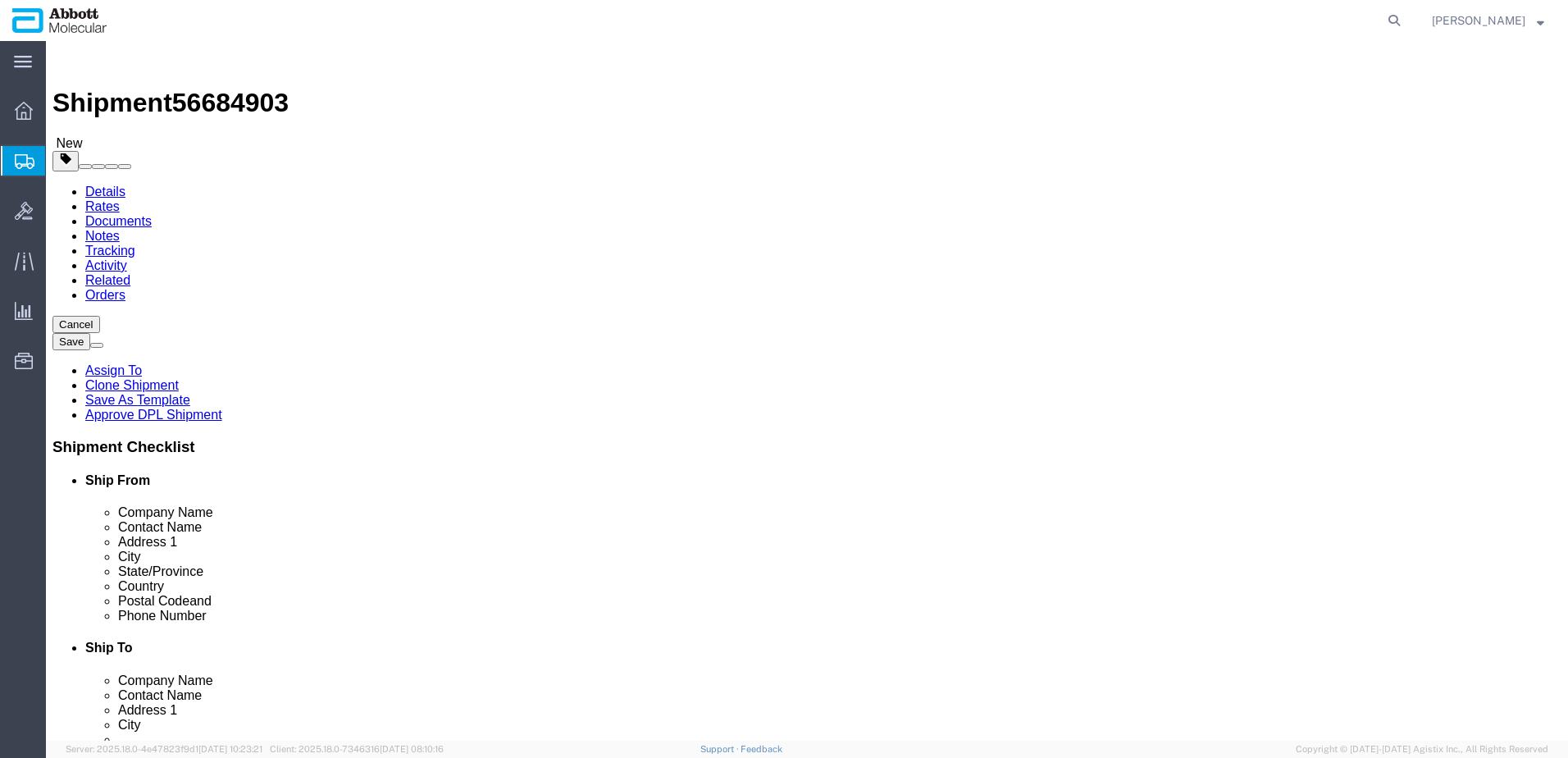
click link "Add Content"
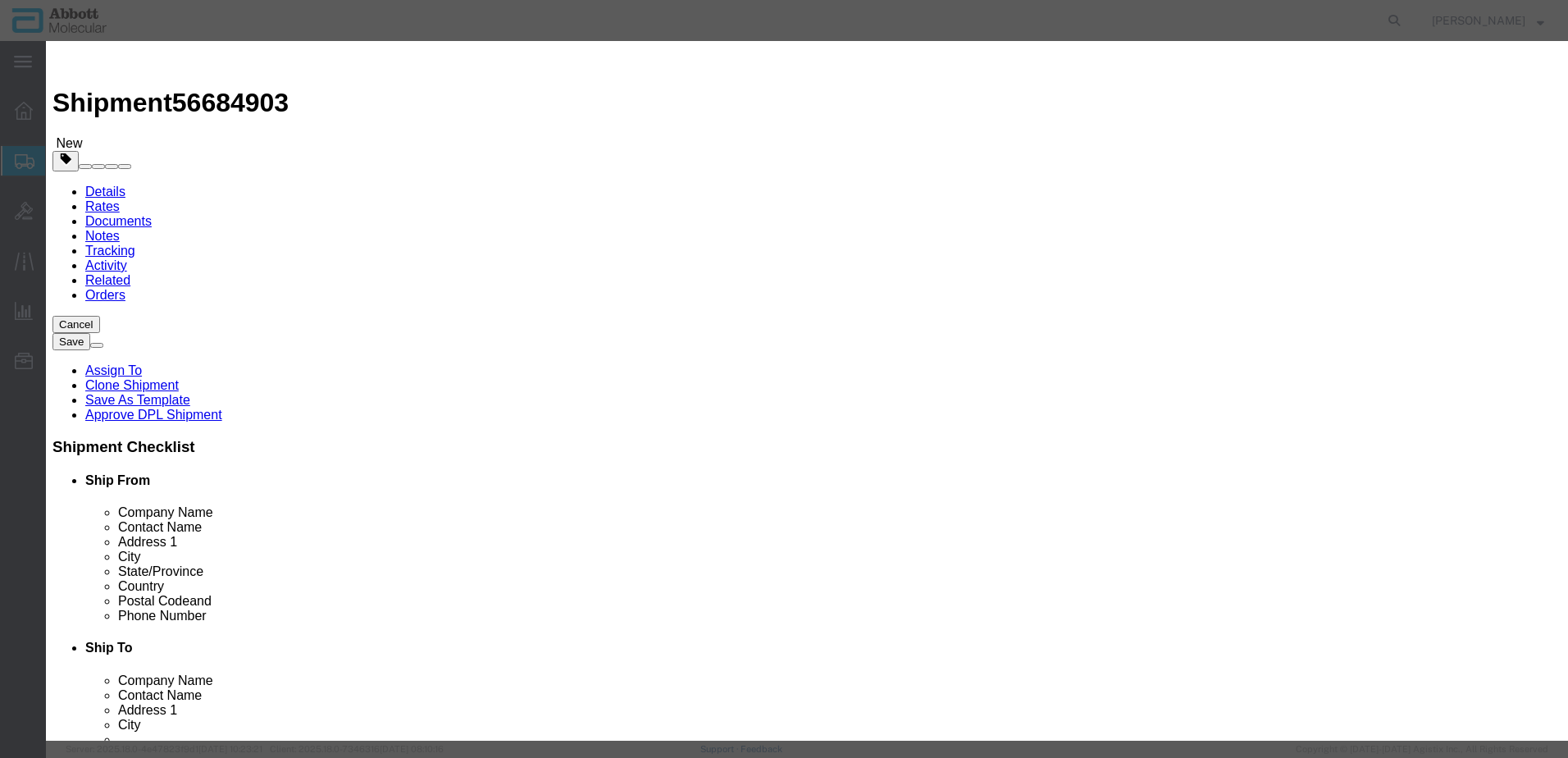
click input "text"
click strong "09N8501"
click select "Select Account Type Activity ID Airline Appointment Number ASN Batch Number Bil…"
click button "Save & Add Another"
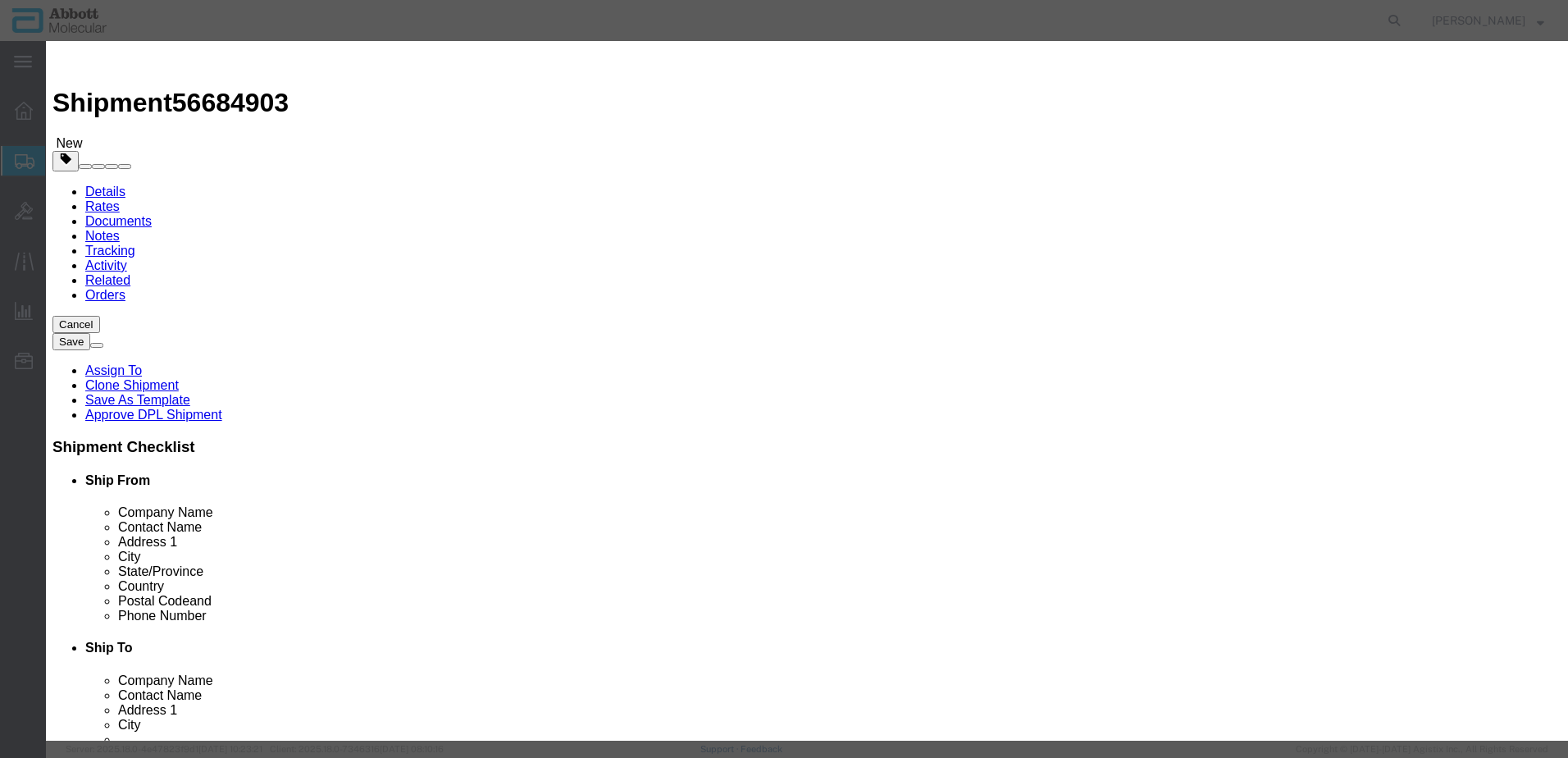
click input "text"
click td "Model: 09N2901"
click select "Select Account Type Activity ID Airline Appointment Number ASN Batch Number Bil…"
click button "Save & Add Another"
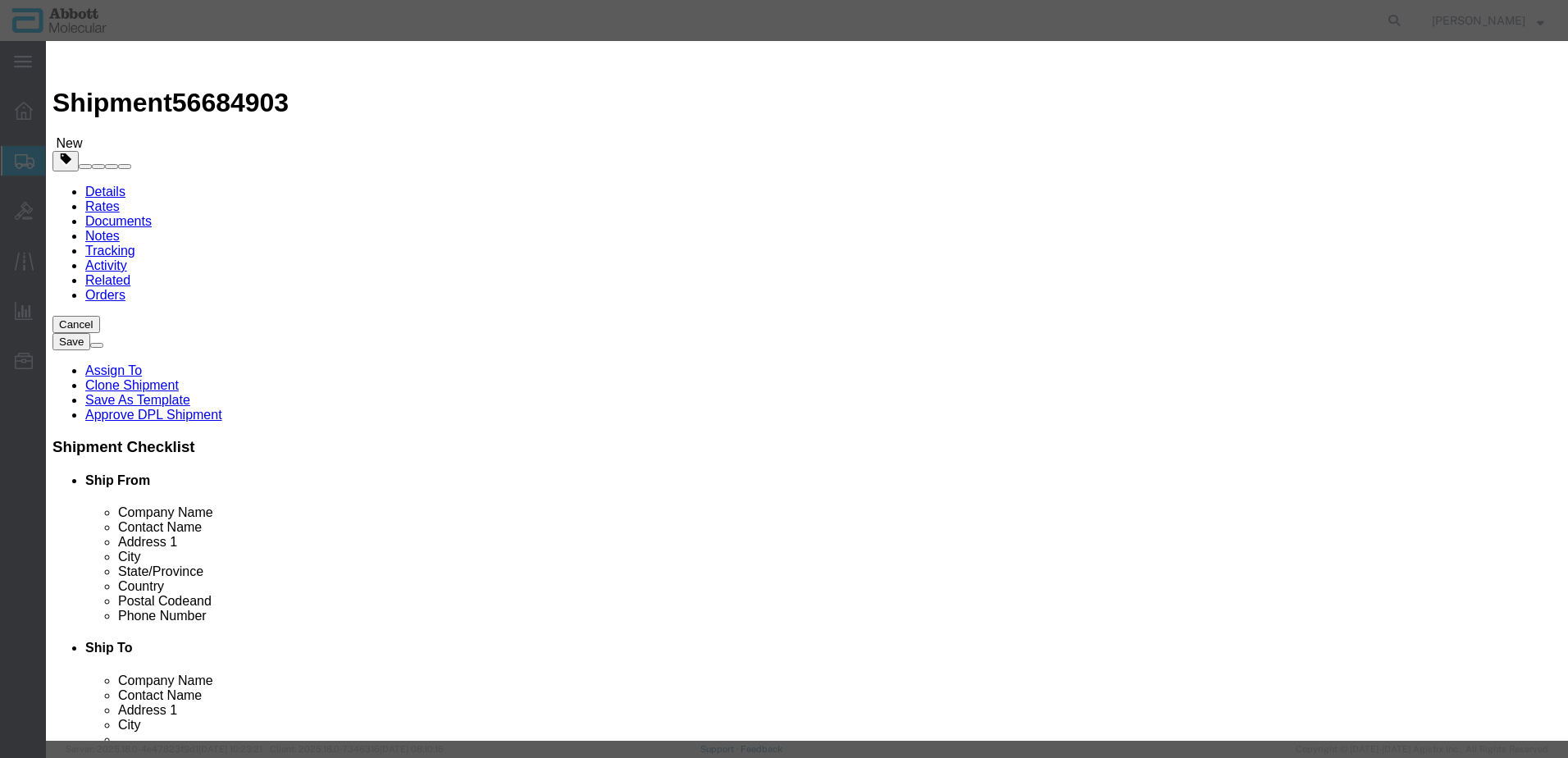
click input "text"
click strong "09N4913"
click select "Select Account Type Activity ID Airline Appointment Number ASN Batch Number Bil…"
click button "Save & Add Another"
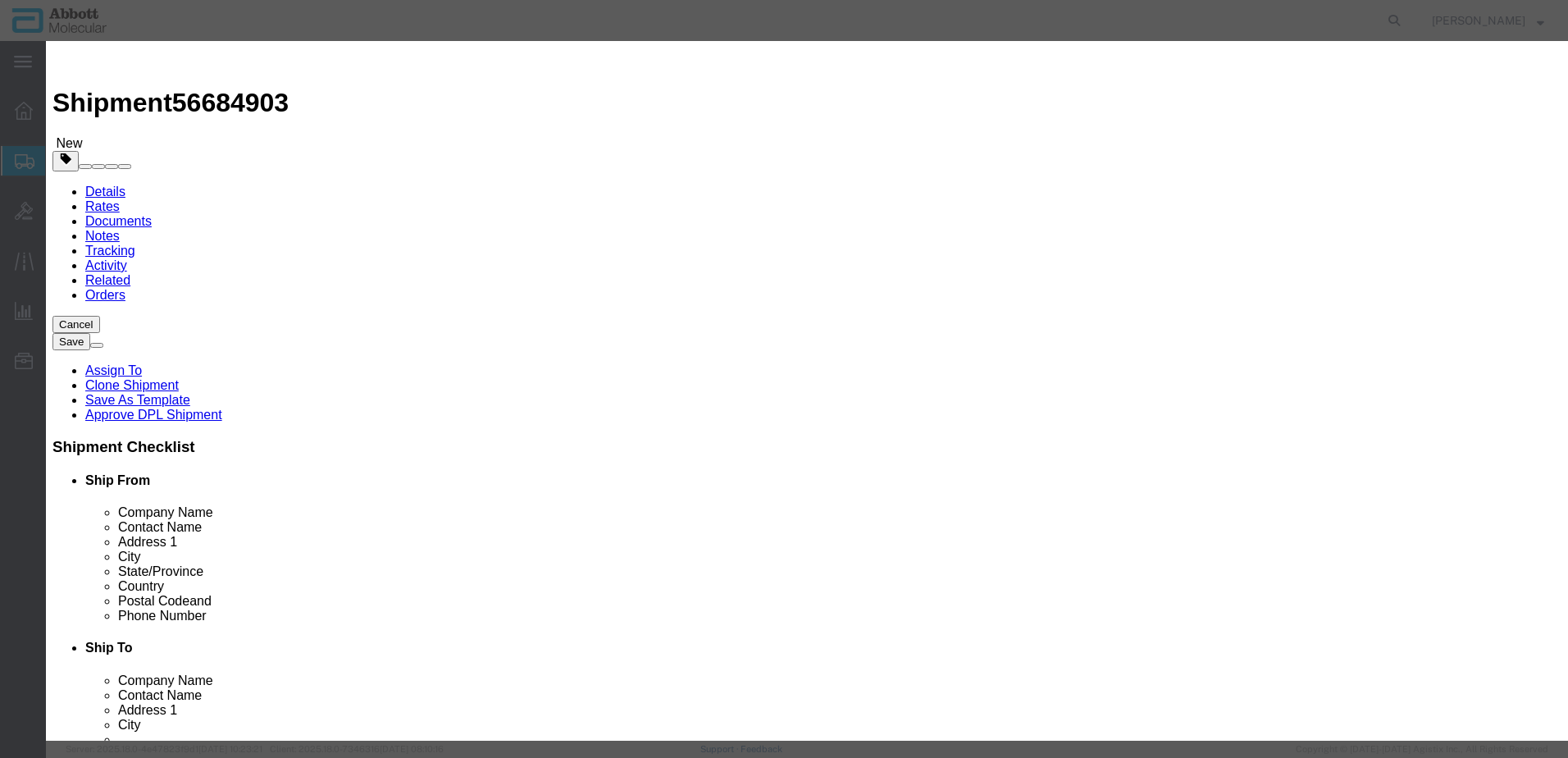
click input "text"
click strong "09N4911"
drag, startPoint x: 978, startPoint y: 268, endPoint x: 975, endPoint y: 278, distance: 10.4
click select "Select Account Type Activity ID Airline Appointment Number ASN Batch Number Bil…"
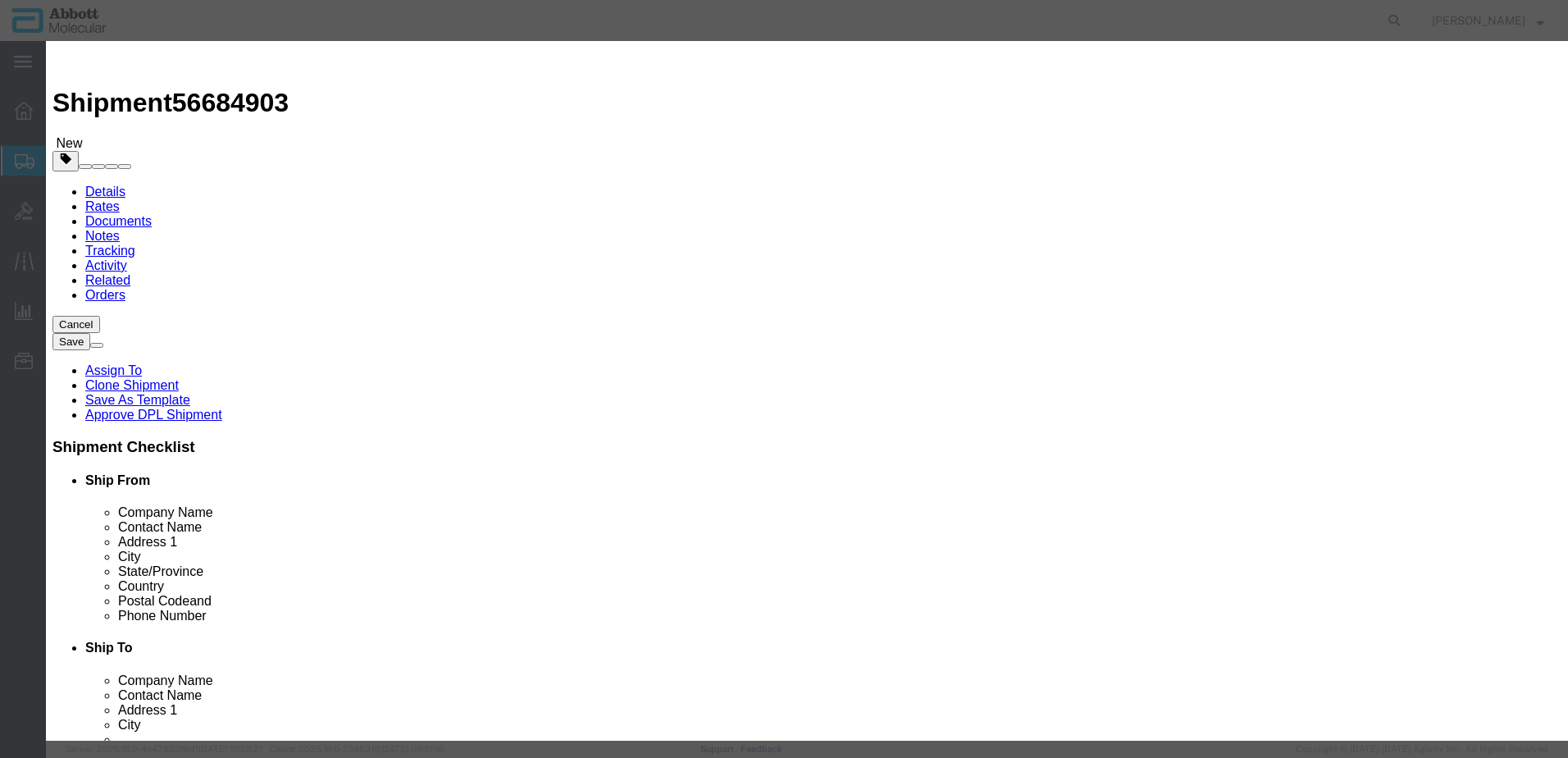
click button "Save & Add Another"
click input "text"
click td "Model: 02J1104"
click button "Save & Close"
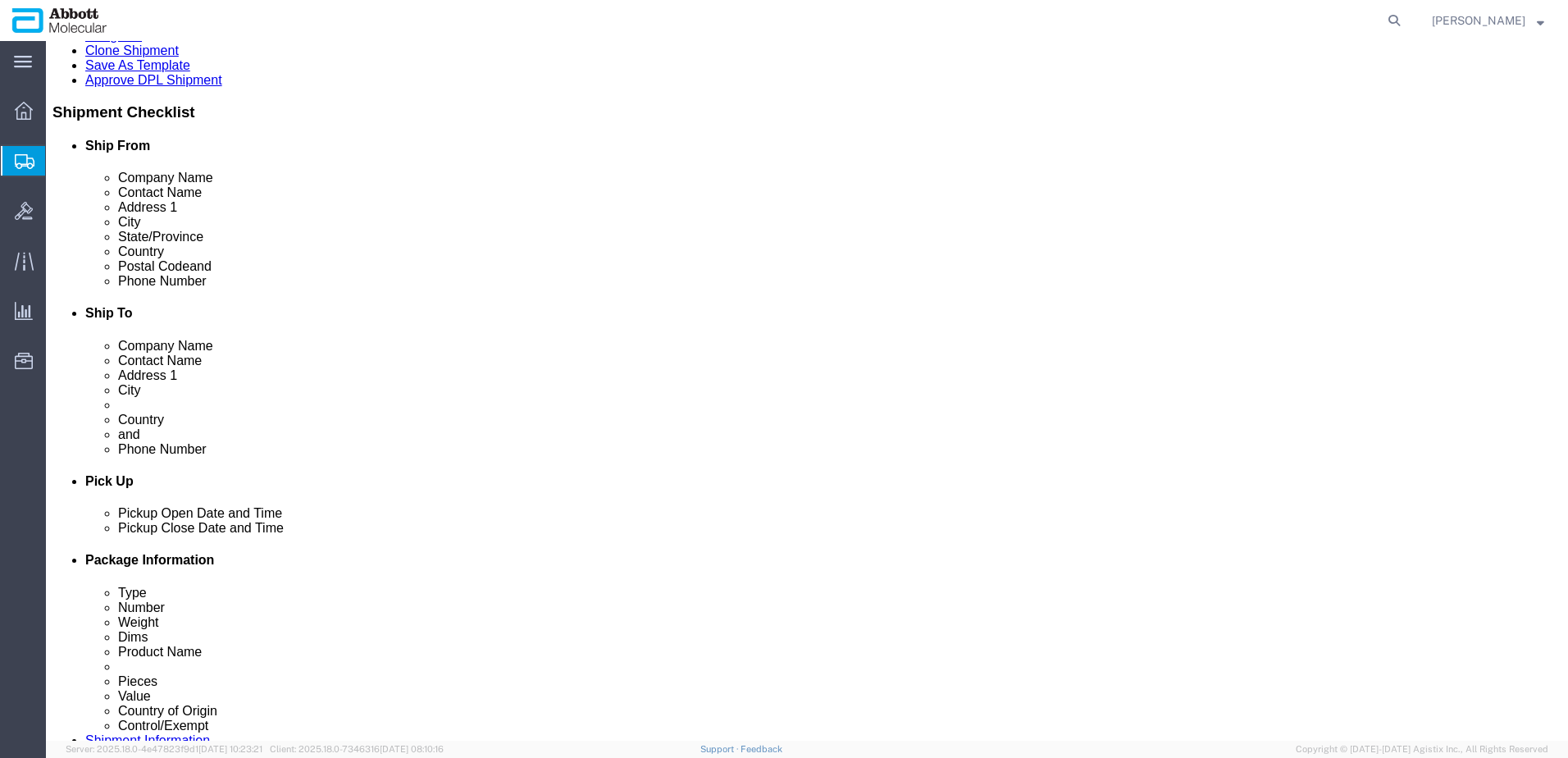
scroll to position [539, 0]
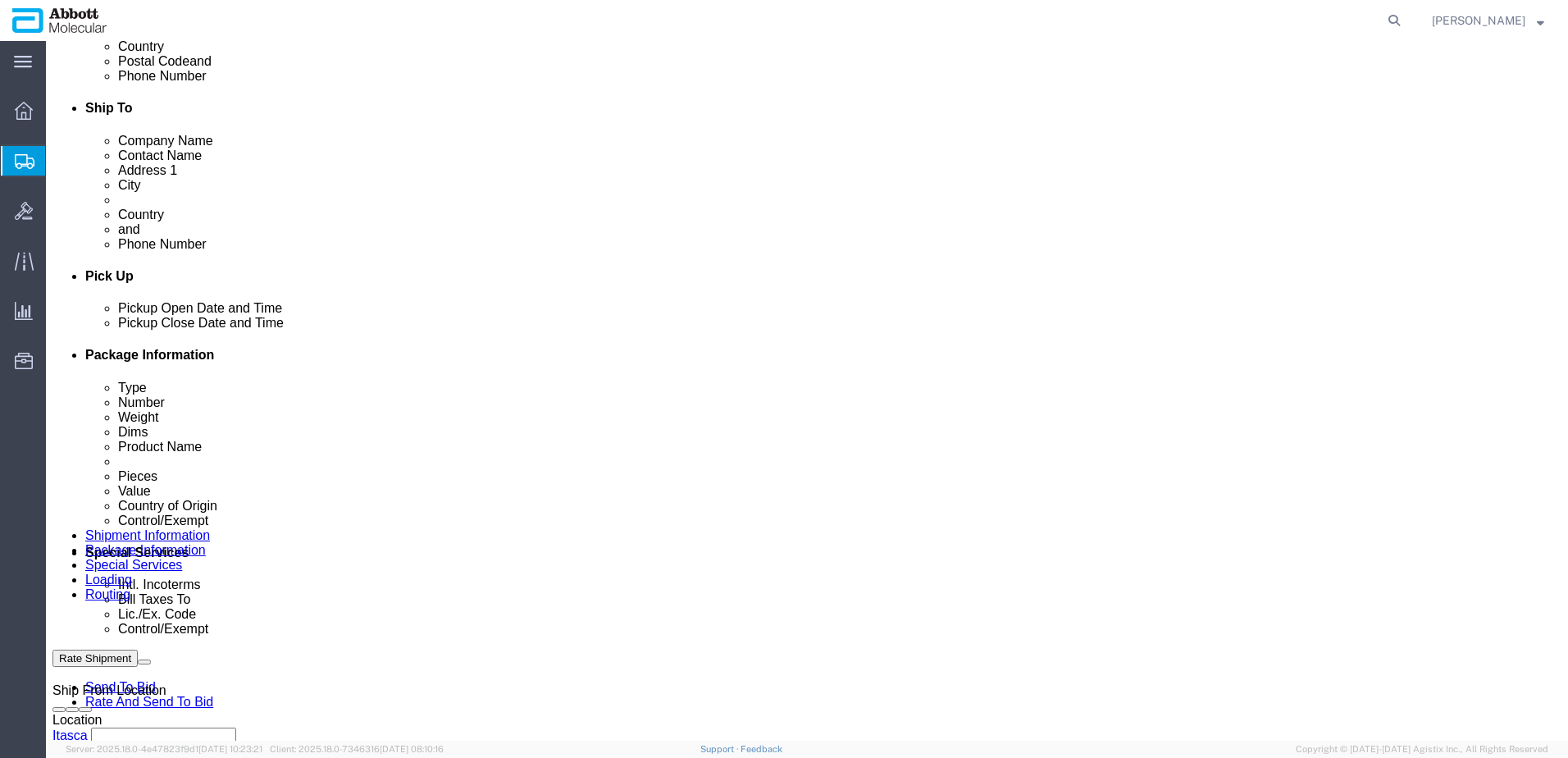
click button "Continue"
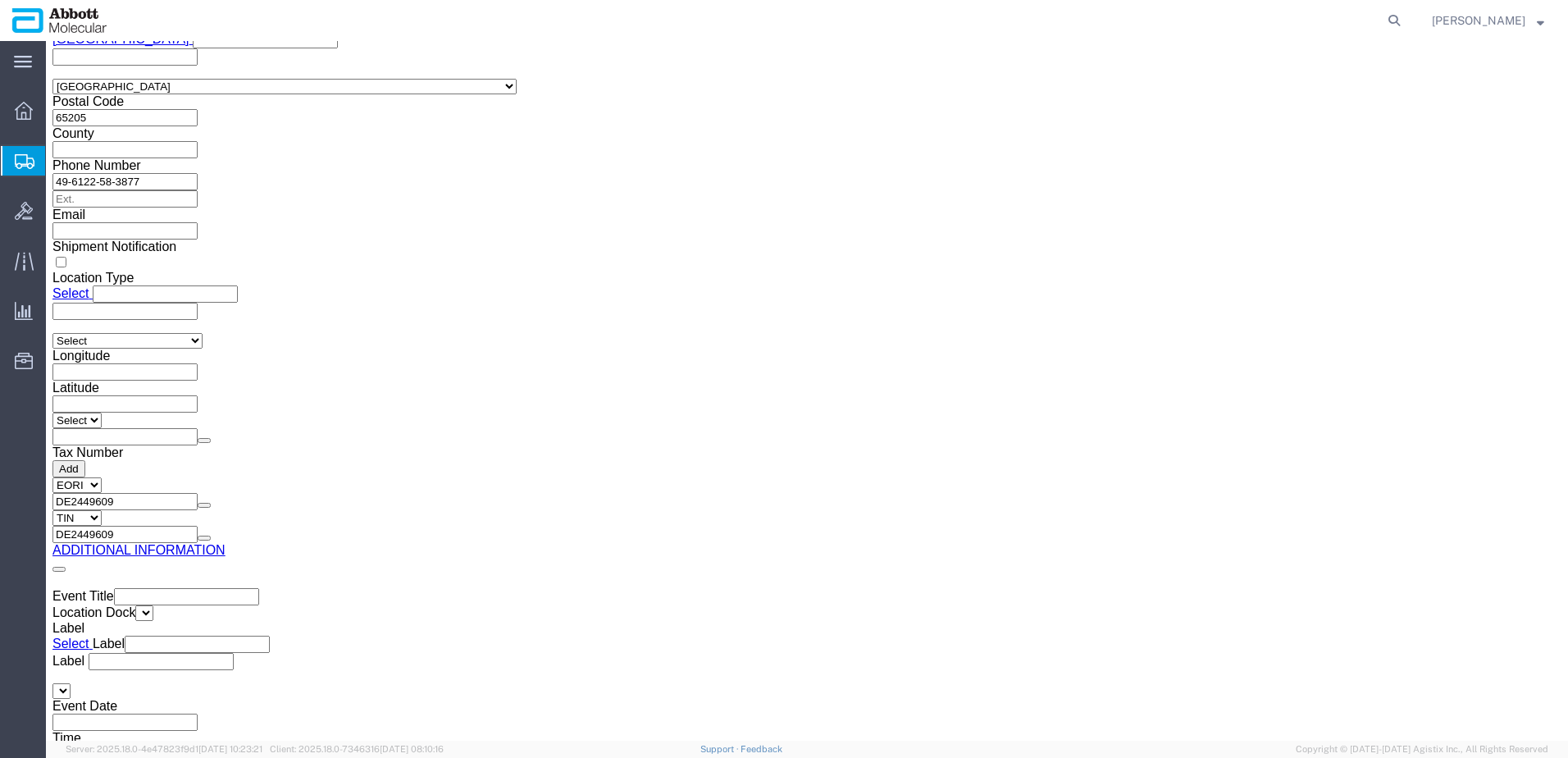
click button "Upload"
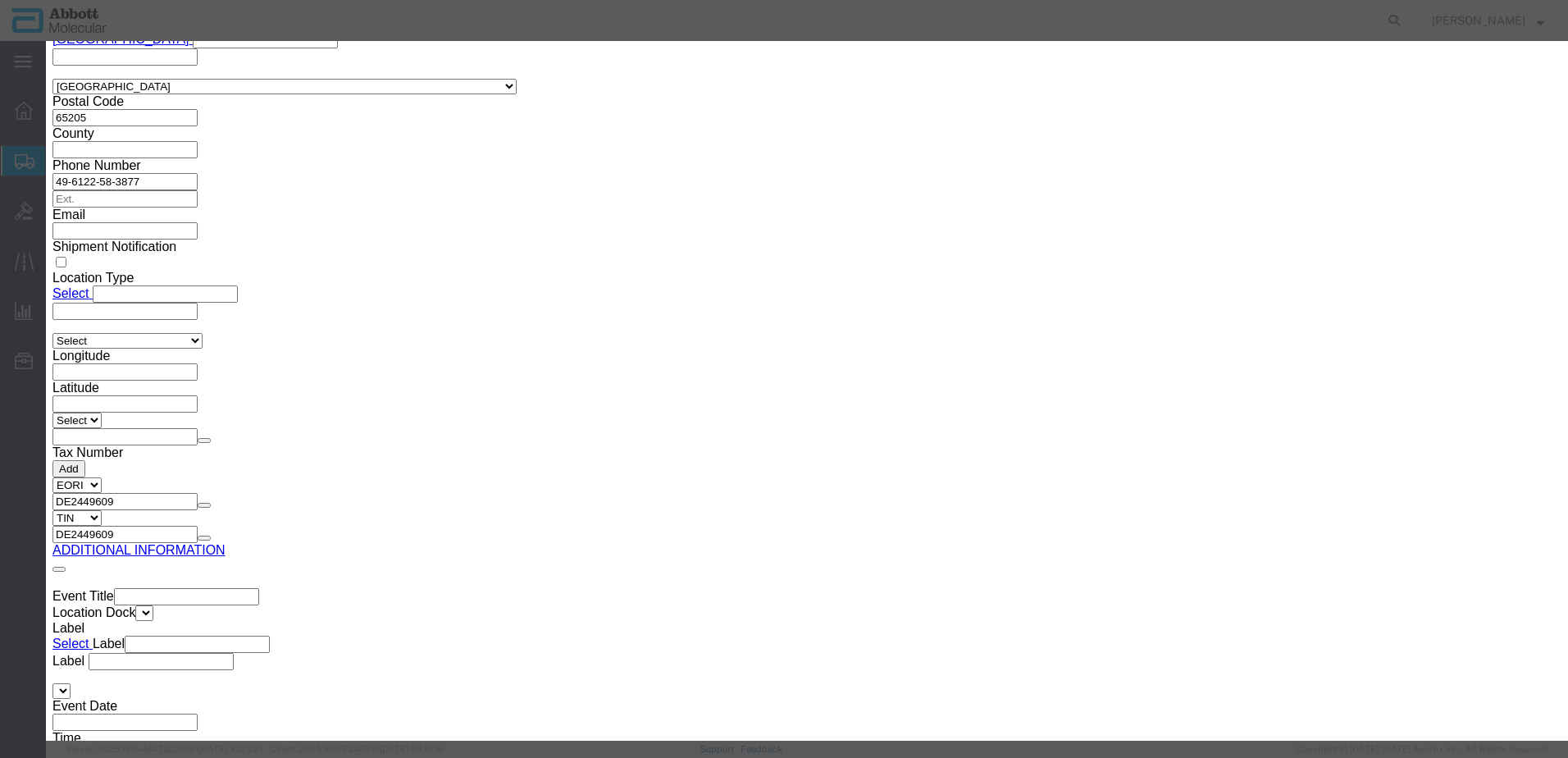
click button "Browse"
click button "Upload"
click div
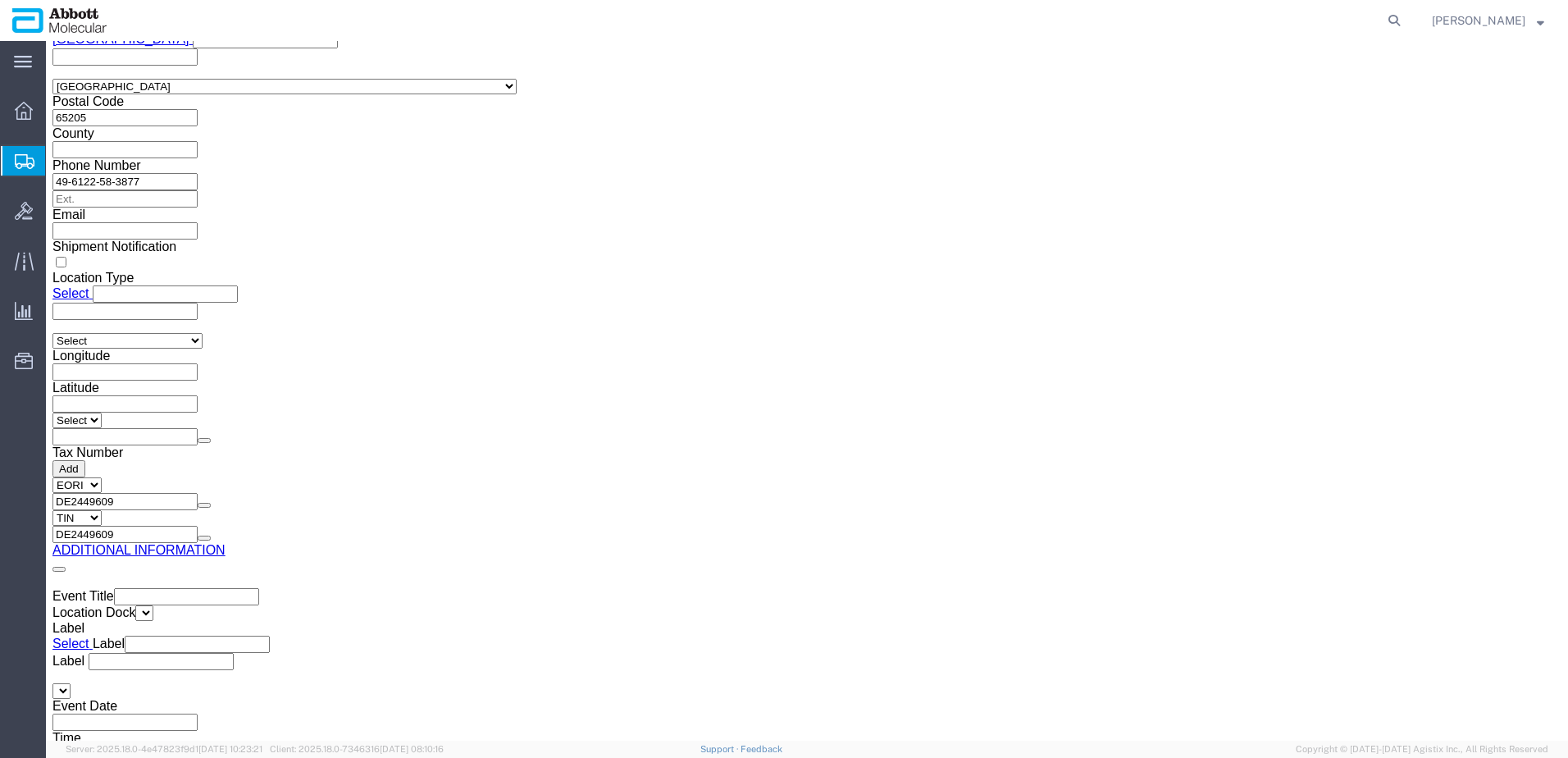
drag, startPoint x: 45, startPoint y: 23, endPoint x: 222, endPoint y: 20, distance: 177.0
click h1 "Shipment 56684903"
copy h1 "Shipment 56684903"
click button "Rate Shipment"
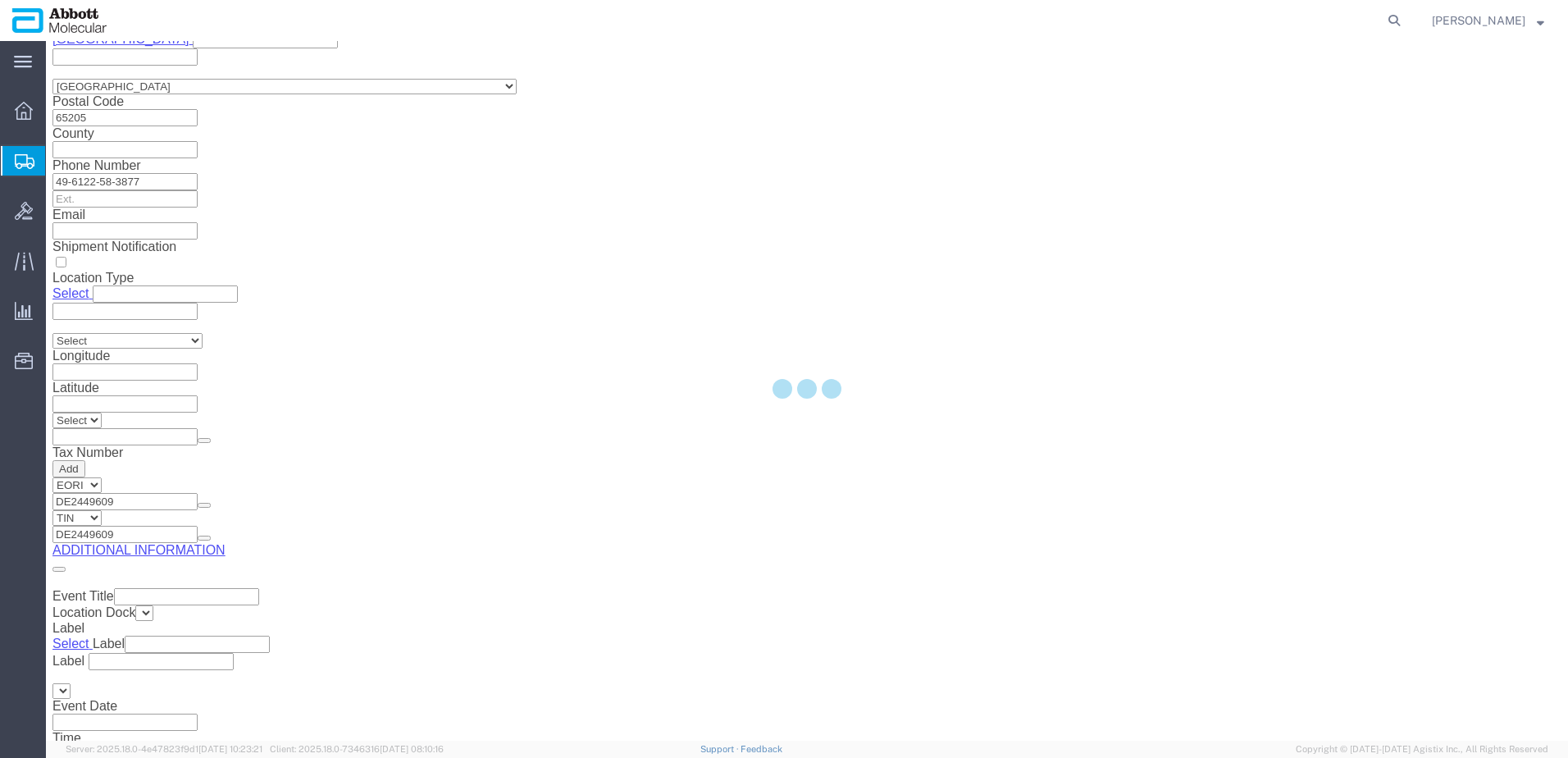
scroll to position [1161, 0]
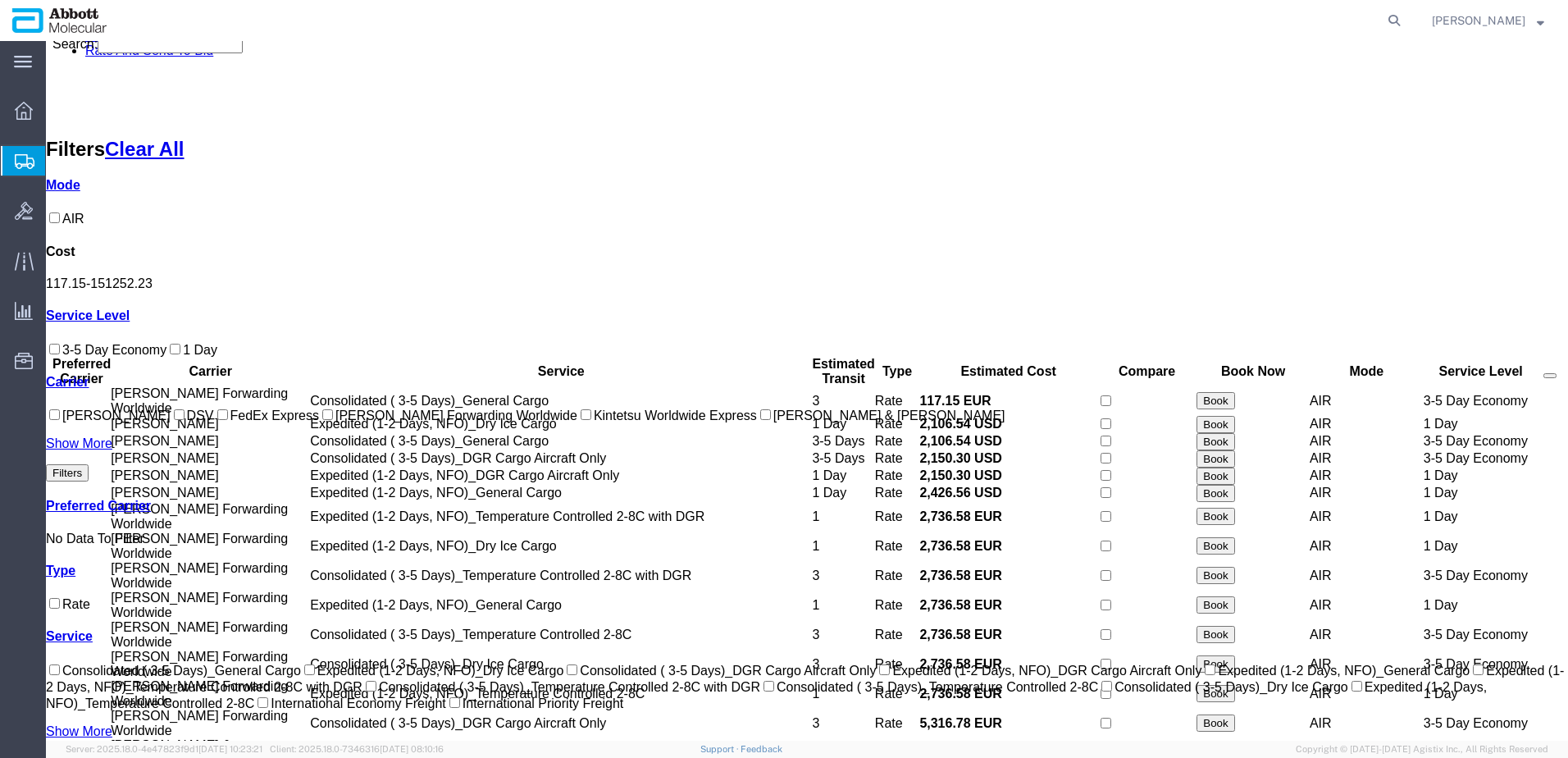
click at [323, 420] on input "[PERSON_NAME] Forwarding Worldwide" at bounding box center [328, 415] width 11 height 11
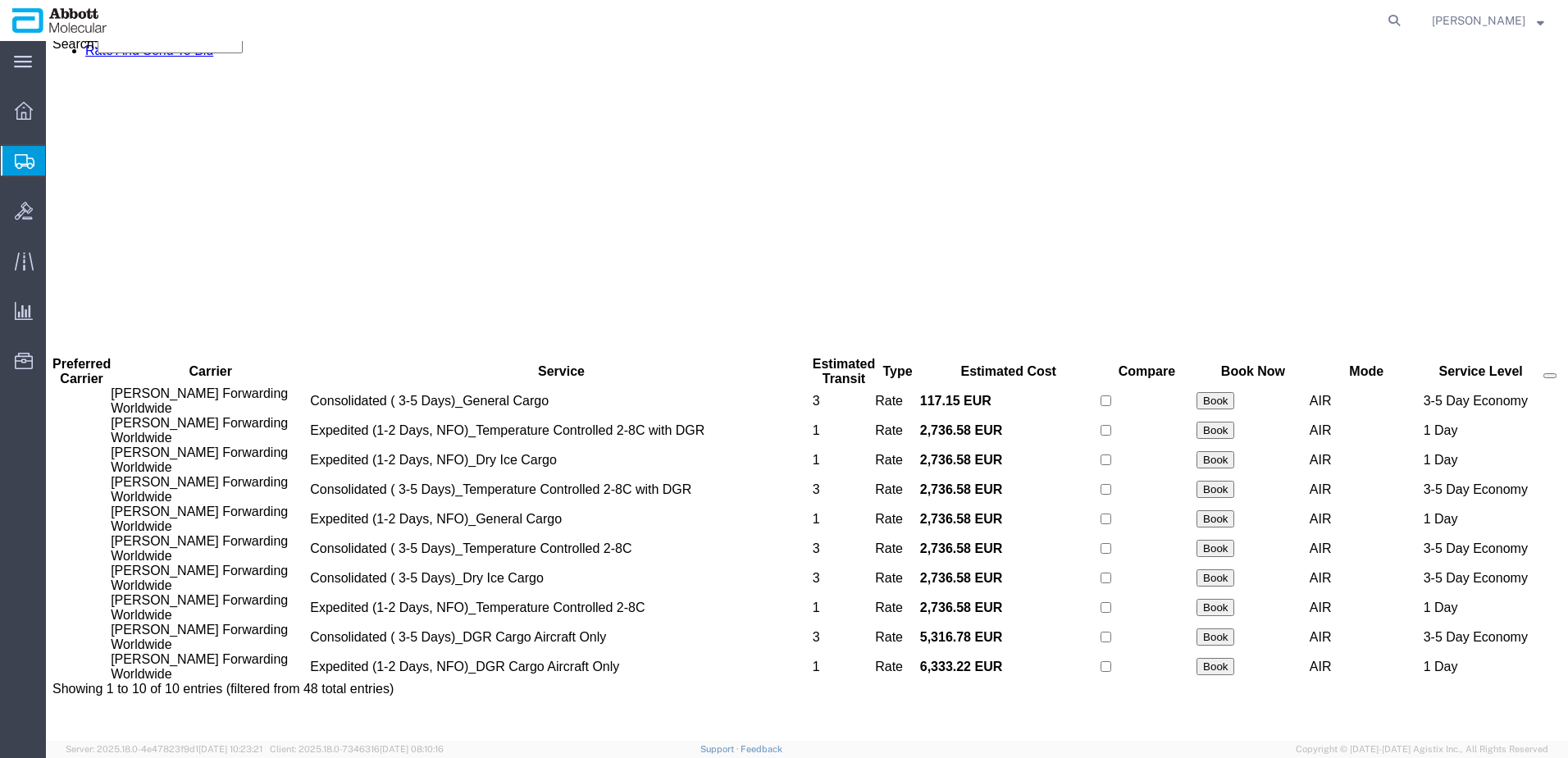
scroll to position [0, 0]
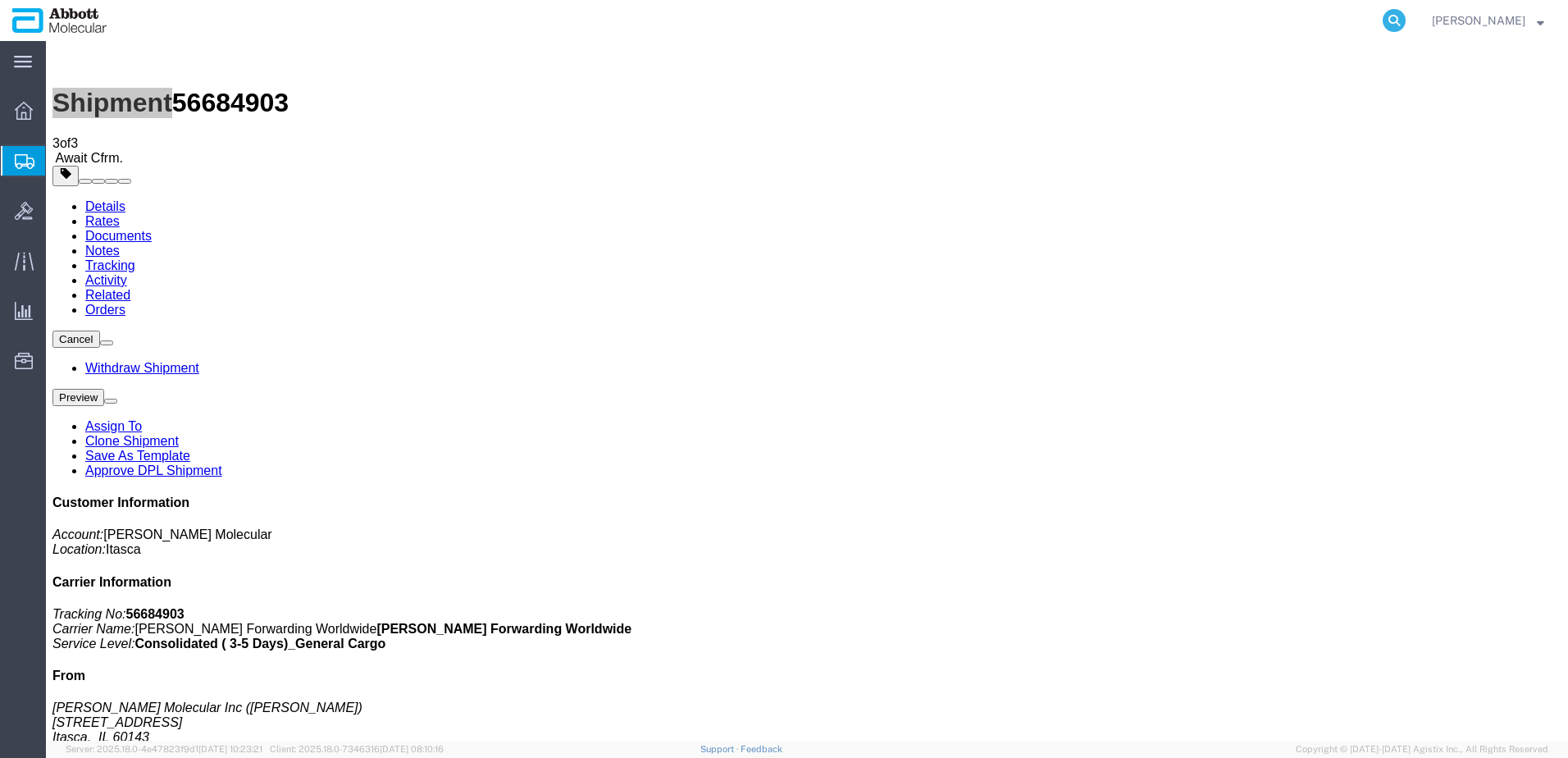
click at [1406, 22] on icon at bounding box center [1394, 20] width 23 height 23
click at [1151, 24] on input "search" at bounding box center [1133, 20] width 498 height 39
paste input "883394030584"
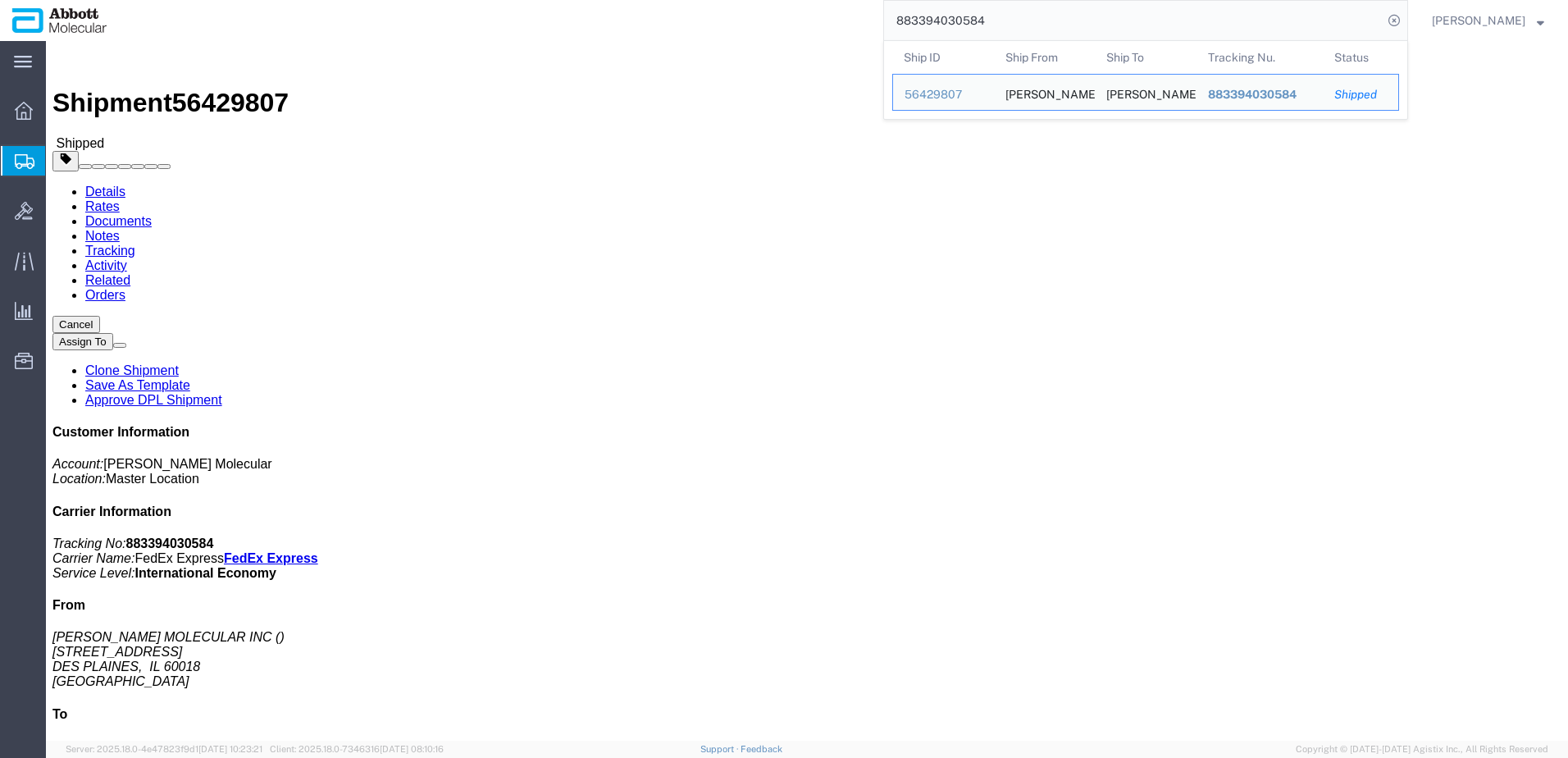
drag, startPoint x: 920, startPoint y: 23, endPoint x: 660, endPoint y: 30, distance: 260.1
click at [665, 30] on div "883394030584 Ship ID Ship From Ship To Tracking Nu. Status Ship ID 56429807 Shi…" at bounding box center [763, 20] width 1289 height 41
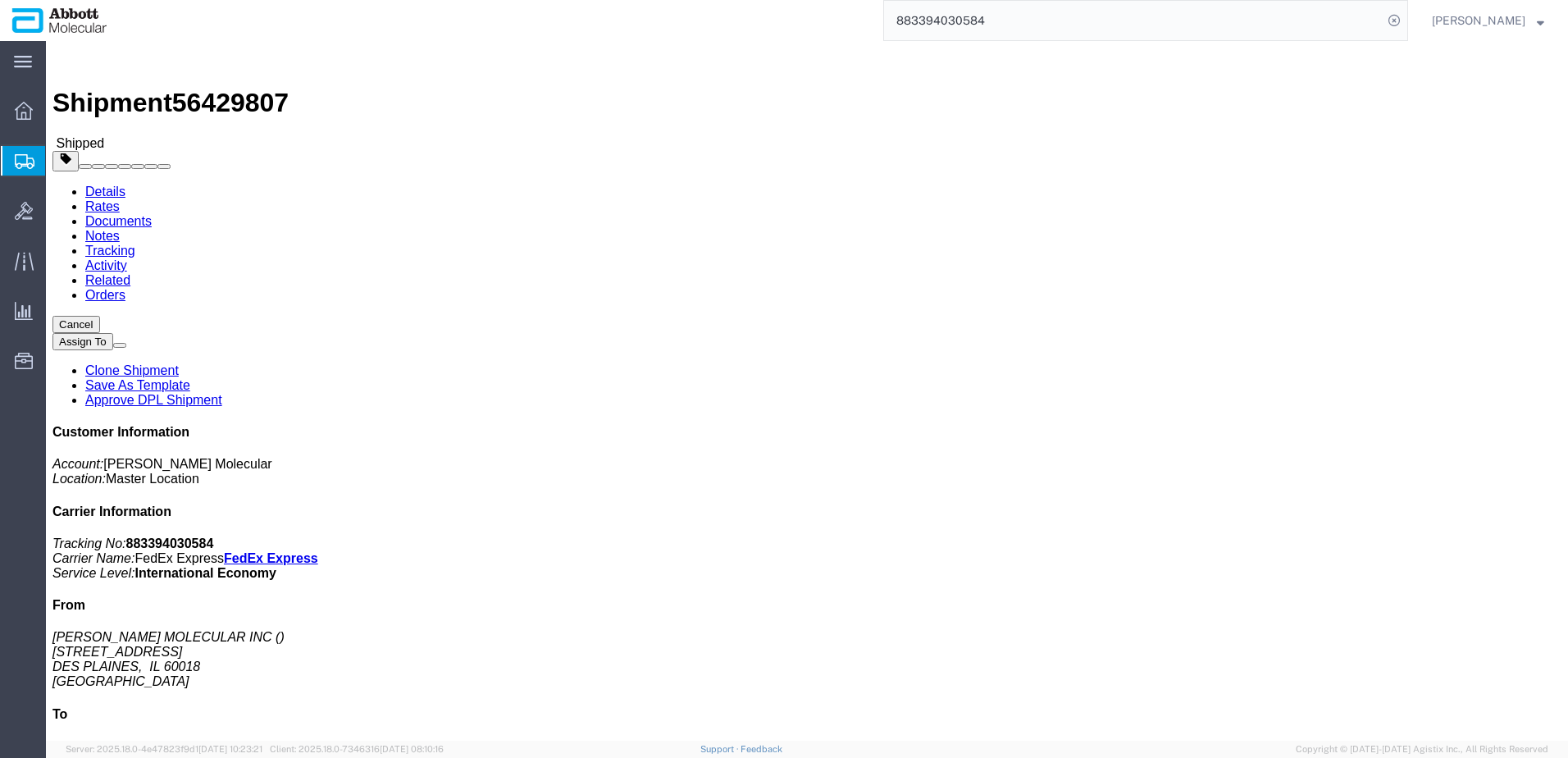
paste input "405910685703"
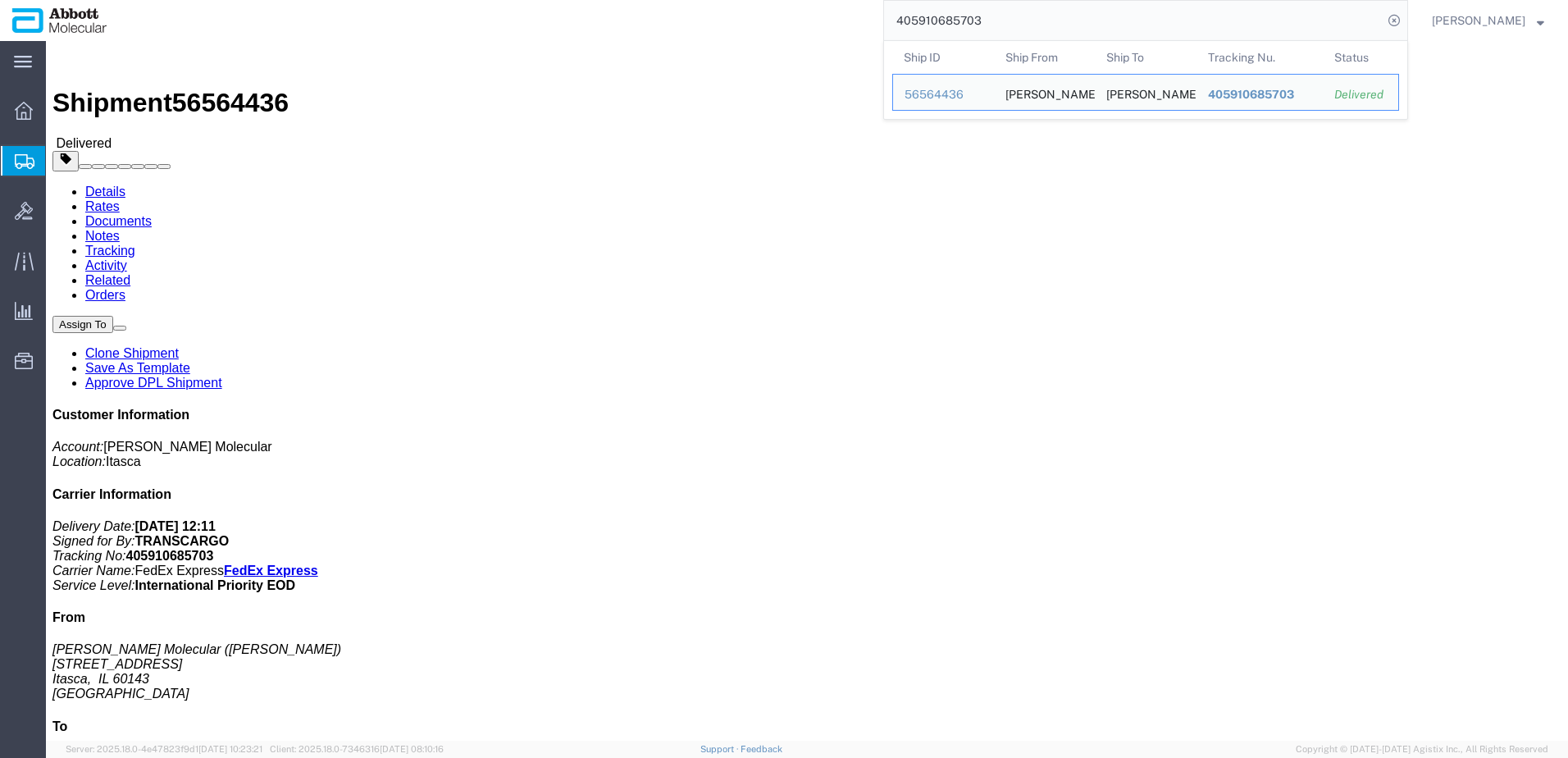
click div "Shipment Detail Ship From [PERSON_NAME] Molecular ([PERSON_NAME]) [STREET_ADDRE…"
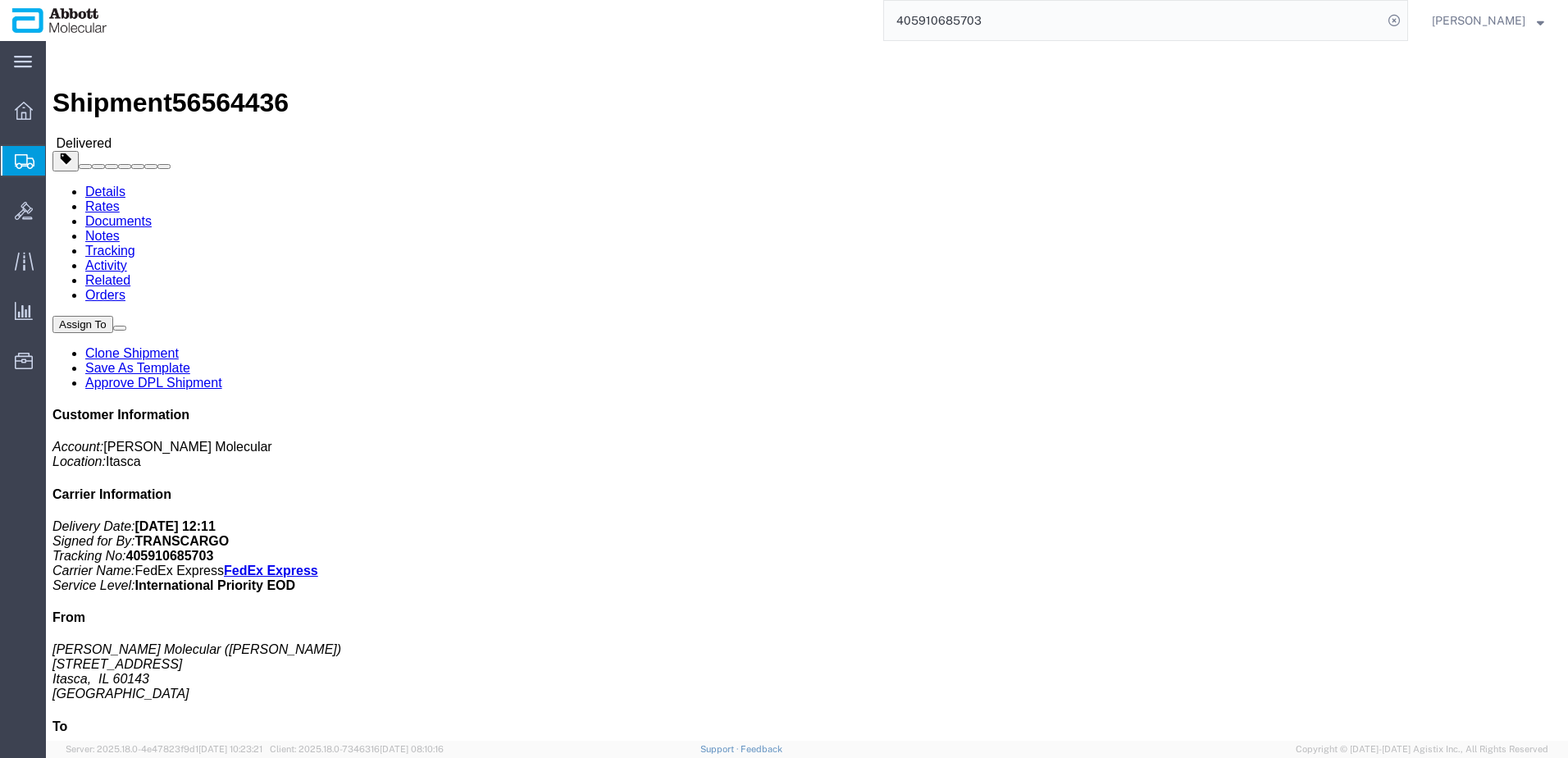
drag, startPoint x: 99, startPoint y: 244, endPoint x: 17, endPoint y: 228, distance: 83.5
click at [0, 0] on span "Create from Template" at bounding box center [0, 0] width 0 height 0
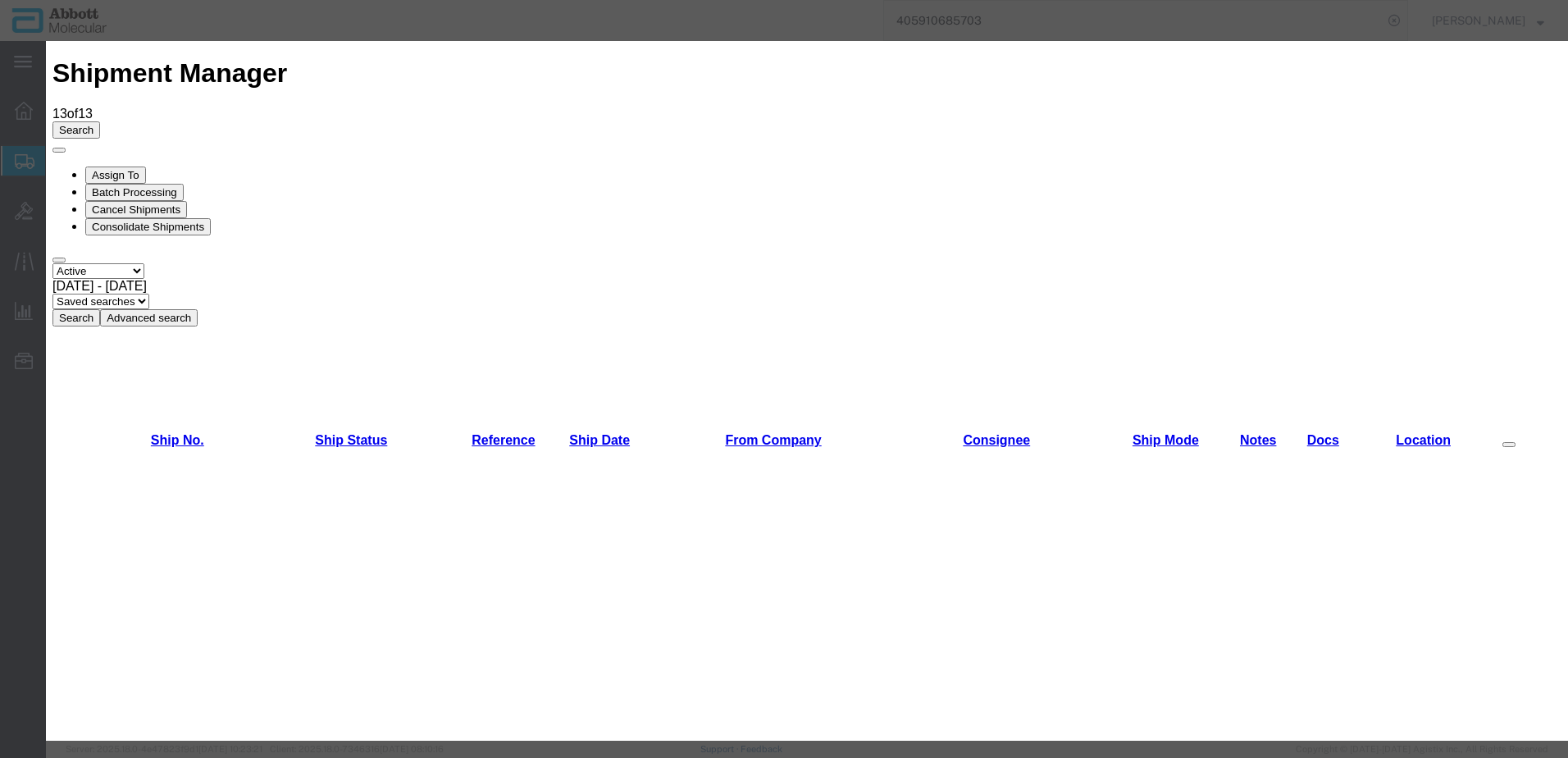
scroll to position [656, 0]
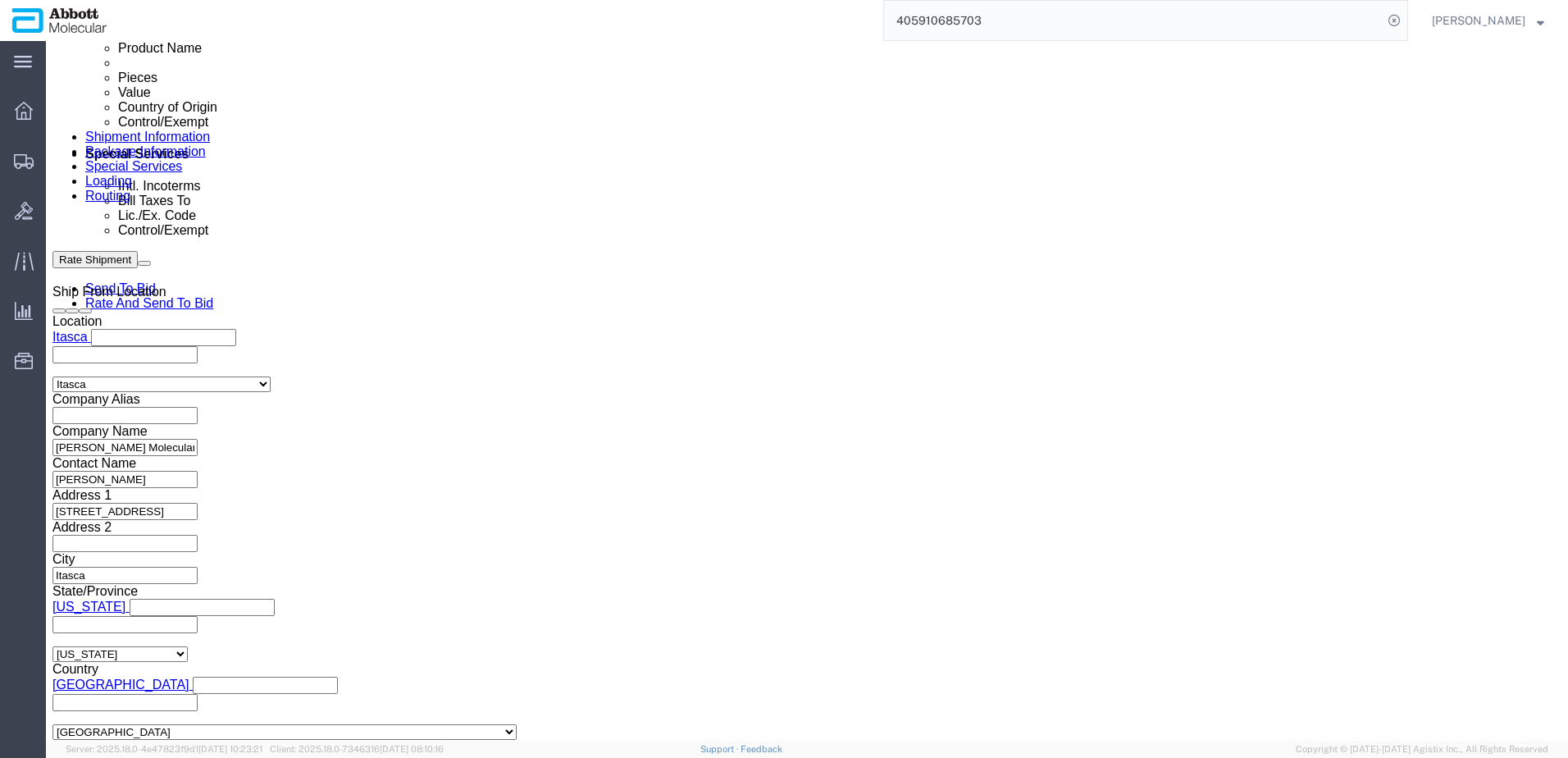
scroll to position [985, 0]
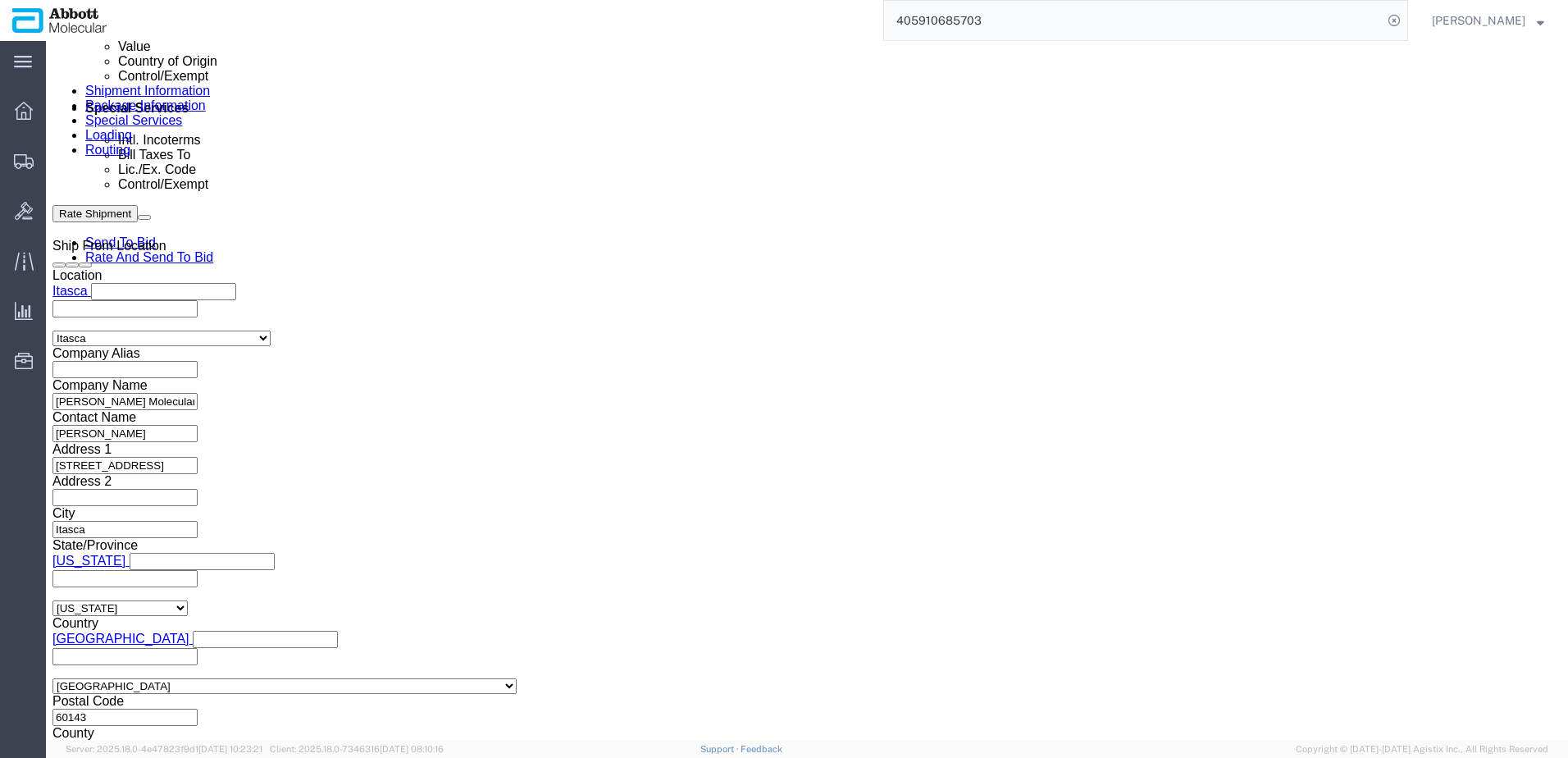
click button "Add reference"
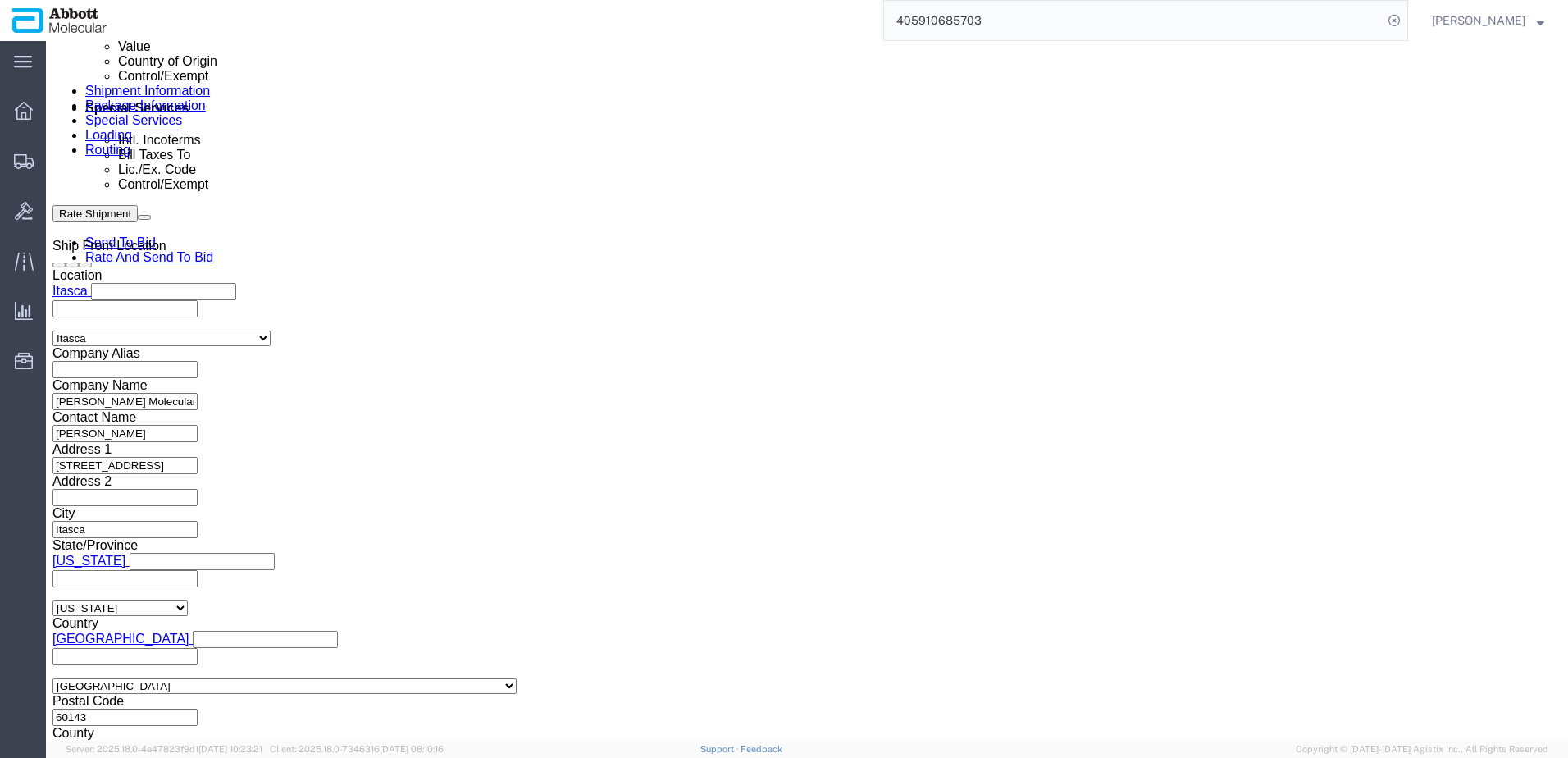
click button "Add reference"
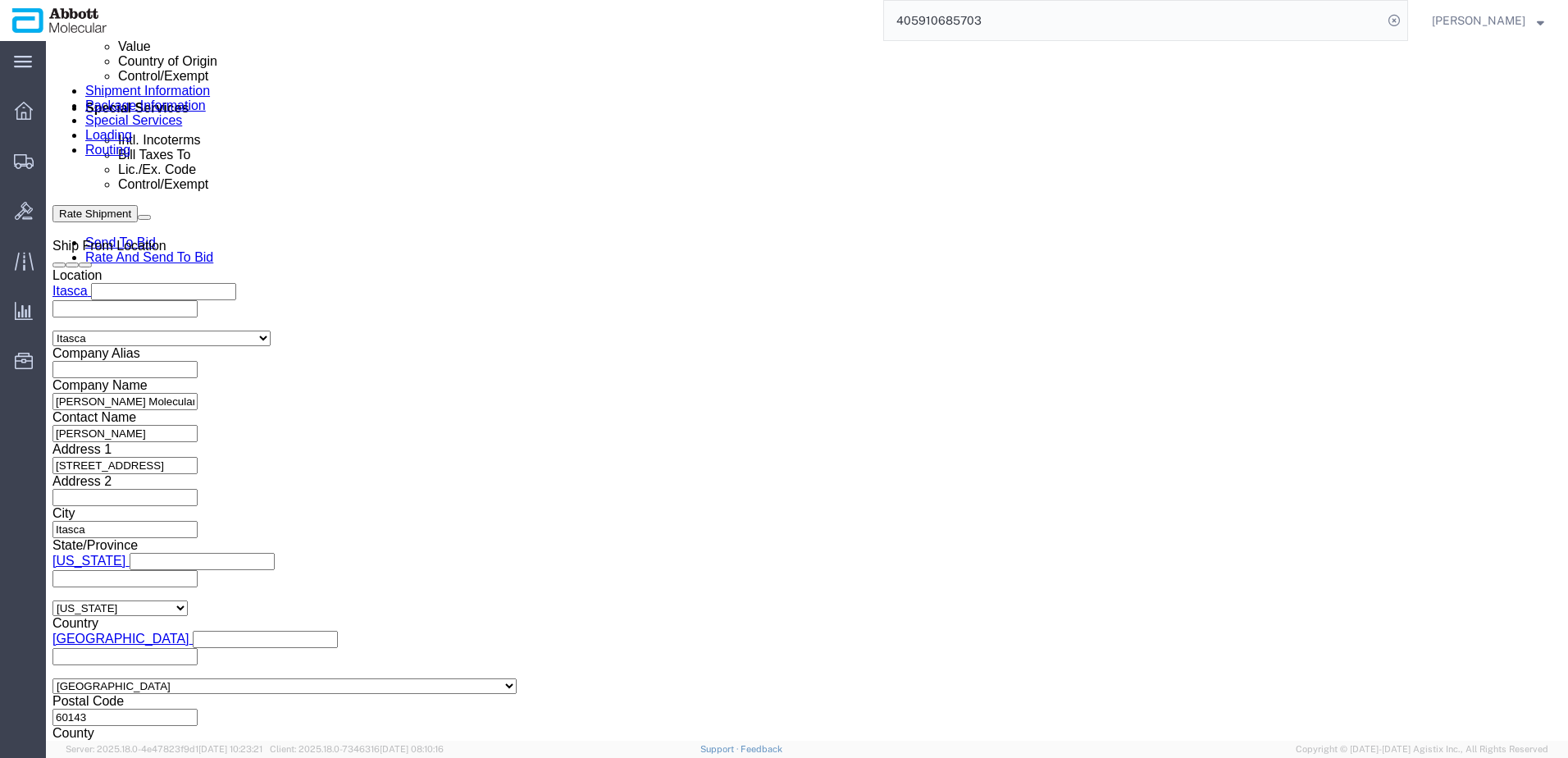
click button "Add reference"
click input "text"
paste input "918024988"
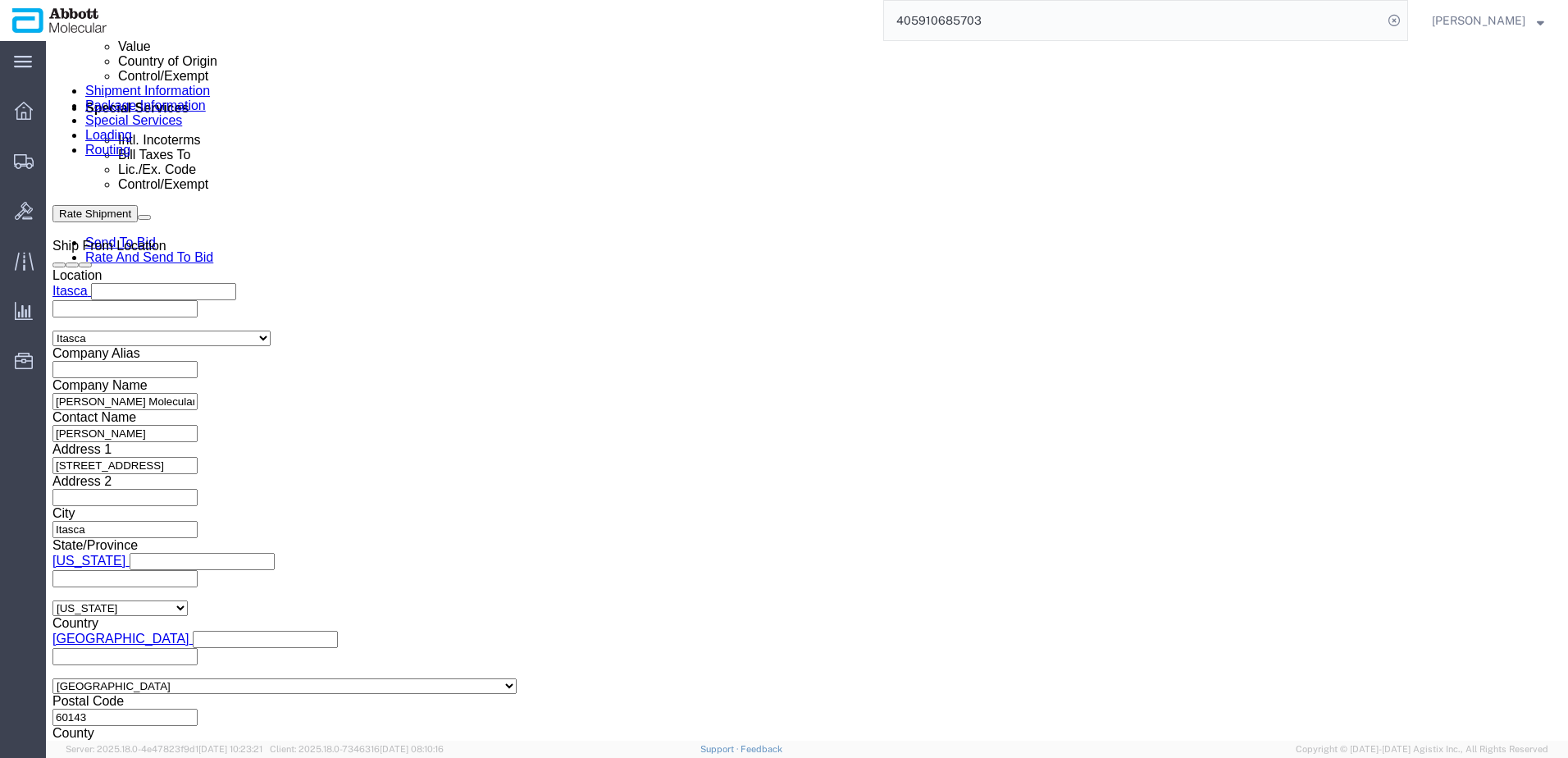
paste input "918024988"
paste input "918024990"
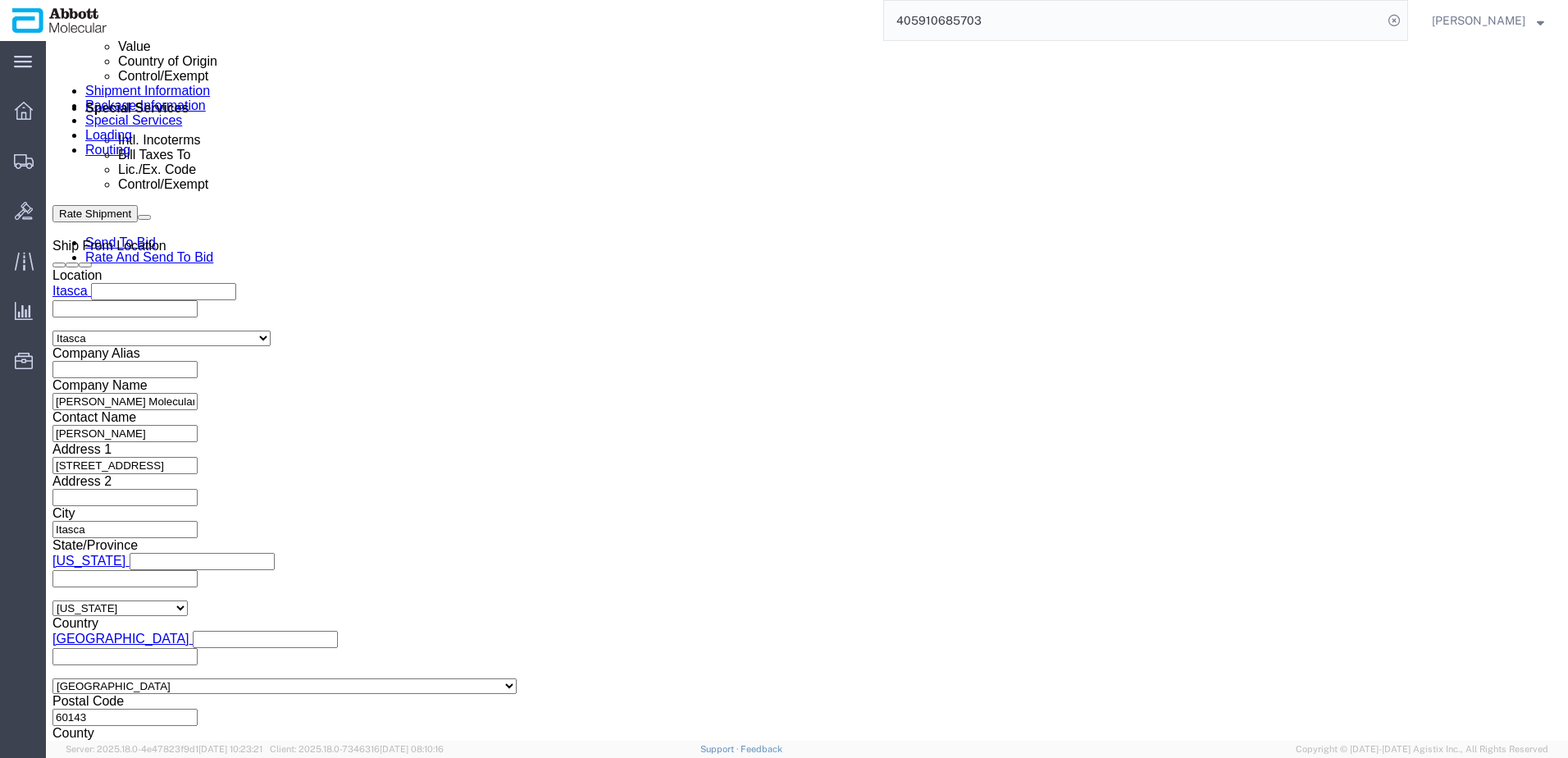
paste input "918024990"
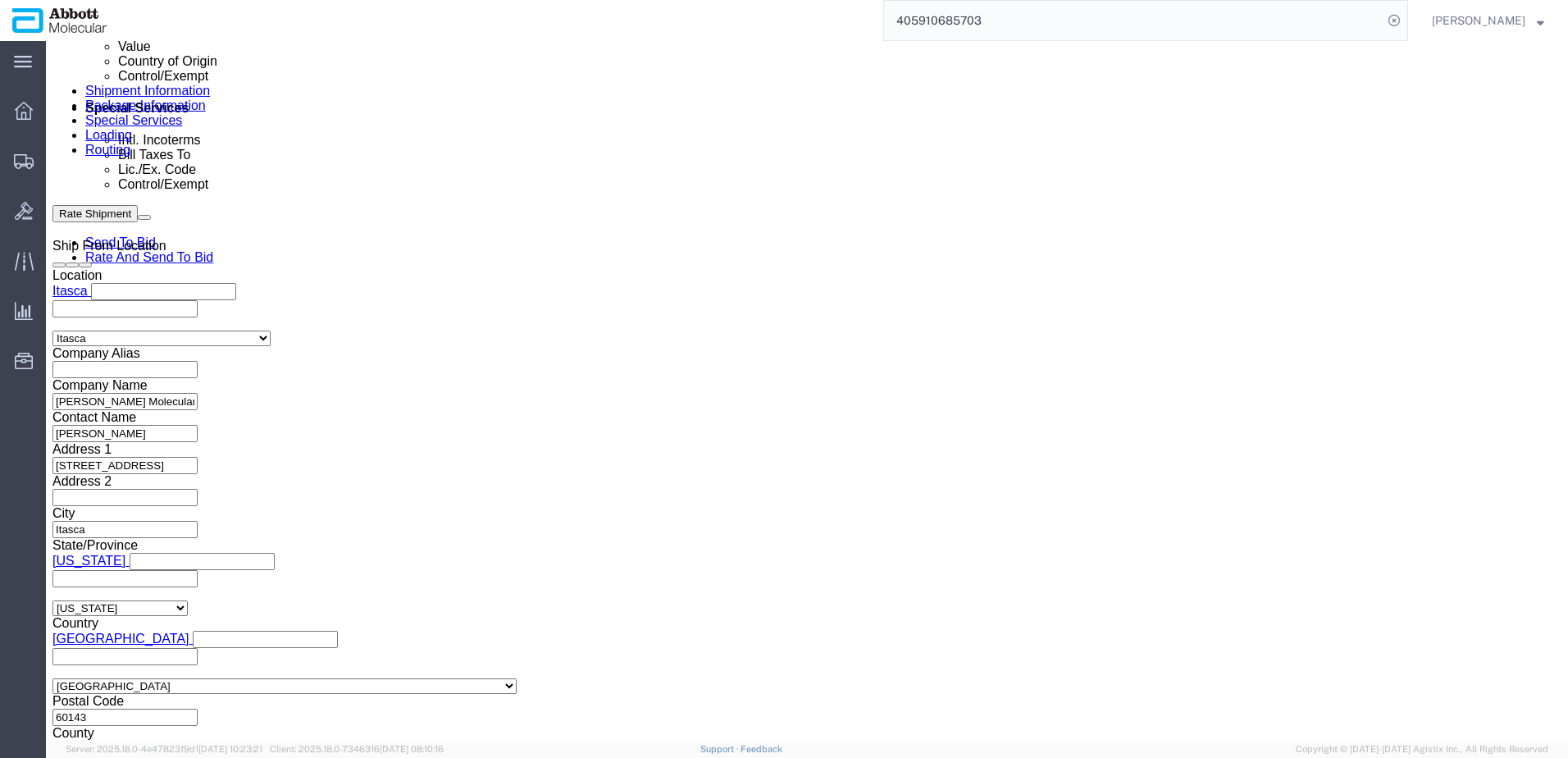
paste input "918024990"
paste input "918030411"
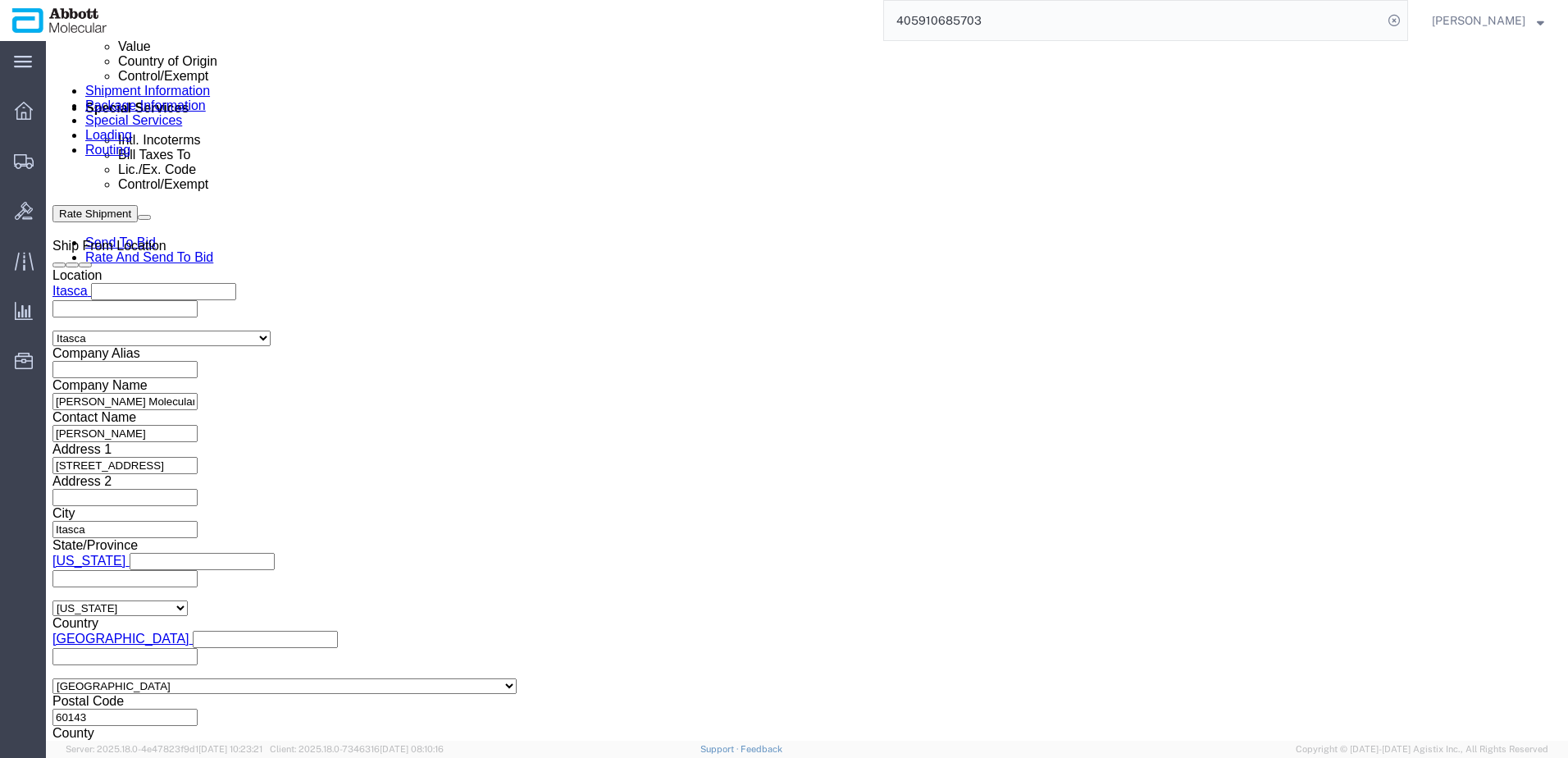
paste input "918030411"
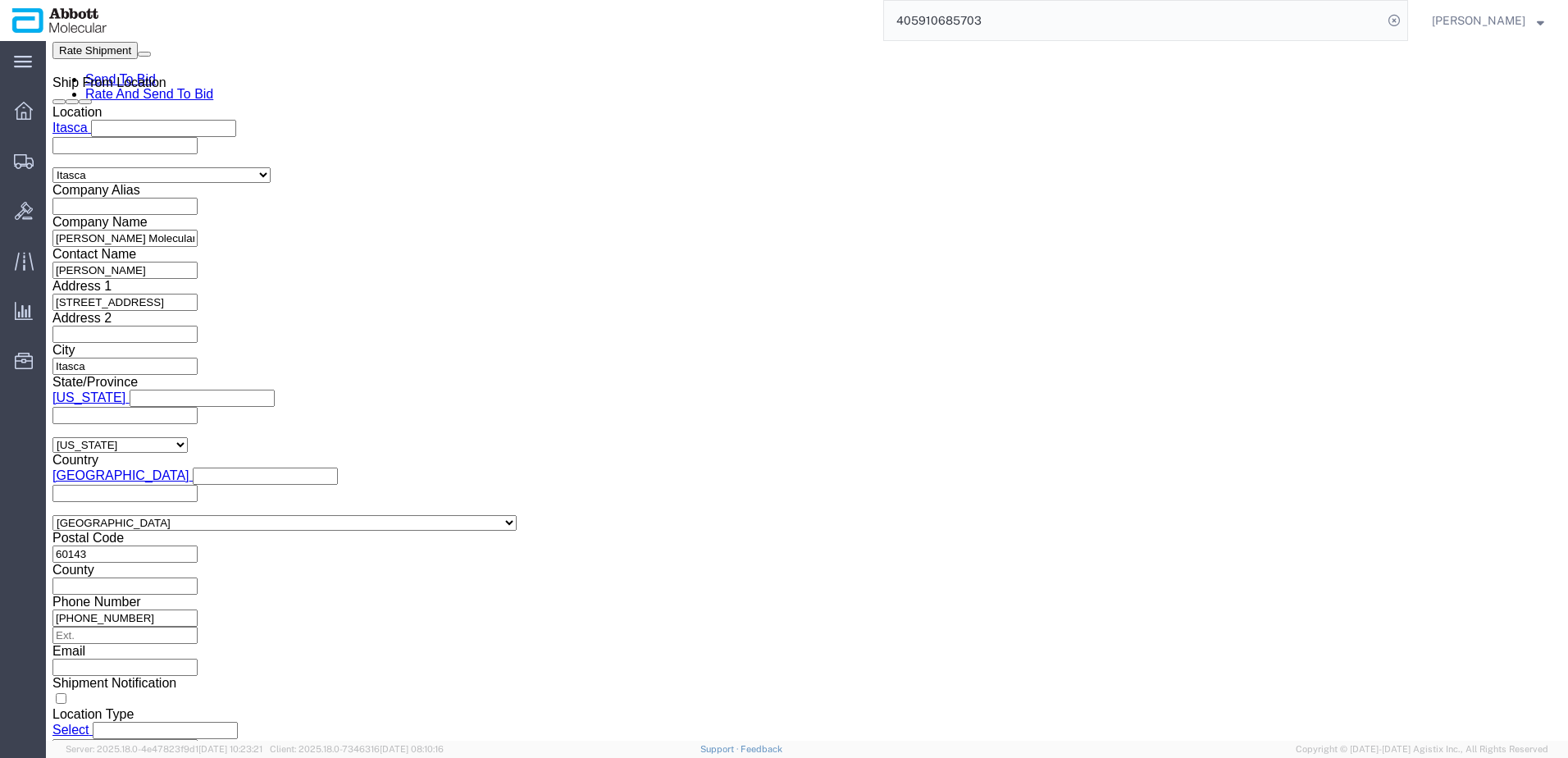
scroll to position [1181, 0]
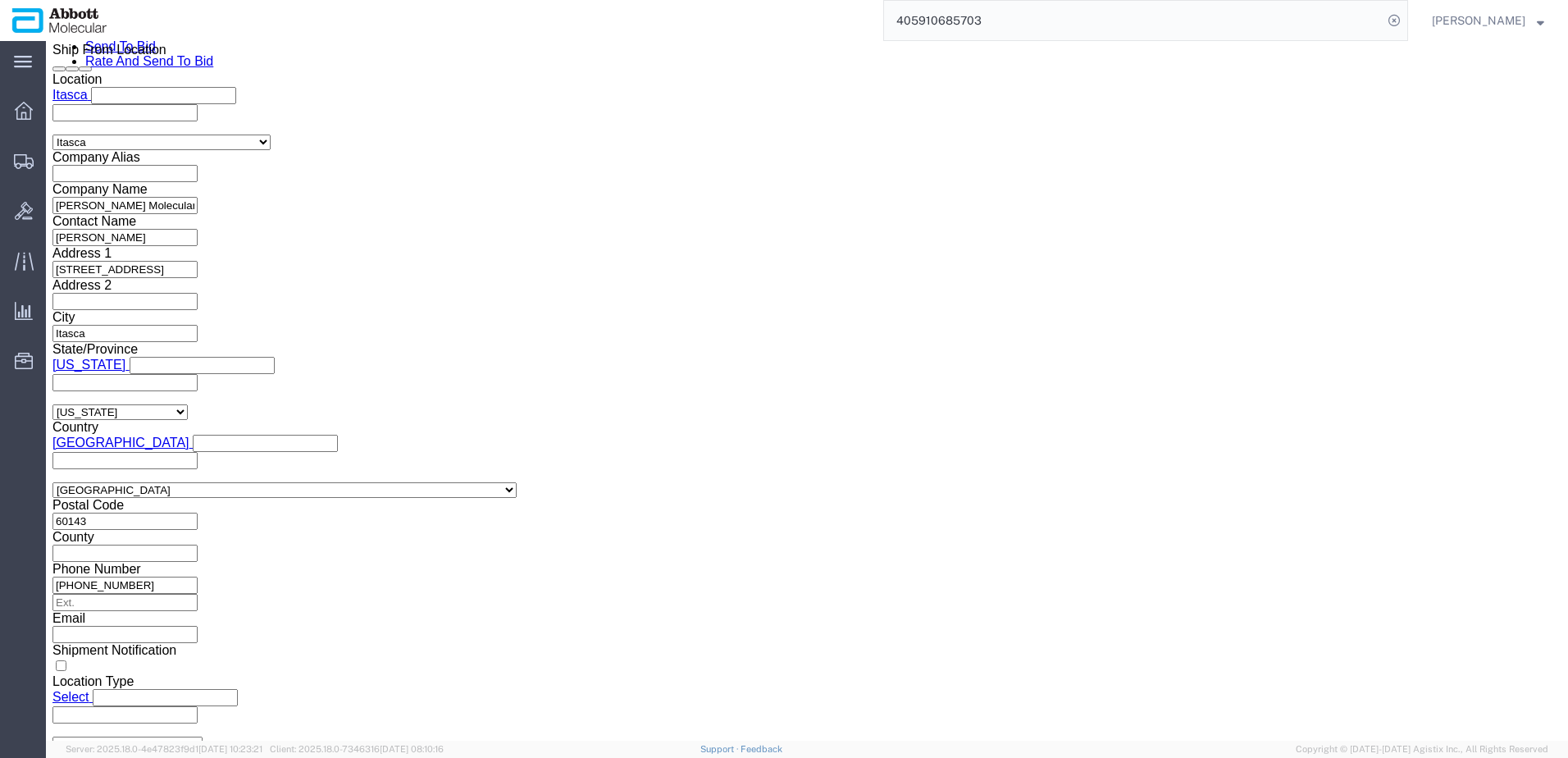
click button "Continue"
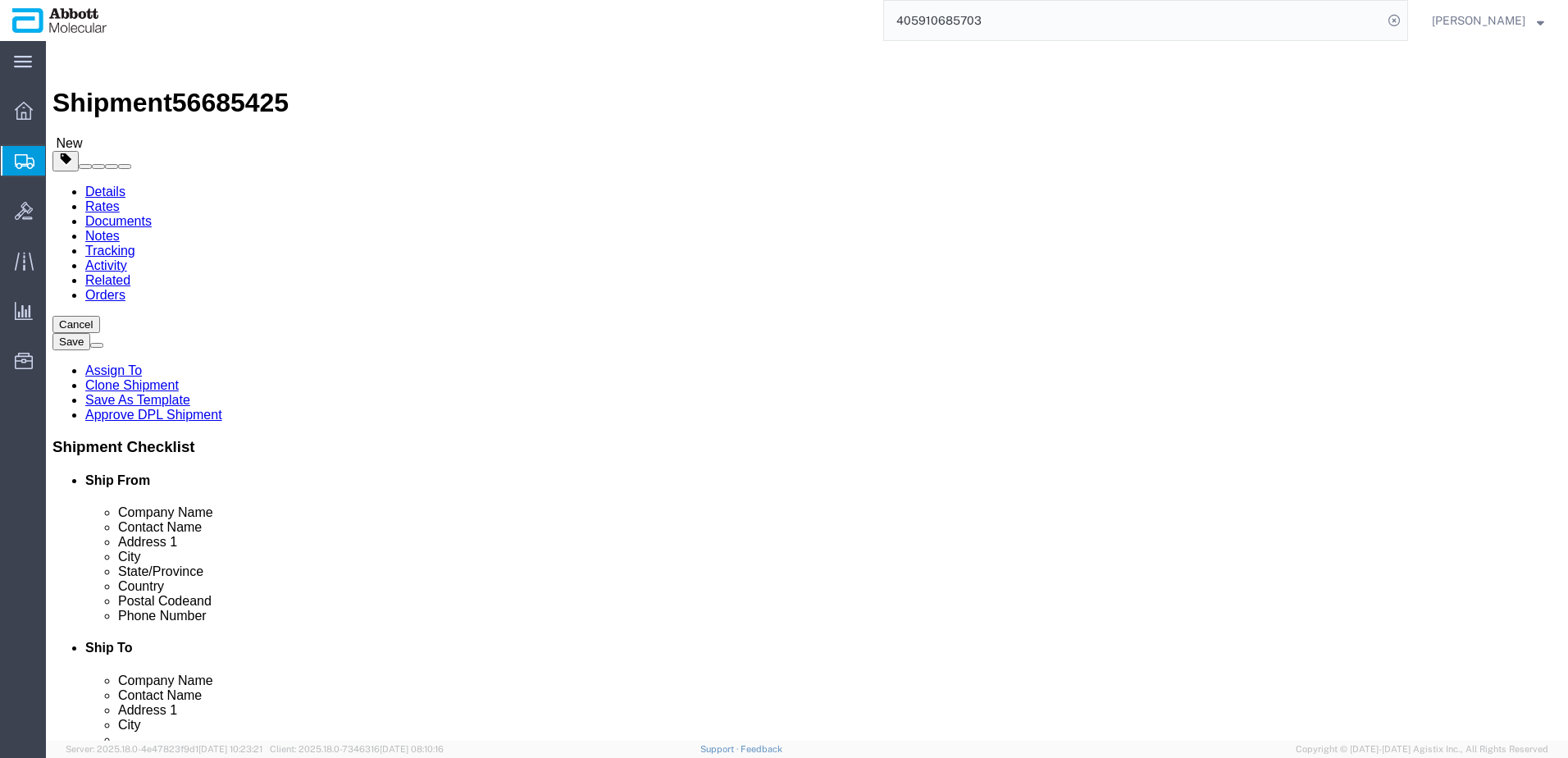
click select "Select Box (B) Box (C) Box (D) Cardboard Box(es) Crate (Instrument) Crate(s) En…"
drag, startPoint x: 269, startPoint y: 382, endPoint x: 98, endPoint y: 382, distance: 171.0
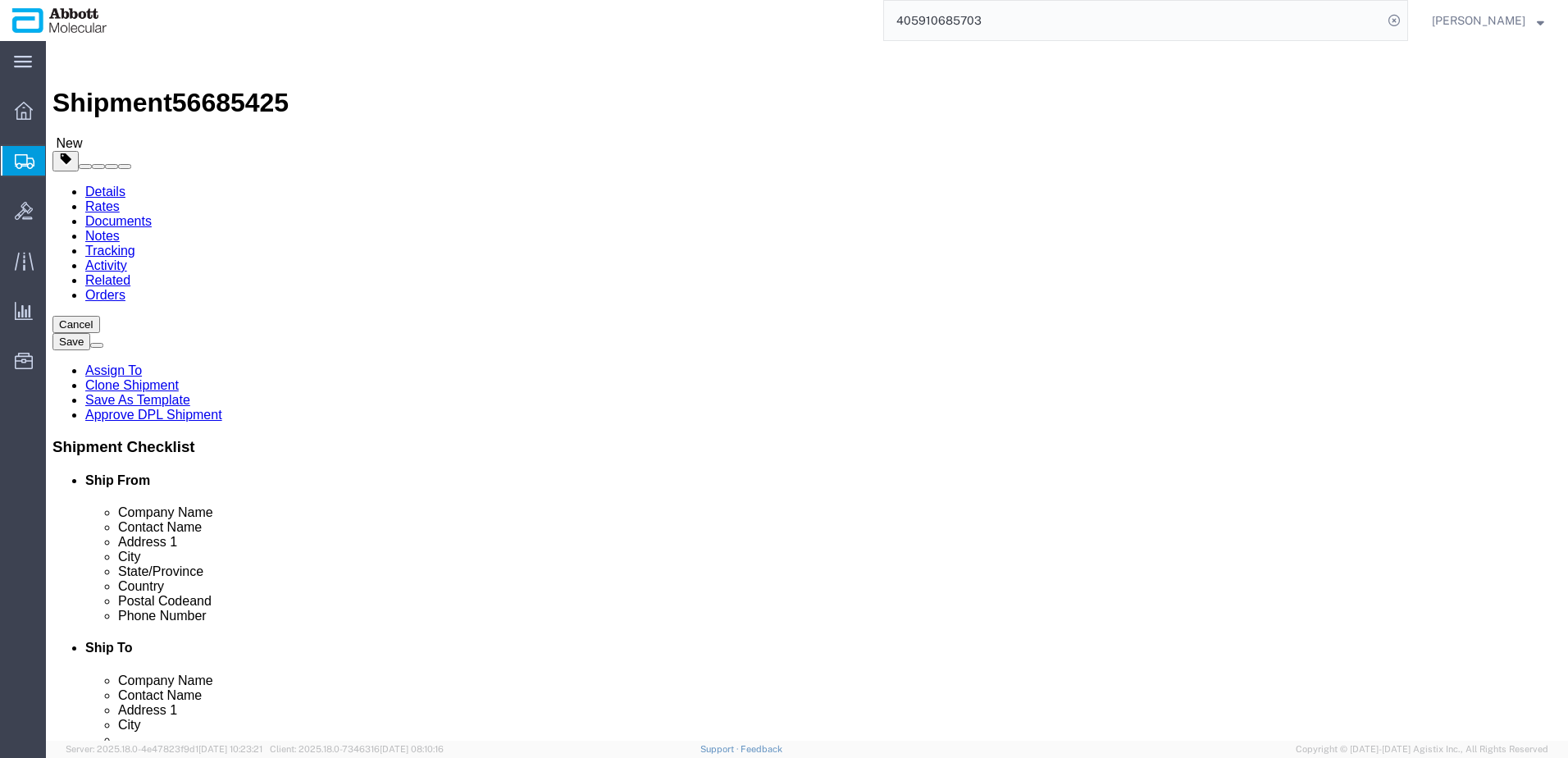
click div "Weight 0.00 Select kgs lbs Ship. t°"
click input "checkbox"
click link "Add Package"
click select "Select Box (B) Box (C) Box (D) Cardboard Box(es) Crate (Instrument) Crate(s) En…"
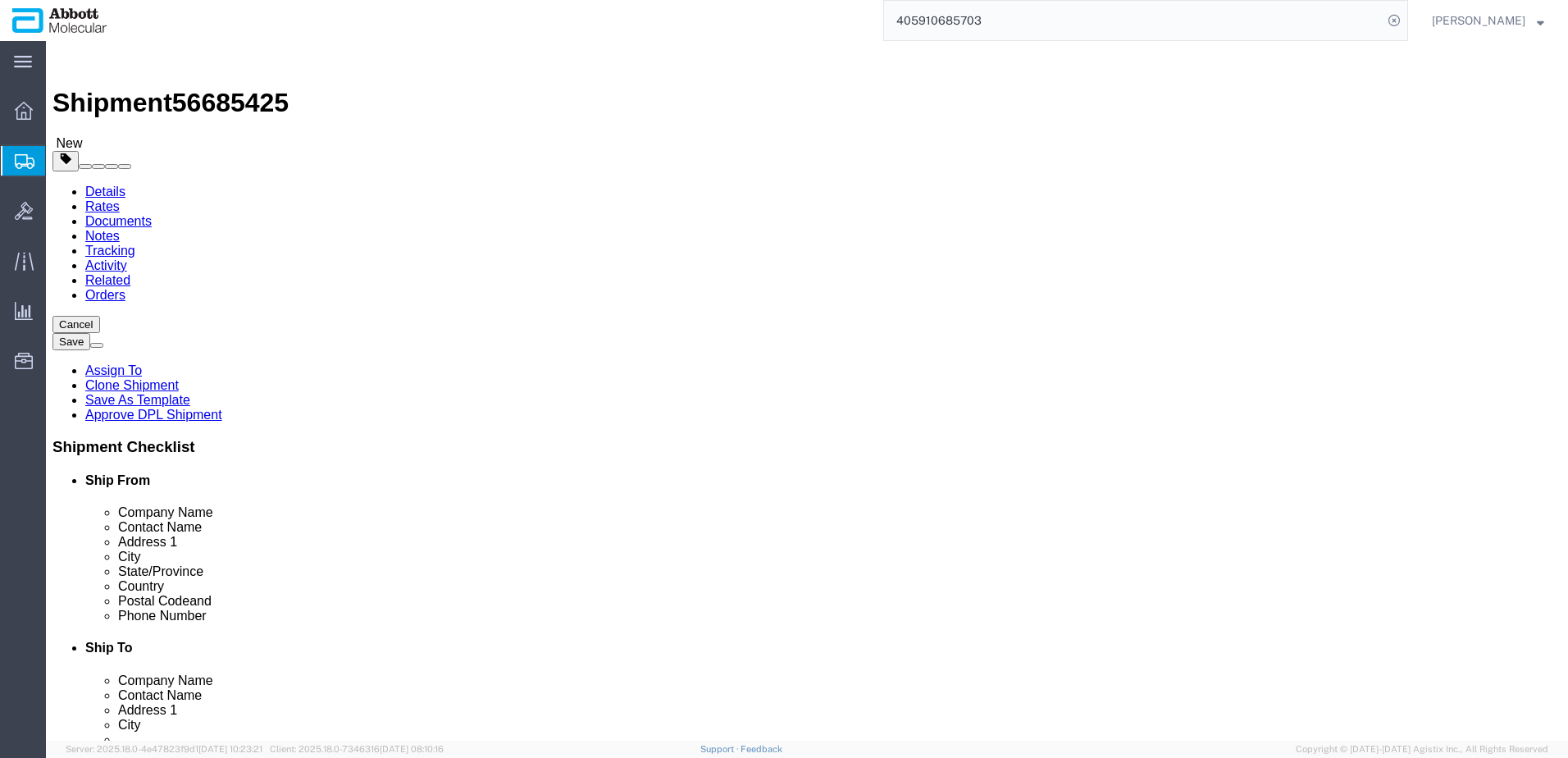
drag, startPoint x: 855, startPoint y: 378, endPoint x: 673, endPoint y: 361, distance: 182.8
click div "Package Type Select Box (B) Box (C) Box (D) Cardboard Box(es) Crate (Instrument…"
click input "checkbox"
click link "Add Content"
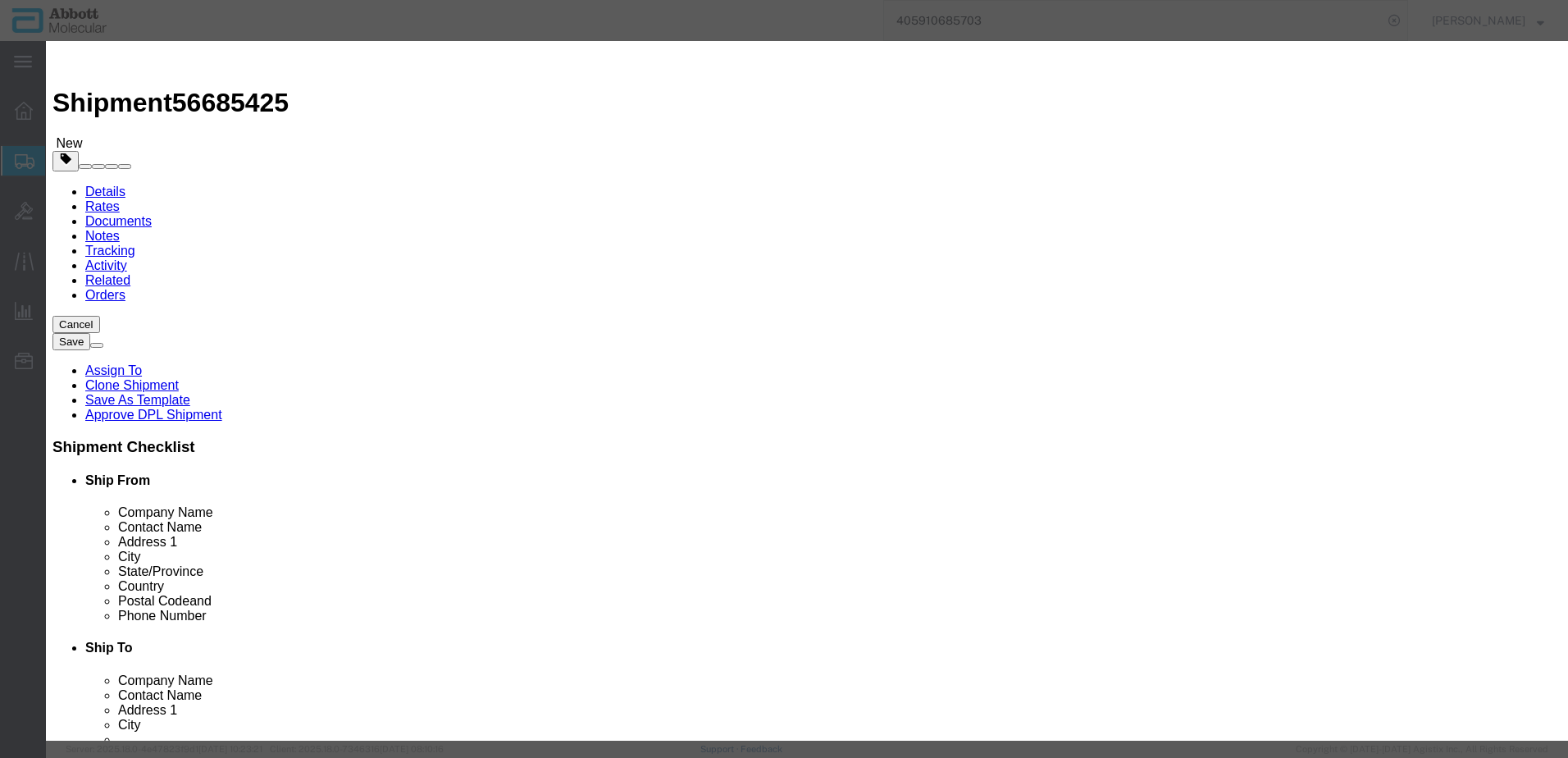
click input "text"
click strong "03N8820"
click select "Select Account Type Activity ID Airline Appointment Number ASN Batch Number Bil…"
click button "Save & Add Another"
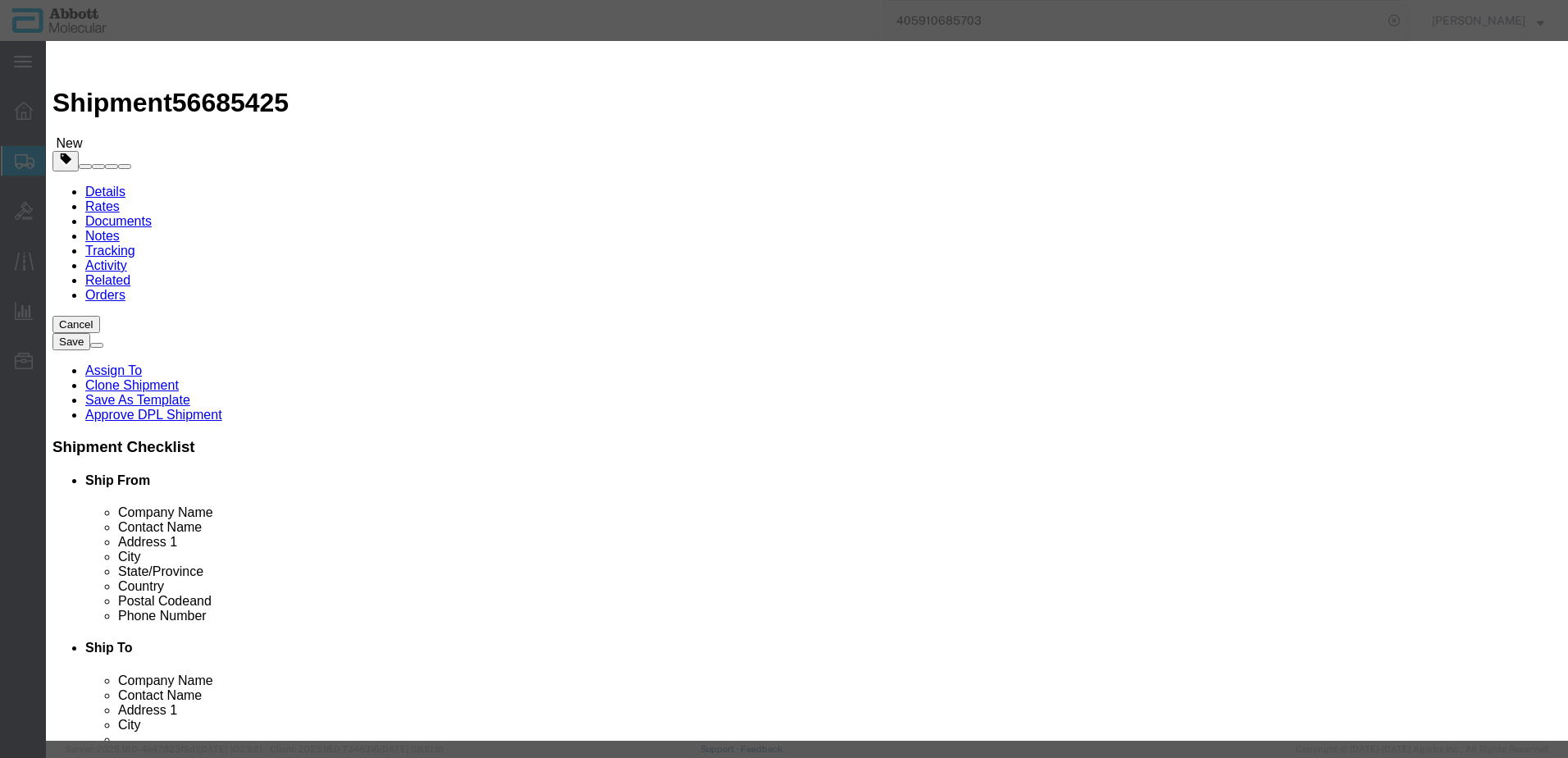
click input "text"
click td "Model: 05J0916"
click select "Select Account Type Activity ID Airline Appointment Number ASN Batch Number Bil…"
click button "Save & Add Another"
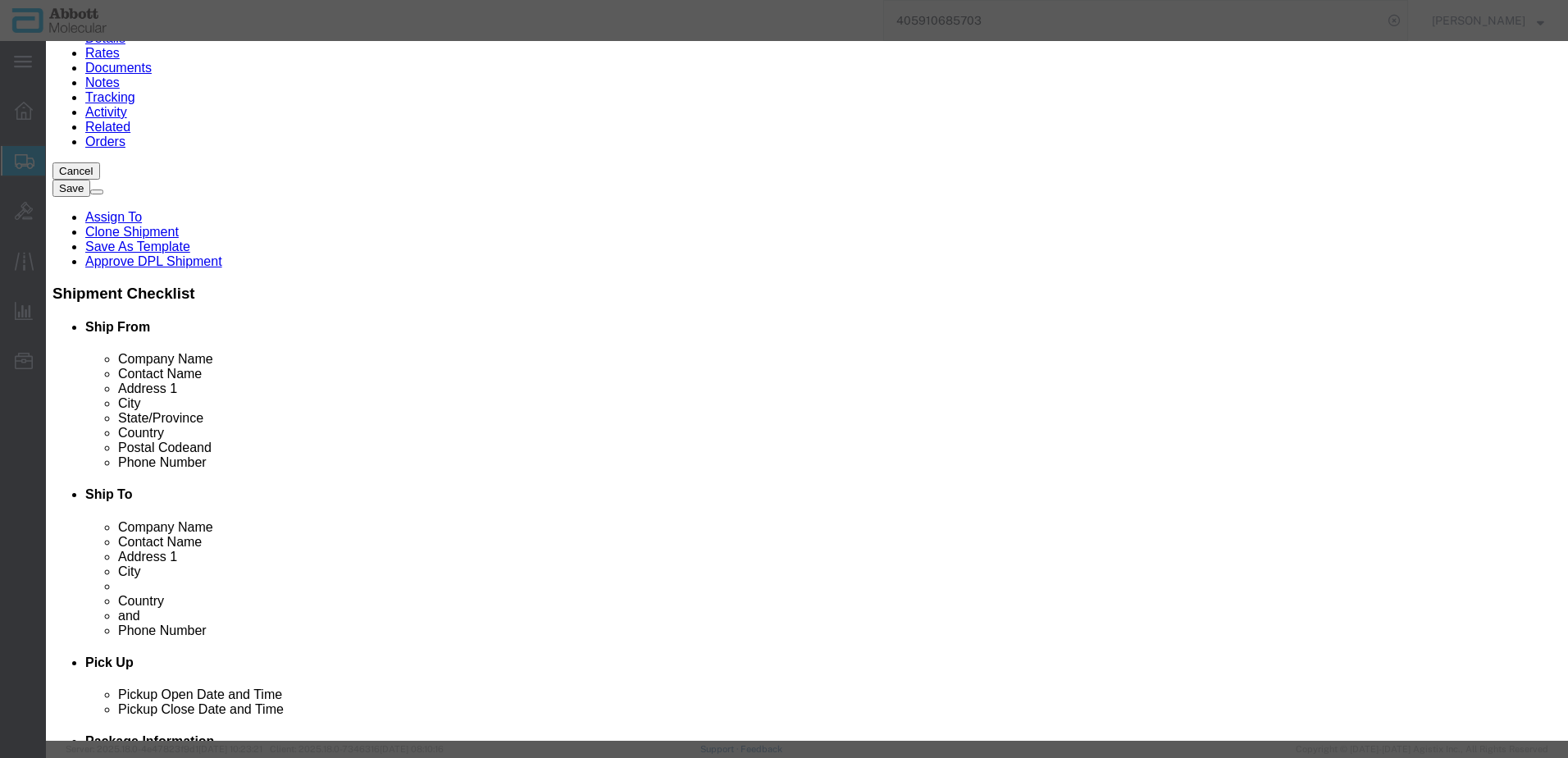
scroll to position [154, 0]
click input "text"
click div
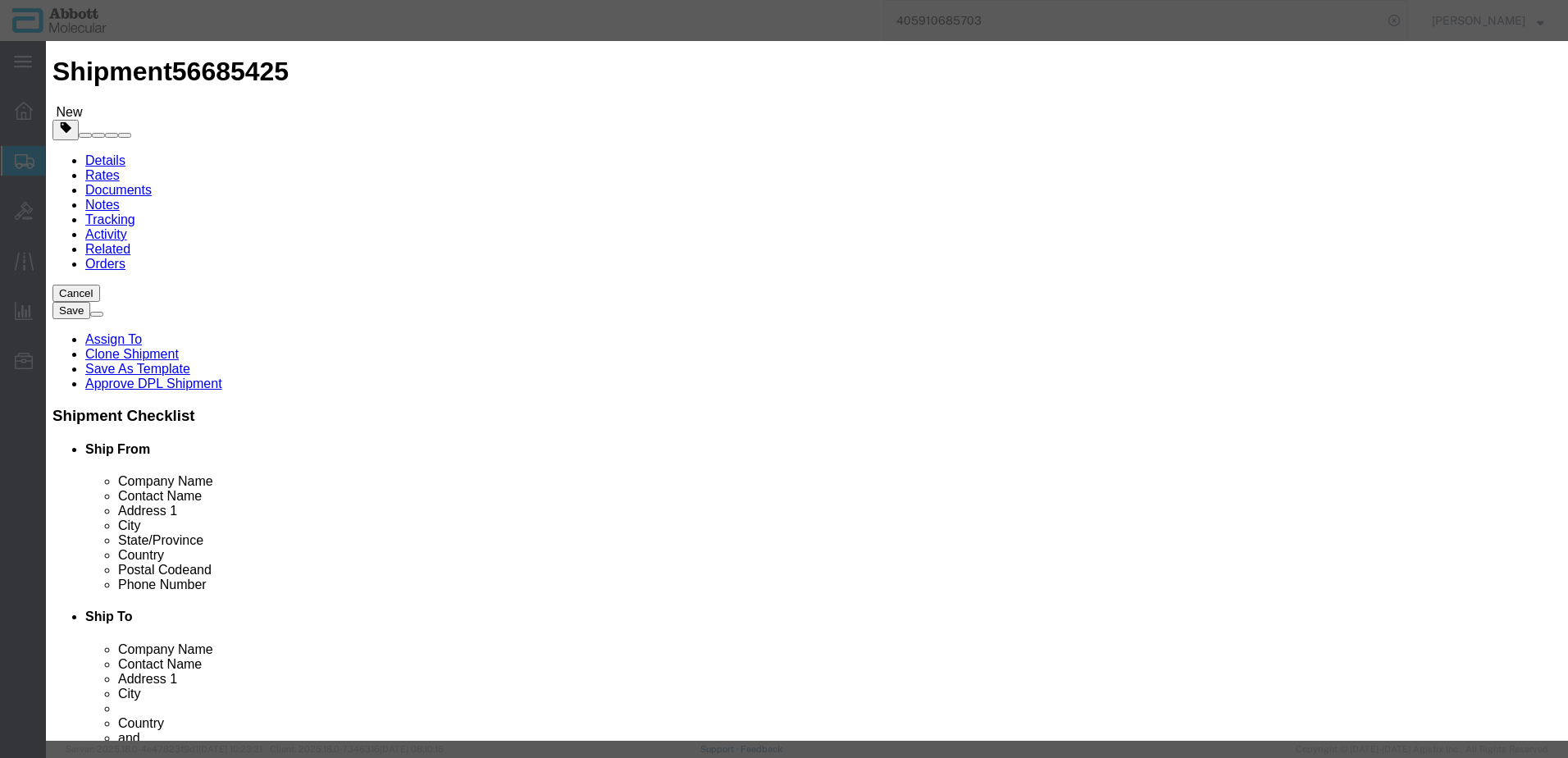
scroll to position [0, 0]
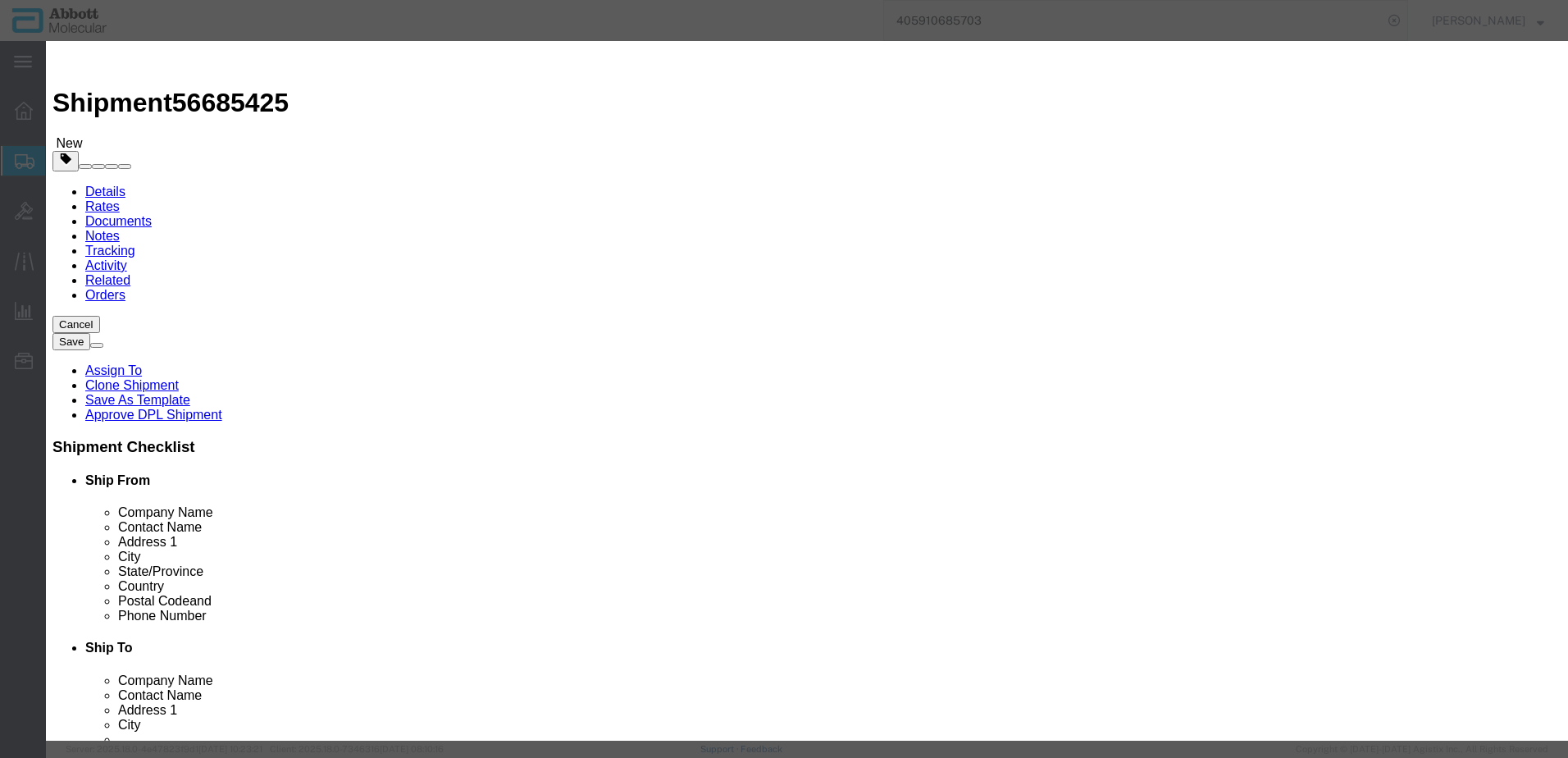
drag, startPoint x: 512, startPoint y: 121, endPoint x: 43, endPoint y: 170, distance: 471.6
click div "Commodity library Product Name 1 02G3110 Pieces Select Bag Barrels 100Board Fee…"
click strong "02G3110"
click select "Select Account Type Activity ID Airline Appointment Number ASN Batch Number Bil…"
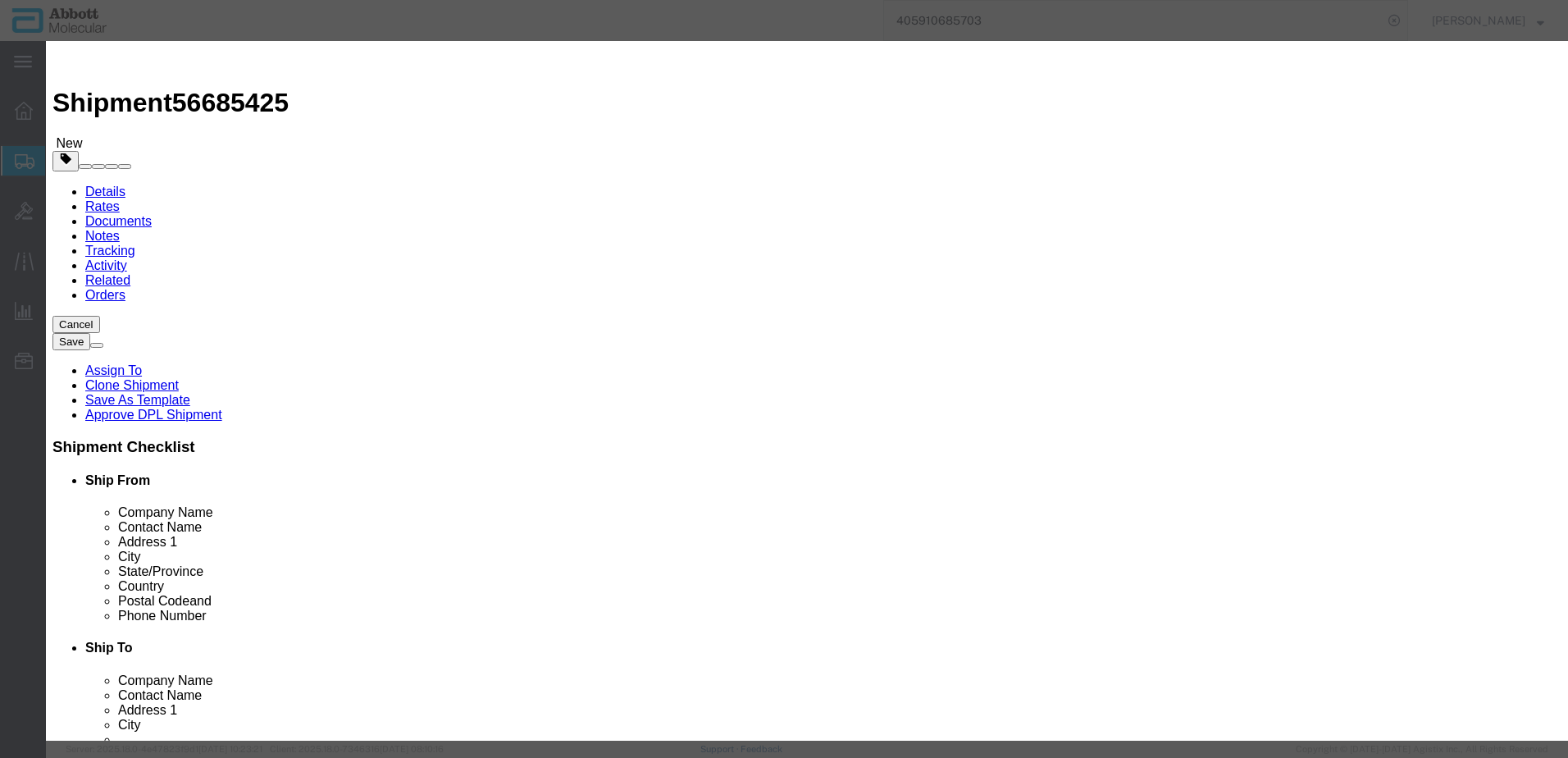
click button "Save & Add Another"
click input "text"
click strong "02N4901"
drag, startPoint x: 529, startPoint y: 124, endPoint x: 289, endPoint y: 107, distance: 240.6
click div "Commodity library Product Name 02N4901 02N4901 Pieces 50 Select Bag Barrels 100…"
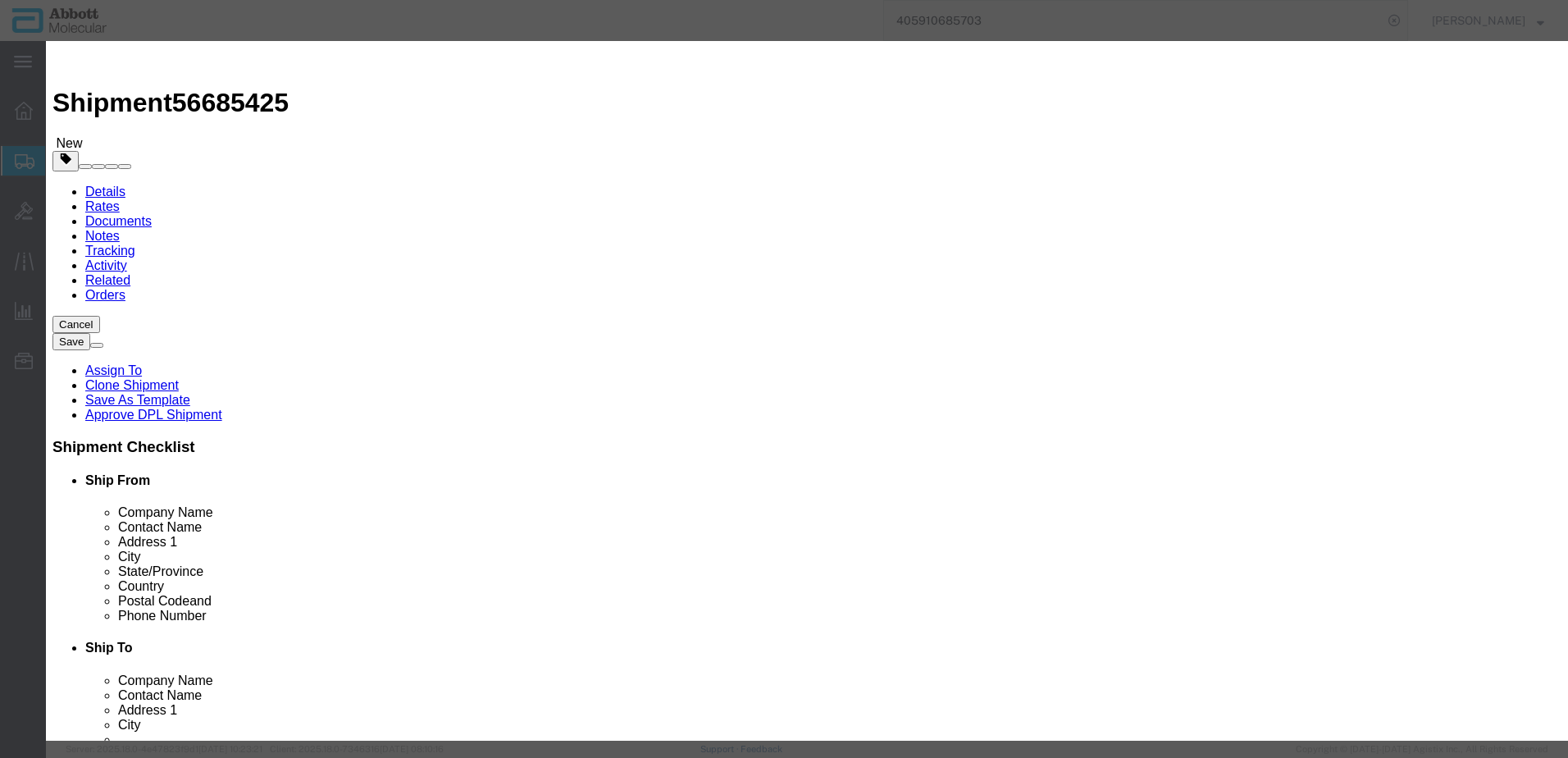
click strong "02N4091"
drag, startPoint x: 1012, startPoint y: 263, endPoint x: 1002, endPoint y: 277, distance: 17.2
click select "Select Account Type Activity ID Airline Appointment Number ASN Batch Number Bil…"
click button "Save & Add Another"
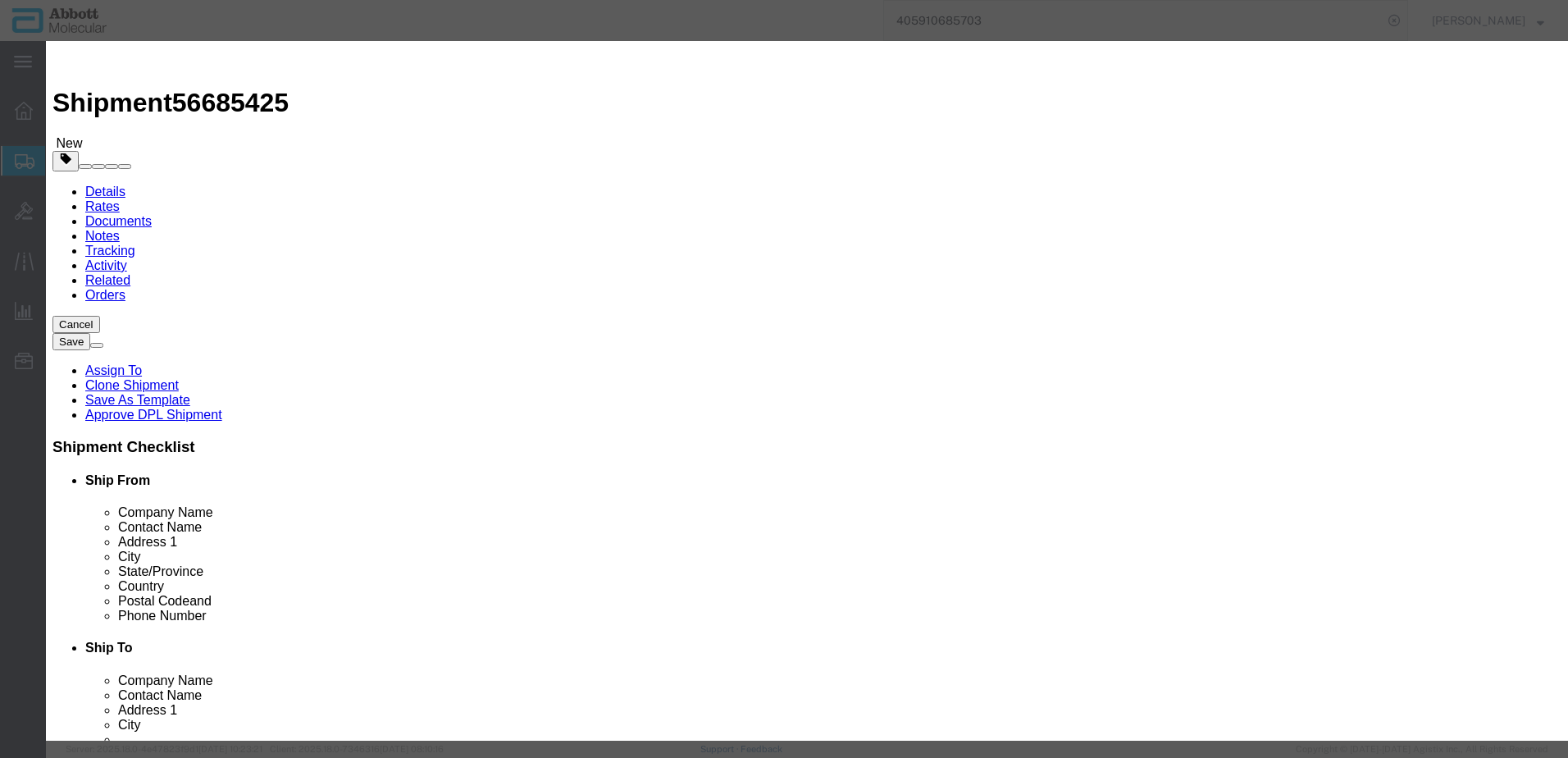
click input "text"
click strong "05N0320"
drag, startPoint x: 968, startPoint y: 263, endPoint x: 964, endPoint y: 281, distance: 18.4
click select "Select Account Type Activity ID Airline Appointment Number ASN Batch Number Bil…"
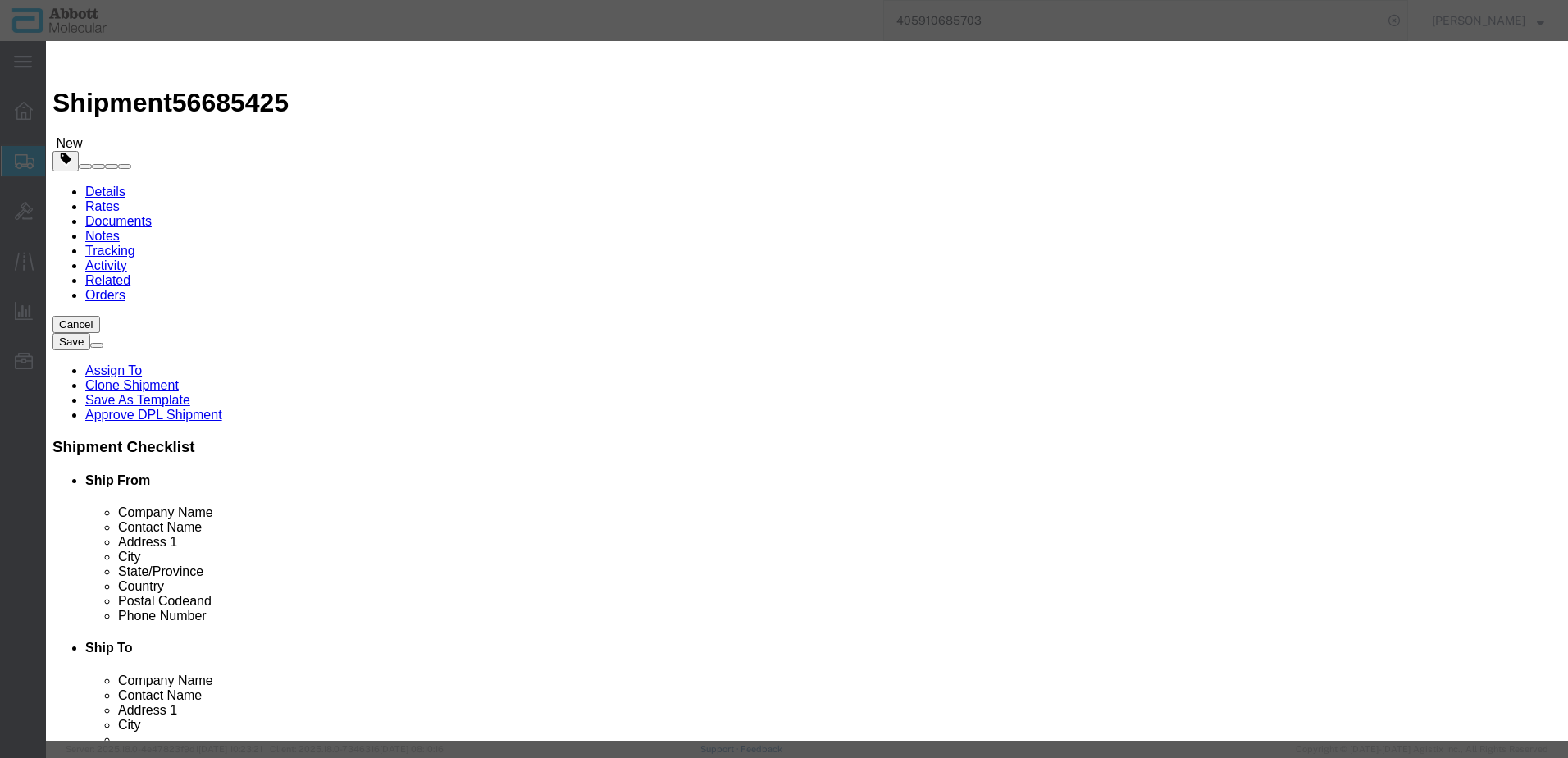
click button "Save & Add Another"
click input "text"
click strong "05N0220"
click select "Select Account Type Activity ID Airline Appointment Number ASN Batch Number Bil…"
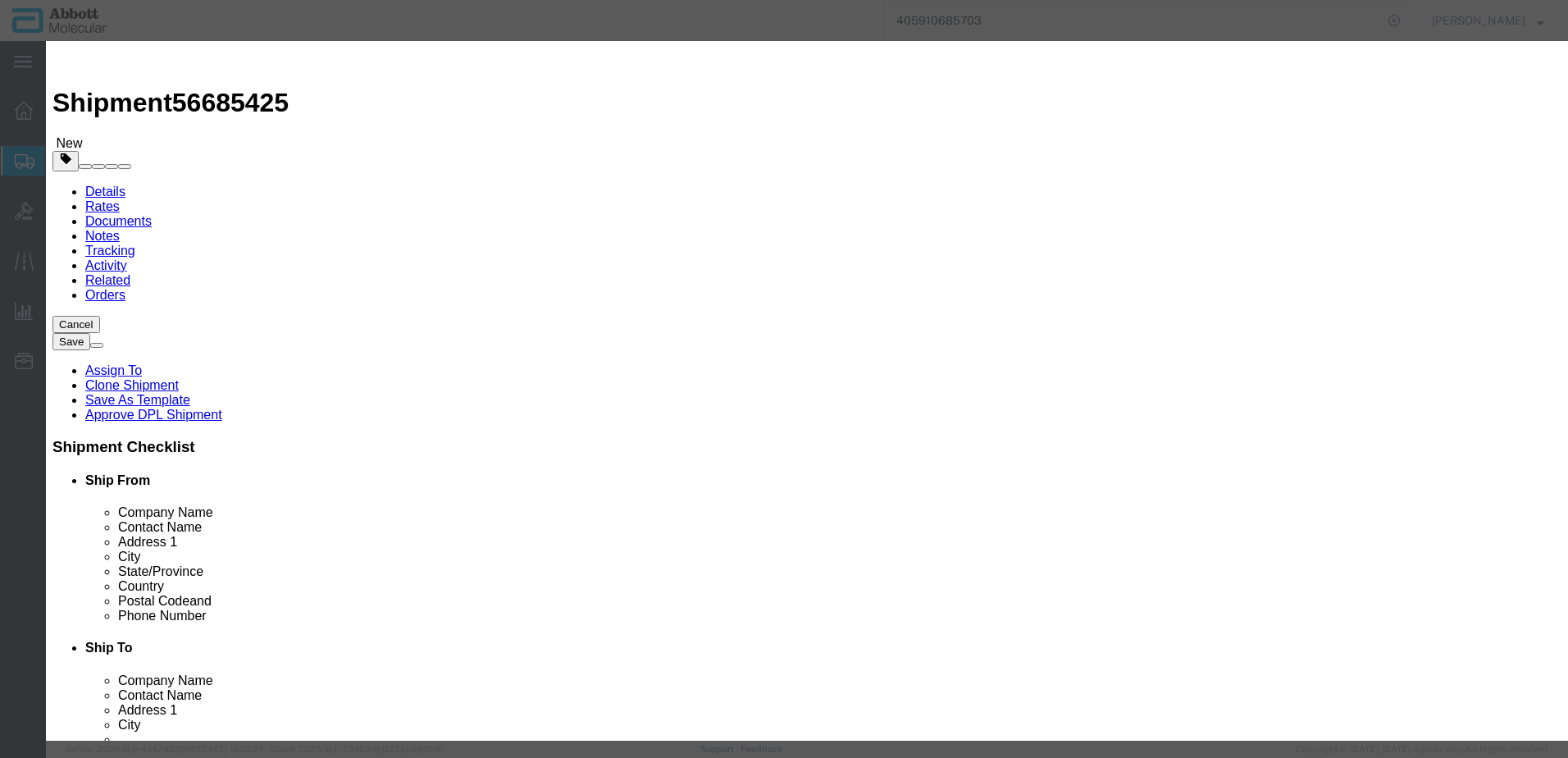
click button "Save & Add Another"
click input "text"
click td "Model: 05J0916"
drag, startPoint x: 935, startPoint y: 269, endPoint x: 932, endPoint y: 278, distance: 9.5
click select "Select Account Type Activity ID Airline Appointment Number ASN Batch Number Bil…"
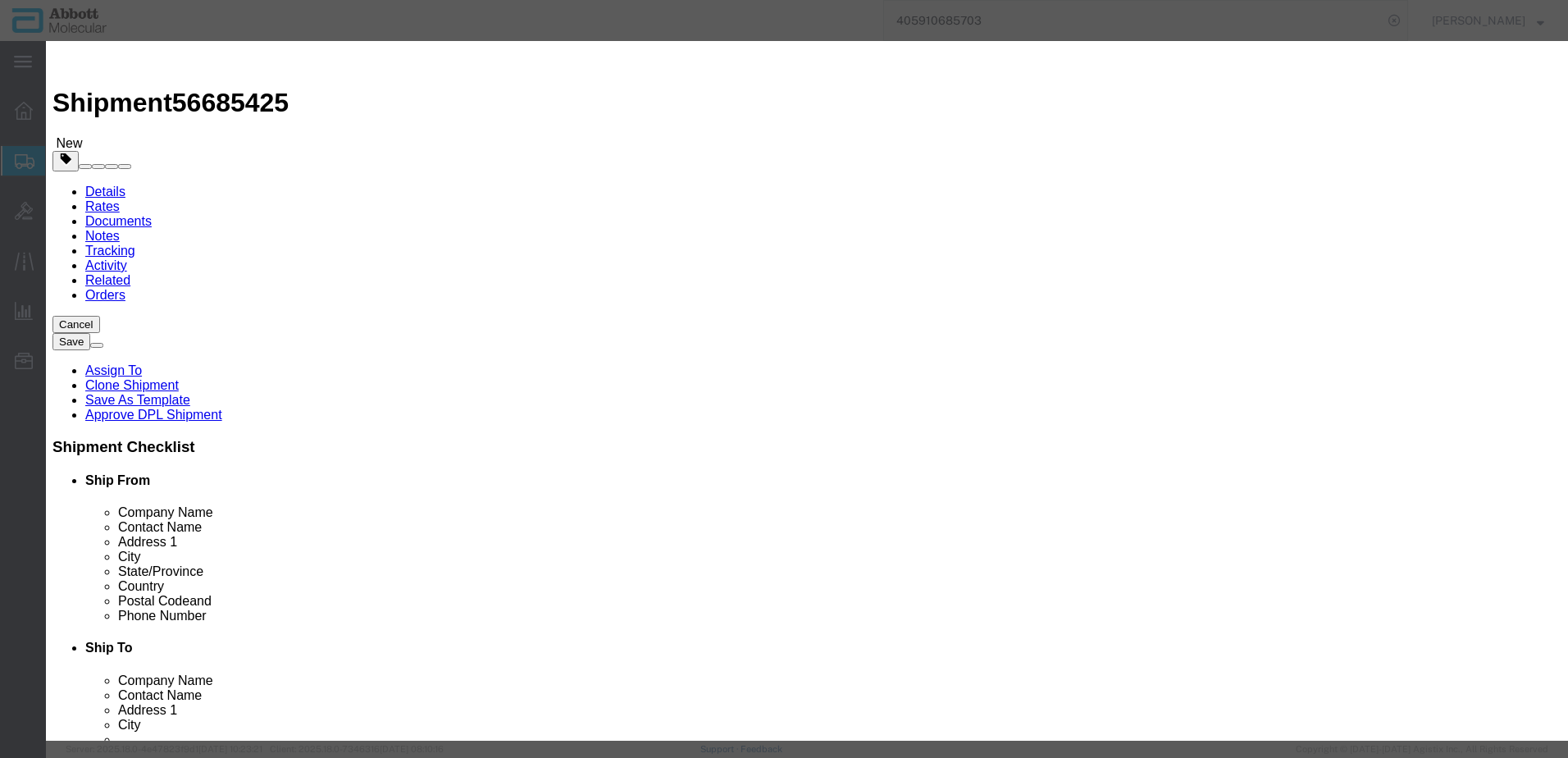
click select "Select Account Type Activity ID Airline Appointment Number ASN Batch Number Bil…"
click button "Save & Add Another"
click input "text"
click strong "05N2380"
click select "Select Account Type Activity ID Airline Appointment Number ASN Batch Number Bil…"
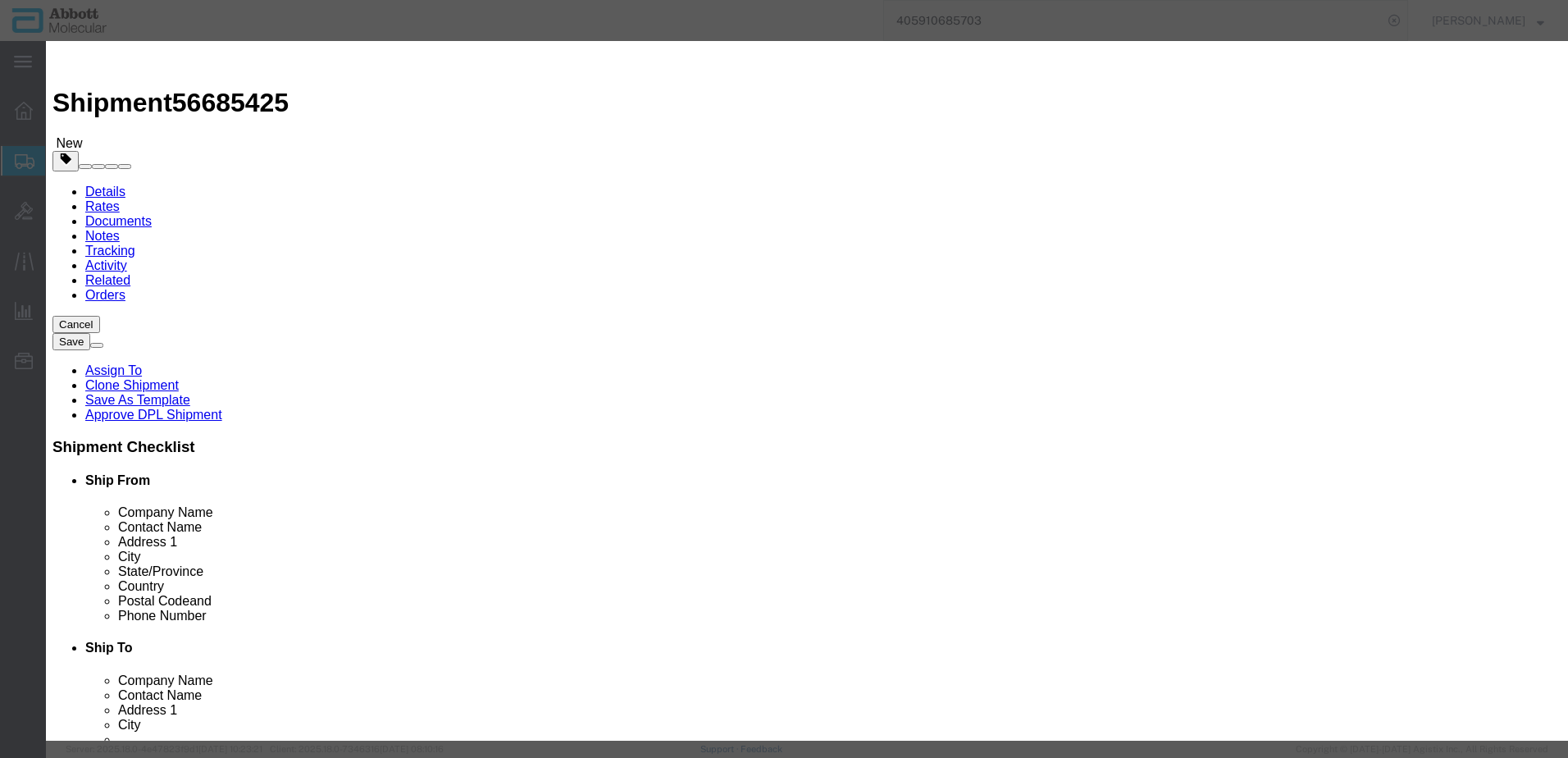
click select "Select Account Type Activity ID Airline Appointment Number ASN Batch Number Bil…"
click button "Save & Add Another"
click input "text"
click td "Model: 05N2380"
drag, startPoint x: 968, startPoint y: 268, endPoint x: 968, endPoint y: 279, distance: 11.0
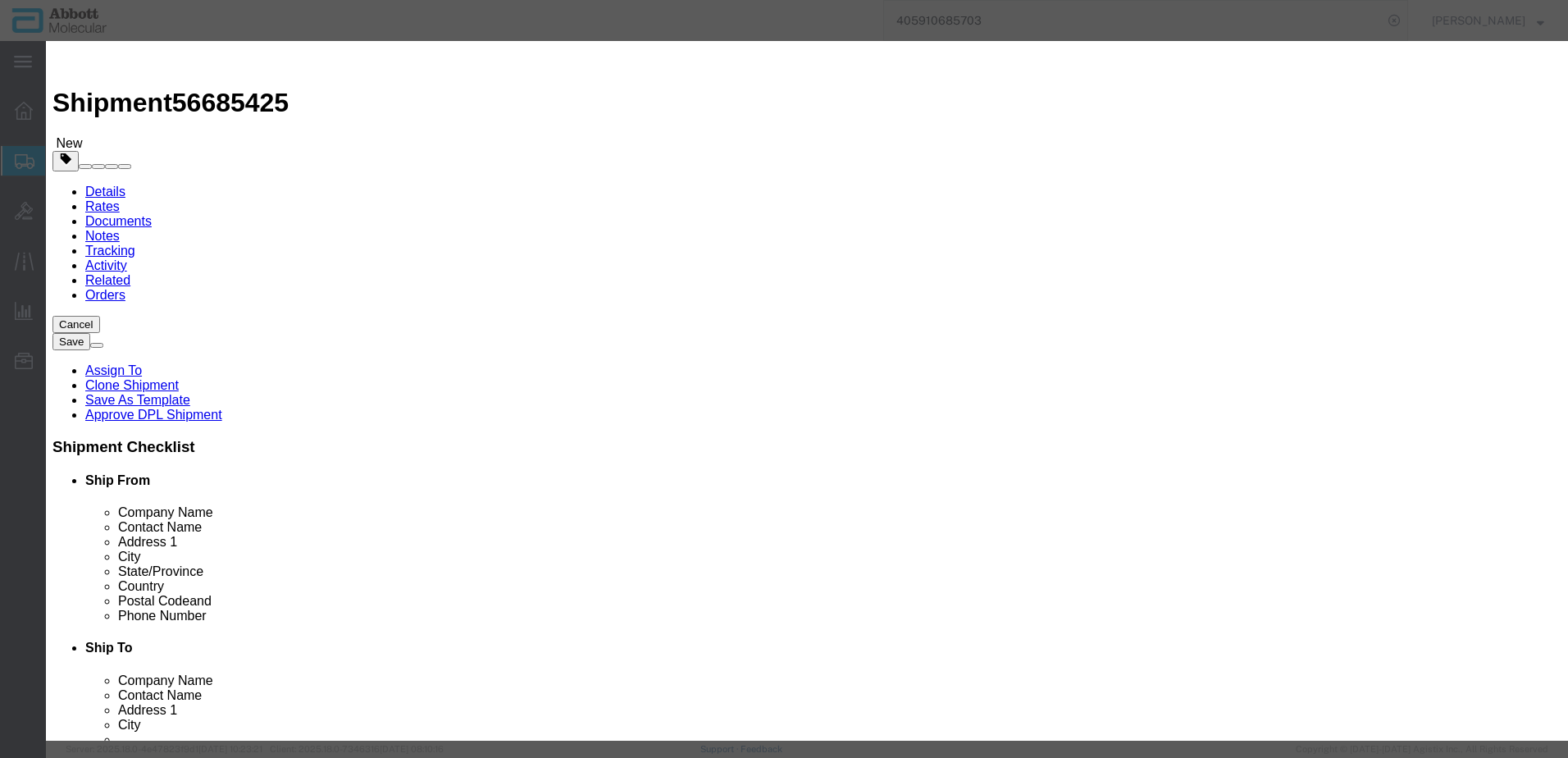
click select "Select Account Type Activity ID Airline Appointment Number ASN Batch Number Bil…"
click button "Save & Add Another"
drag, startPoint x: 575, startPoint y: 168, endPoint x: 529, endPoint y: 126, distance: 62.3
click input "text"
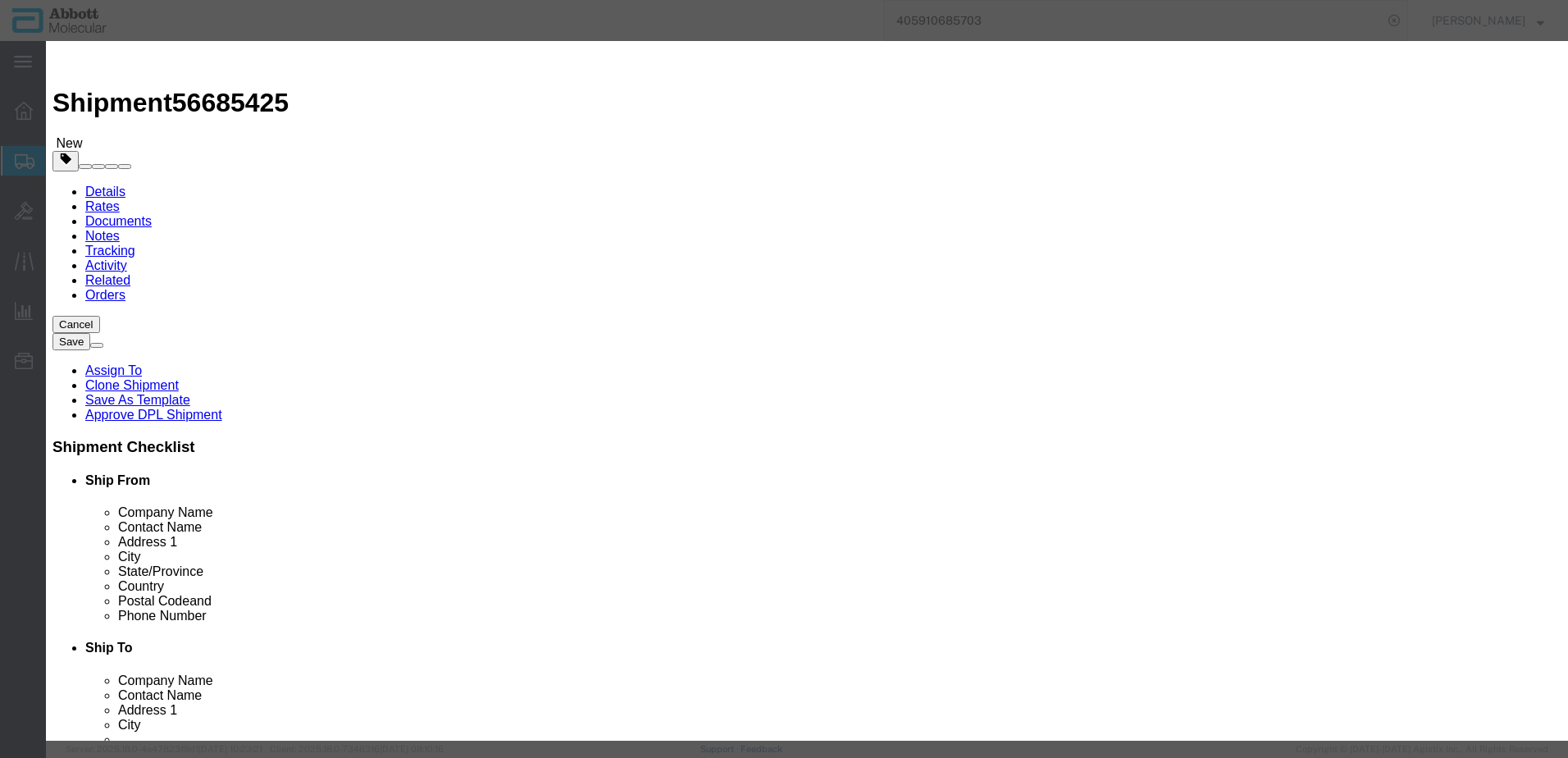
click strong "05N2380"
click select "Select Account Type Activity ID Airline Appointment Number ASN Batch Number Bil…"
click button "Save & Close"
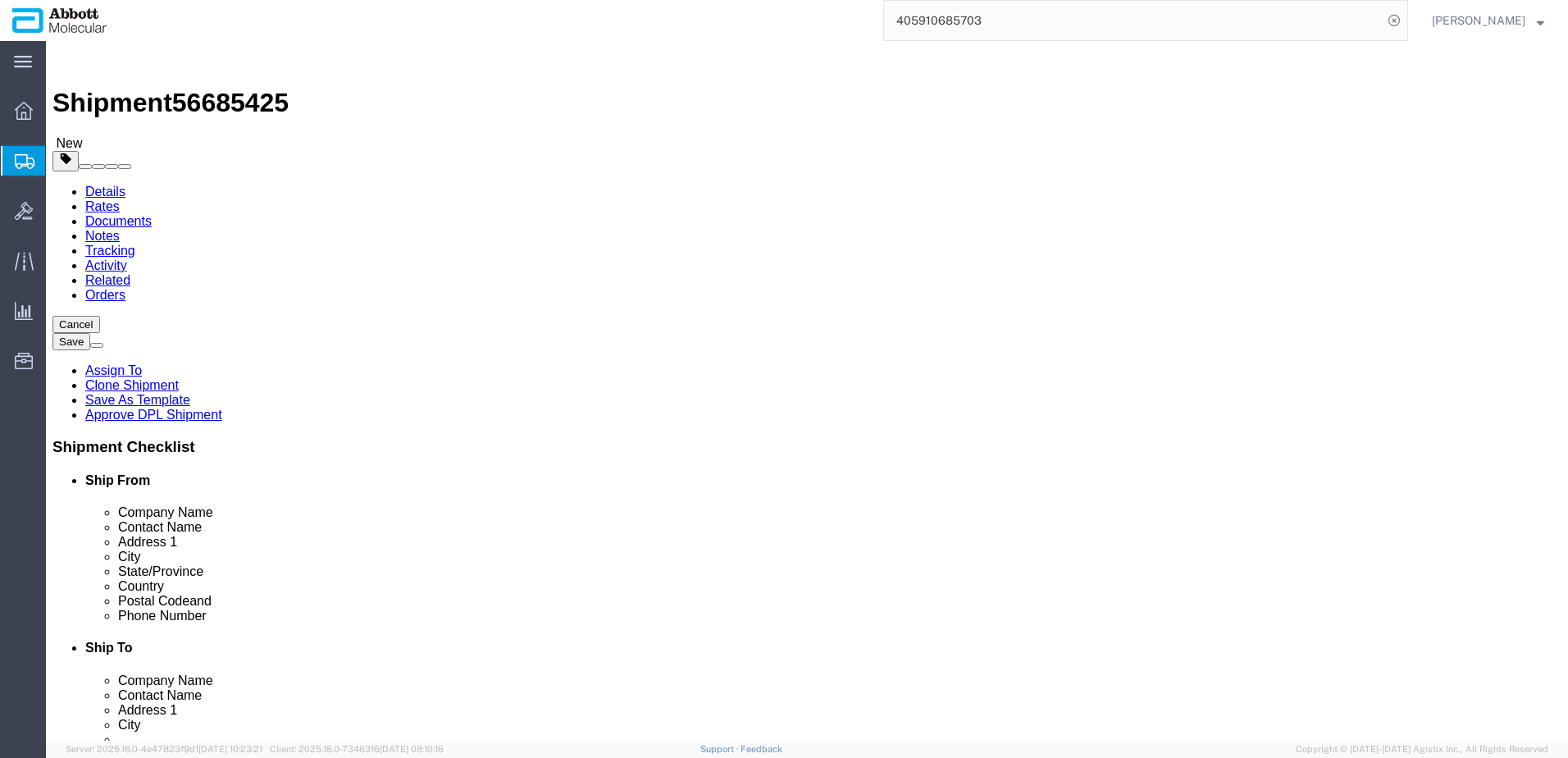
click link "Add Content"
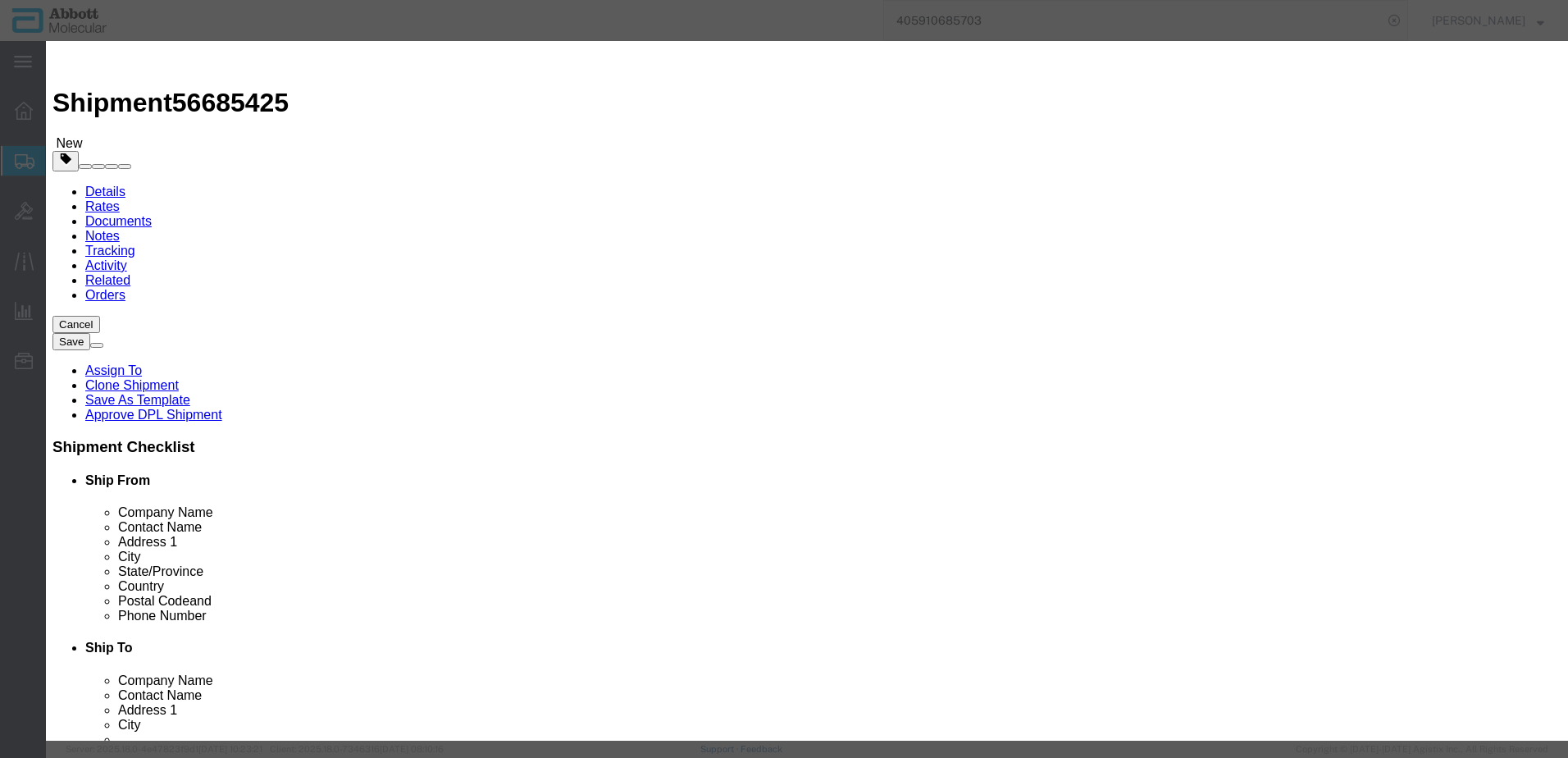
click input "text"
click td "Model: 05J0319"
click select "Select Account Type Activity ID Airline Appointment Number ASN Batch Number Bil…"
click button "Save & Add Another"
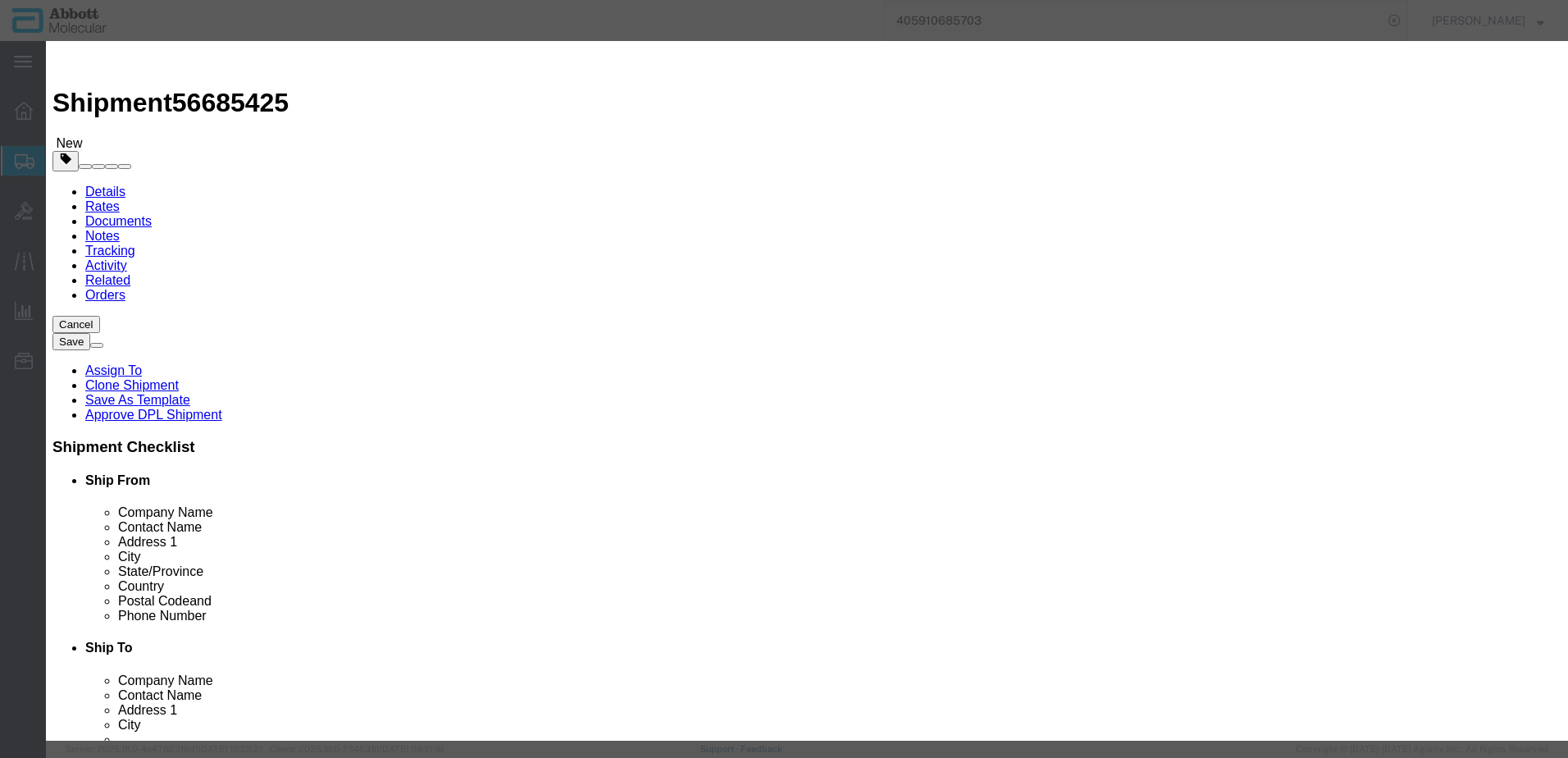
click input "text"
click strong "02G2891"
drag, startPoint x: 940, startPoint y: 261, endPoint x: 940, endPoint y: 277, distance: 16.0
click select "Select Account Type Activity ID Airline Appointment Number ASN Batch Number Bil…"
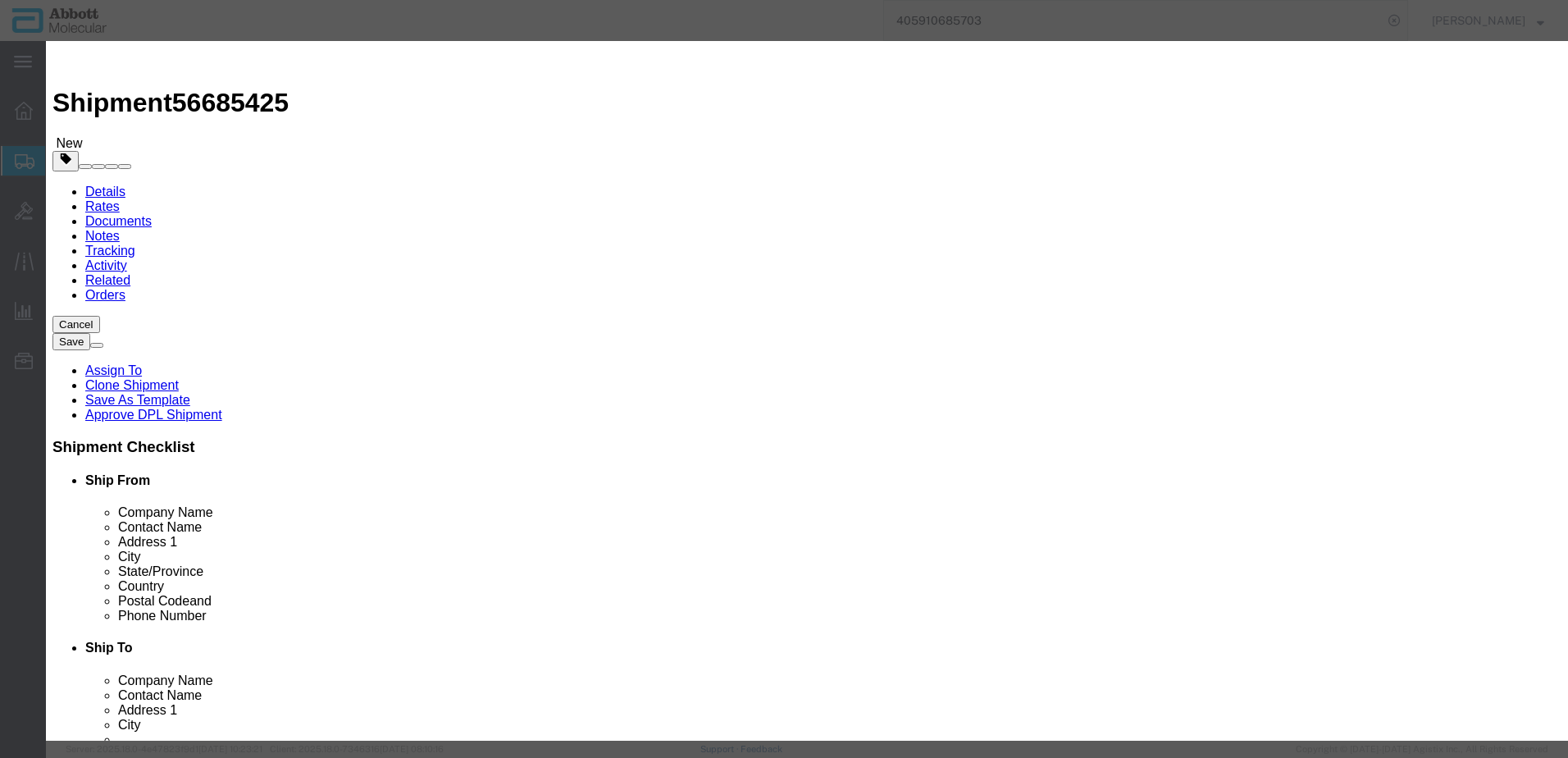
click button "Save & Add Another"
click input "text"
click span "Name:"
click select "Select Account Type Activity ID Airline Appointment Number ASN Batch Number Bil…"
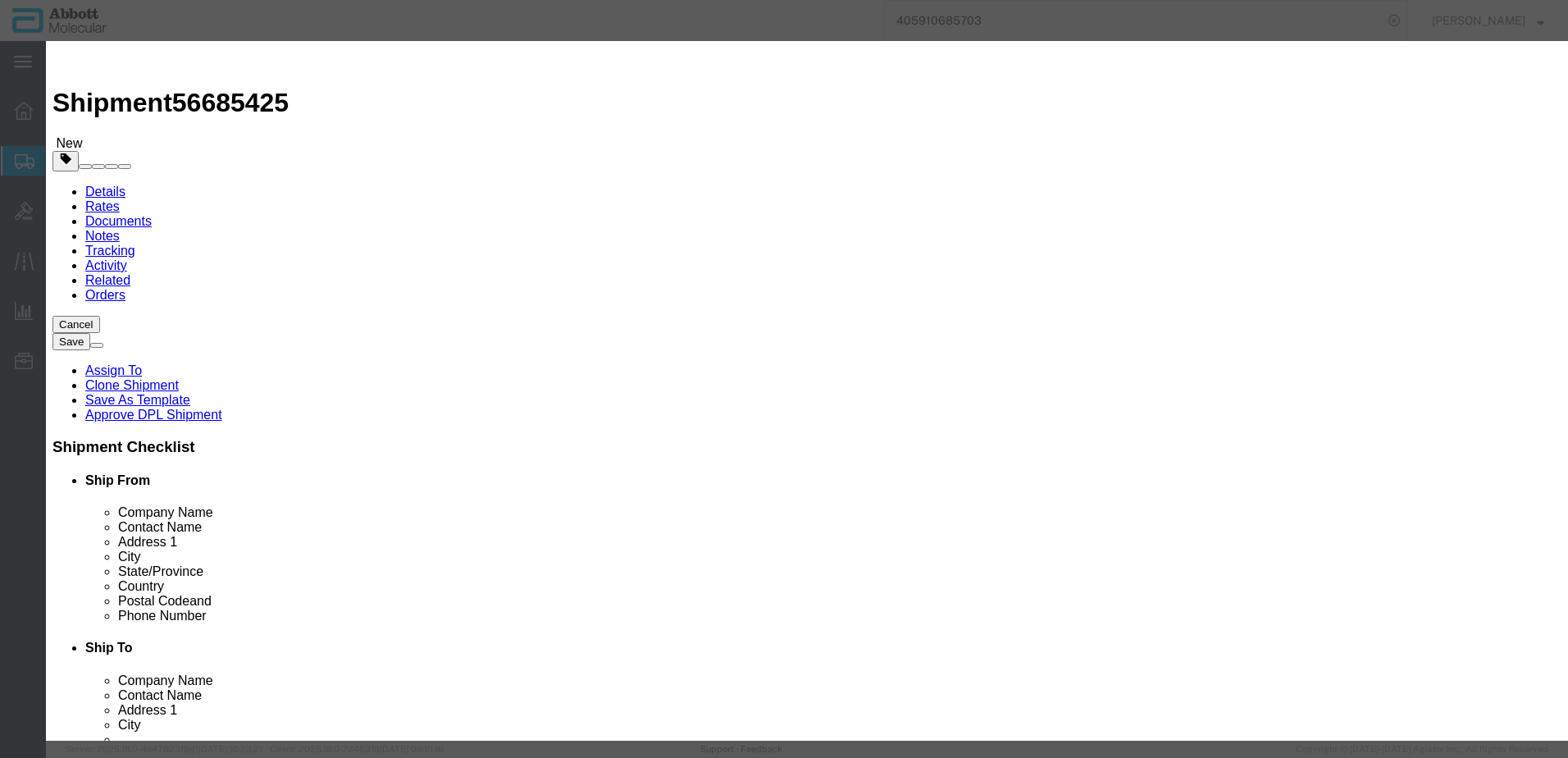
click button "Save & Add Another"
click input "text"
click strong "06L1890"
drag, startPoint x: 990, startPoint y: 272, endPoint x: 989, endPoint y: 280, distance: 8.1
click select "Select Account Type Activity ID Airline Appointment Number ASN Batch Number Bil…"
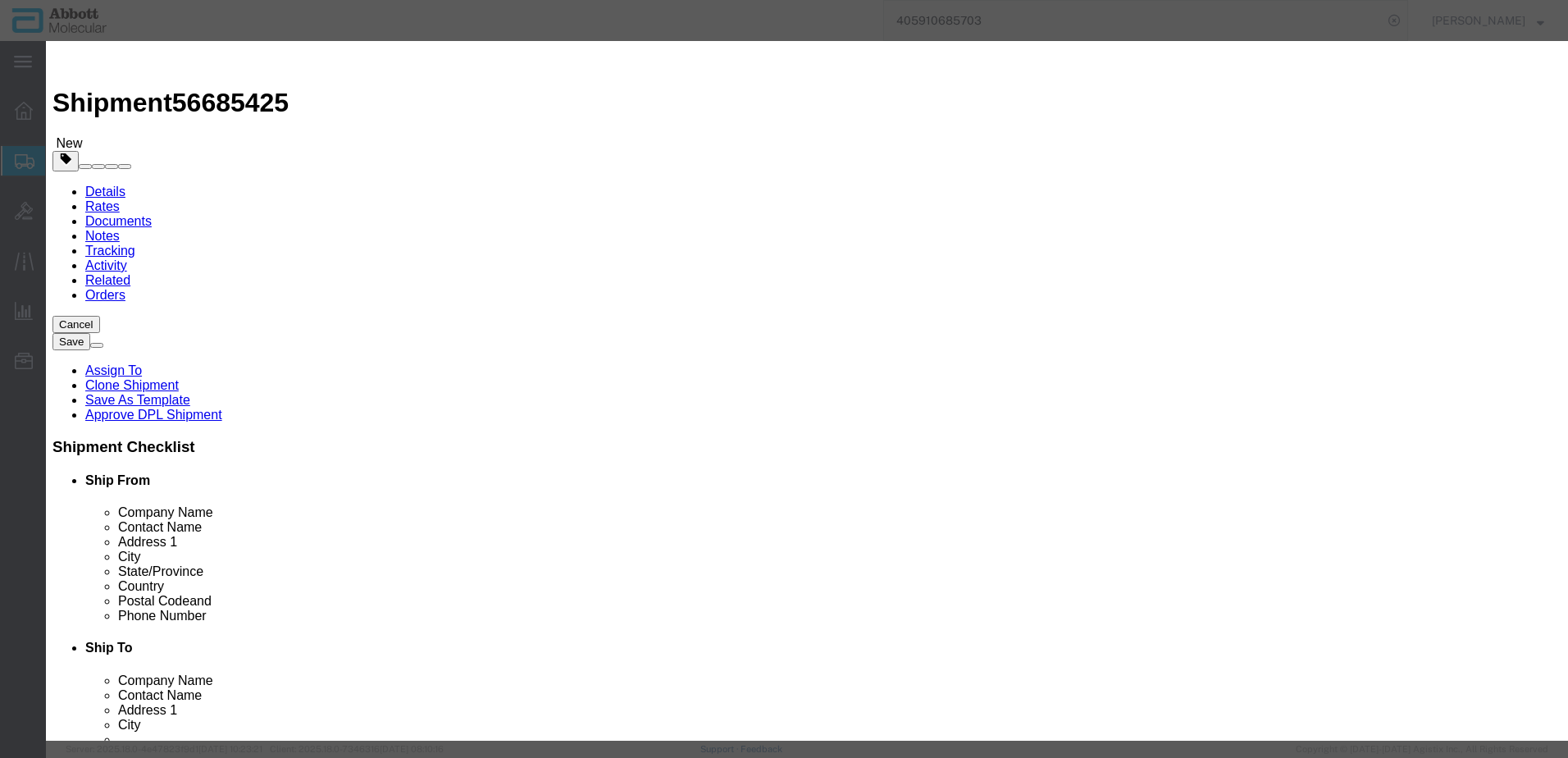
click select "Select Account Type Activity ID Airline Appointment Number ASN Batch Number Bil…"
click button "Save & Add Another"
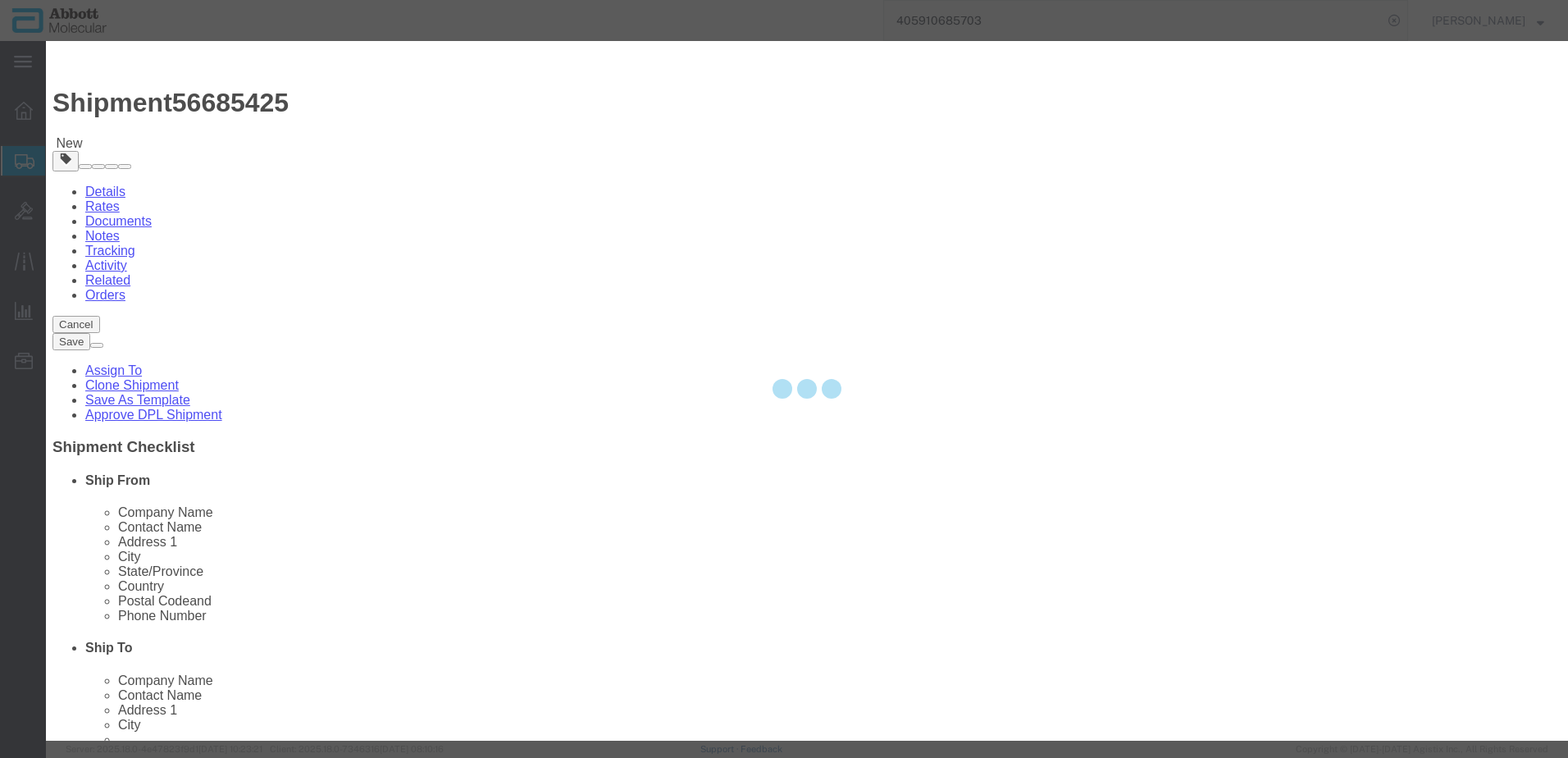
click at [607, 170] on div at bounding box center [807, 391] width 1522 height 700
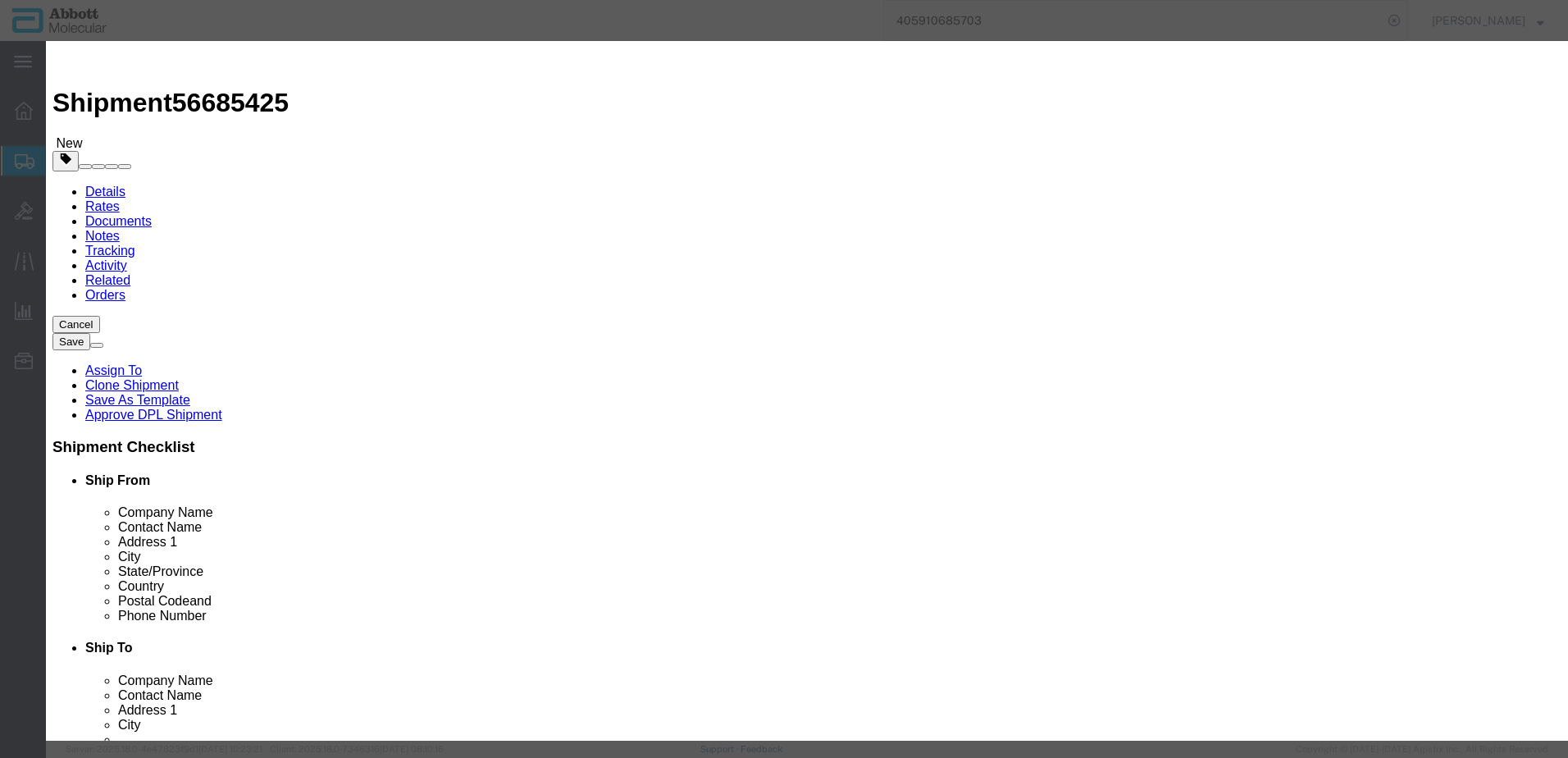
click input "text"
click strong "06L1890"
click select "Select Account Type Activity ID Airline Appointment Number ASN Batch Number Bil…"
click button "Save & Add Another"
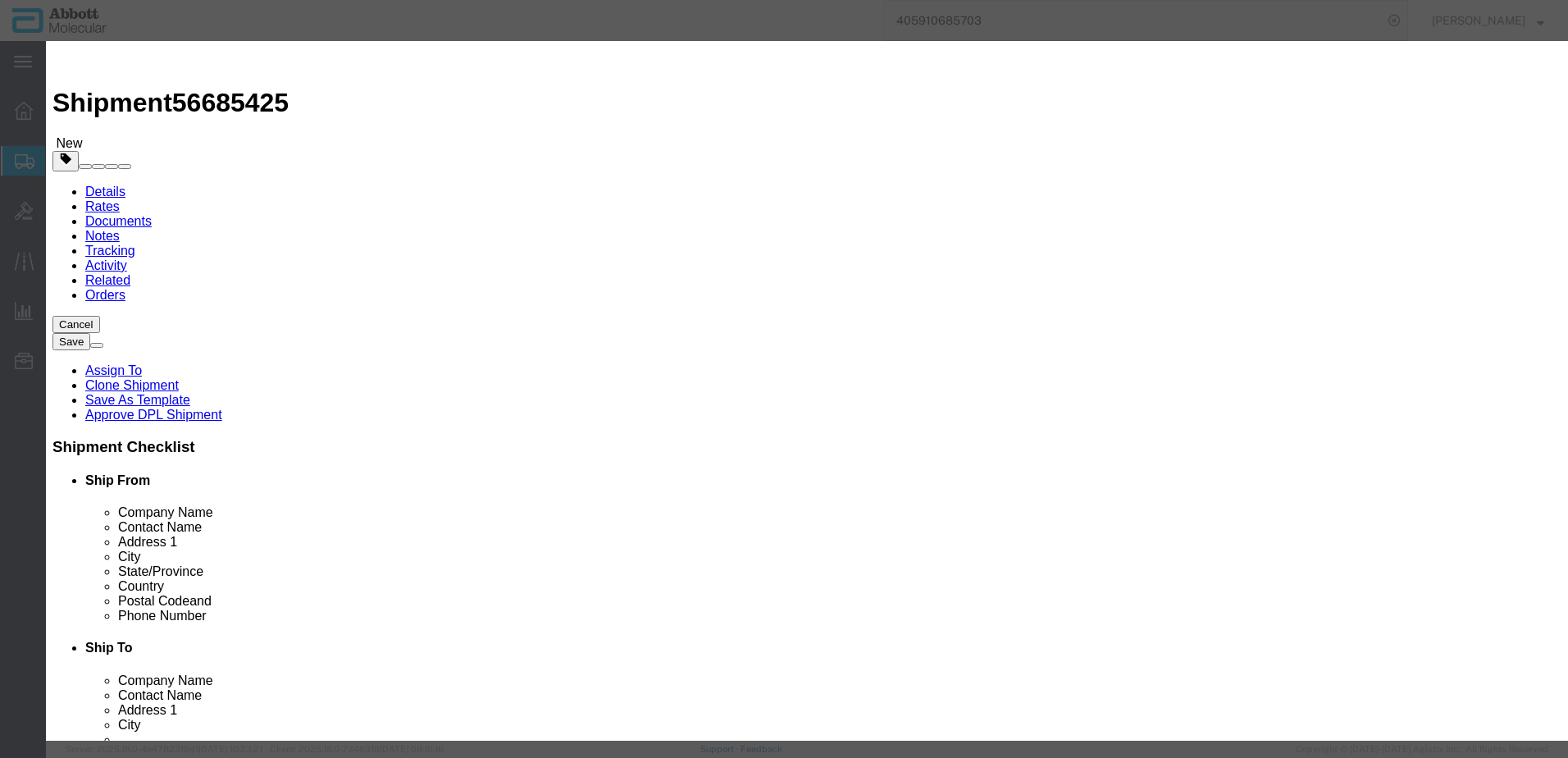
click input "text"
click strong "05J0401"
click select "Select Account Type Activity ID Airline Appointment Number ASN Batch Number Bil…"
click button "Save & Close"
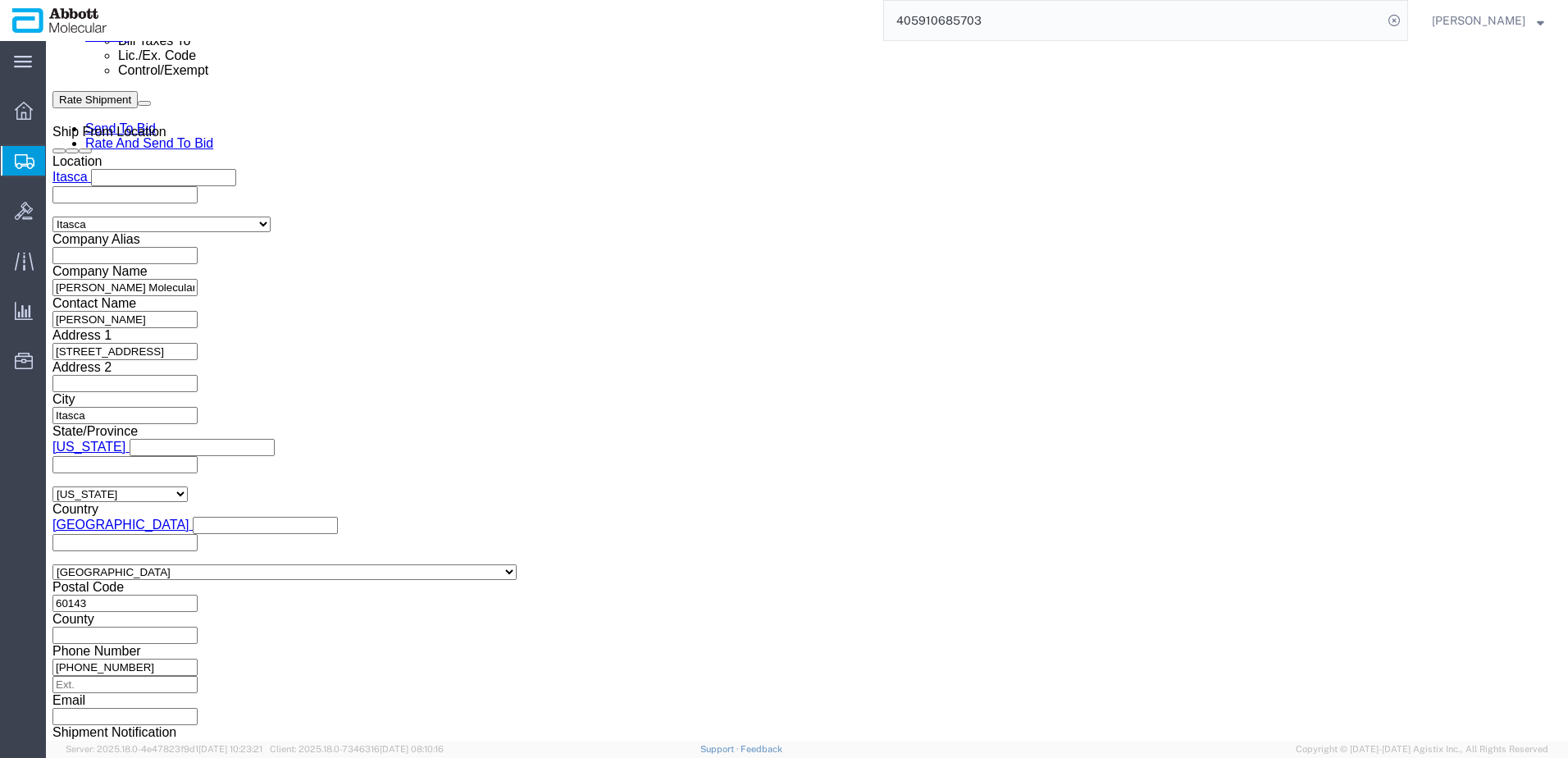
scroll to position [1100, 0]
click button "Continue"
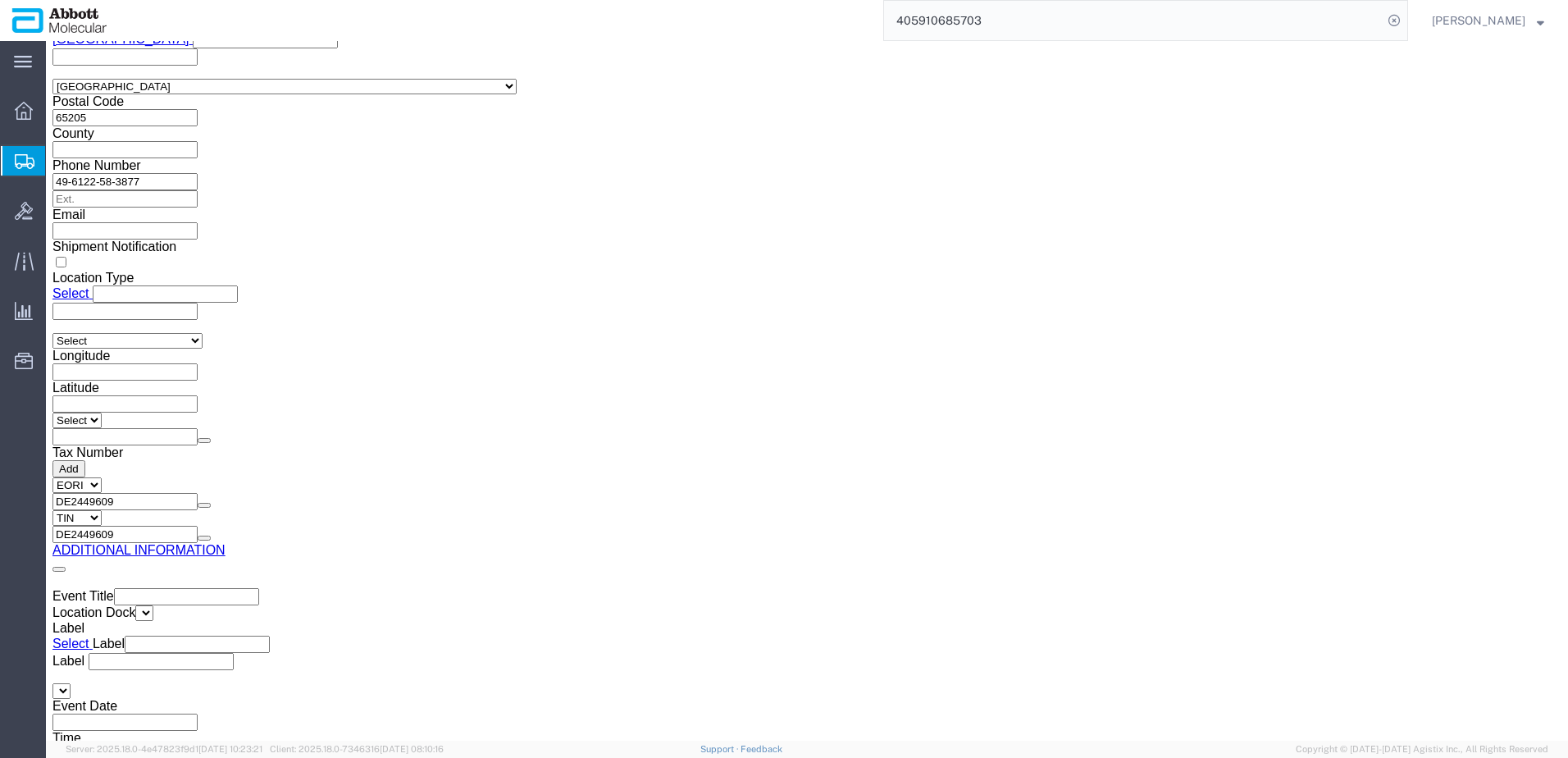
click button "Upload"
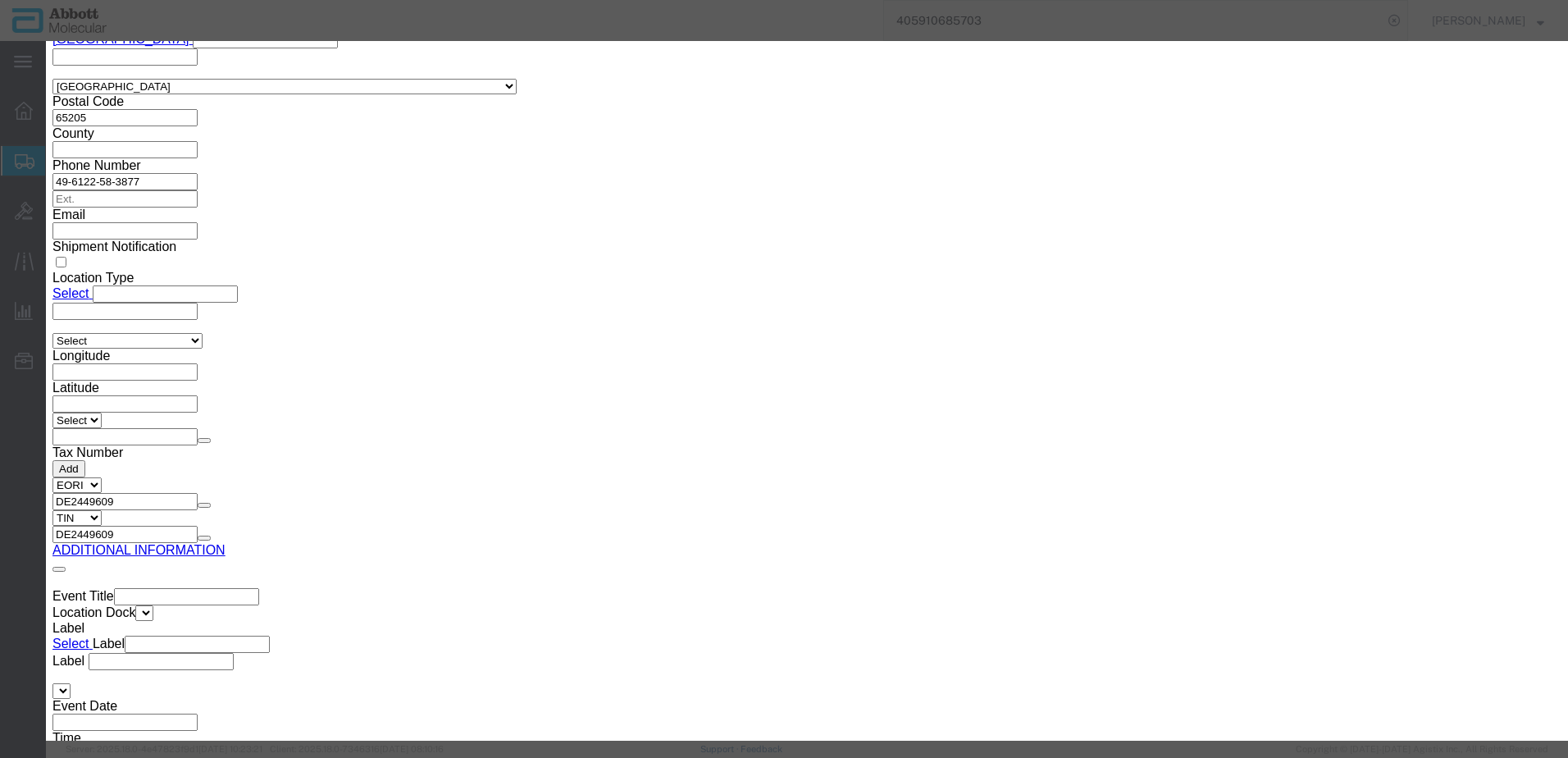
click button "Browse"
click button "Upload"
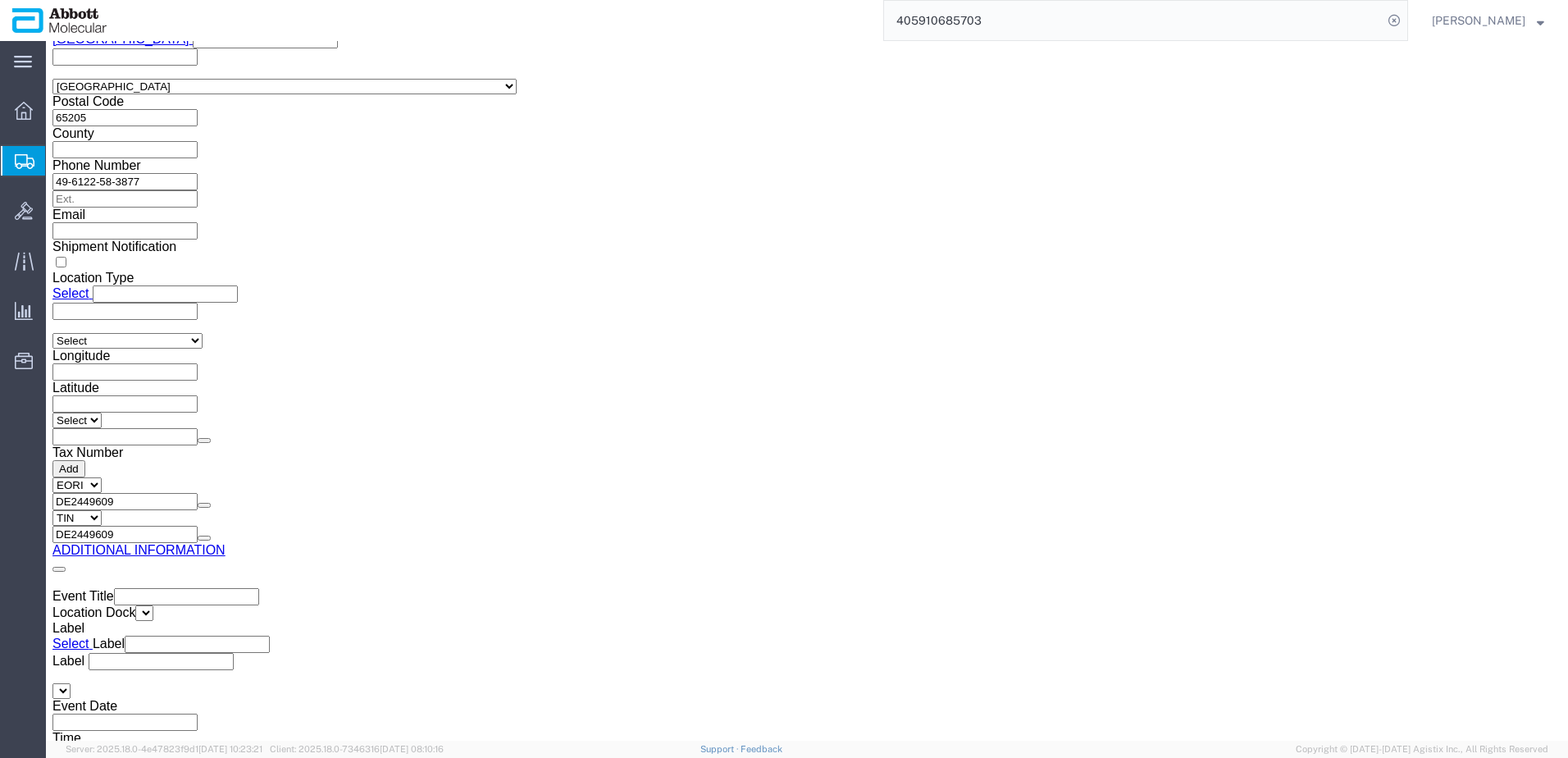
drag, startPoint x: 45, startPoint y: 22, endPoint x: 228, endPoint y: 19, distance: 183.0
click div "Shipment 56685425 New"
copy h1 "Shipment 56685425"
click button "Rate Shipment"
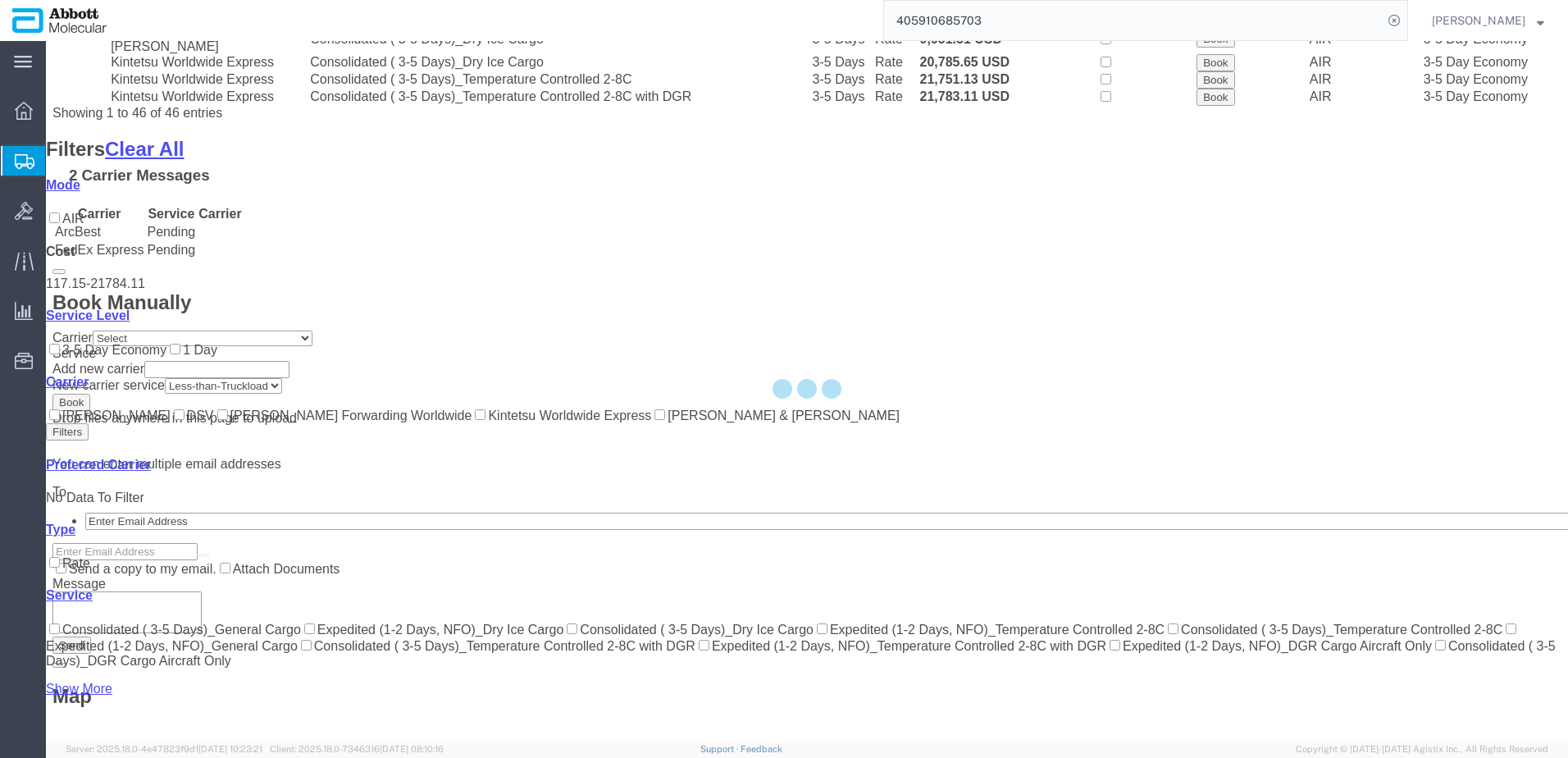
scroll to position [1122, 0]
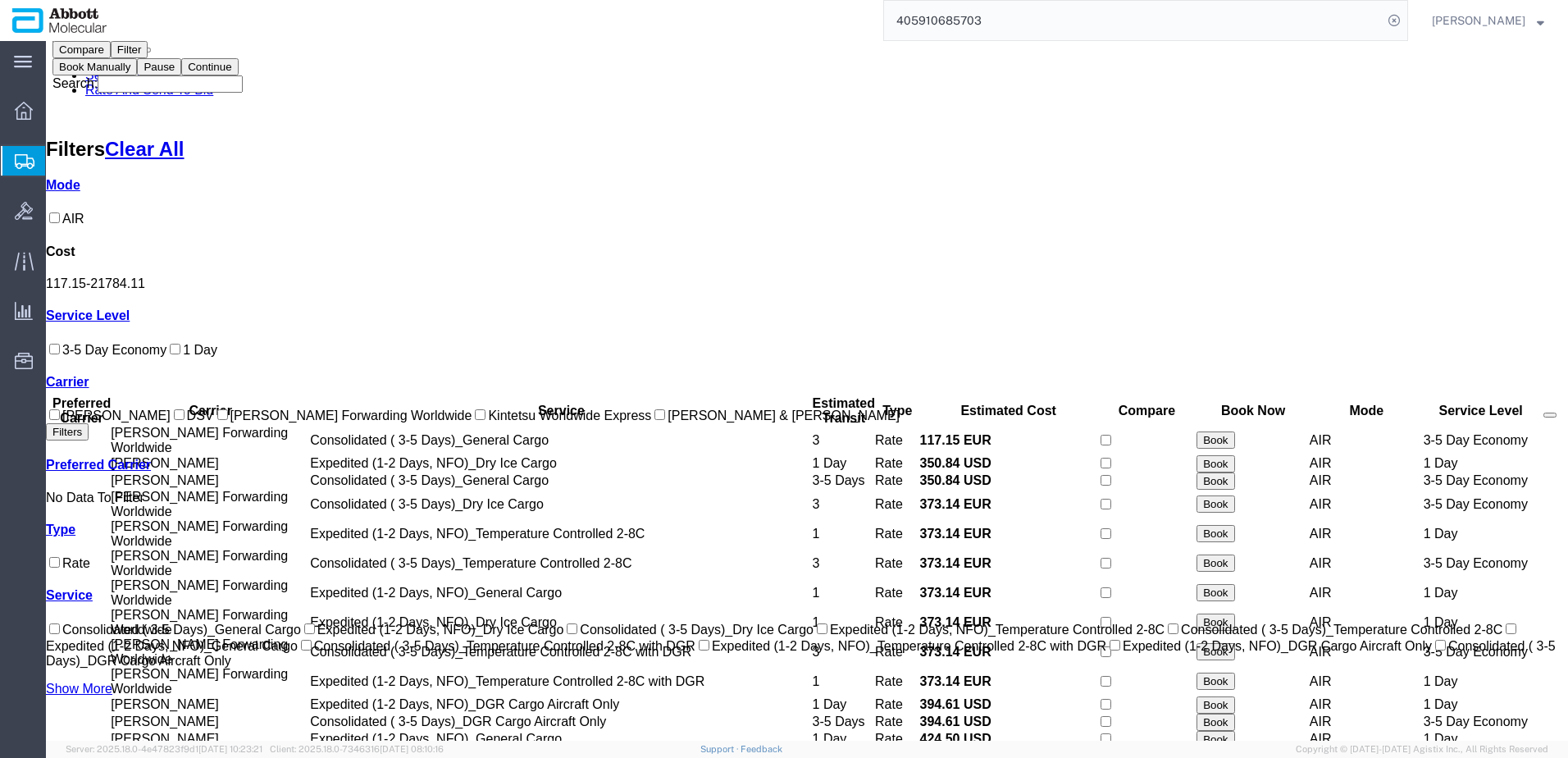
click at [218, 420] on input "[PERSON_NAME] Forwarding Worldwide" at bounding box center [223, 415] width 11 height 11
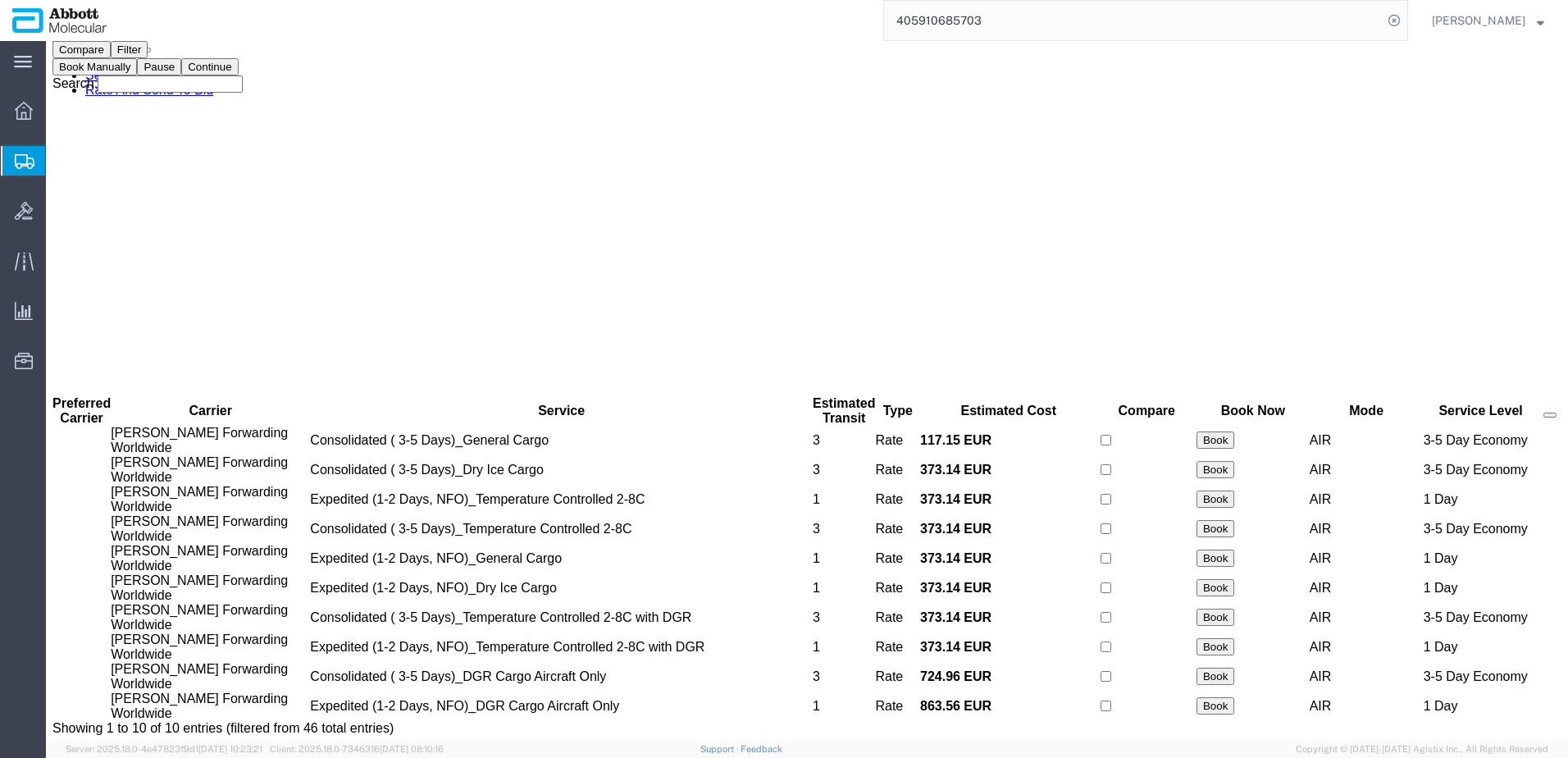
scroll to position [0, 0]
